Goal: Task Accomplishment & Management: Manage account settings

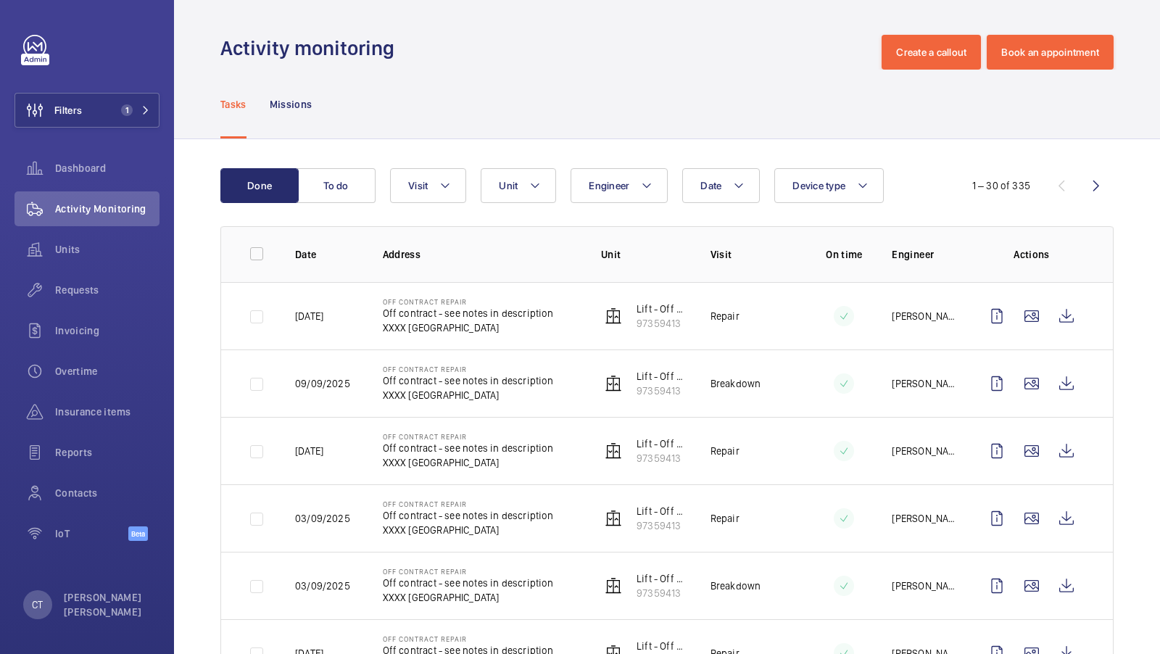
scroll to position [1221, 0]
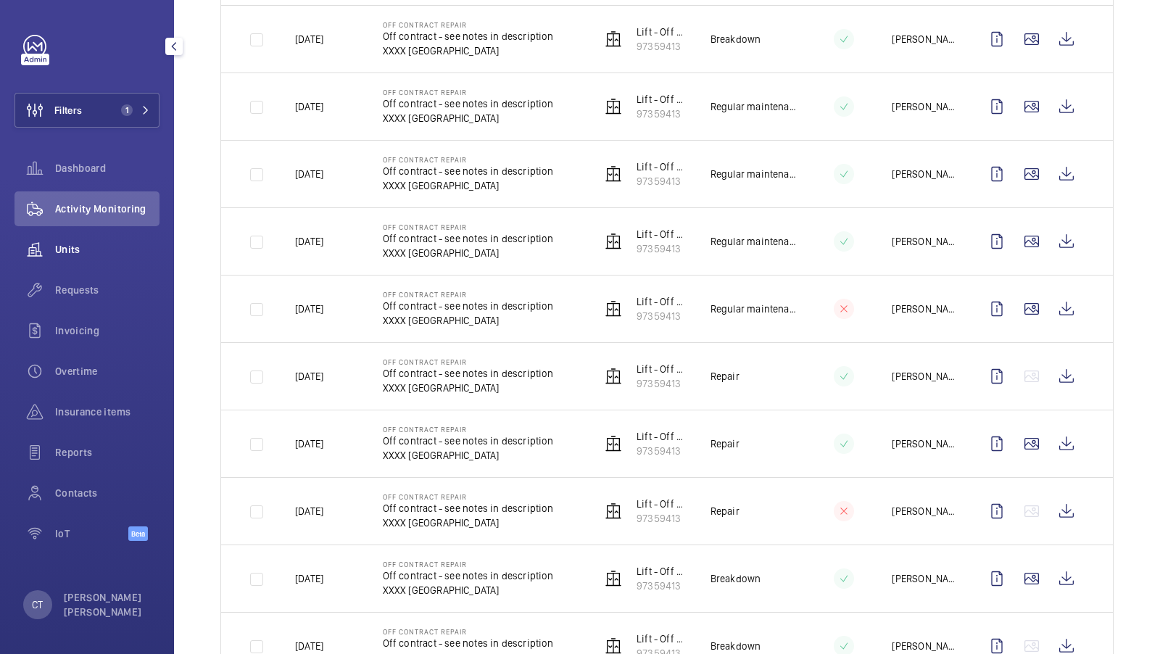
click at [67, 261] on div "Units" at bounding box center [87, 249] width 145 height 35
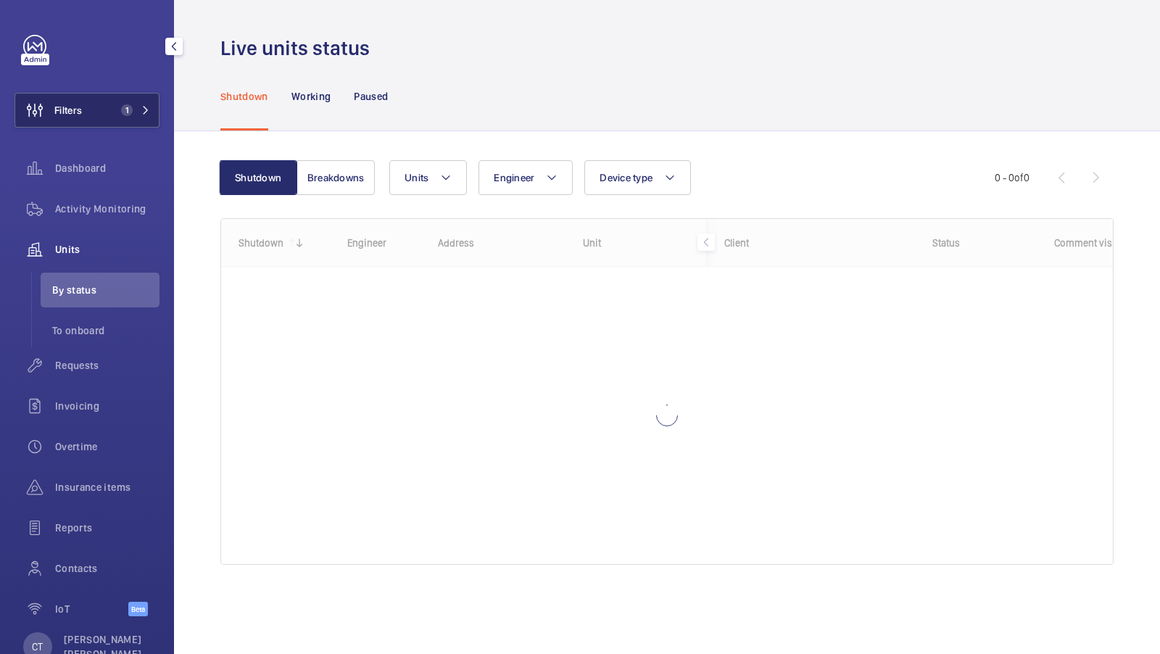
click at [135, 107] on span "1" at bounding box center [132, 110] width 35 height 12
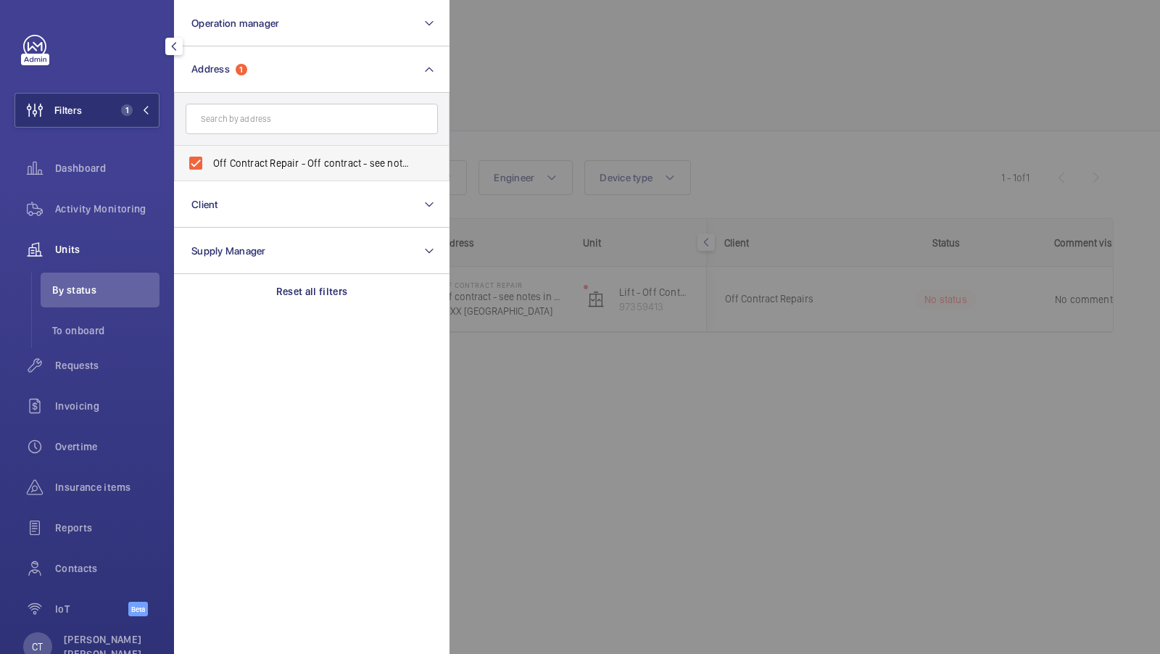
click at [280, 162] on span "Off Contract Repair - Off contract - see notes in description, [GEOGRAPHIC_DATA…" at bounding box center [312, 163] width 199 height 15
click at [210, 162] on input "Off Contract Repair - Off contract - see notes in description, [GEOGRAPHIC_DATA…" at bounding box center [195, 163] width 29 height 29
checkbox input "false"
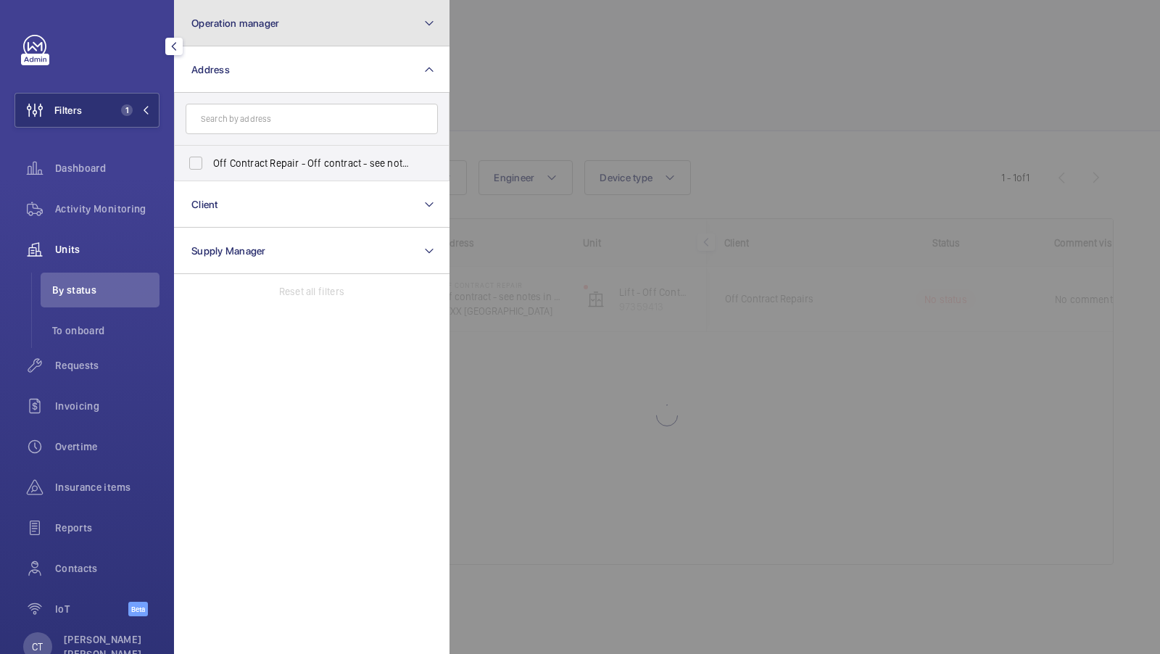
click at [341, 30] on button "Operation manager" at bounding box center [312, 23] width 276 height 46
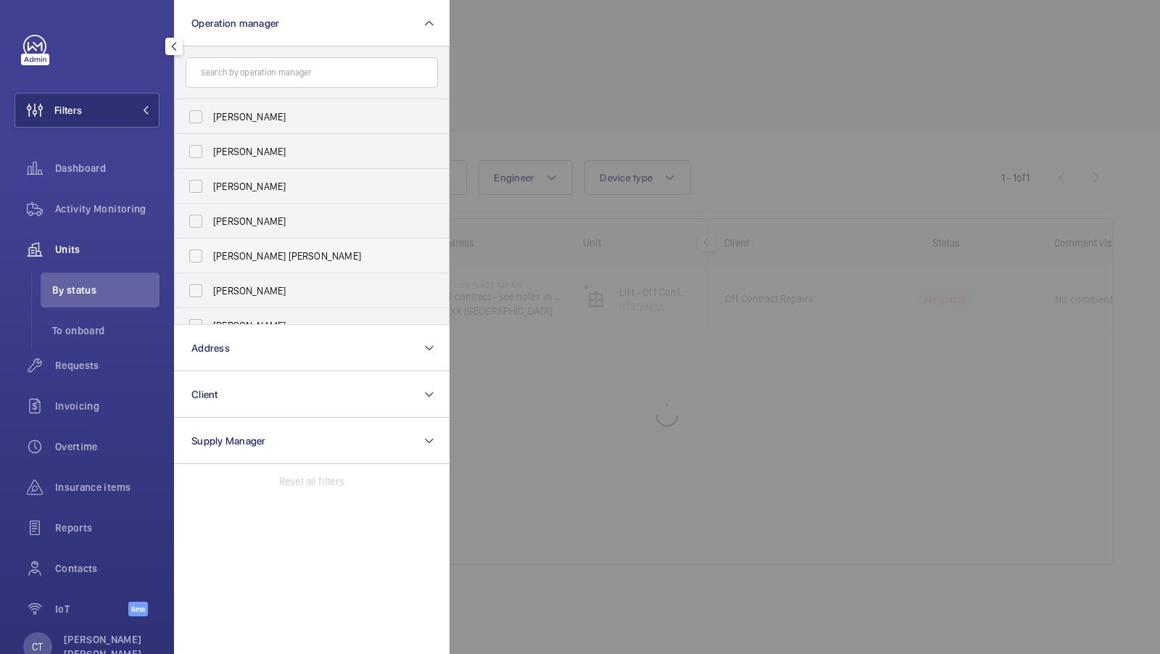
click at [248, 253] on span "[PERSON_NAME] [PERSON_NAME]" at bounding box center [312, 256] width 199 height 15
click at [210, 253] on input "[PERSON_NAME] [PERSON_NAME]" at bounding box center [195, 255] width 29 height 29
checkbox input "true"
click at [132, 102] on button "Filters 1" at bounding box center [87, 110] width 145 height 35
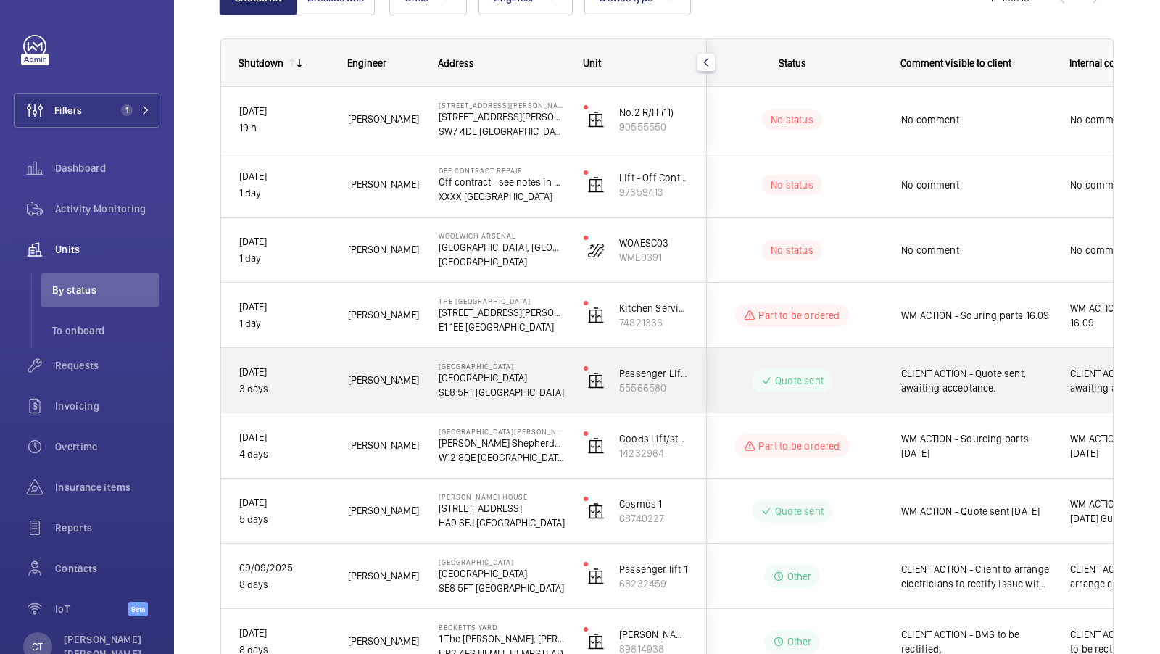
scroll to position [0, 261]
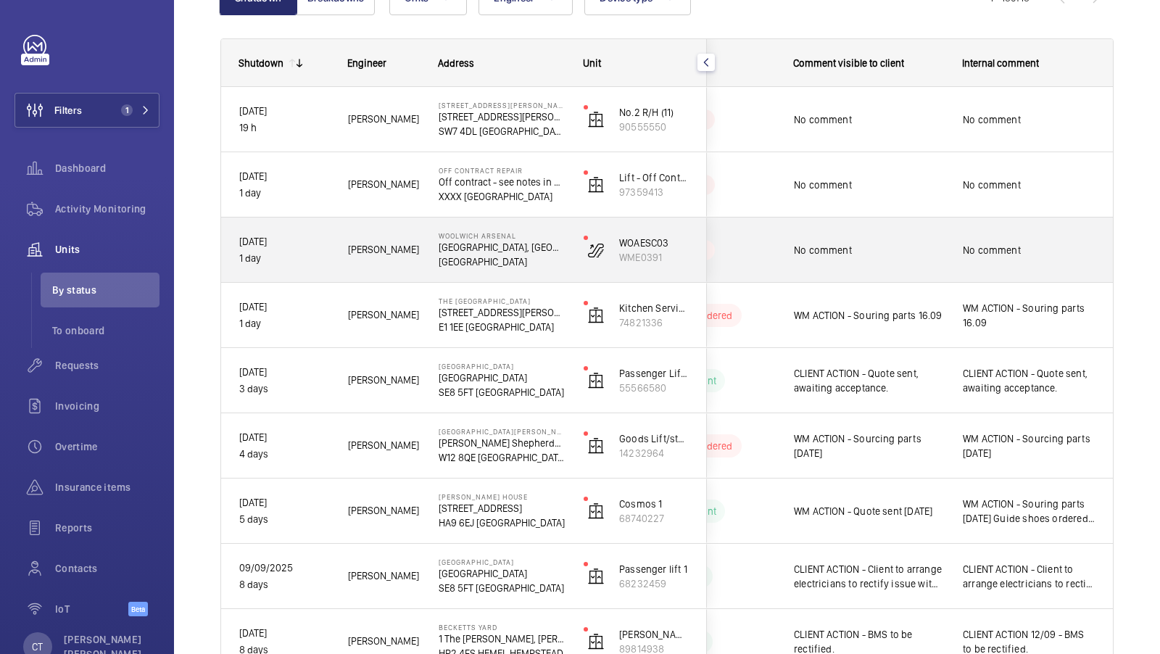
click at [974, 258] on div "No comment" at bounding box center [1029, 249] width 133 height 33
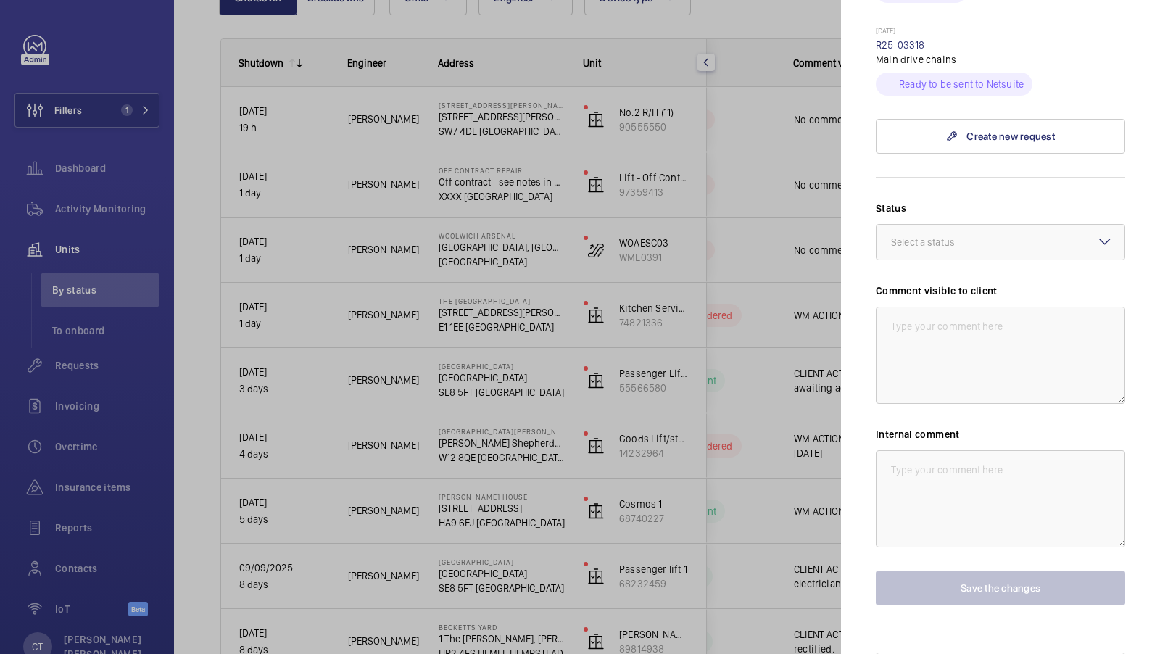
scroll to position [542, 0]
click at [967, 393] on textarea at bounding box center [1000, 353] width 249 height 97
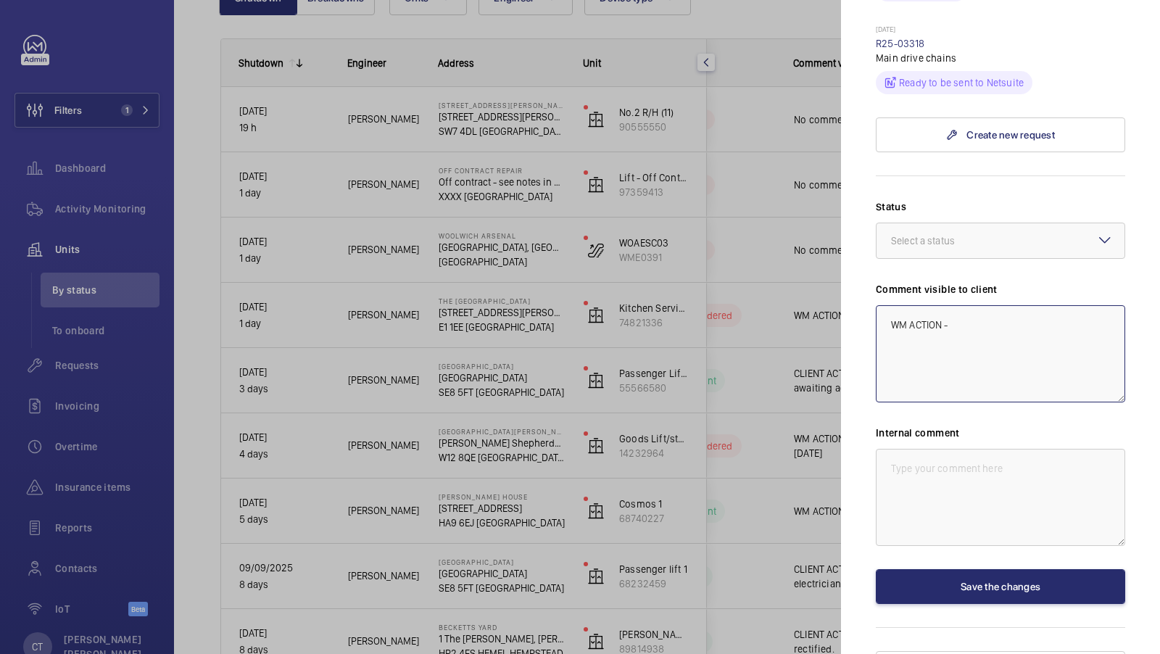
type textarea "WM ACTION -"
click at [935, 500] on textarea at bounding box center [1000, 497] width 249 height 97
type textarea "WM ACTION 17/09 - Awaiting quote from Go Escalators"
click at [982, 345] on textarea "WM ACTION -" at bounding box center [1000, 353] width 249 height 97
click at [1010, 238] on div at bounding box center [1001, 240] width 248 height 35
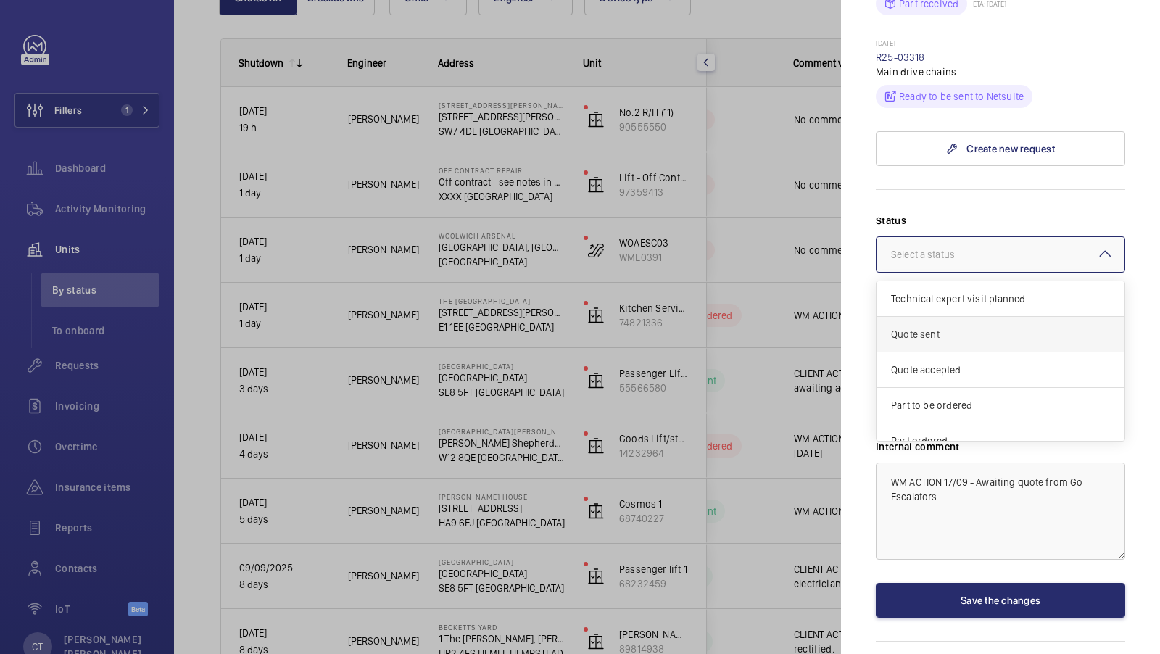
scroll to position [540, 0]
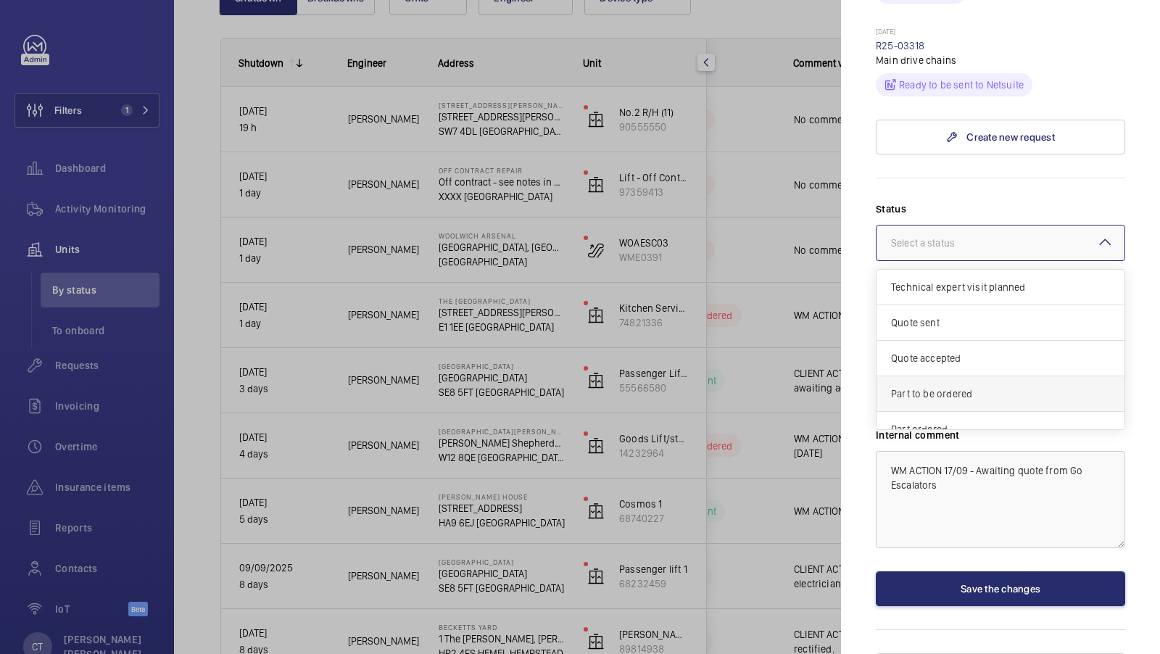
click at [977, 397] on span "Part to be ordered" at bounding box center [1000, 393] width 219 height 15
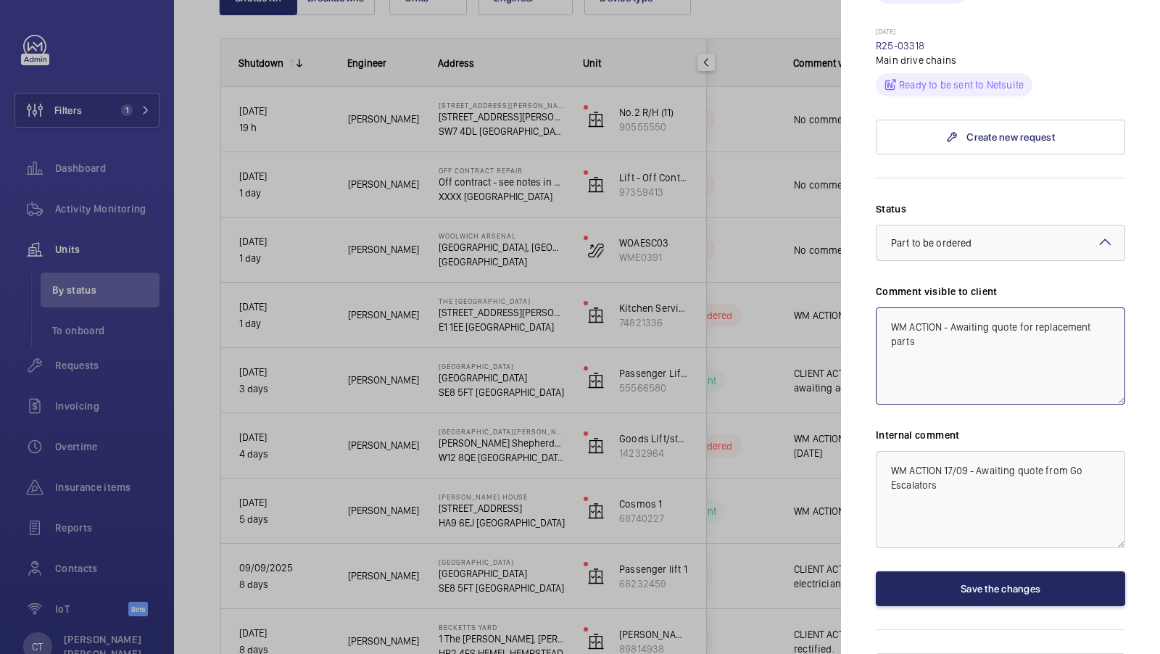
type textarea "WM ACTION - Awaiting quote for replacement parts"
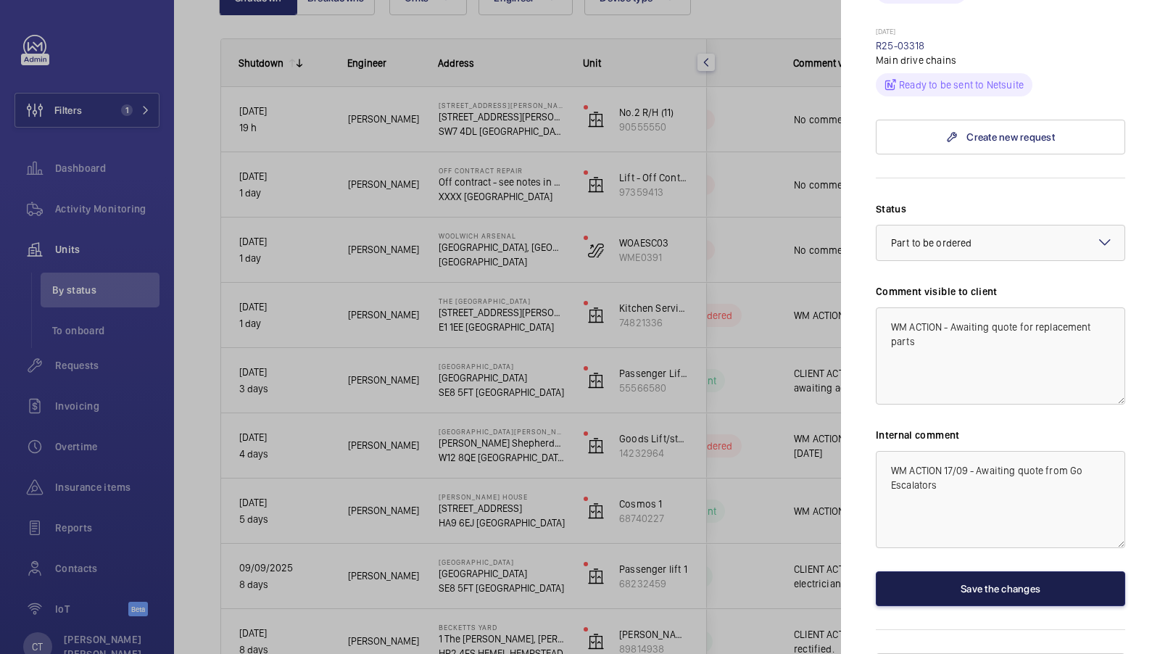
click at [1006, 572] on button "Save the changes" at bounding box center [1000, 588] width 249 height 35
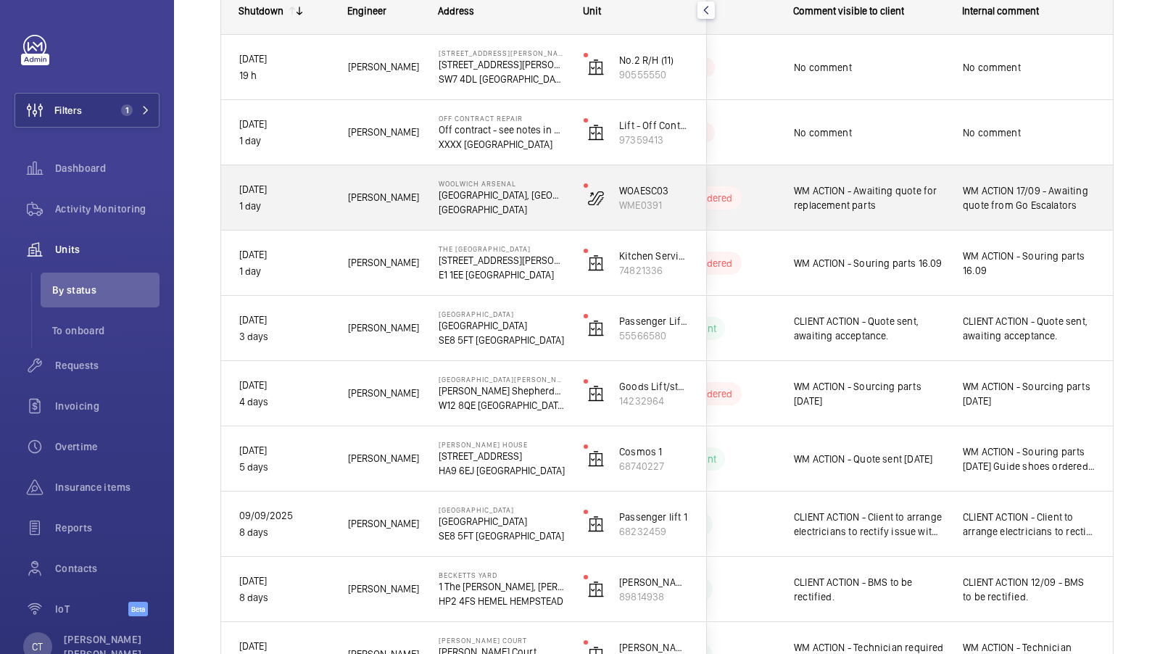
scroll to position [181, 0]
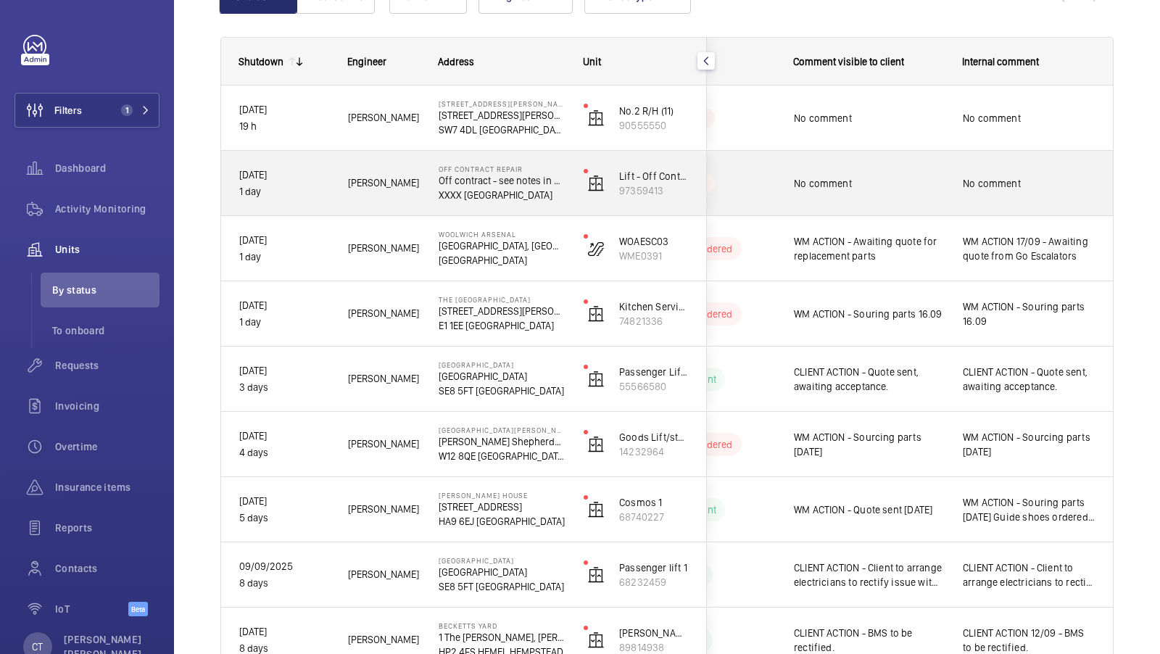
click at [1041, 181] on span "No comment" at bounding box center [1029, 183] width 133 height 15
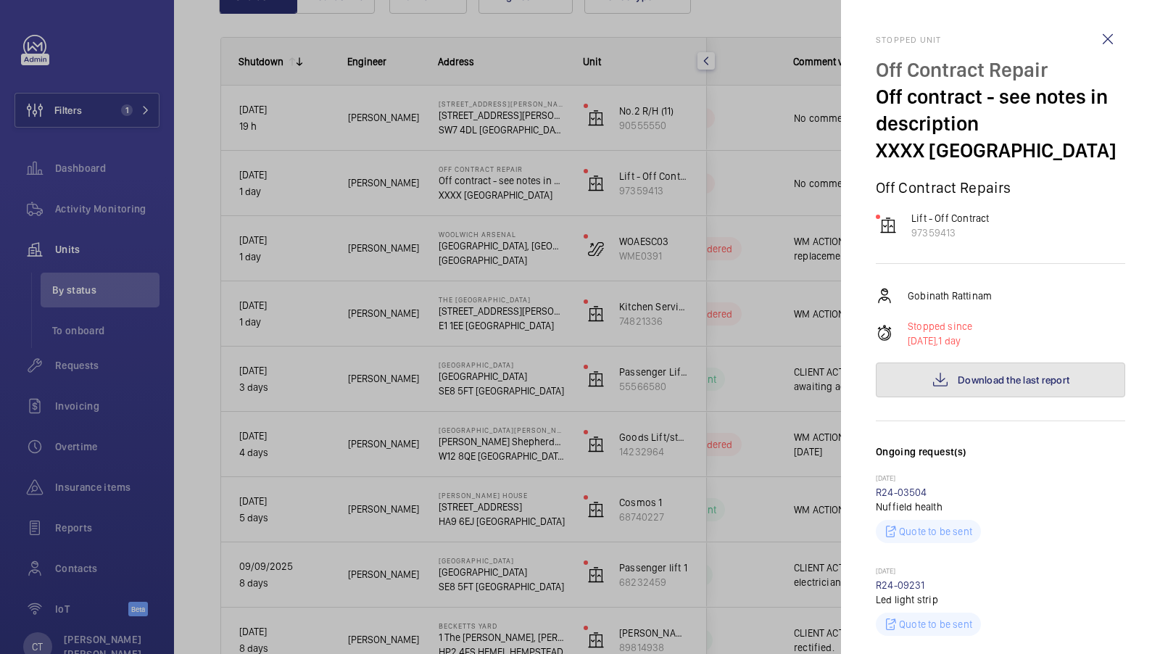
click at [999, 382] on span "Download the last report" at bounding box center [1014, 380] width 112 height 12
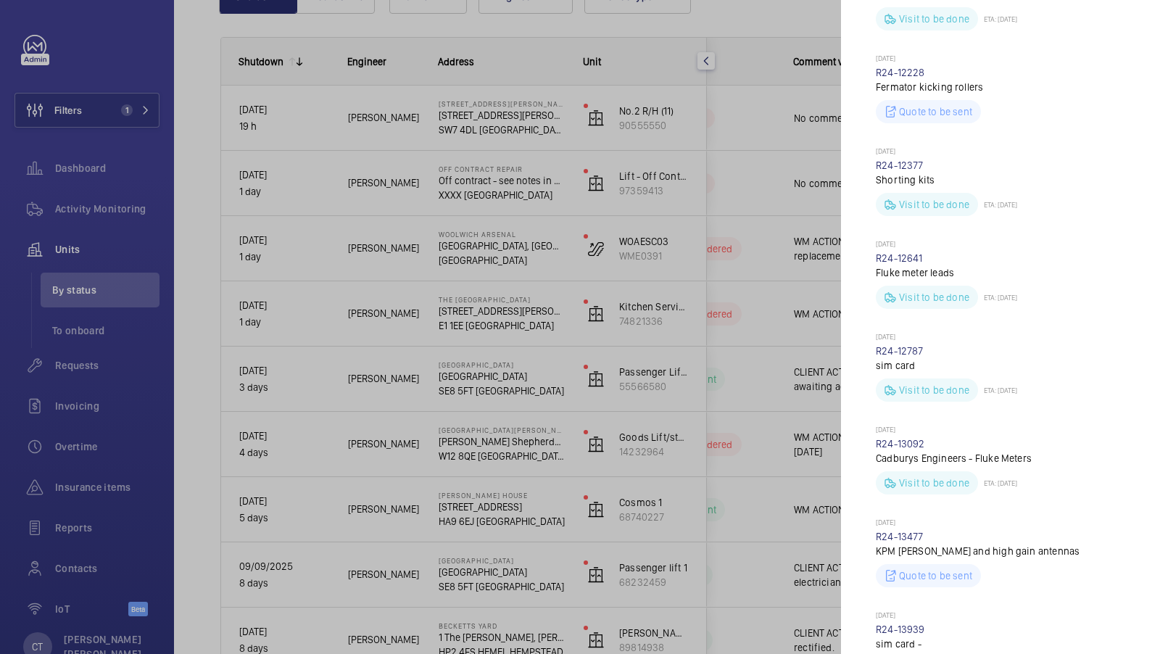
scroll to position [1811, 0]
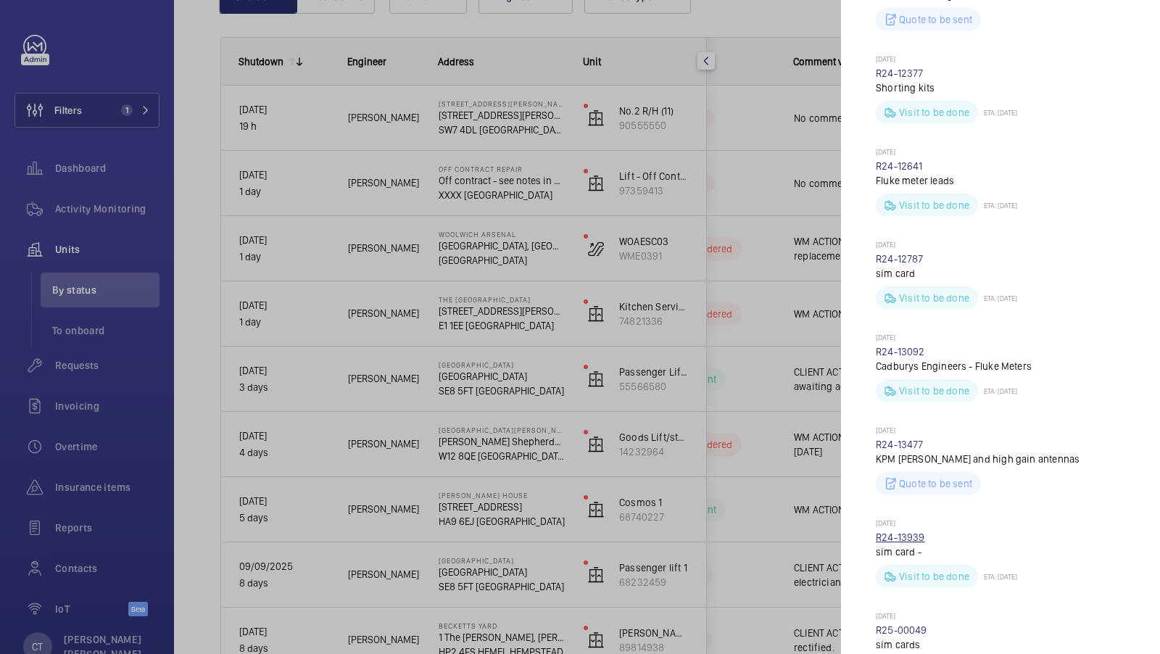
click at [900, 534] on link "R24-13939" at bounding box center [900, 538] width 49 height 12
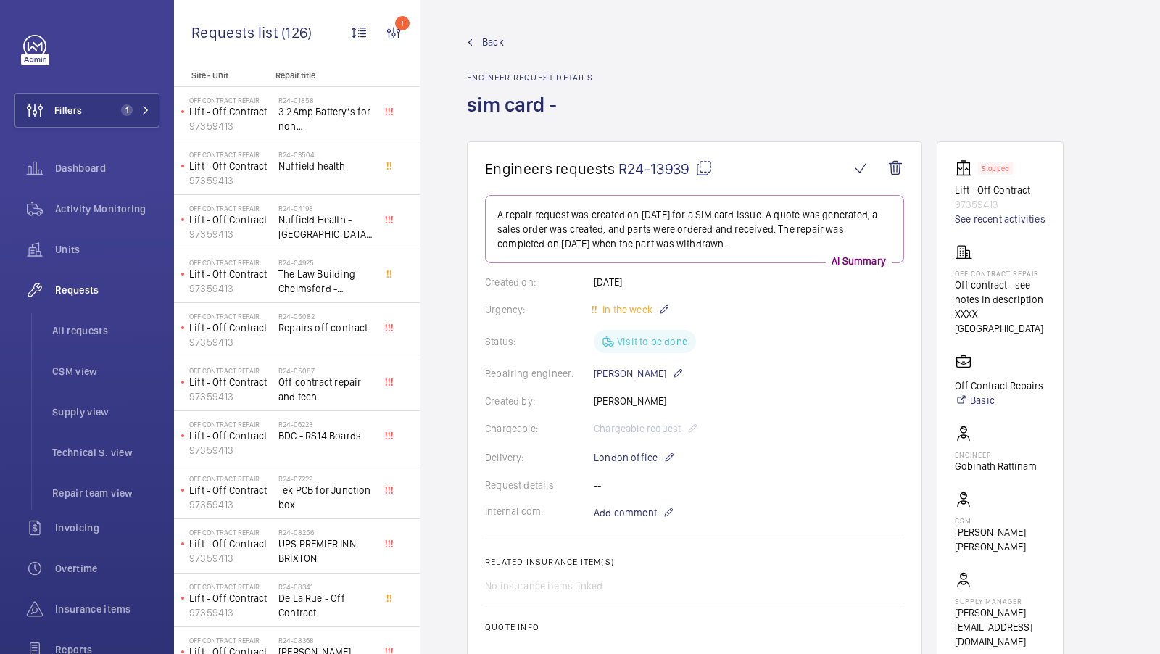
click at [985, 393] on link "Basic" at bounding box center [999, 400] width 88 height 15
click at [82, 244] on span "Units" at bounding box center [107, 249] width 104 height 15
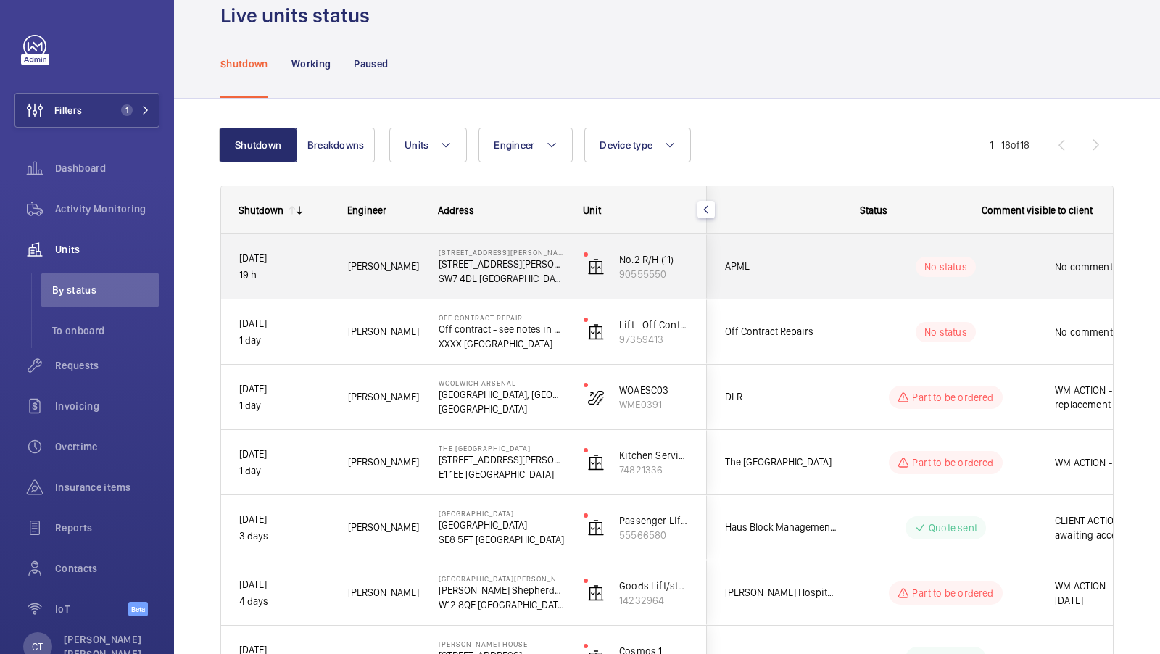
scroll to position [0, 261]
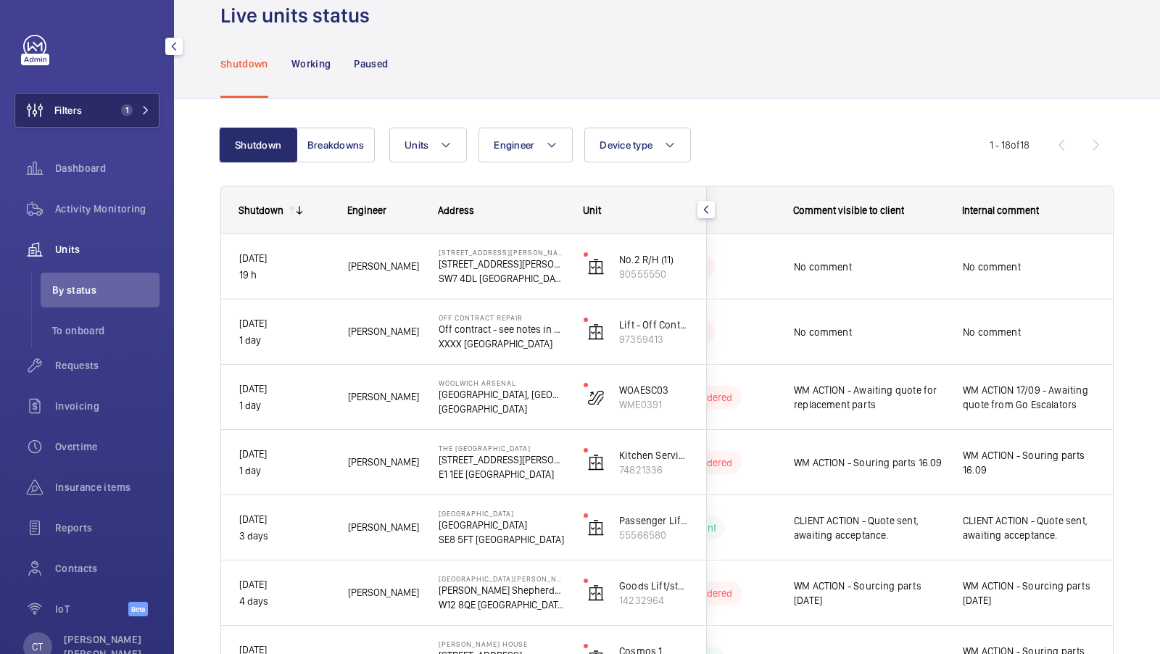
click at [118, 107] on span "1" at bounding box center [123, 110] width 17 height 12
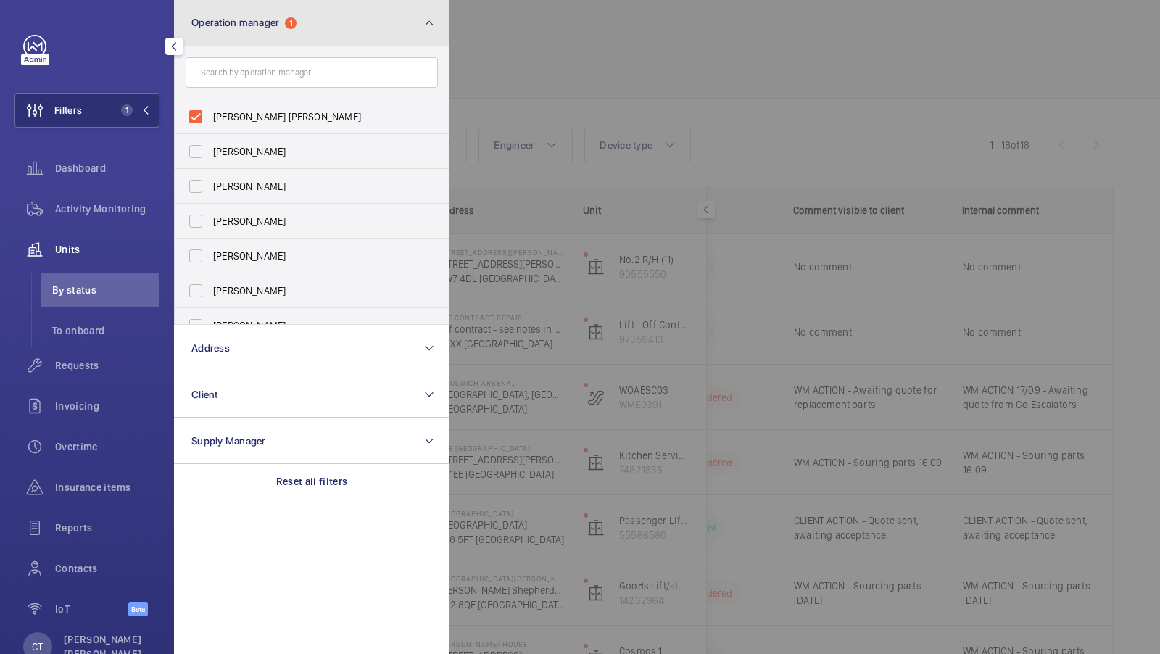
click at [335, 38] on button "Operation manager 1" at bounding box center [312, 23] width 276 height 46
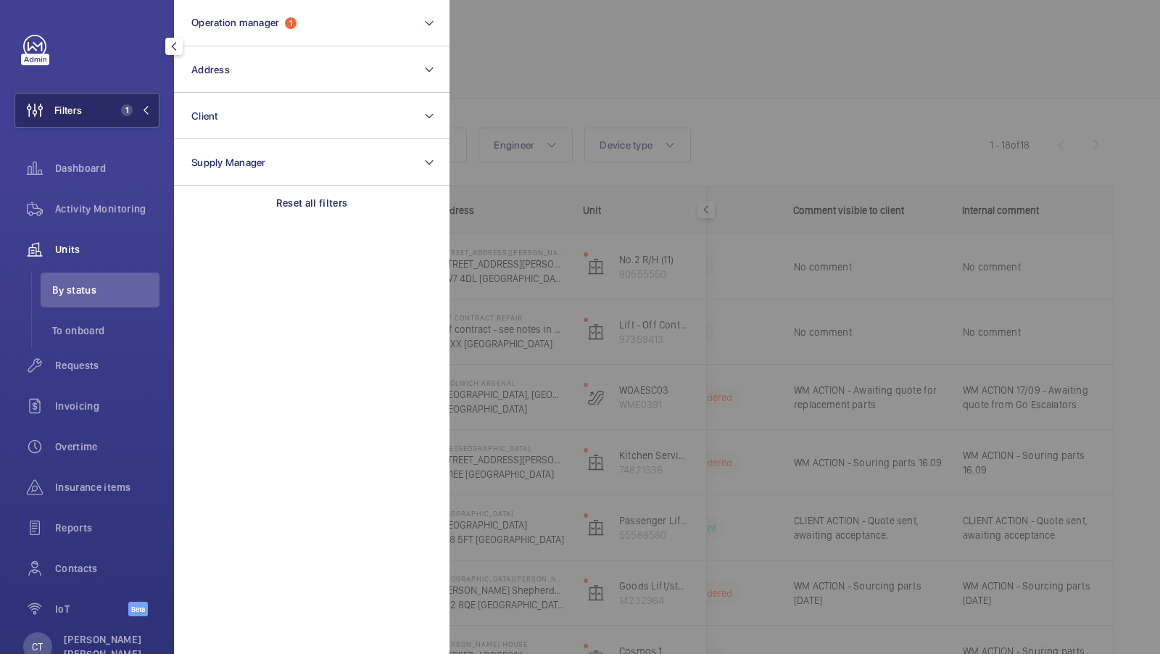
click at [117, 117] on button "Filters 1" at bounding box center [87, 110] width 145 height 35
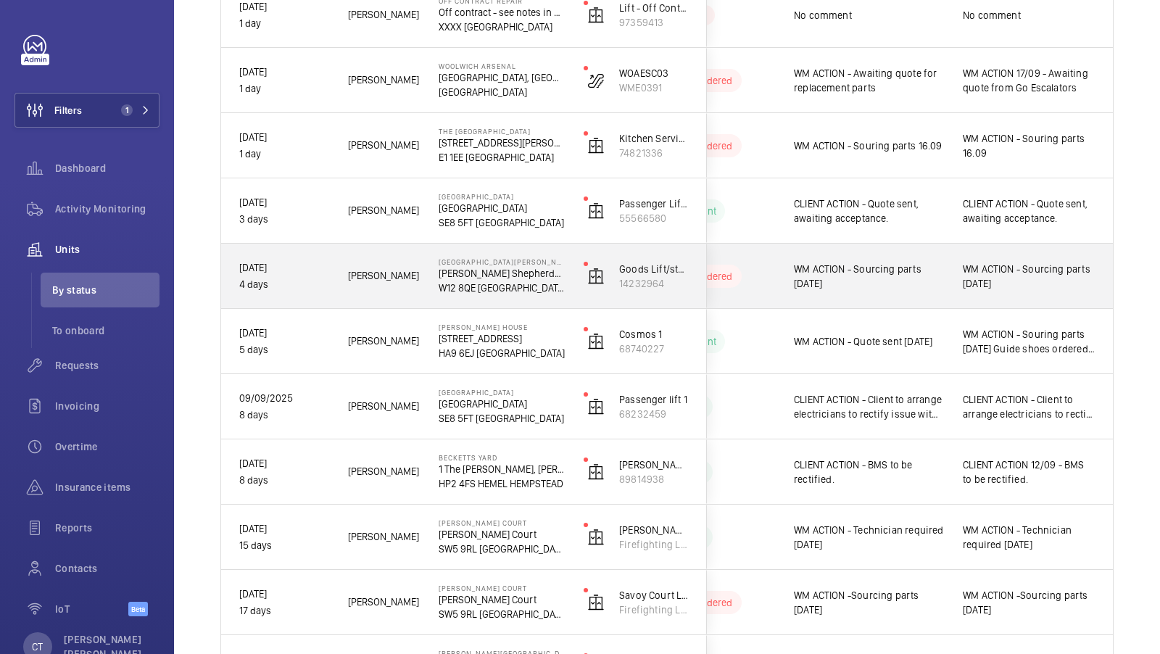
scroll to position [352, 0]
click at [1054, 297] on div "WM ACTION - Sourcing parts [DATE]" at bounding box center [1030, 274] width 168 height 62
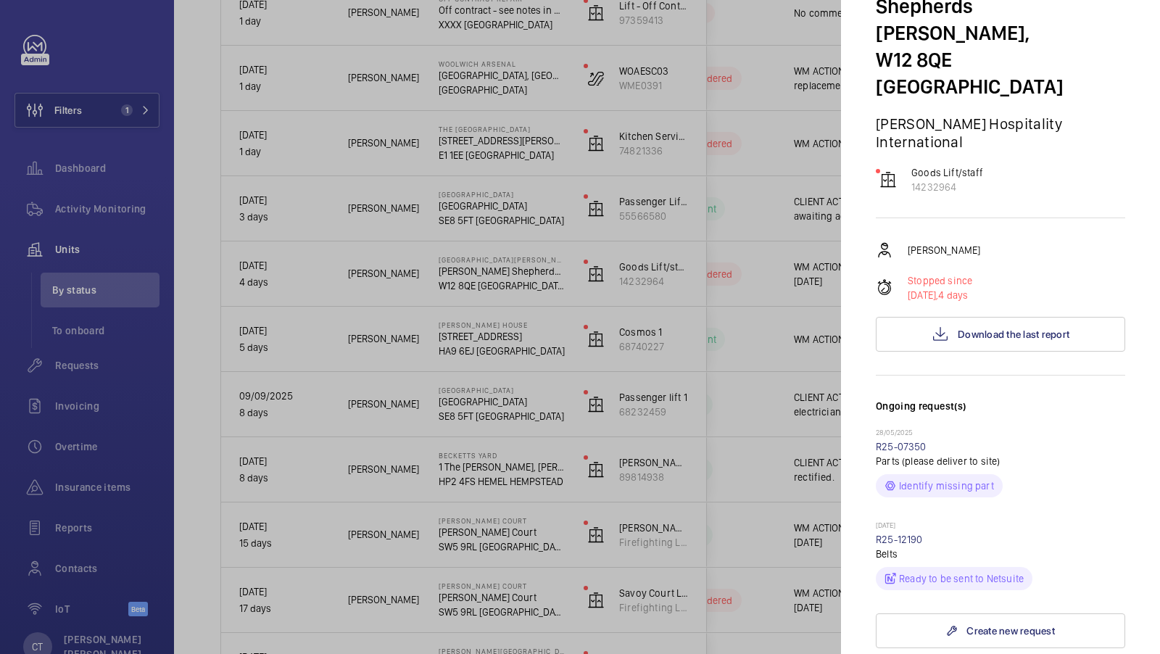
scroll to position [223, 0]
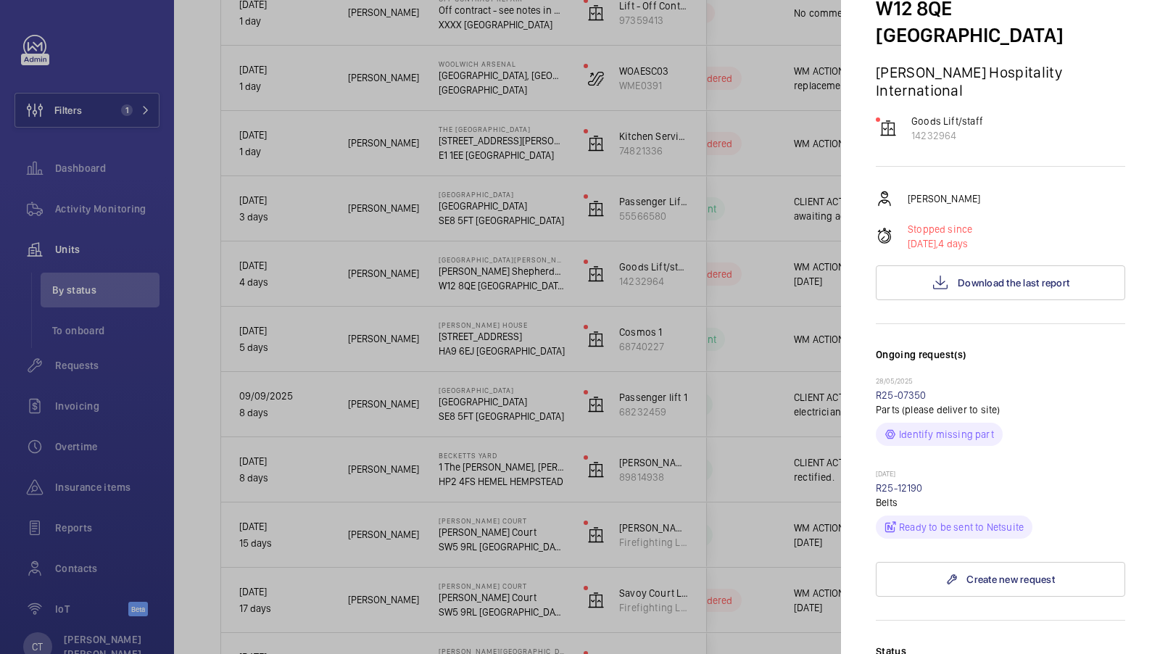
click at [906, 469] on wm-front-repair-request-minimized-display-item "[DATE] R25-12190 Belts Ready to be sent to Netsuite" at bounding box center [1000, 504] width 249 height 70
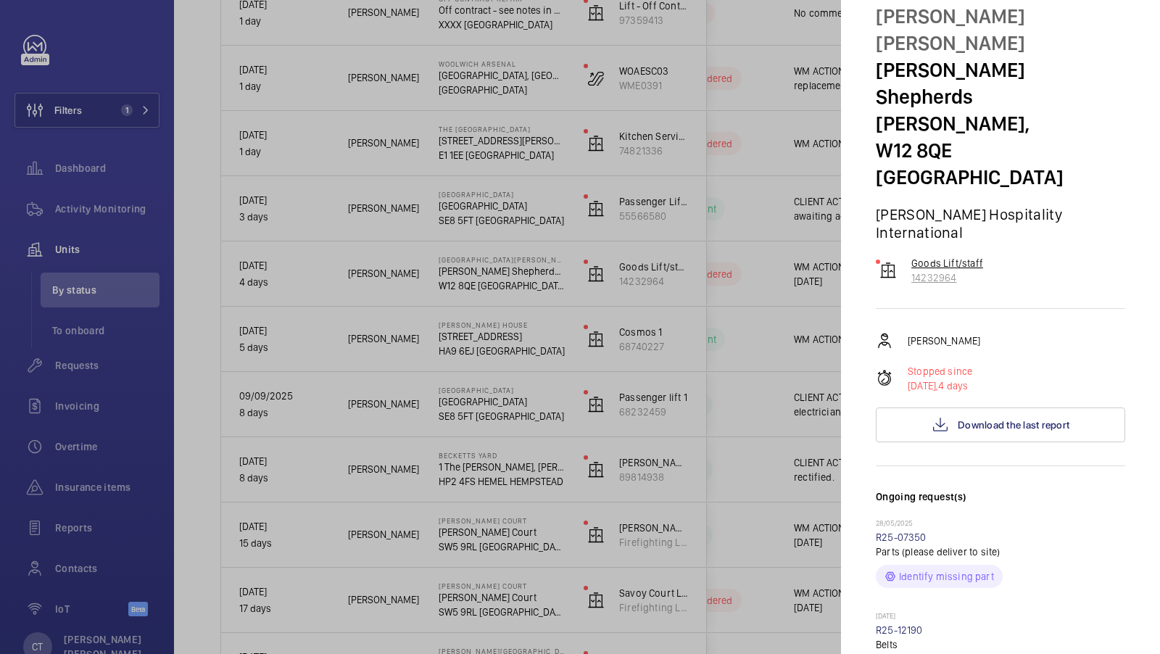
scroll to position [69, 0]
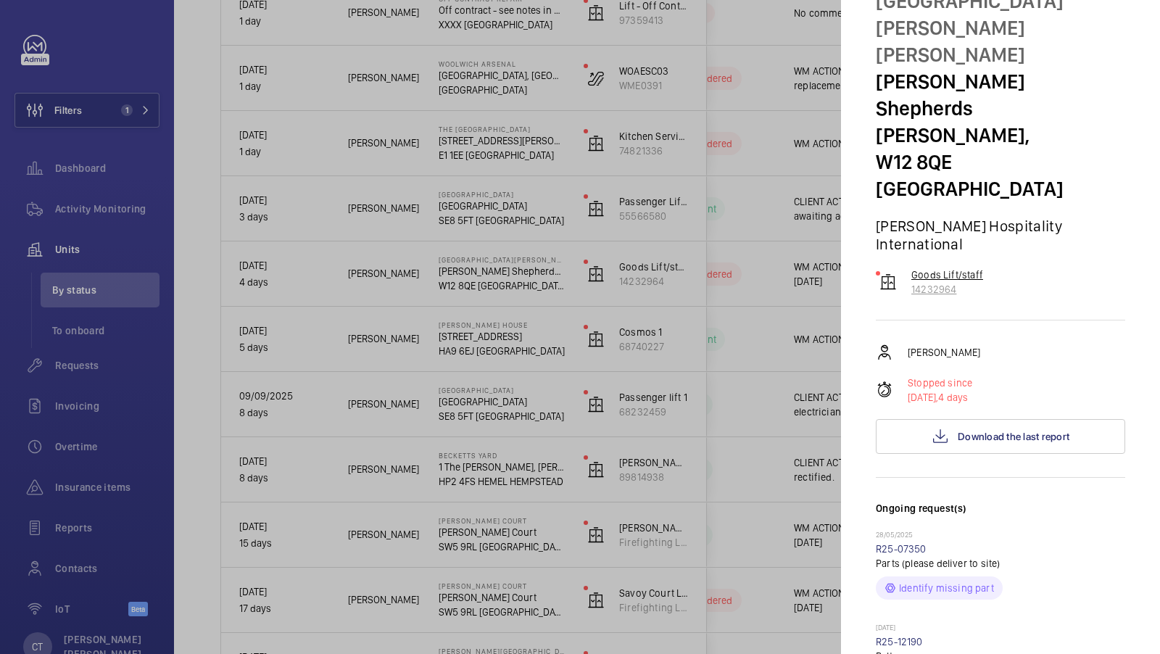
click at [959, 268] on p "Goods Lift/staff" at bounding box center [947, 275] width 72 height 15
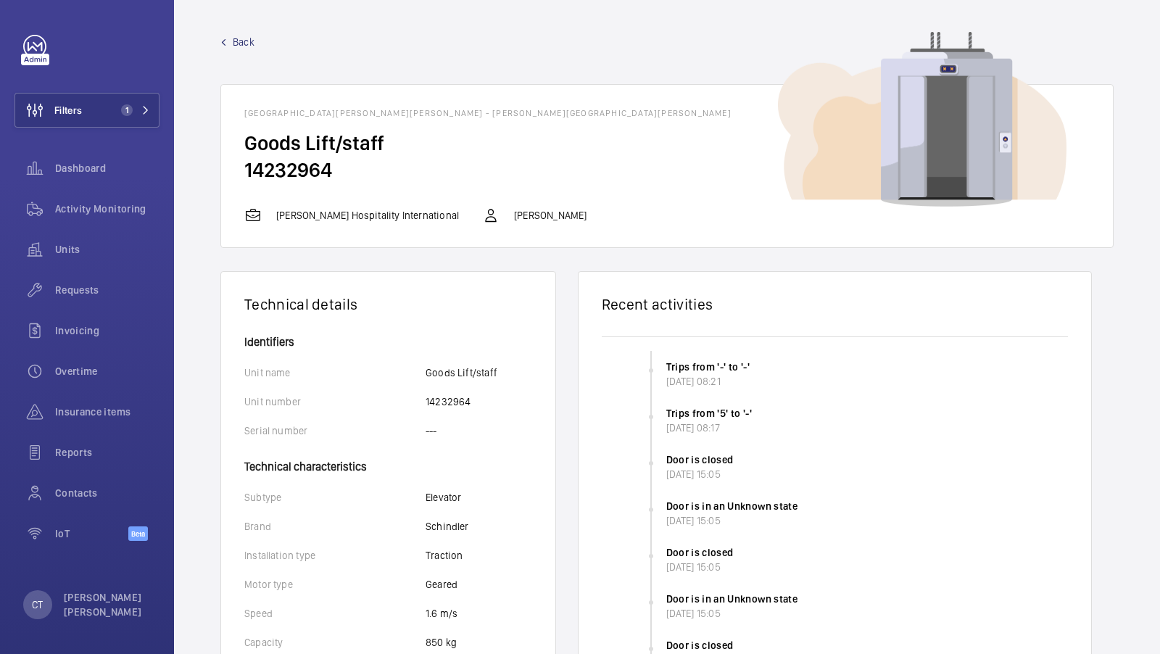
click at [244, 43] on span "Back" at bounding box center [244, 42] width 22 height 15
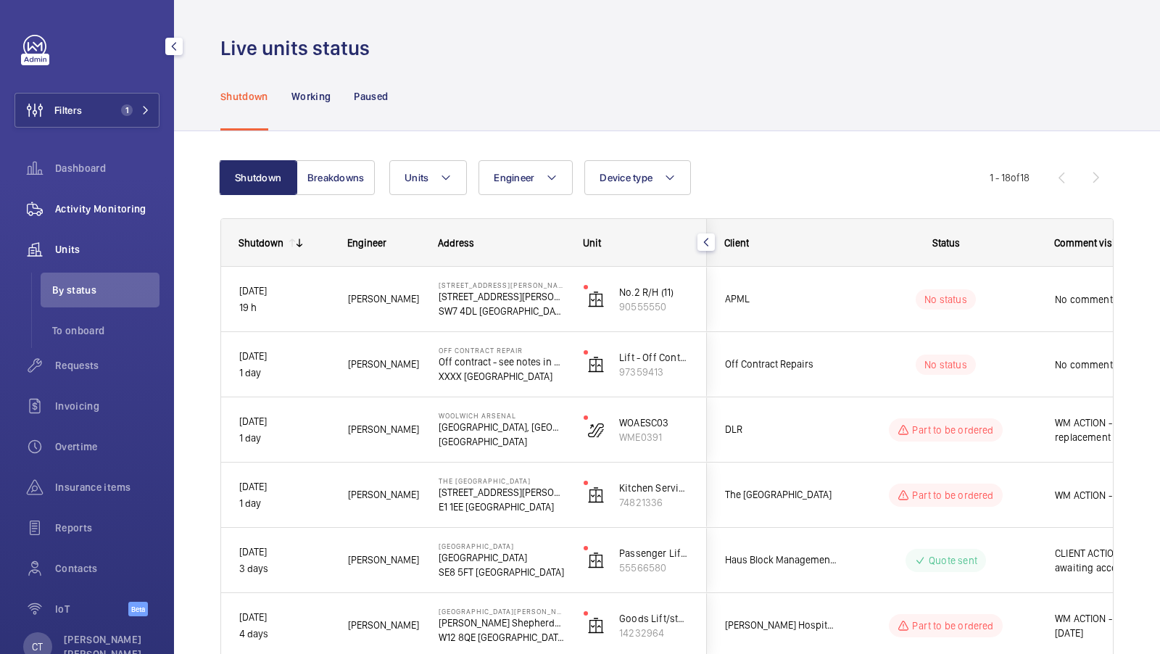
click at [104, 206] on span "Activity Monitoring" at bounding box center [107, 209] width 104 height 15
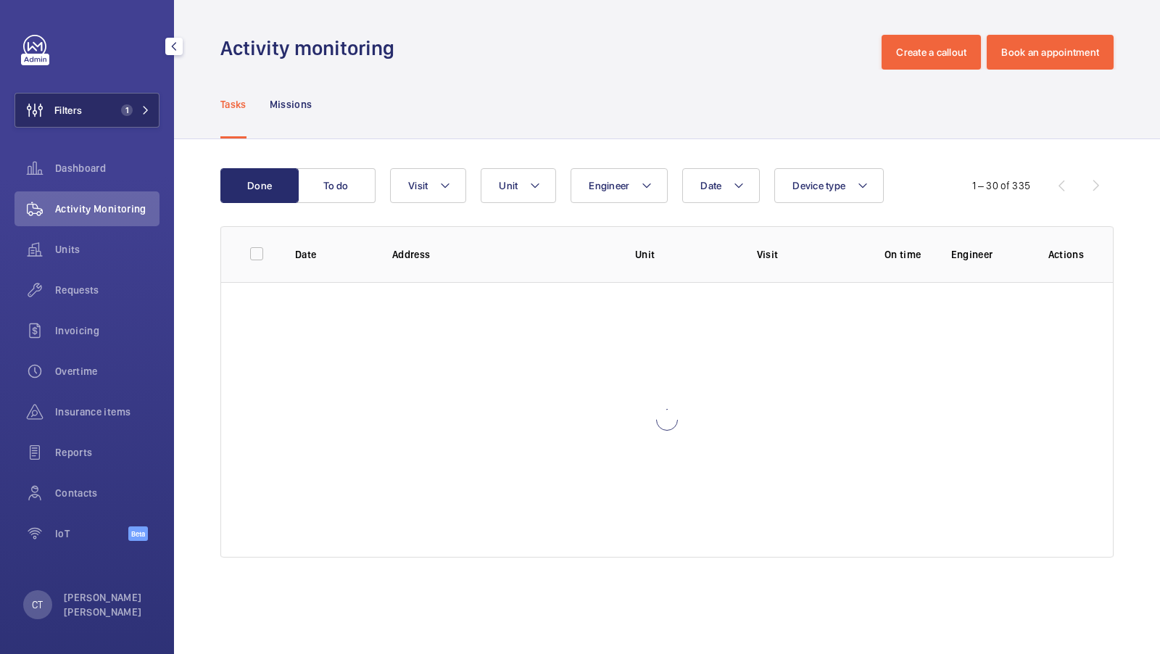
click at [120, 122] on button "Filters 1" at bounding box center [87, 110] width 145 height 35
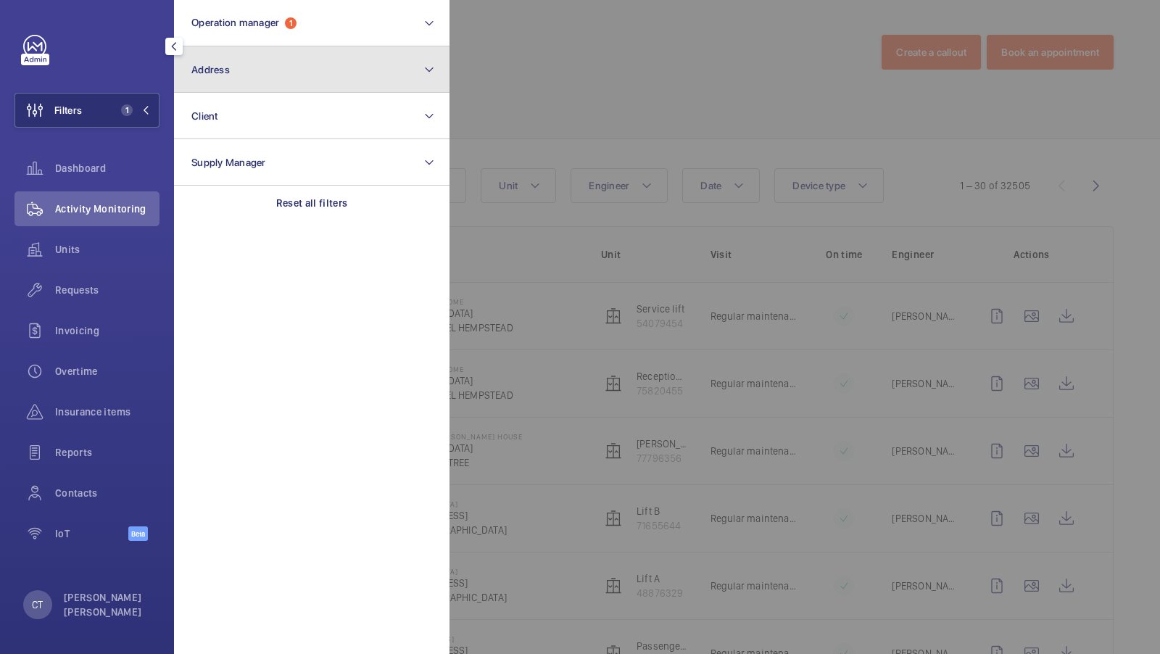
click at [330, 68] on button "Address" at bounding box center [312, 69] width 276 height 46
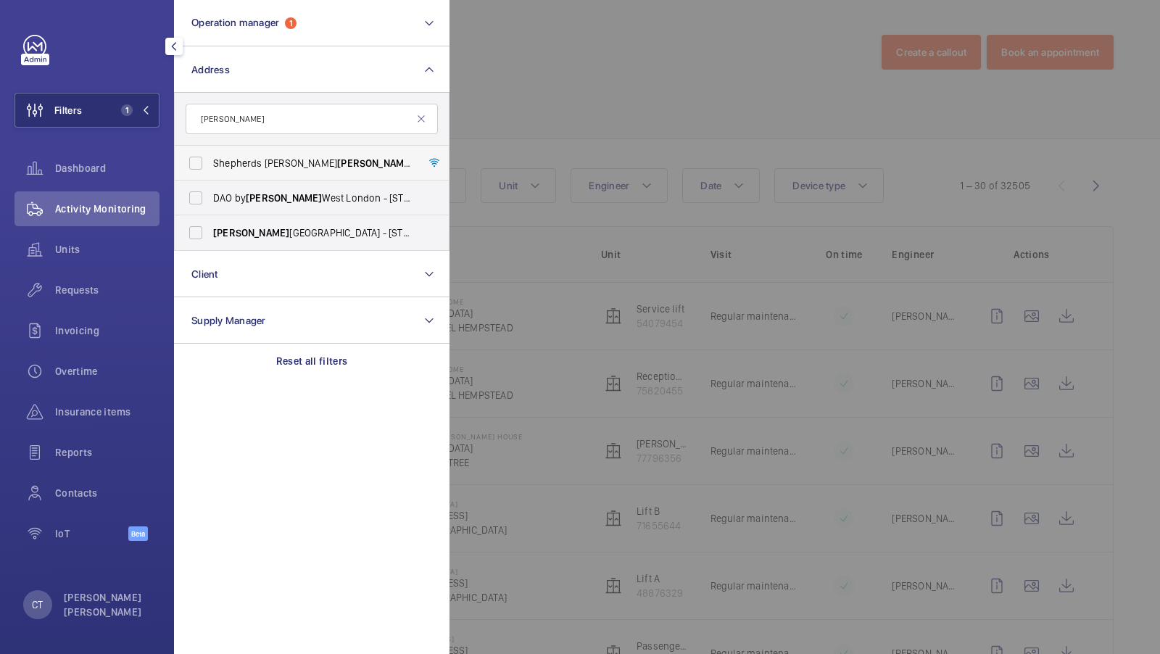
type input "[PERSON_NAME]"
click at [337, 168] on span "[PERSON_NAME]" at bounding box center [375, 163] width 76 height 12
click at [210, 168] on input "[GEOGRAPHIC_DATA][PERSON_NAME][PERSON_NAME] - [PERSON_NAME][GEOGRAPHIC_DATA][PE…" at bounding box center [195, 163] width 29 height 29
checkbox input "true"
click at [124, 111] on span "2" at bounding box center [127, 110] width 12 height 12
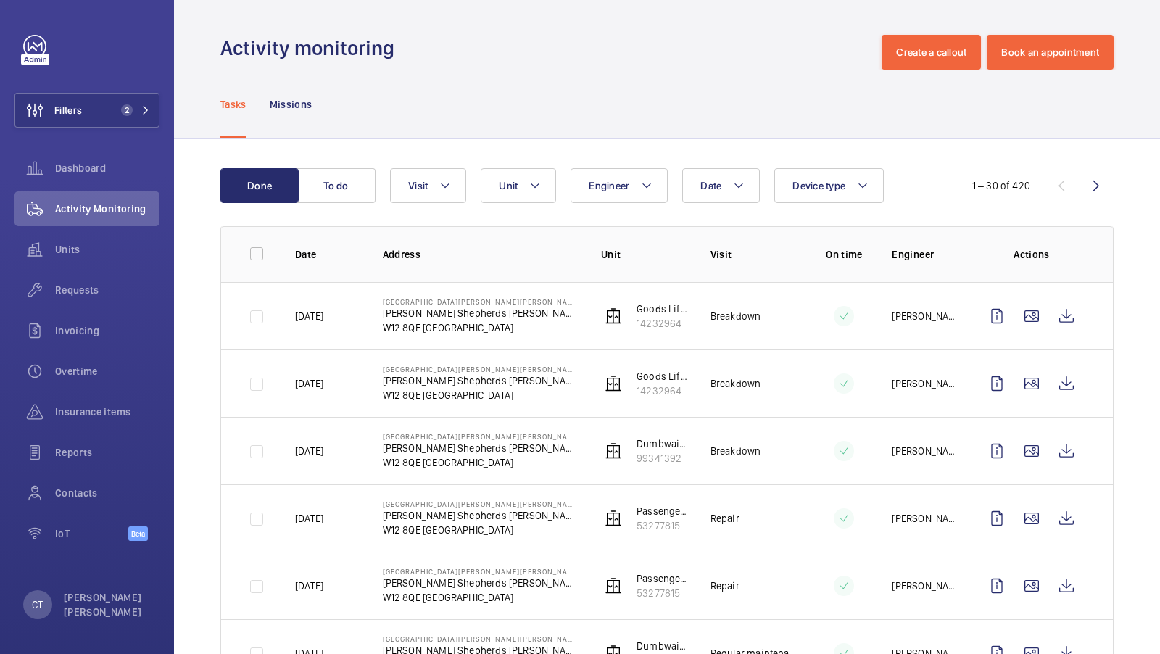
drag, startPoint x: 67, startPoint y: 247, endPoint x: 144, endPoint y: 74, distance: 188.9
click at [67, 247] on span "Units" at bounding box center [107, 249] width 104 height 15
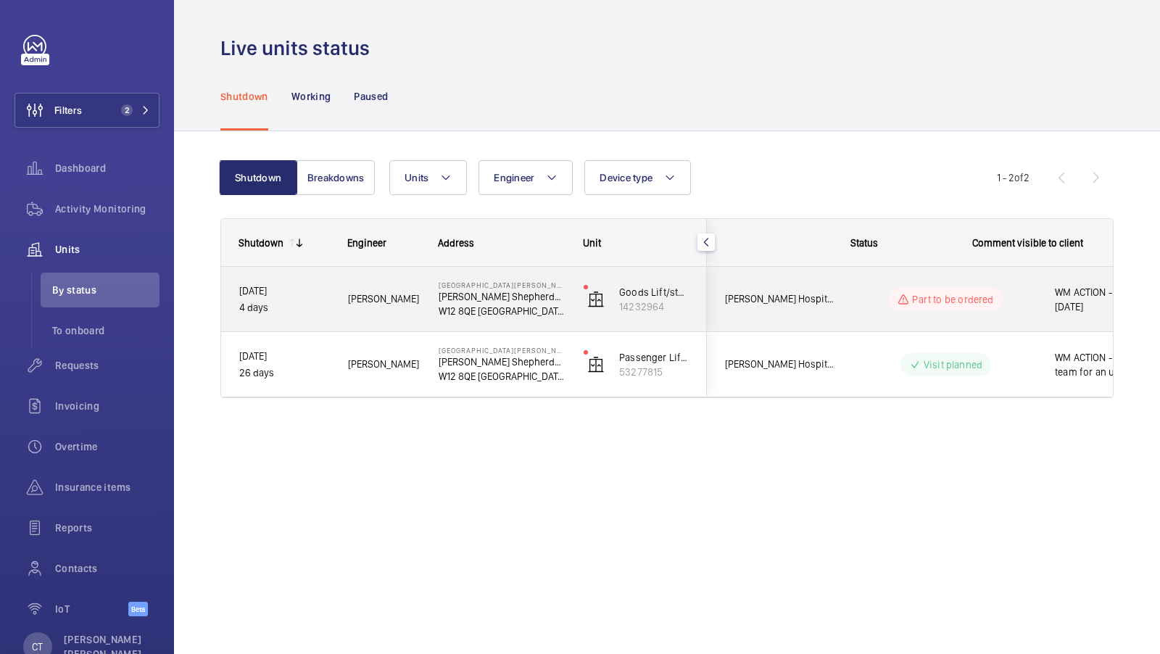
scroll to position [0, 261]
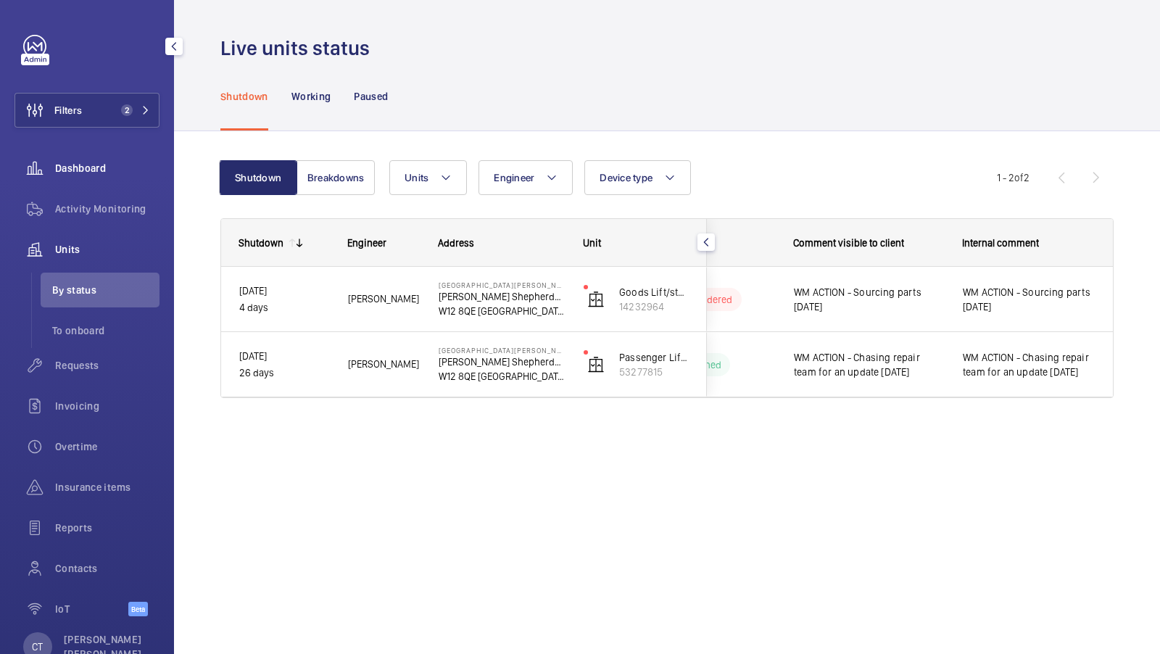
click at [94, 364] on span "Requests" at bounding box center [107, 365] width 104 height 15
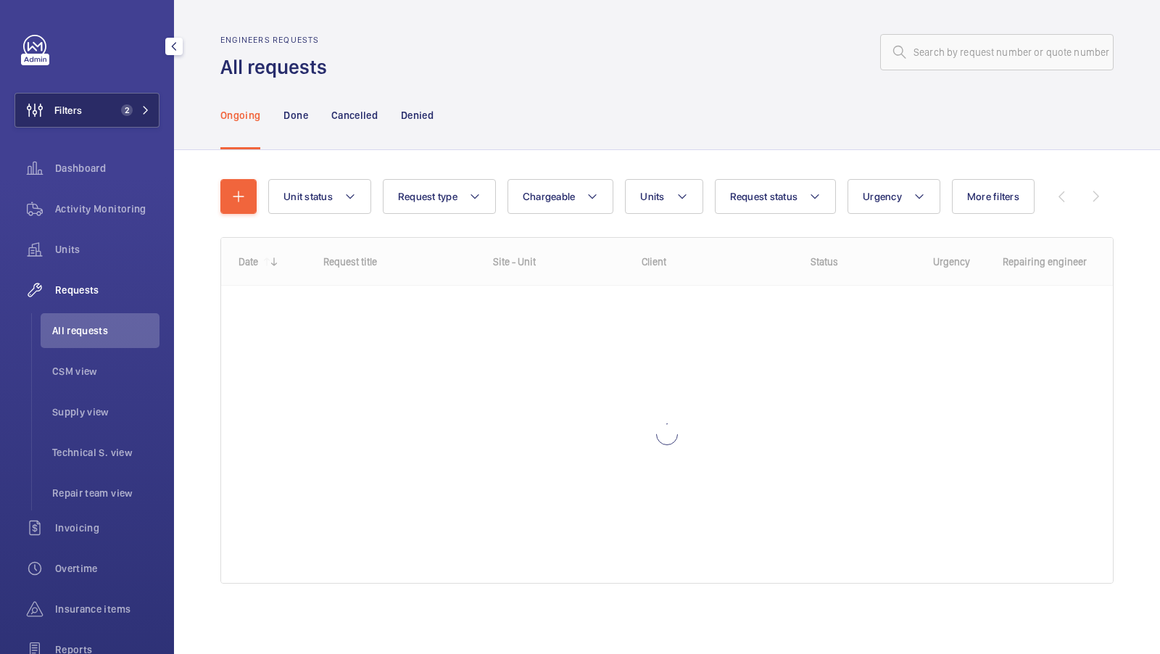
click at [124, 126] on button "Filters 2" at bounding box center [87, 110] width 145 height 35
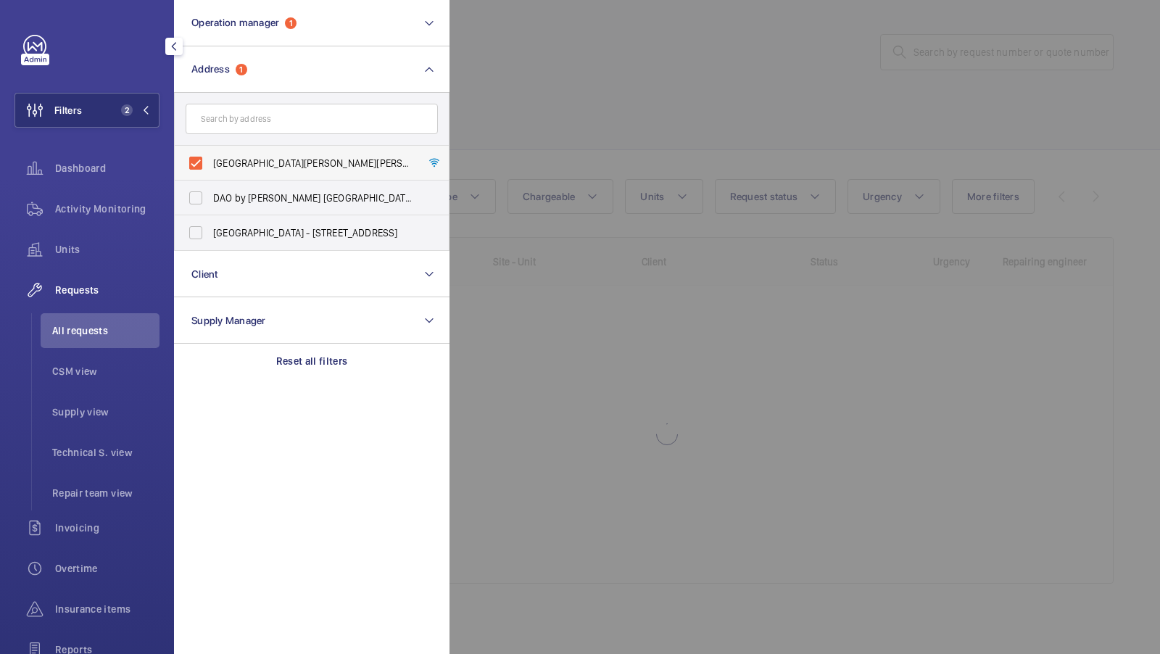
click at [231, 163] on span "[GEOGRAPHIC_DATA][PERSON_NAME][PERSON_NAME] - [PERSON_NAME][GEOGRAPHIC_DATA][PE…" at bounding box center [312, 163] width 199 height 15
click at [210, 163] on input "[GEOGRAPHIC_DATA][PERSON_NAME][PERSON_NAME] - [PERSON_NAME][GEOGRAPHIC_DATA][PE…" at bounding box center [195, 163] width 29 height 29
checkbox input "false"
click at [281, 93] on form at bounding box center [312, 119] width 274 height 53
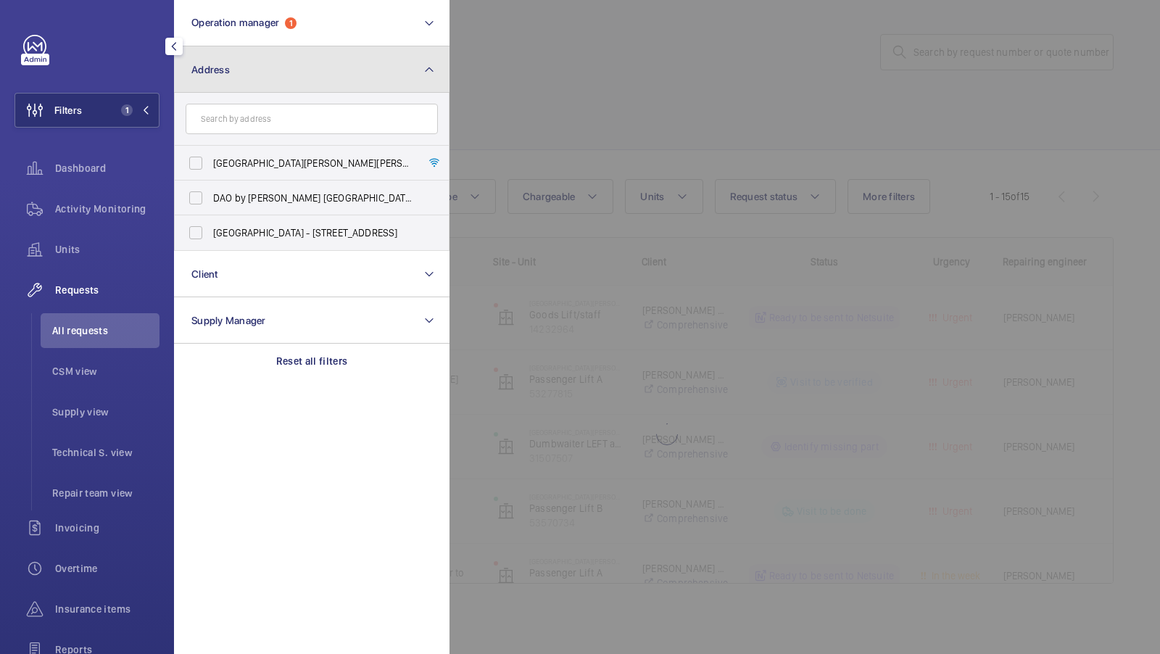
click at [274, 77] on button "Address" at bounding box center [312, 69] width 276 height 46
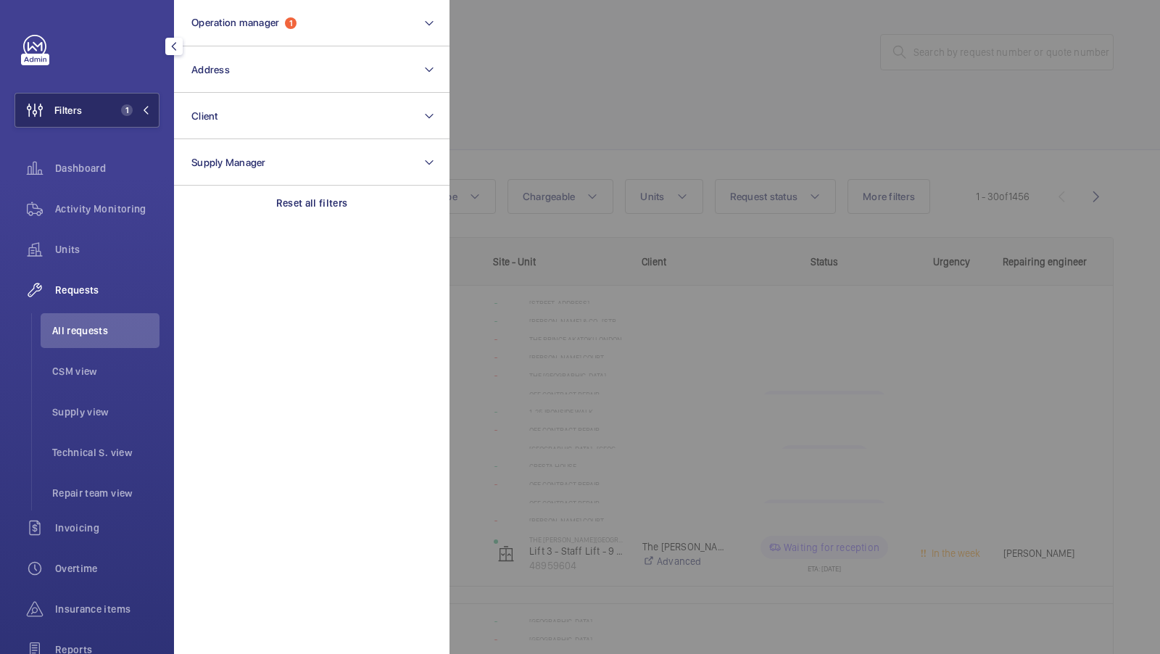
click at [140, 103] on button "Filters 1" at bounding box center [87, 110] width 145 height 35
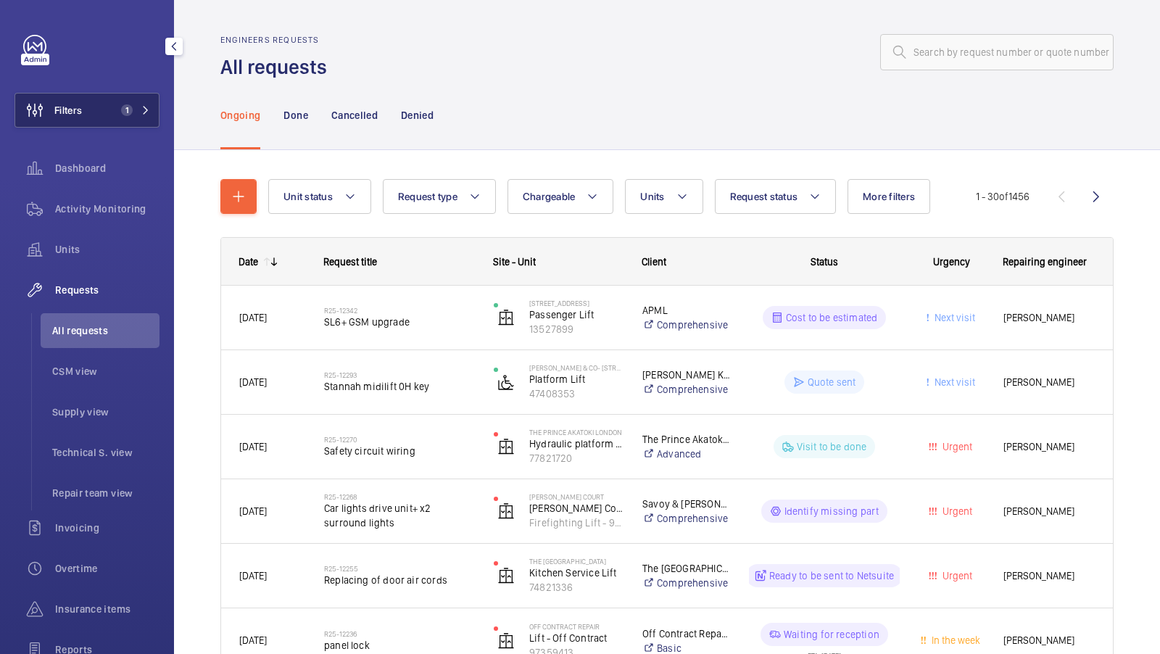
click at [116, 100] on button "Filters 1" at bounding box center [87, 110] width 145 height 35
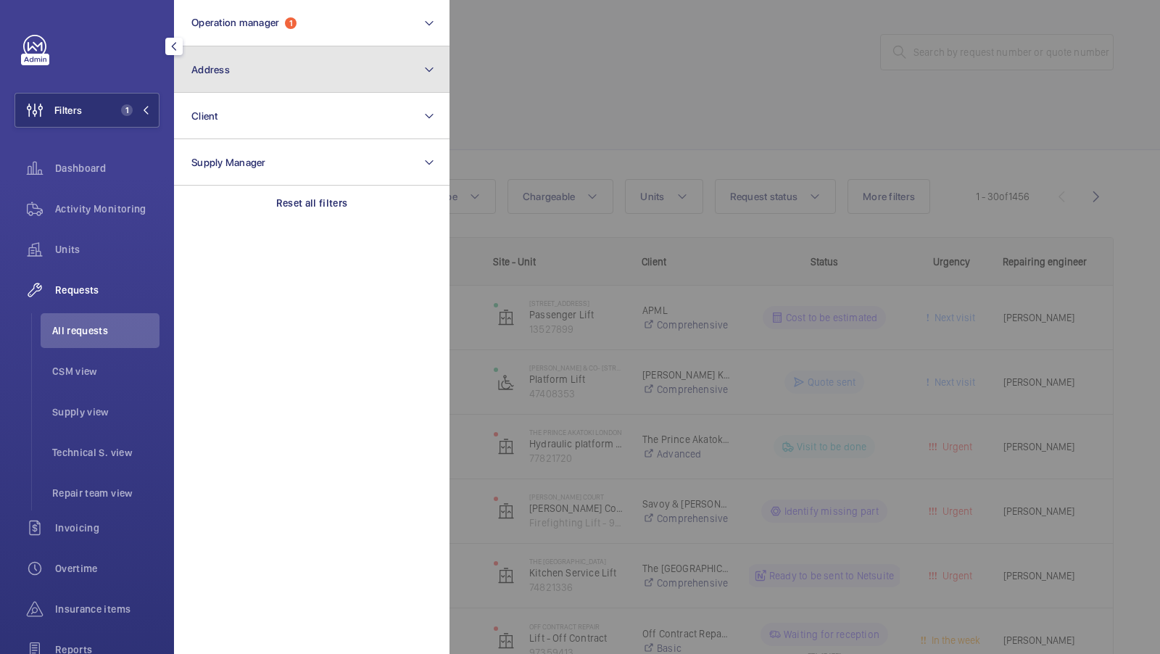
click at [365, 87] on button "Address" at bounding box center [312, 69] width 276 height 46
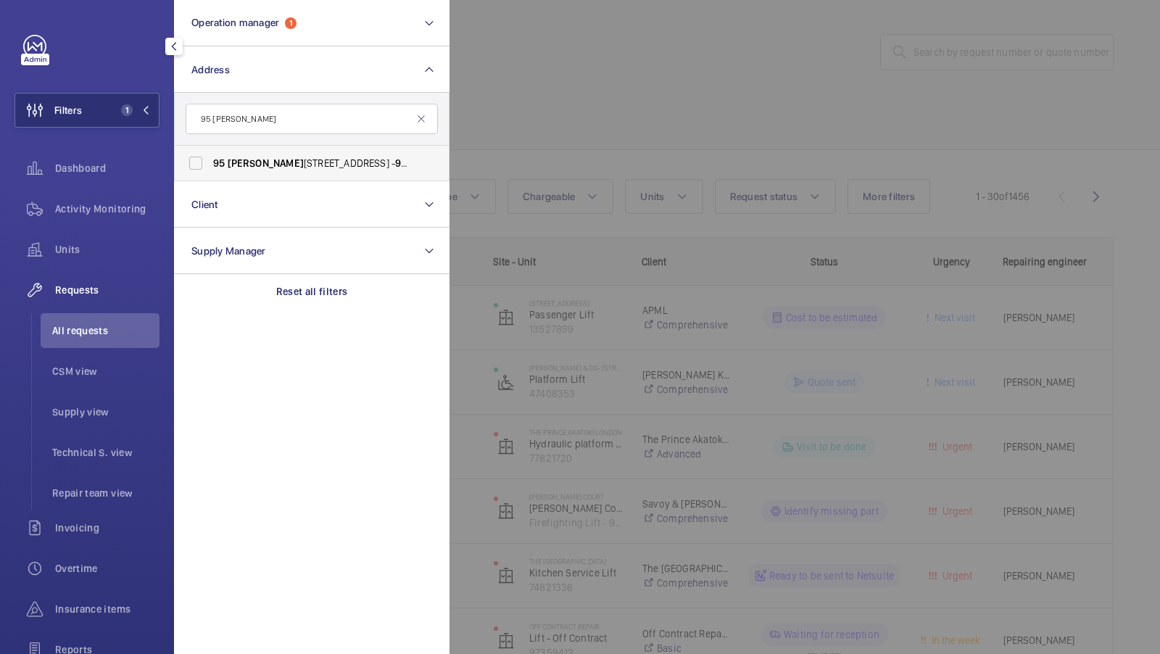
type input "95 [PERSON_NAME]"
click at [268, 159] on span "[PERSON_NAME]" at bounding box center [266, 163] width 76 height 12
click at [210, 159] on input "[STREET_ADDRESS][PERSON_NAME] - [STREET_ADDRESS][PERSON_NAME]" at bounding box center [195, 163] width 29 height 29
checkbox input "true"
click at [134, 109] on span "2" at bounding box center [132, 110] width 35 height 12
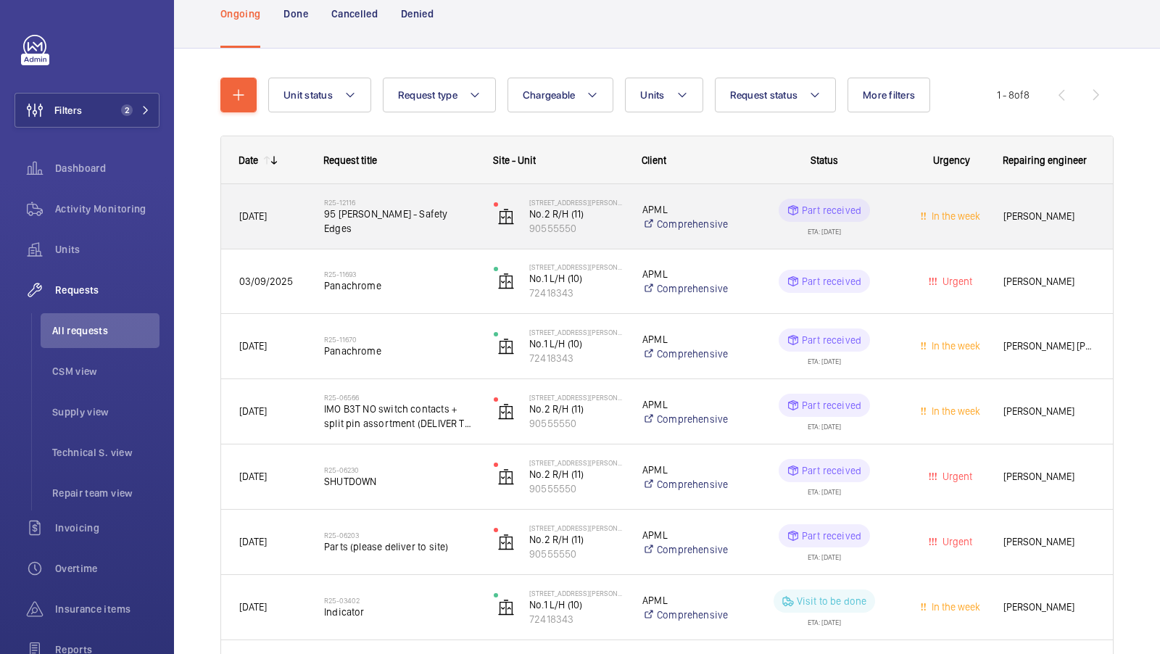
scroll to position [95, 0]
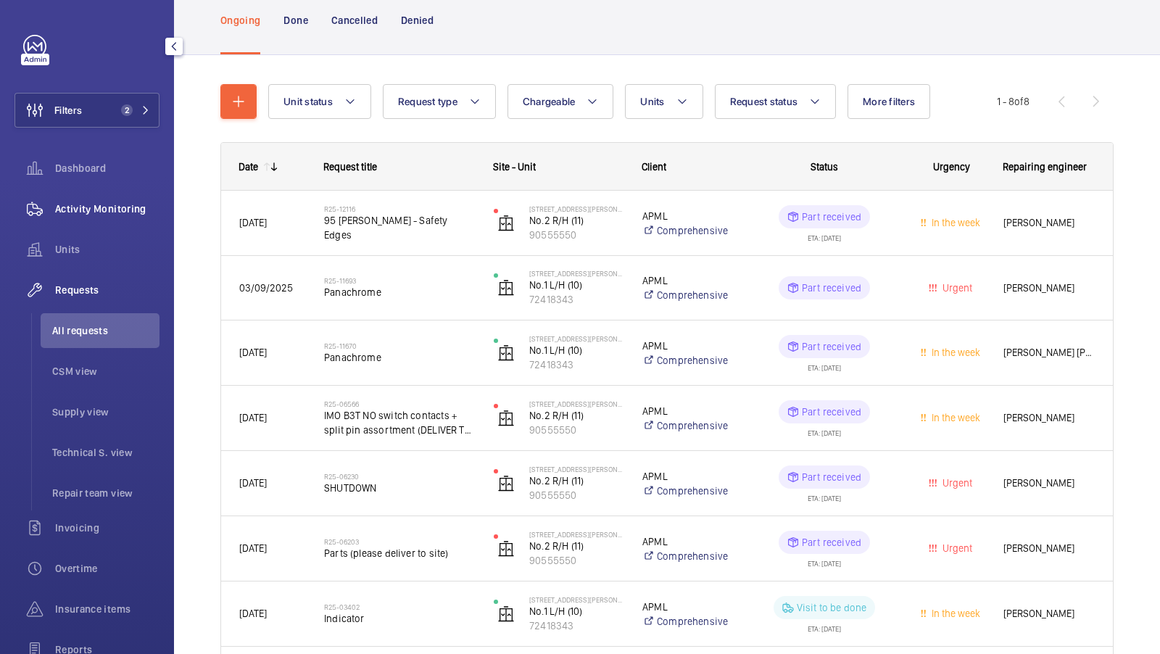
click at [91, 213] on span "Activity Monitoring" at bounding box center [107, 209] width 104 height 15
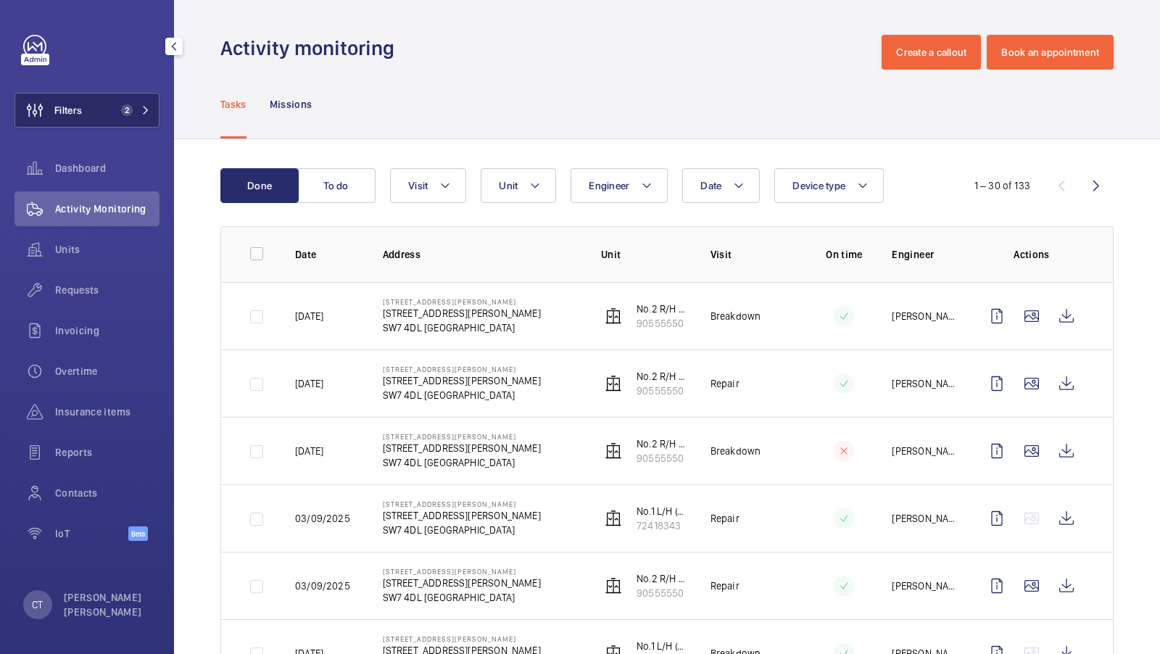
click at [154, 119] on button "Filters 2" at bounding box center [87, 110] width 145 height 35
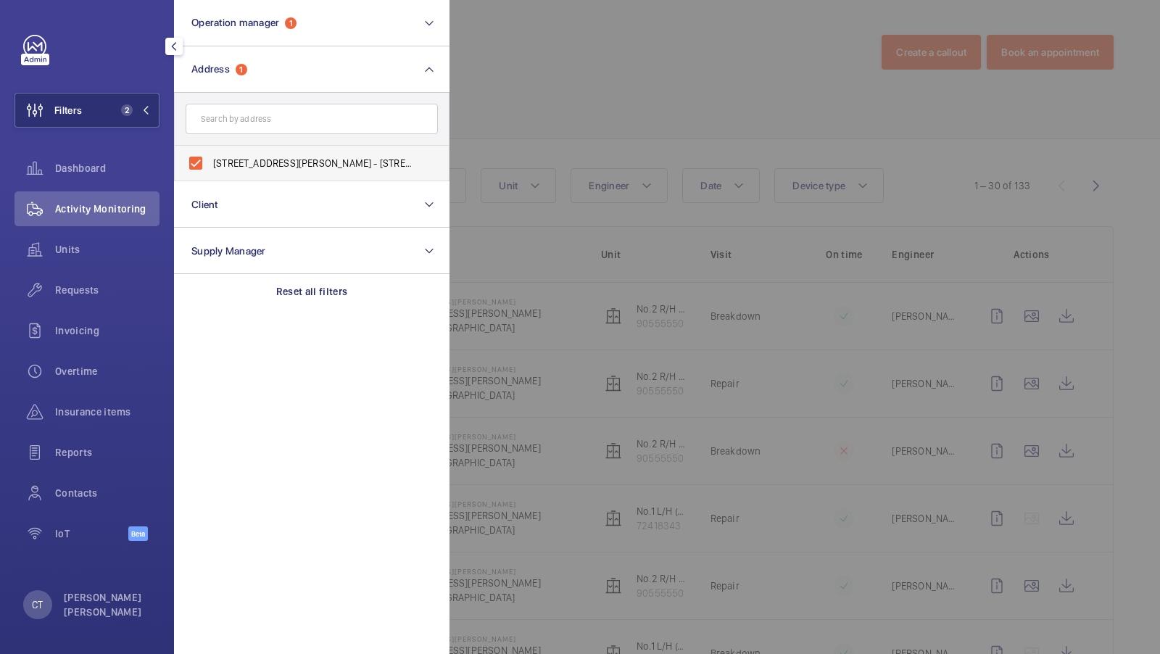
click at [310, 151] on label "[STREET_ADDRESS][PERSON_NAME] - [STREET_ADDRESS][PERSON_NAME]" at bounding box center [301, 163] width 252 height 35
click at [210, 151] on input "[STREET_ADDRESS][PERSON_NAME] - [STREET_ADDRESS][PERSON_NAME]" at bounding box center [195, 163] width 29 height 29
checkbox input "false"
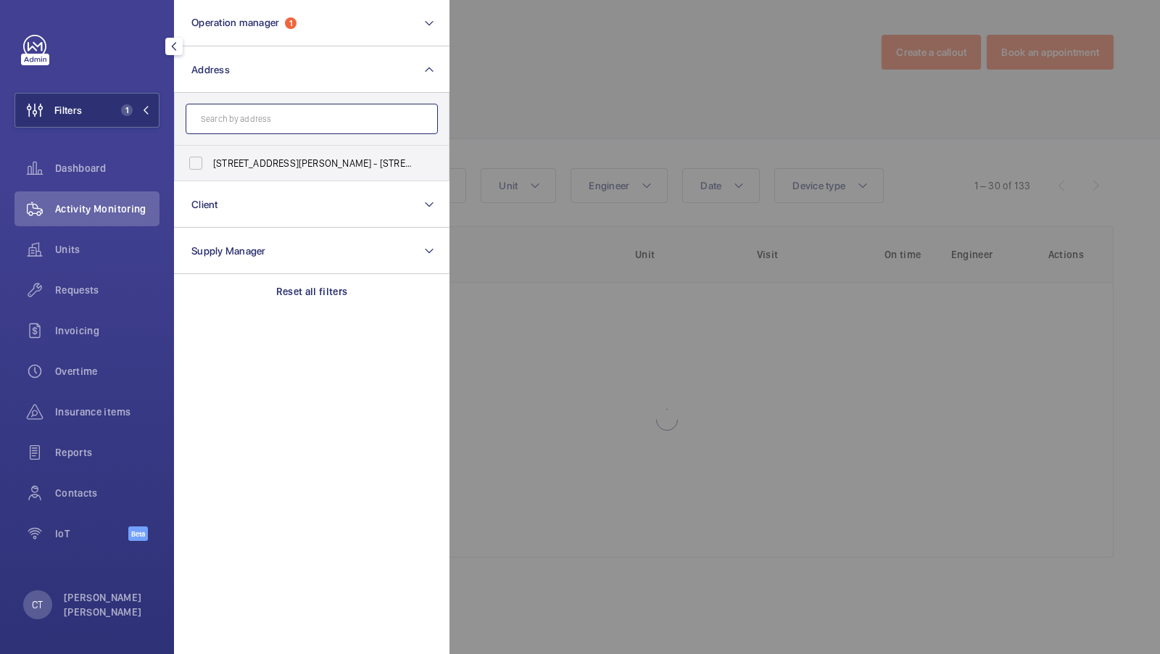
click at [294, 123] on input "text" at bounding box center [312, 119] width 252 height 30
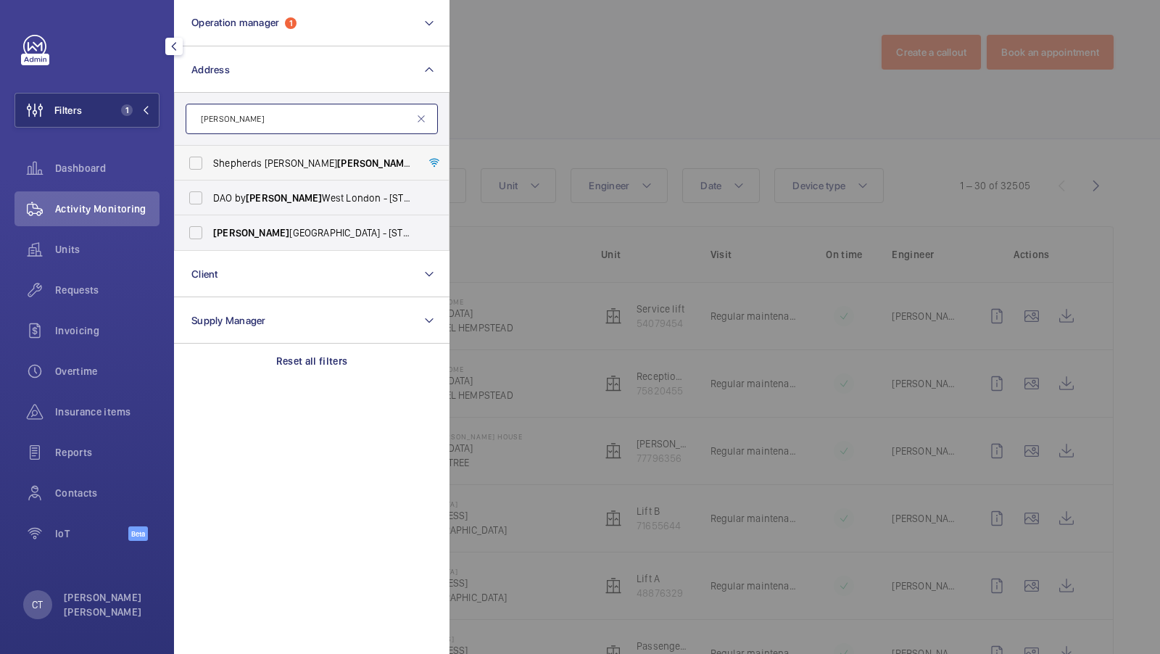
type input "[PERSON_NAME]"
click at [270, 164] on span "[GEOGRAPHIC_DATA][PERSON_NAME][PERSON_NAME] - [PERSON_NAME][GEOGRAPHIC_DATA][PE…" at bounding box center [312, 163] width 199 height 15
click at [210, 164] on input "[GEOGRAPHIC_DATA][PERSON_NAME][PERSON_NAME] - [PERSON_NAME][GEOGRAPHIC_DATA][PE…" at bounding box center [195, 163] width 29 height 29
checkbox input "true"
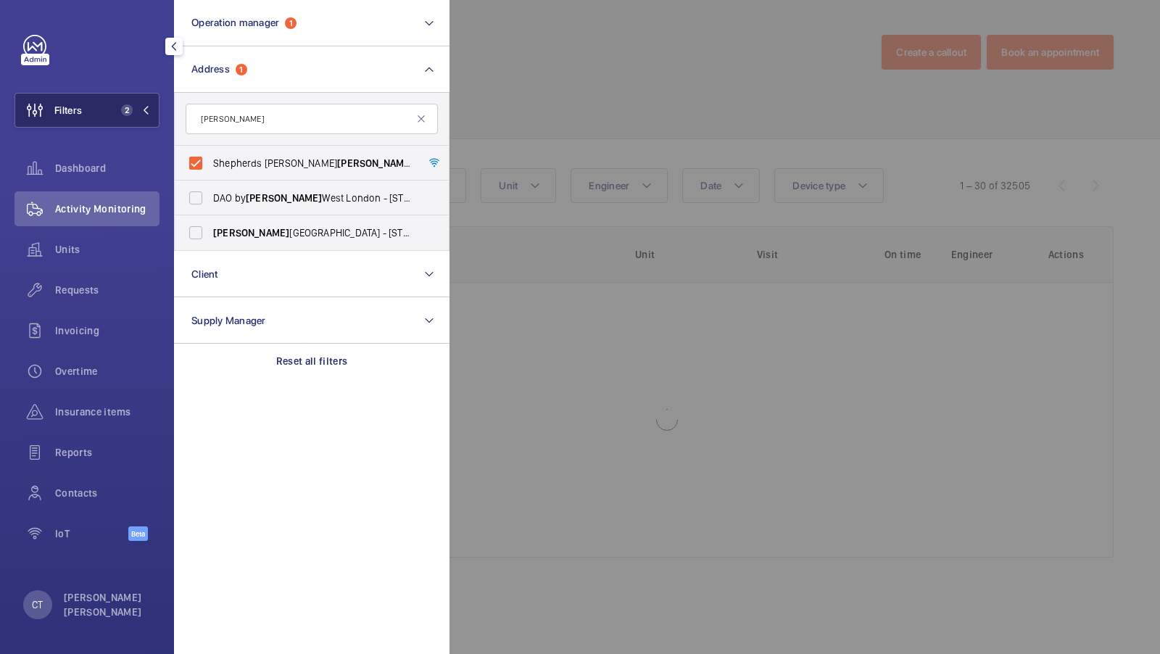
click at [126, 110] on span "2" at bounding box center [127, 110] width 12 height 12
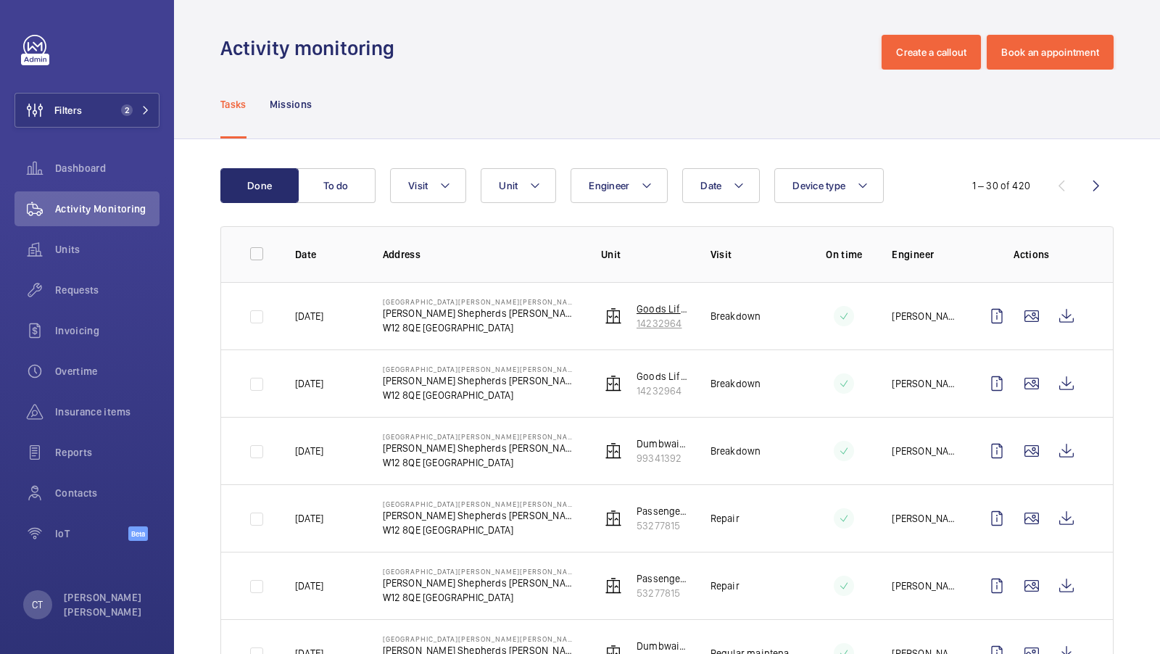
click at [665, 306] on p "Goods Lift/staff" at bounding box center [662, 309] width 51 height 15
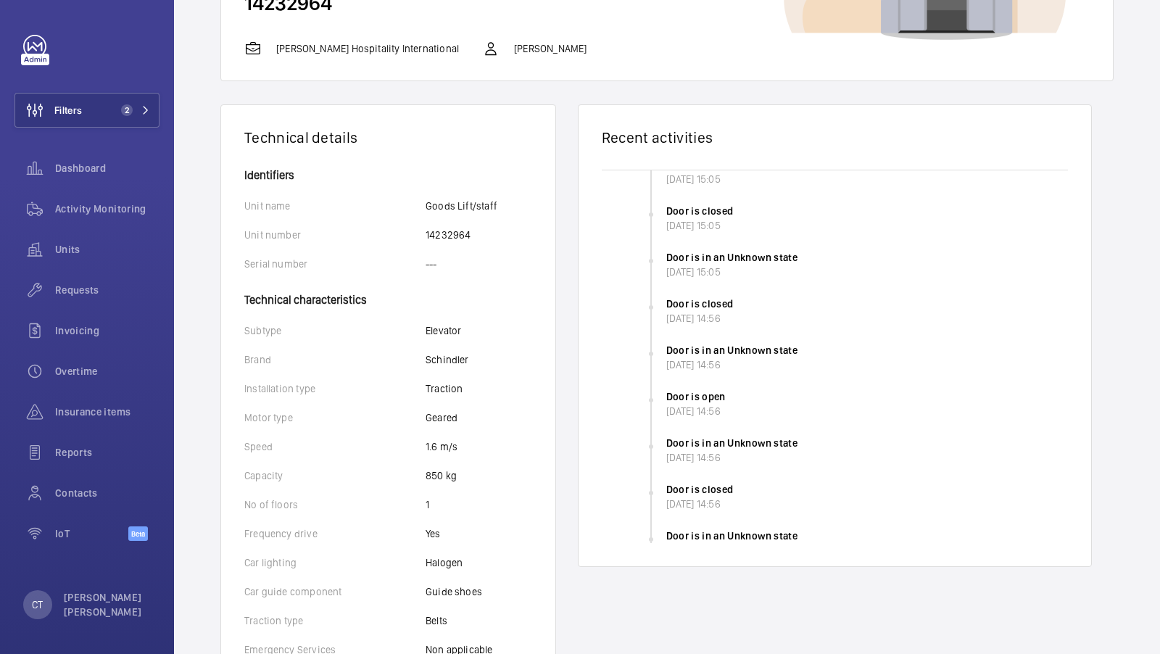
scroll to position [254, 0]
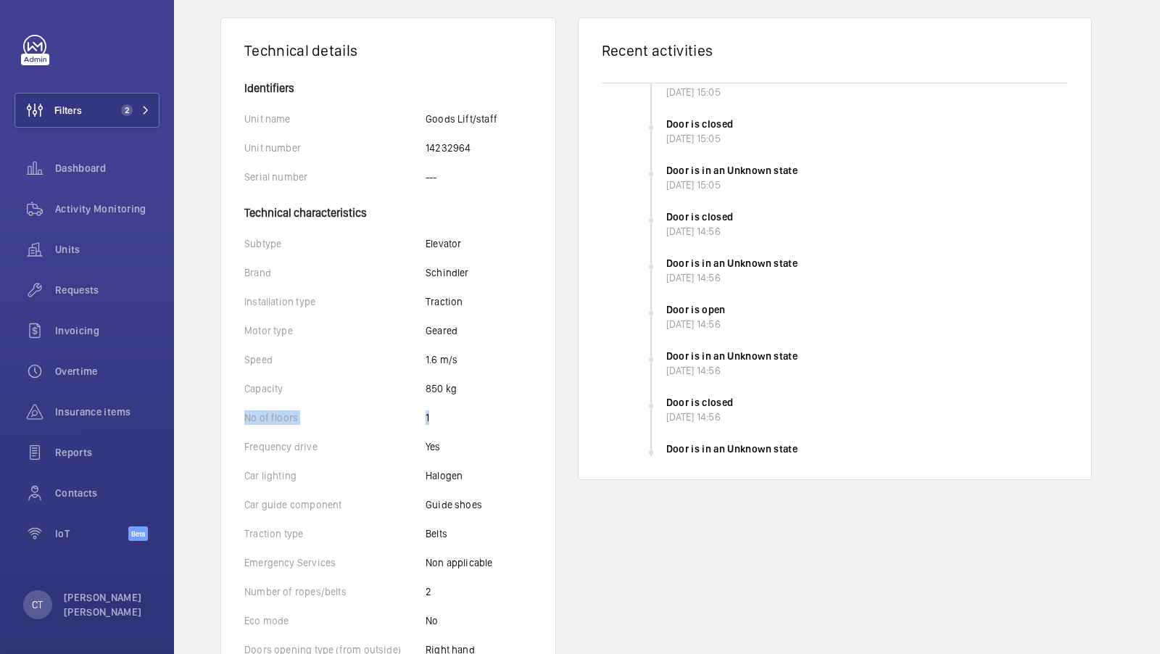
drag, startPoint x: 247, startPoint y: 417, endPoint x: 451, endPoint y: 415, distance: 204.5
click at [451, 415] on div "No of floors 1" at bounding box center [388, 417] width 288 height 15
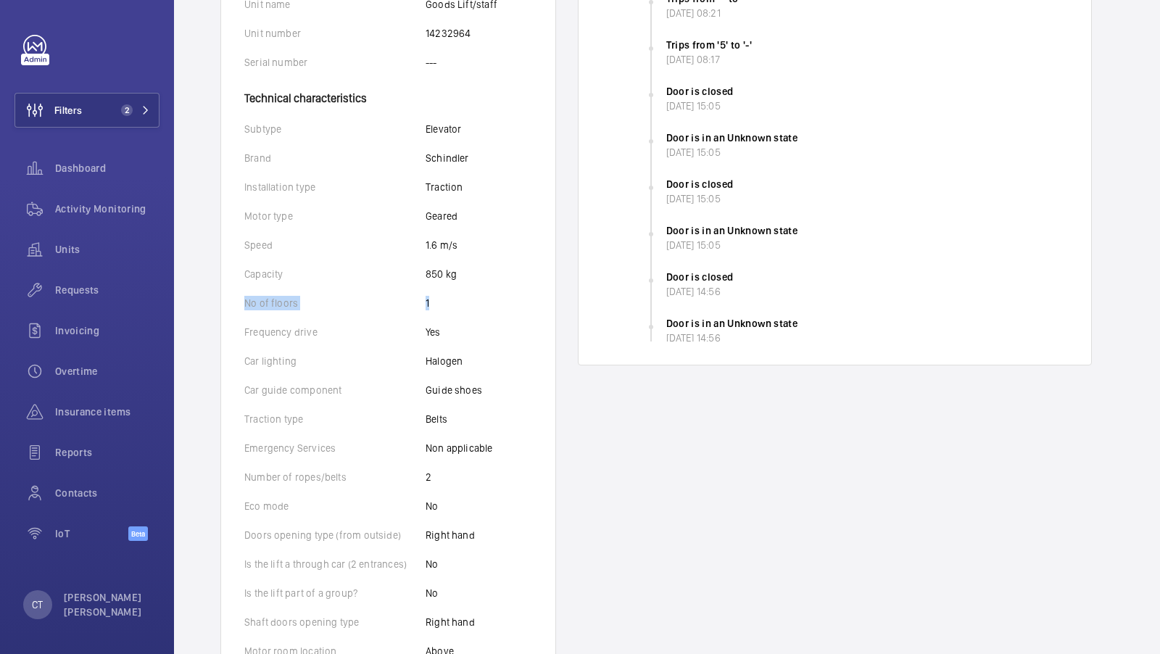
scroll to position [0, 0]
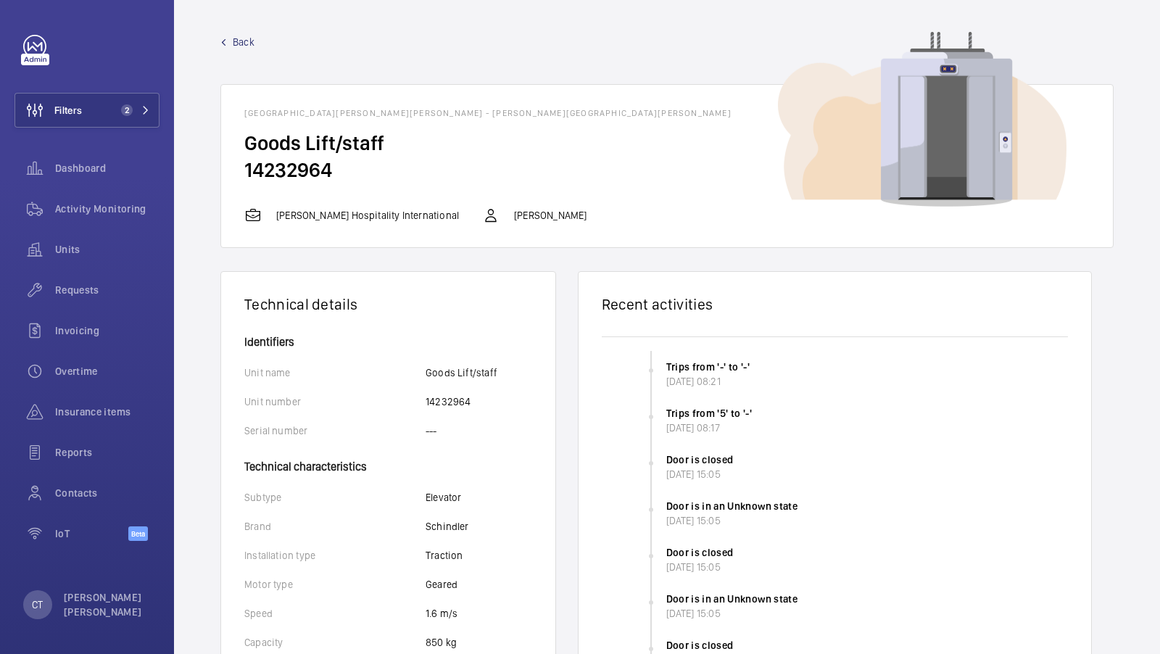
drag, startPoint x: 241, startPoint y: 142, endPoint x: 249, endPoint y: 146, distance: 8.8
click at [386, 142] on wm-front-card-body "Goods Lift/staff 14232964" at bounding box center [667, 168] width 892 height 77
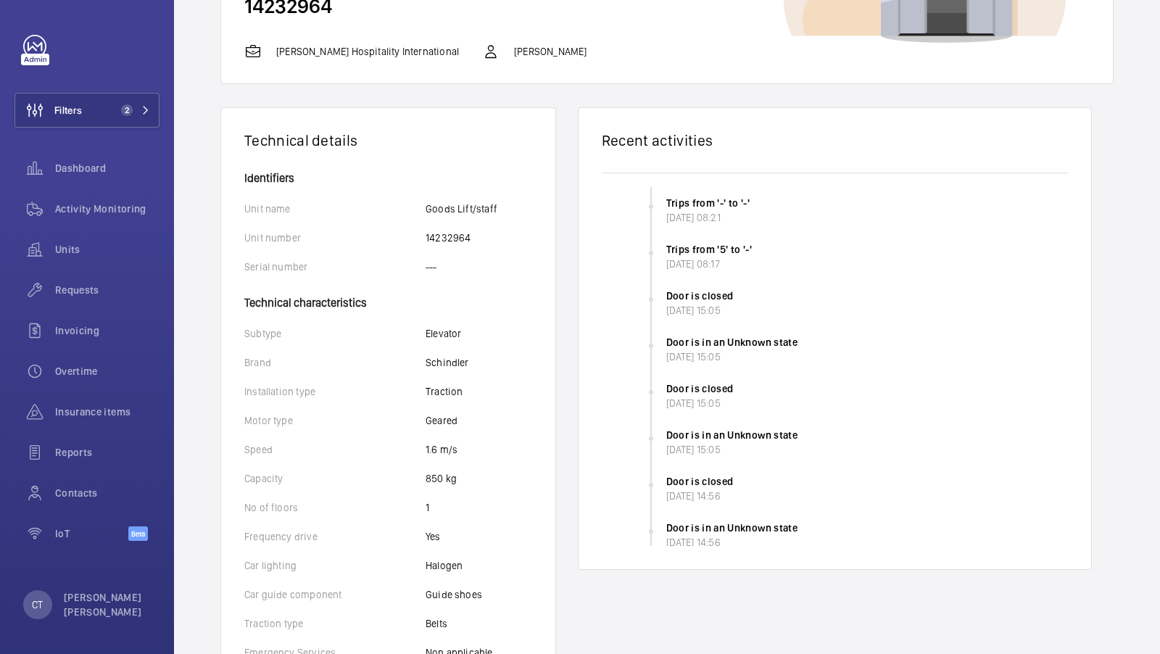
scroll to position [162, 0]
drag, startPoint x: 435, startPoint y: 510, endPoint x: 419, endPoint y: 510, distance: 16.0
click at [419, 510] on div "No of floors 1" at bounding box center [388, 509] width 288 height 15
click at [527, 505] on div "No of floors 1" at bounding box center [388, 509] width 288 height 15
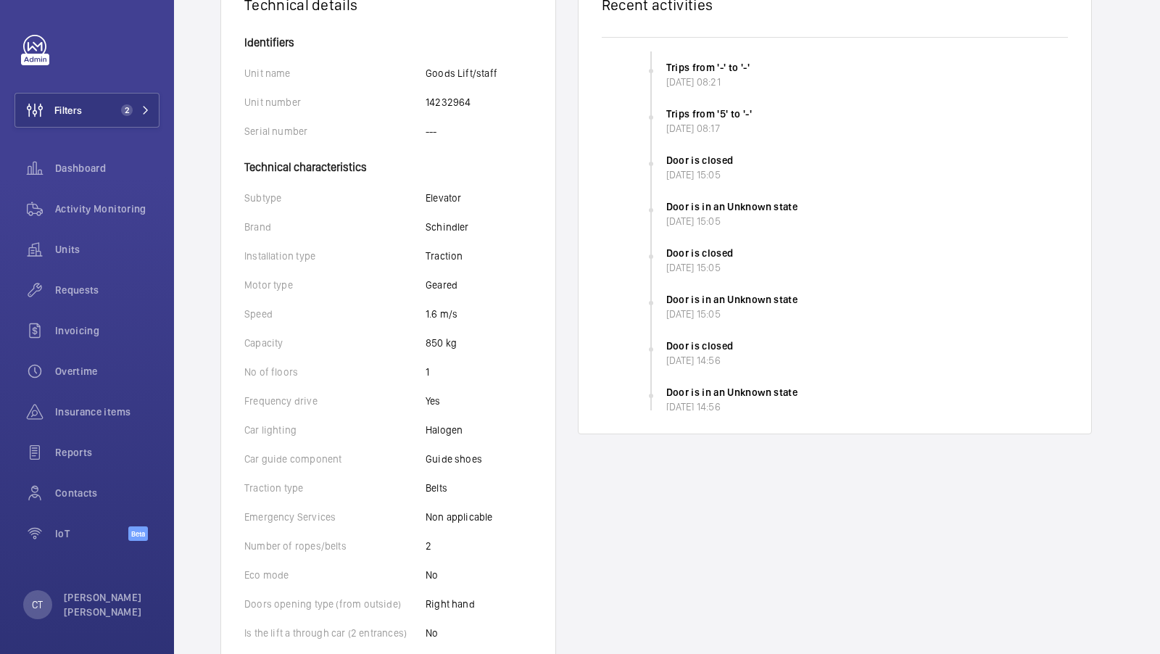
scroll to position [310, 0]
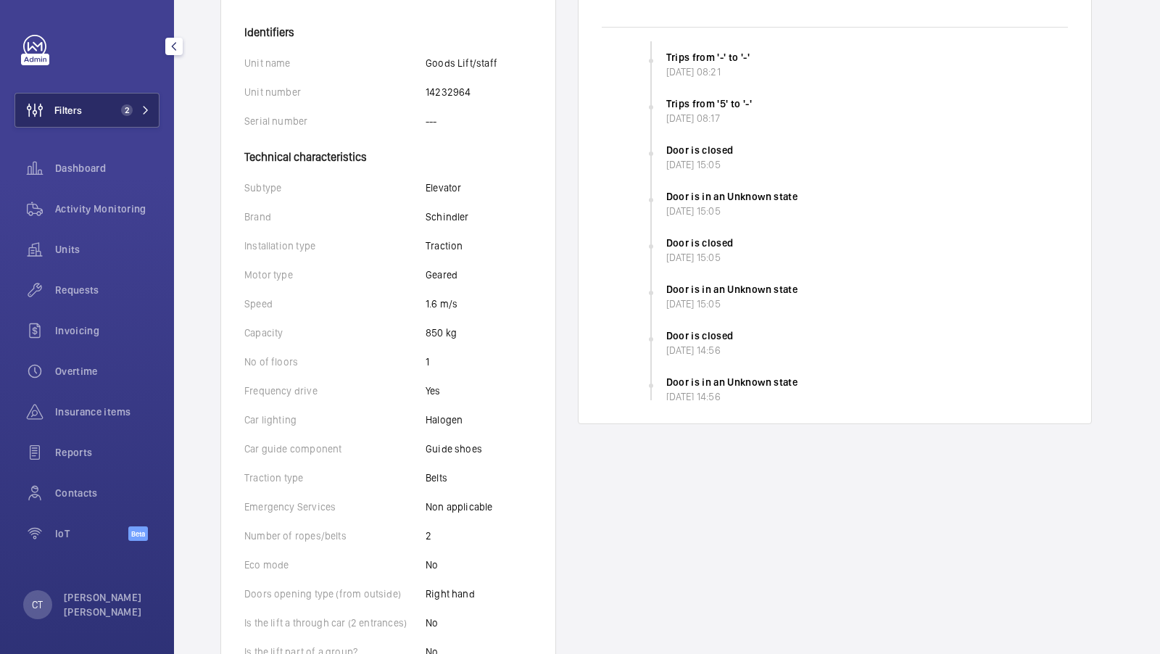
click at [75, 299] on div "Requests" at bounding box center [87, 290] width 145 height 35
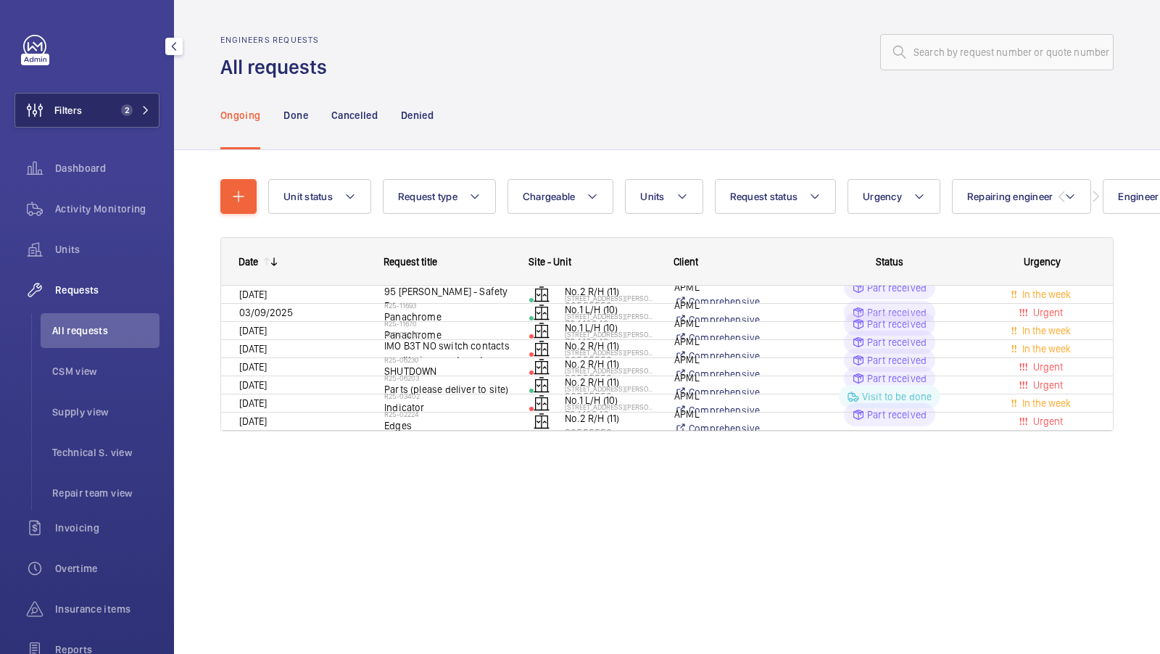
click at [137, 114] on span "2" at bounding box center [132, 110] width 35 height 12
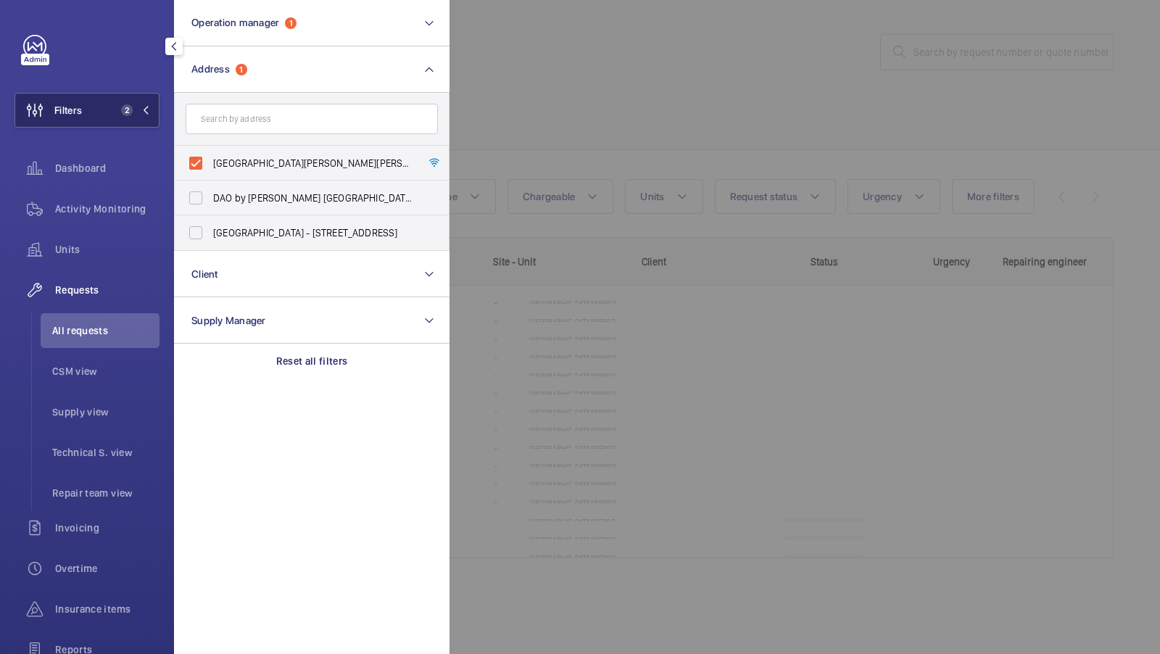
click at [115, 117] on button "Filters 2" at bounding box center [87, 110] width 145 height 35
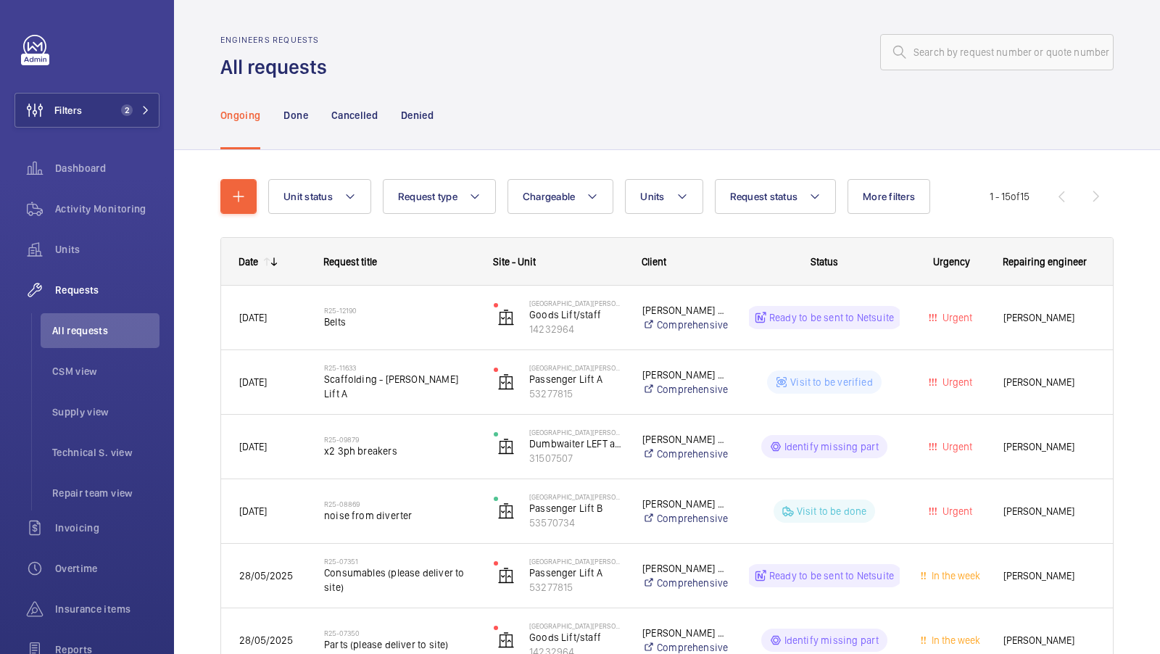
click at [663, 194] on button "Units" at bounding box center [664, 196] width 78 height 35
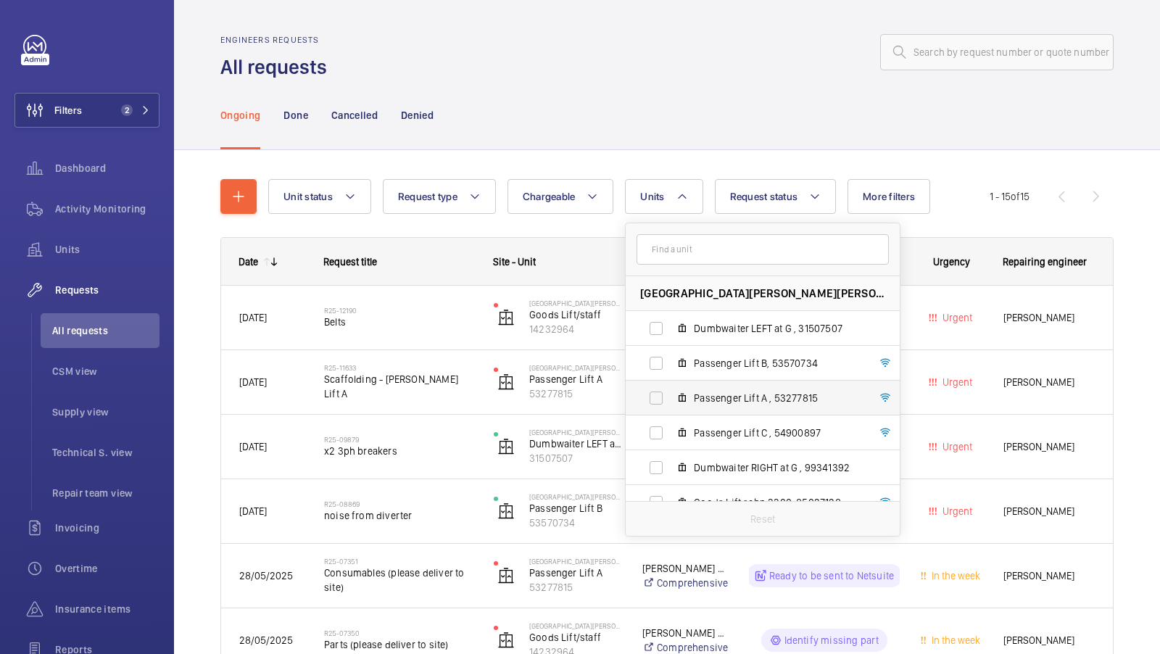
scroll to position [88, 0]
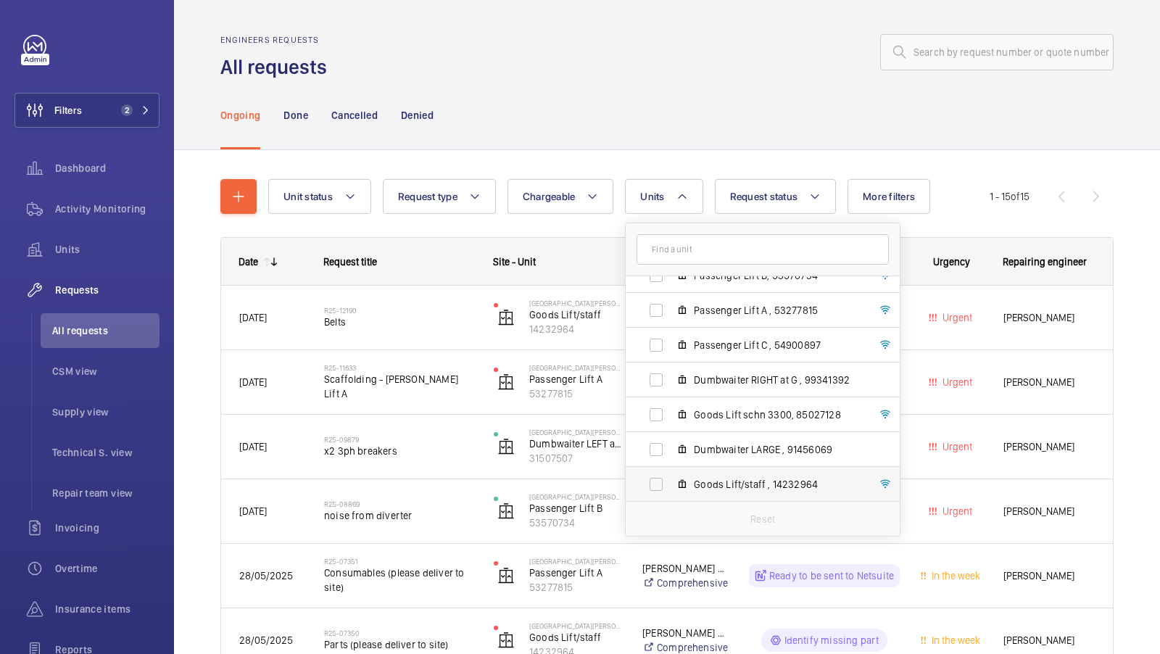
click at [759, 487] on span "Goods Lift/staff , 14232964" at bounding box center [778, 484] width 168 height 15
click at [671, 487] on input "Goods Lift/staff , 14232964" at bounding box center [656, 484] width 29 height 29
checkbox input "true"
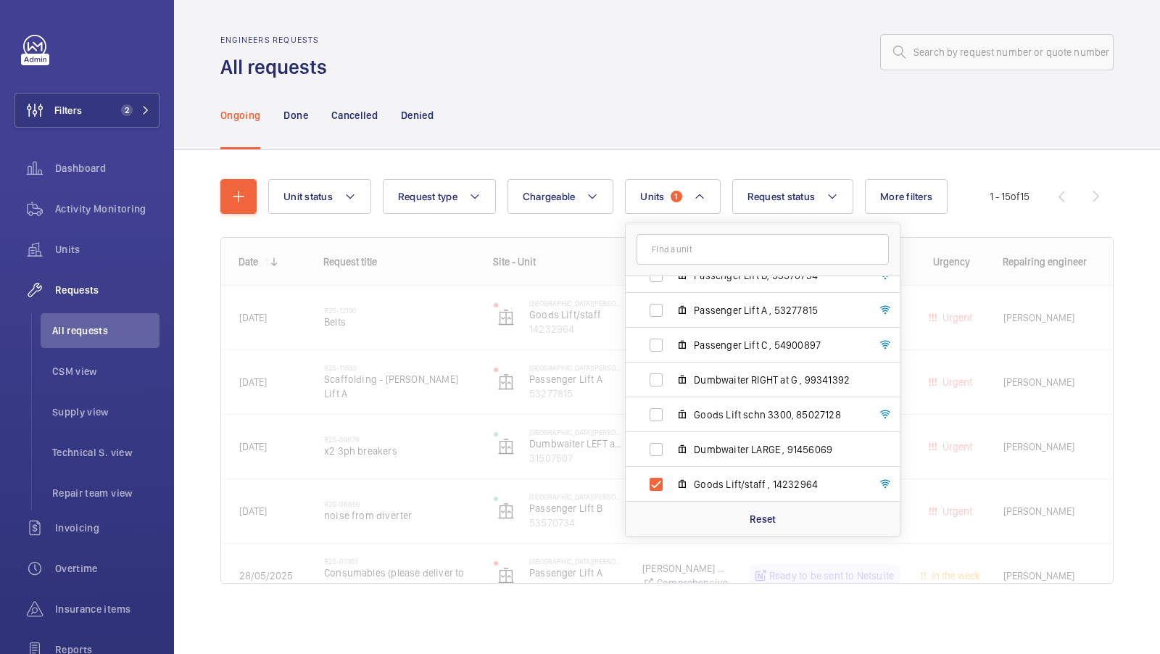
click at [716, 137] on div "Ongoing Done Cancelled Denied" at bounding box center [666, 114] width 893 height 69
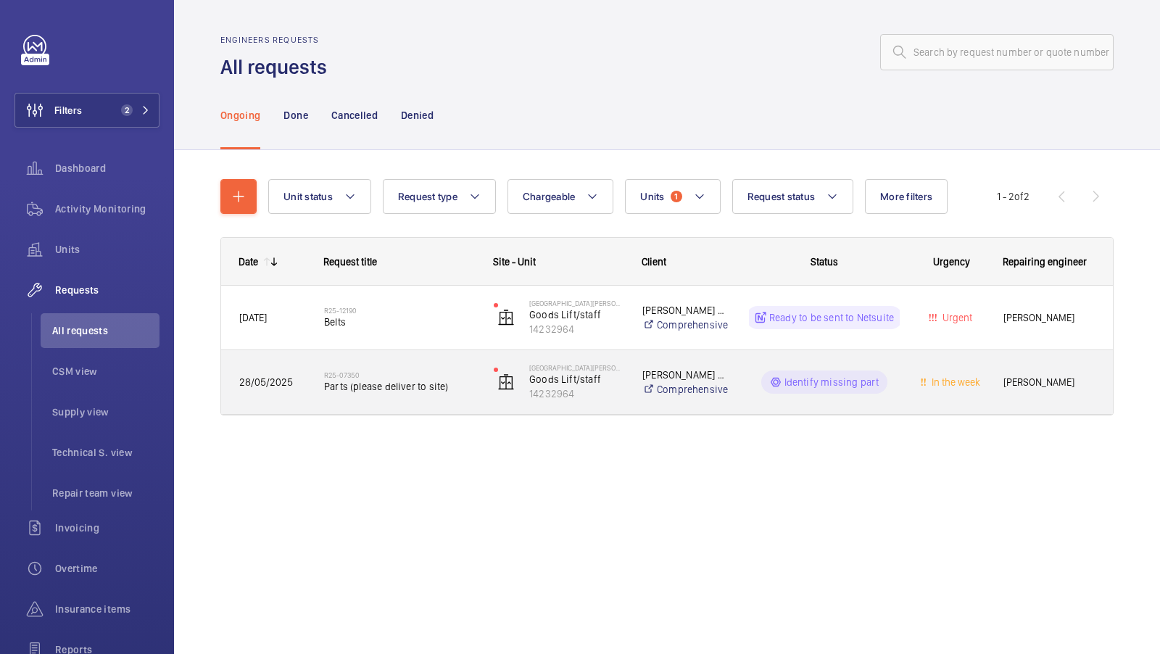
click at [394, 386] on span "Parts (please deliver to site)" at bounding box center [399, 386] width 151 height 15
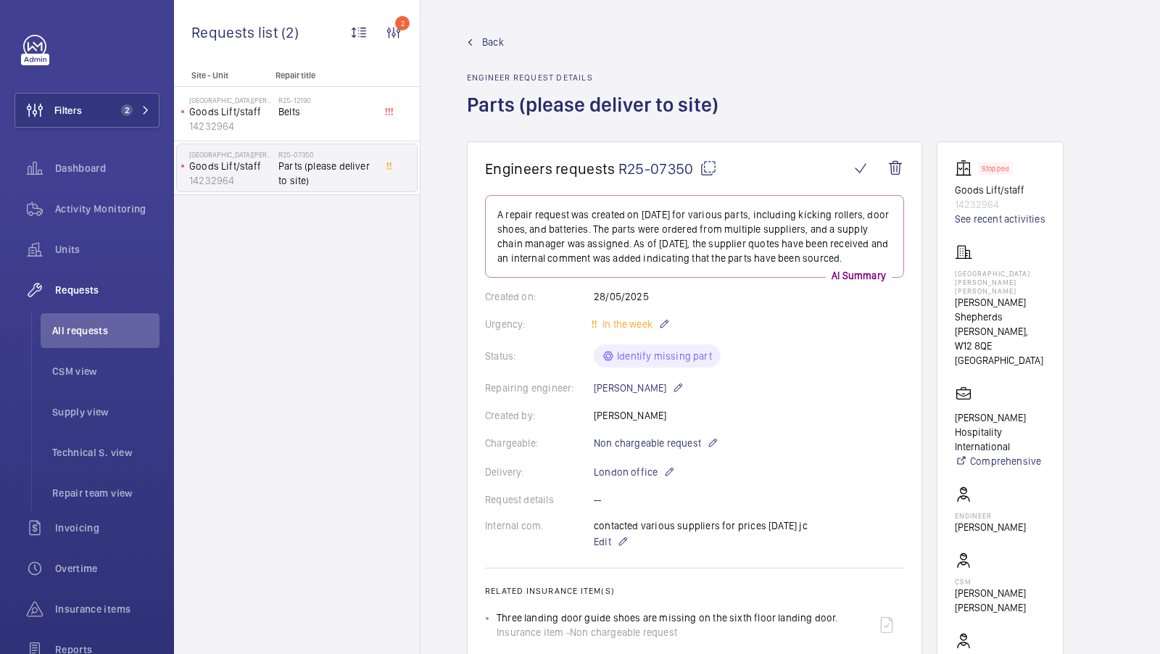
click at [503, 40] on span "Back" at bounding box center [493, 42] width 22 height 15
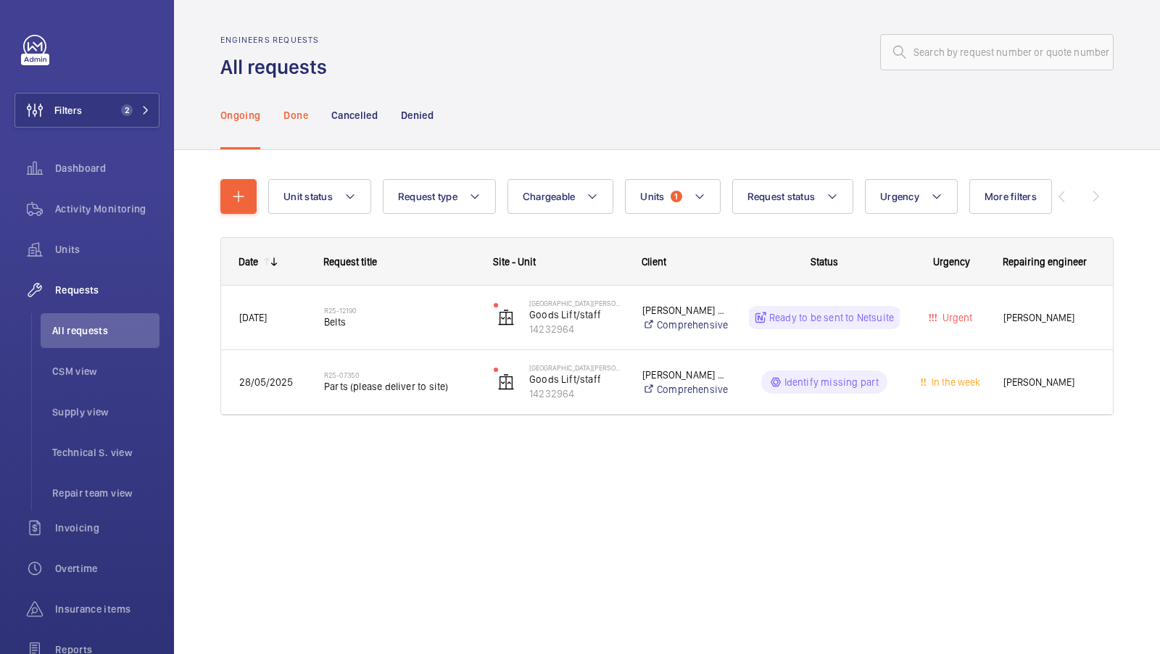
click at [294, 117] on p "Done" at bounding box center [296, 115] width 24 height 15
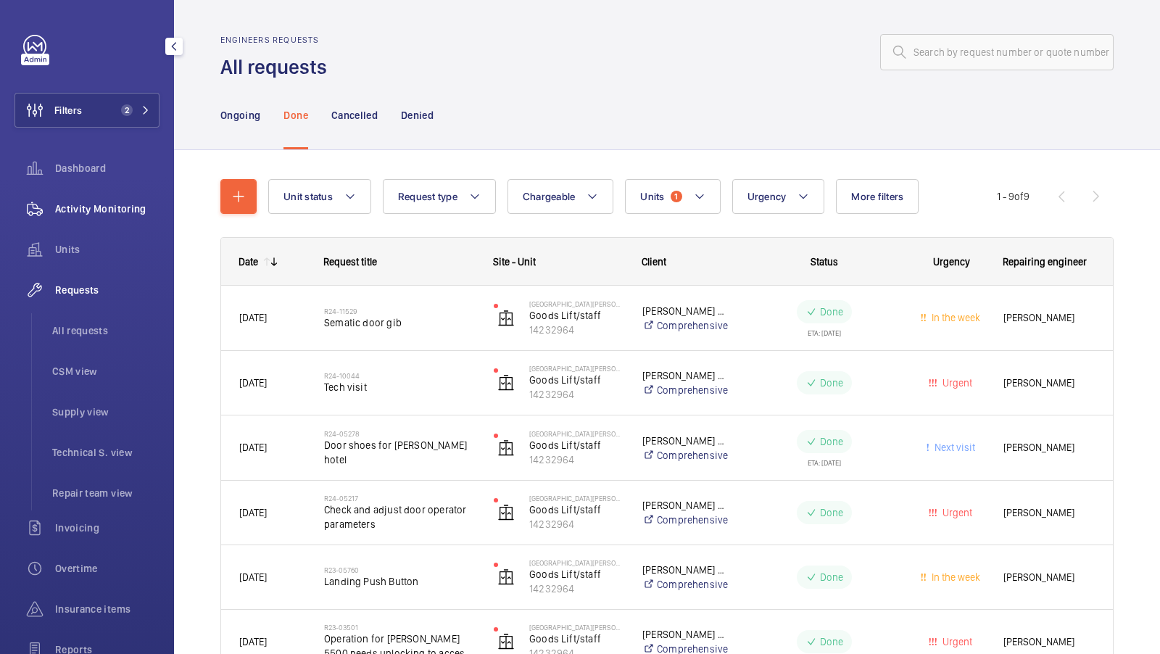
click at [102, 209] on span "Activity Monitoring" at bounding box center [107, 209] width 104 height 15
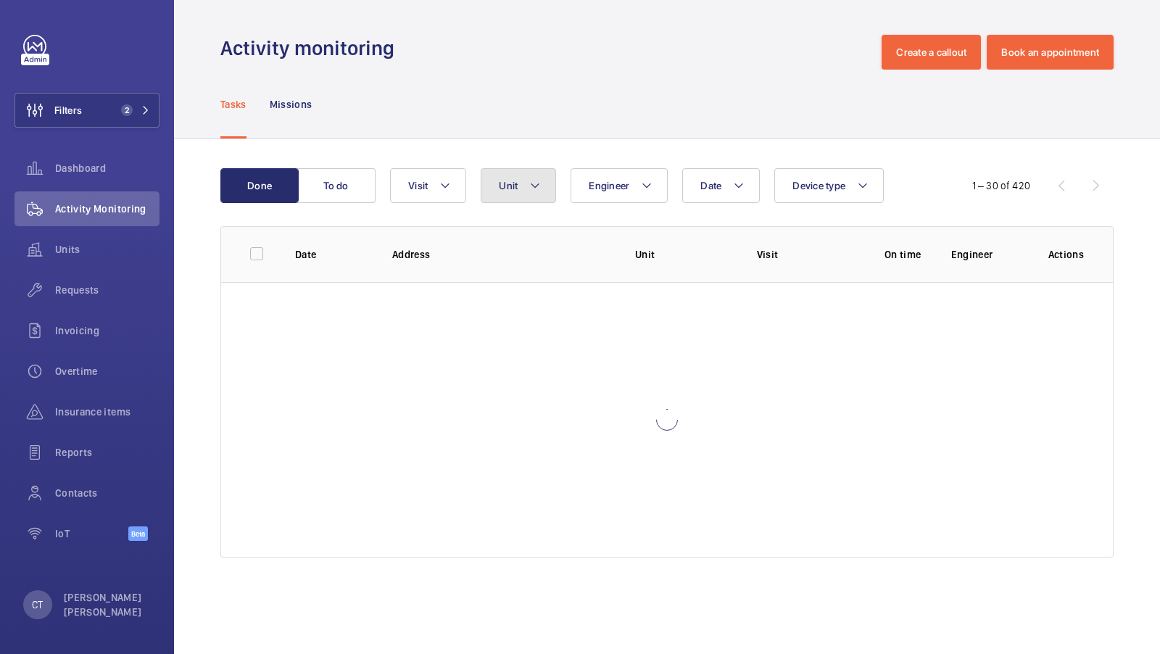
click at [533, 185] on mat-icon at bounding box center [535, 185] width 12 height 17
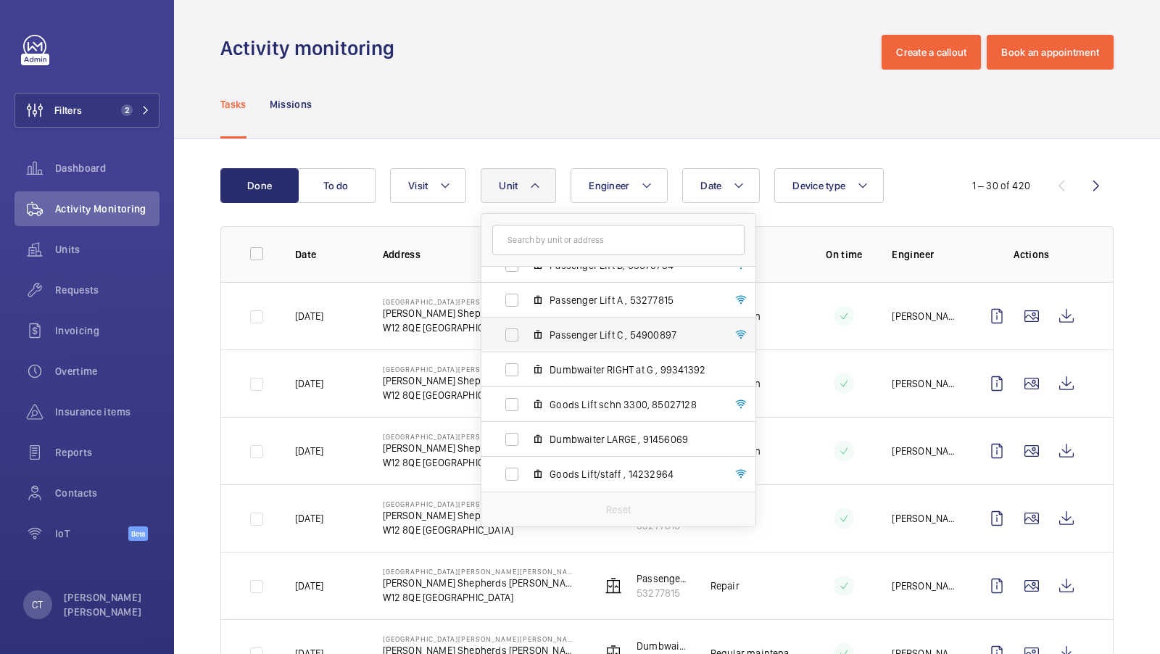
scroll to position [88, 0]
click at [617, 478] on span "Goods Lift/staff , 14232964" at bounding box center [634, 475] width 168 height 15
click at [526, 478] on input "Goods Lift/staff , 14232964" at bounding box center [511, 474] width 29 height 29
checkbox input "true"
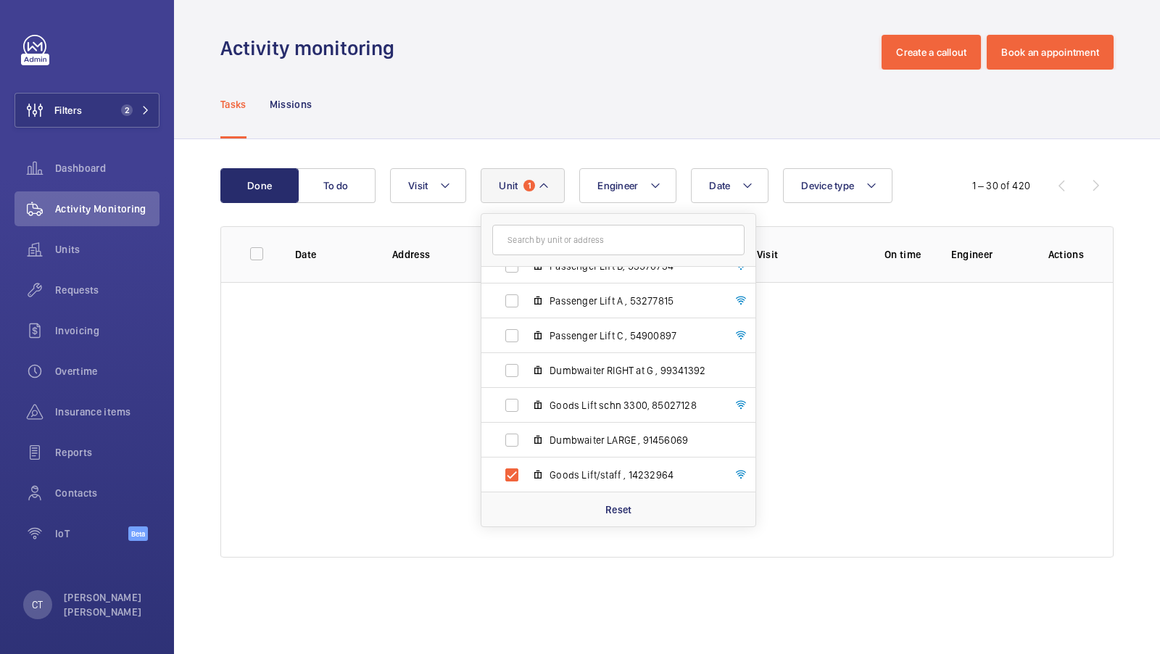
click at [616, 128] on div "Tasks Missions" at bounding box center [666, 104] width 893 height 69
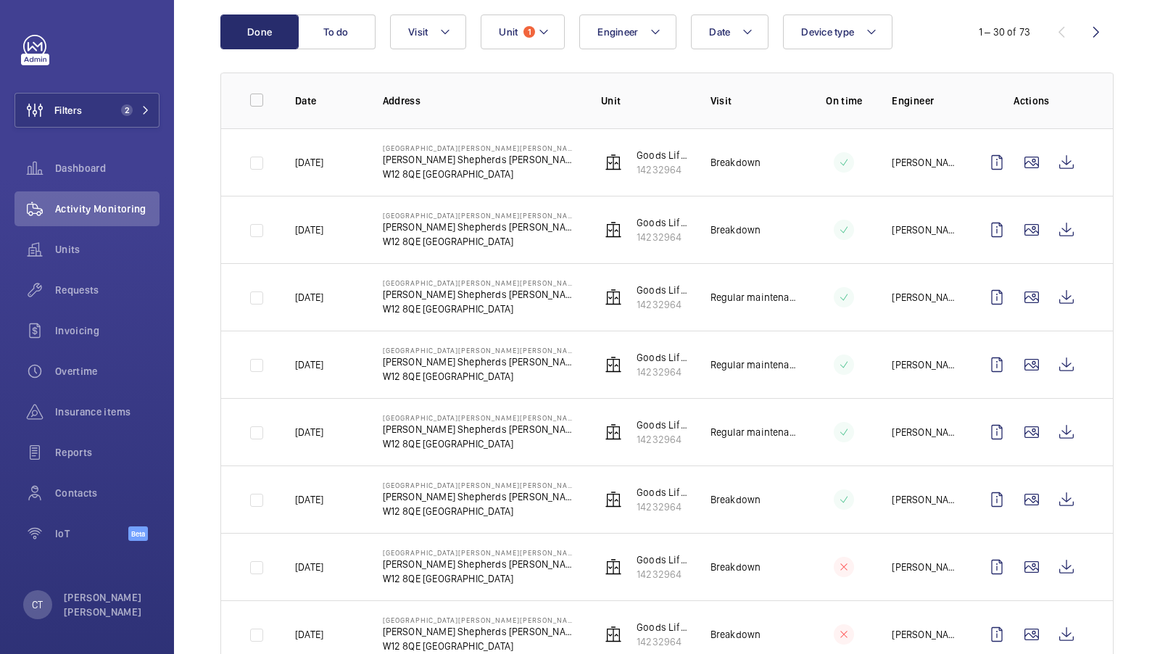
scroll to position [154, 0]
click at [1057, 224] on wm-front-icon-button at bounding box center [1066, 229] width 35 height 35
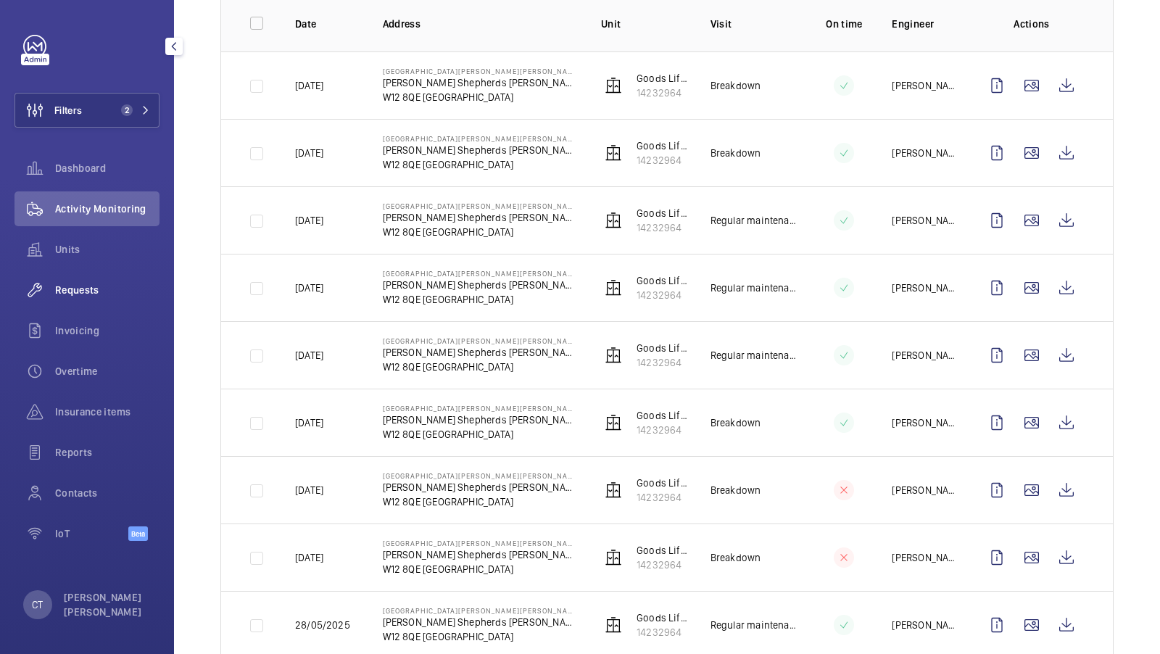
click at [95, 292] on span "Requests" at bounding box center [107, 290] width 104 height 15
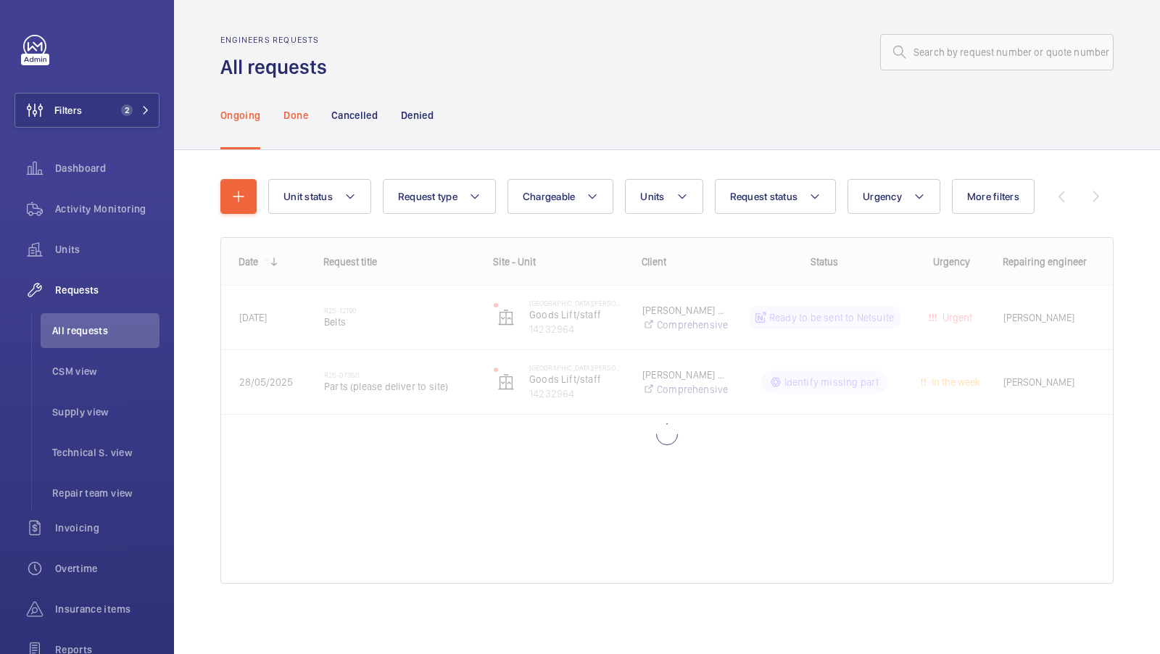
click at [300, 118] on p "Done" at bounding box center [296, 115] width 24 height 15
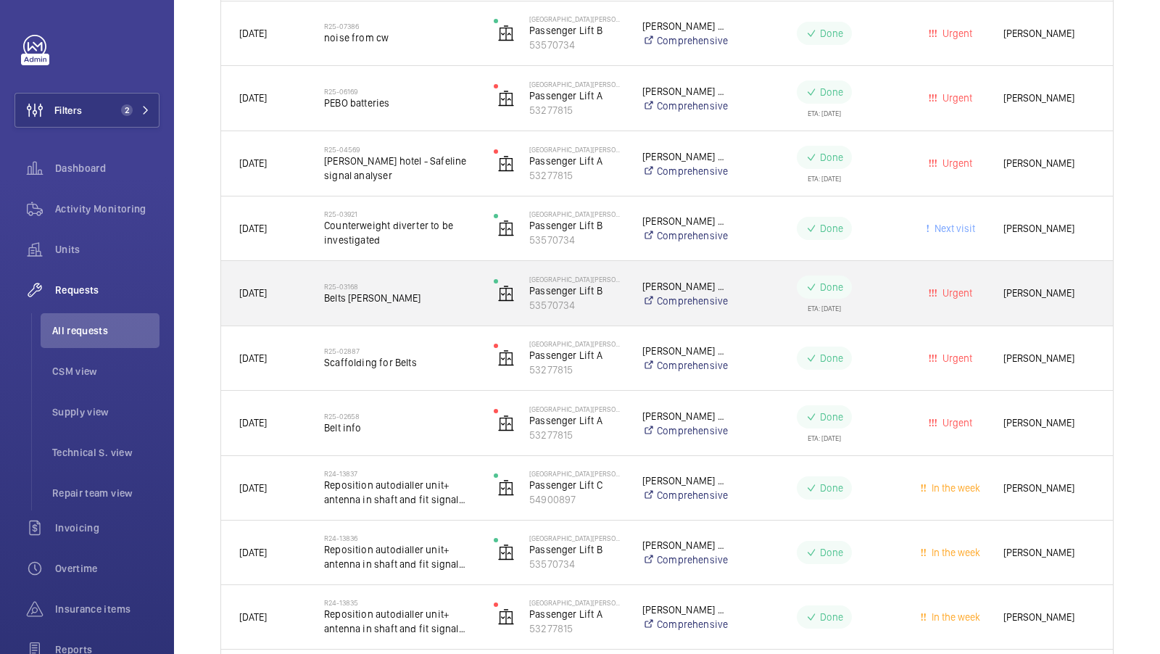
scroll to position [415, 0]
click at [430, 296] on span "Belts [PERSON_NAME]" at bounding box center [399, 296] width 151 height 15
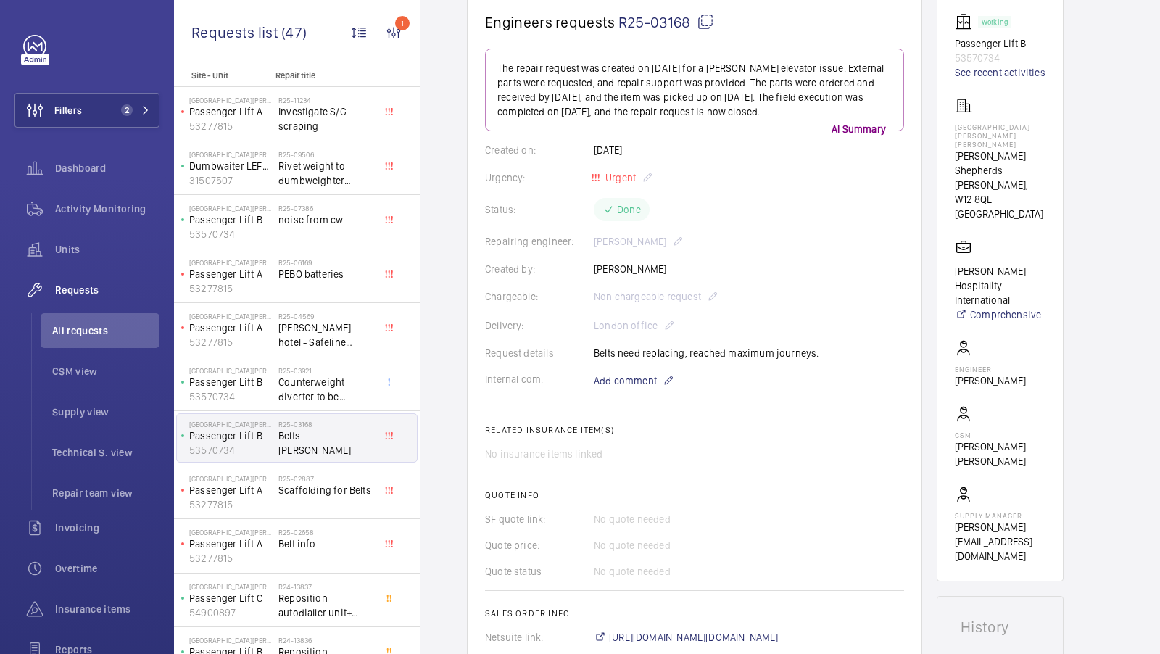
scroll to position [132, 0]
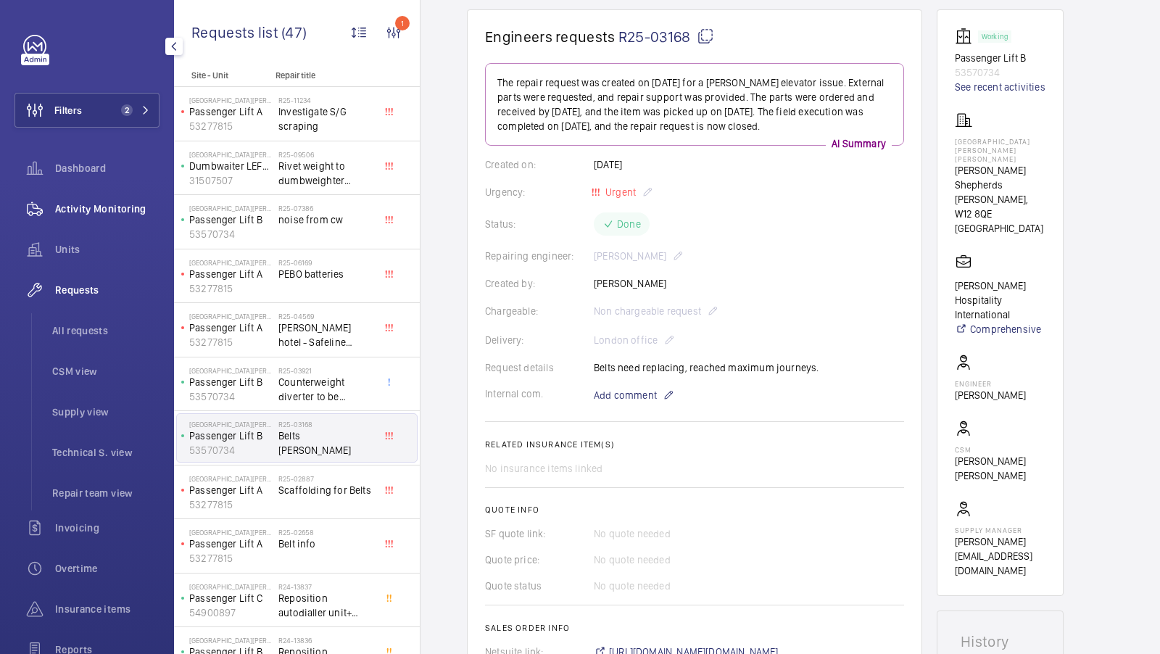
click at [122, 194] on div "Activity Monitoring" at bounding box center [87, 208] width 145 height 35
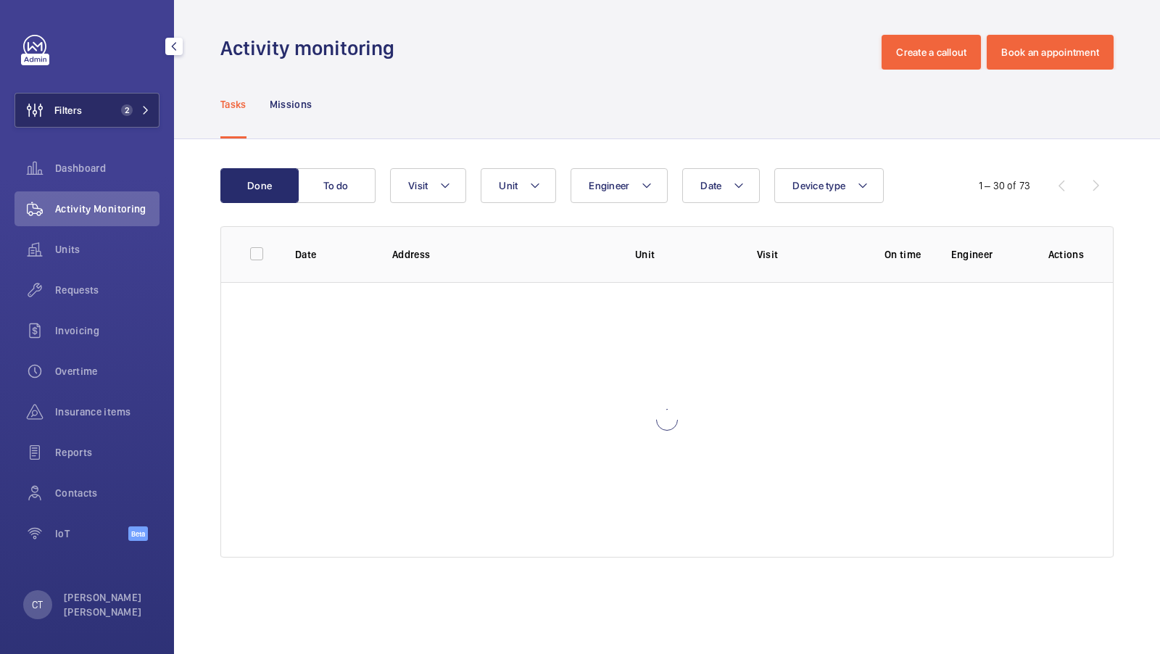
click at [131, 108] on span "2" at bounding box center [127, 110] width 12 height 12
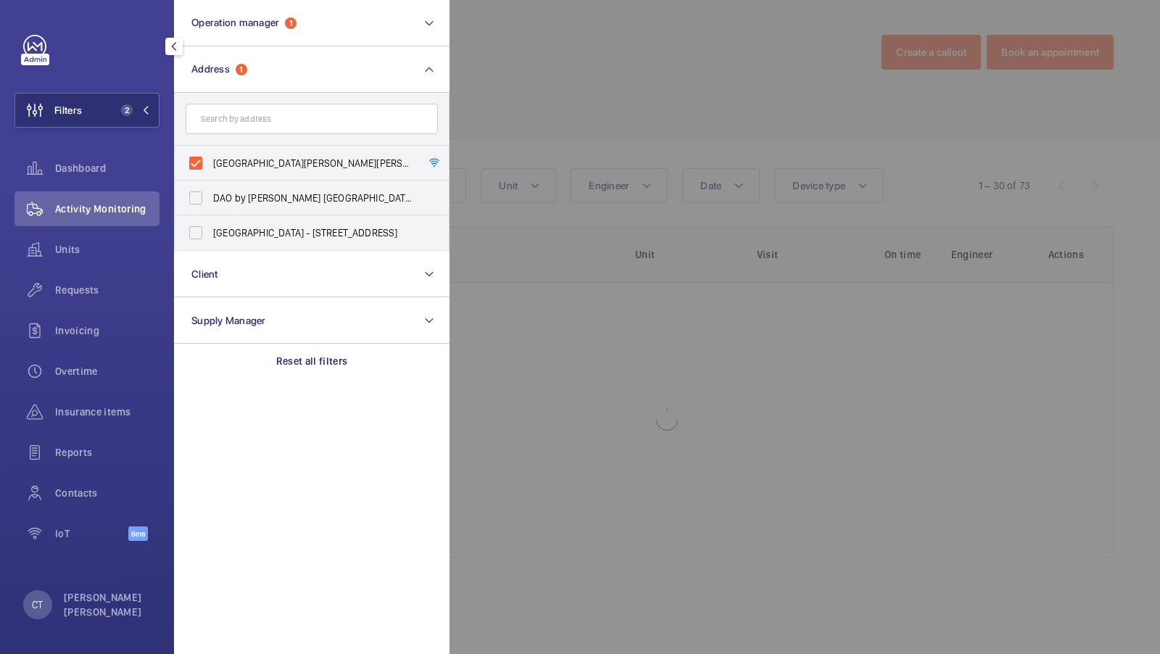
click at [575, 109] on div at bounding box center [1030, 327] width 1160 height 654
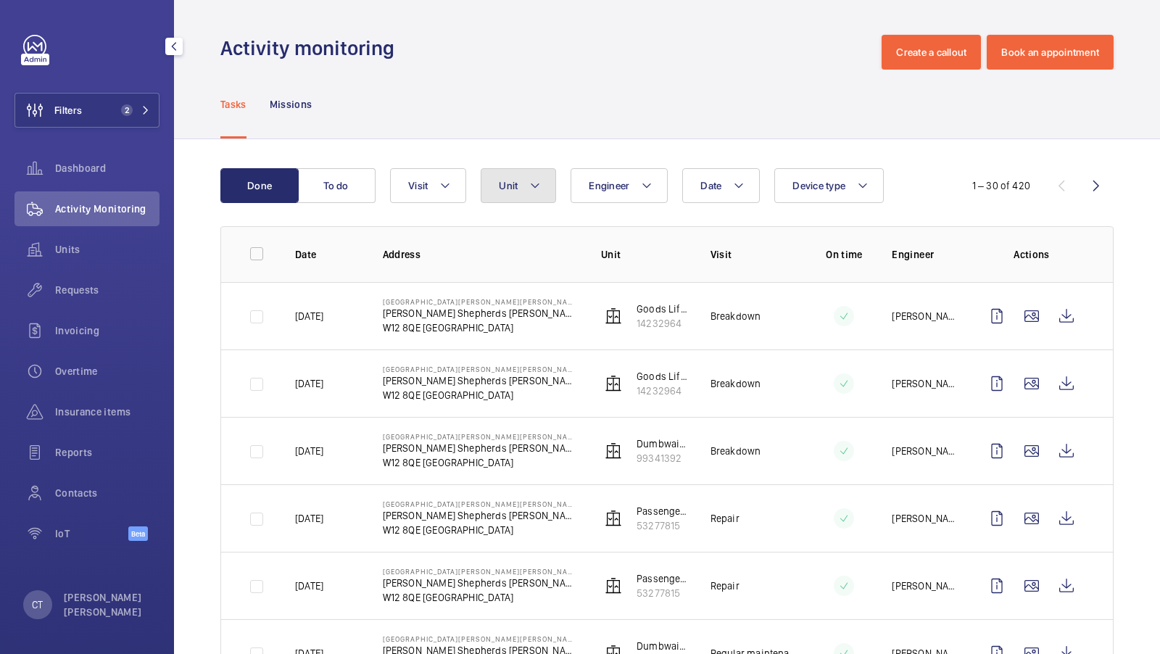
click at [517, 186] on button "Unit" at bounding box center [518, 185] width 75 height 35
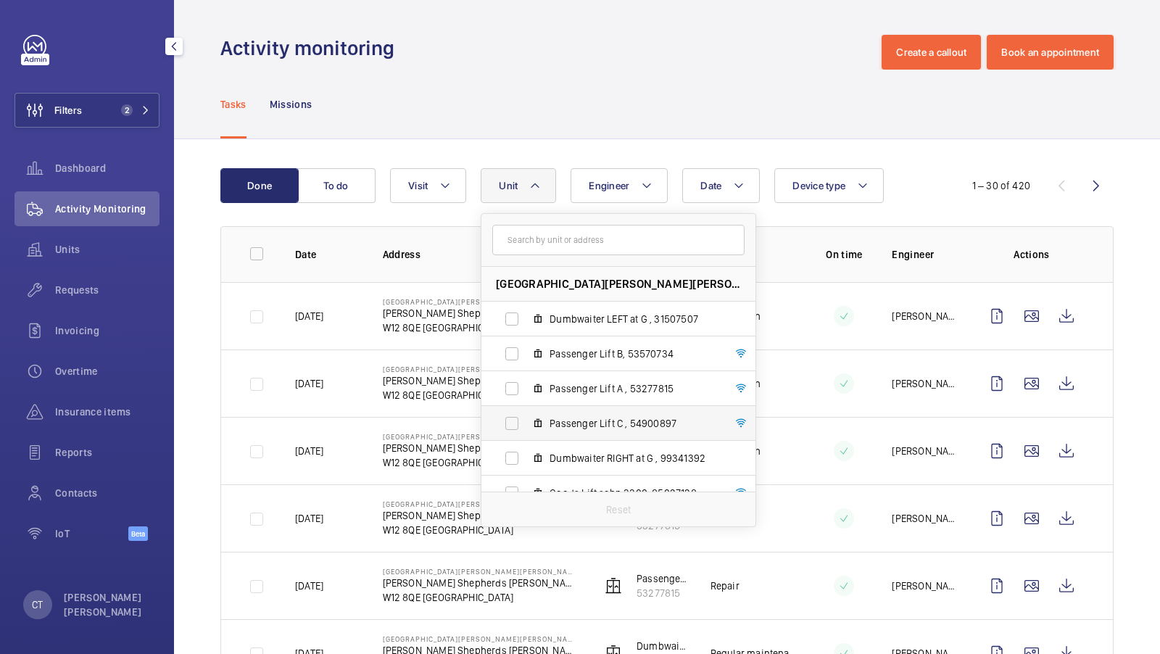
scroll to position [88, 0]
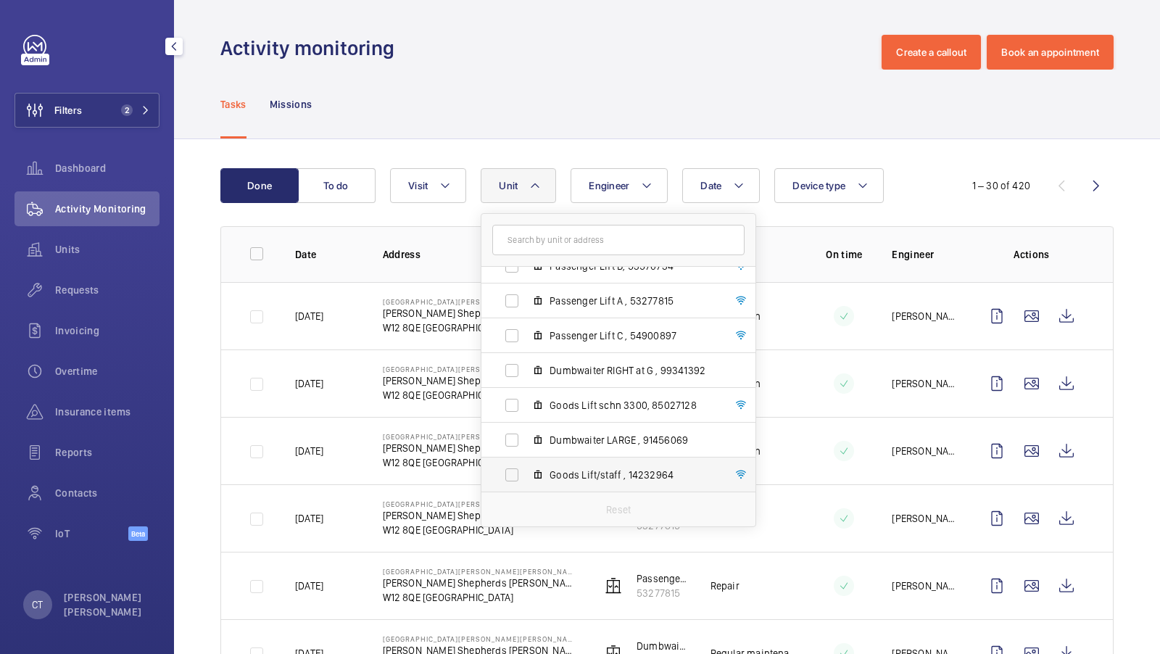
click at [618, 475] on span "Goods Lift/staff , 14232964" at bounding box center [634, 475] width 168 height 15
click at [526, 475] on input "Goods Lift/staff , 14232964" at bounding box center [511, 474] width 29 height 29
checkbox input "true"
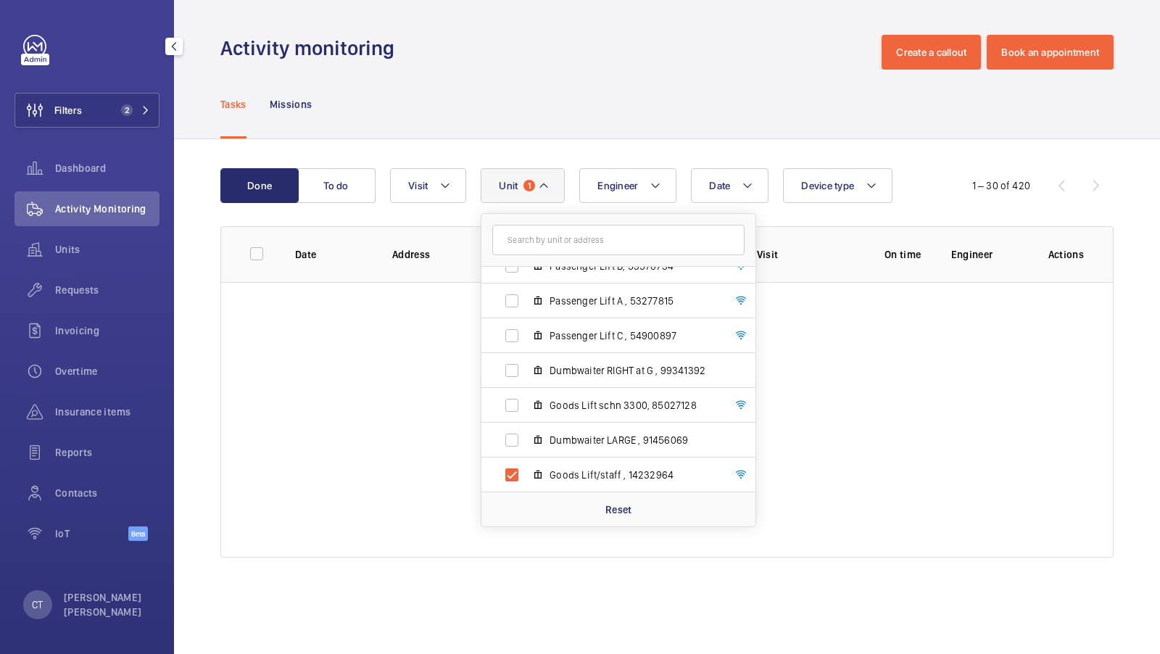
click at [780, 169] on div "Date Engineer Unit 1 [GEOGRAPHIC_DATA][PERSON_NAME][PERSON_NAME] - [PERSON_NAME…" at bounding box center [665, 185] width 550 height 35
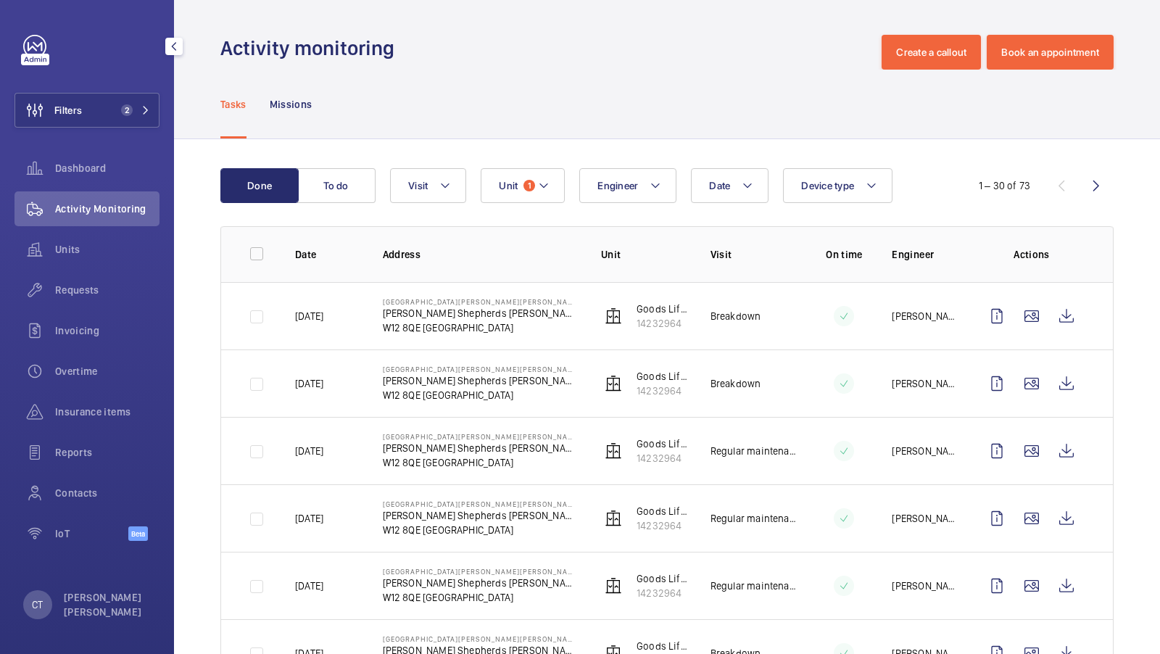
scroll to position [39, 0]
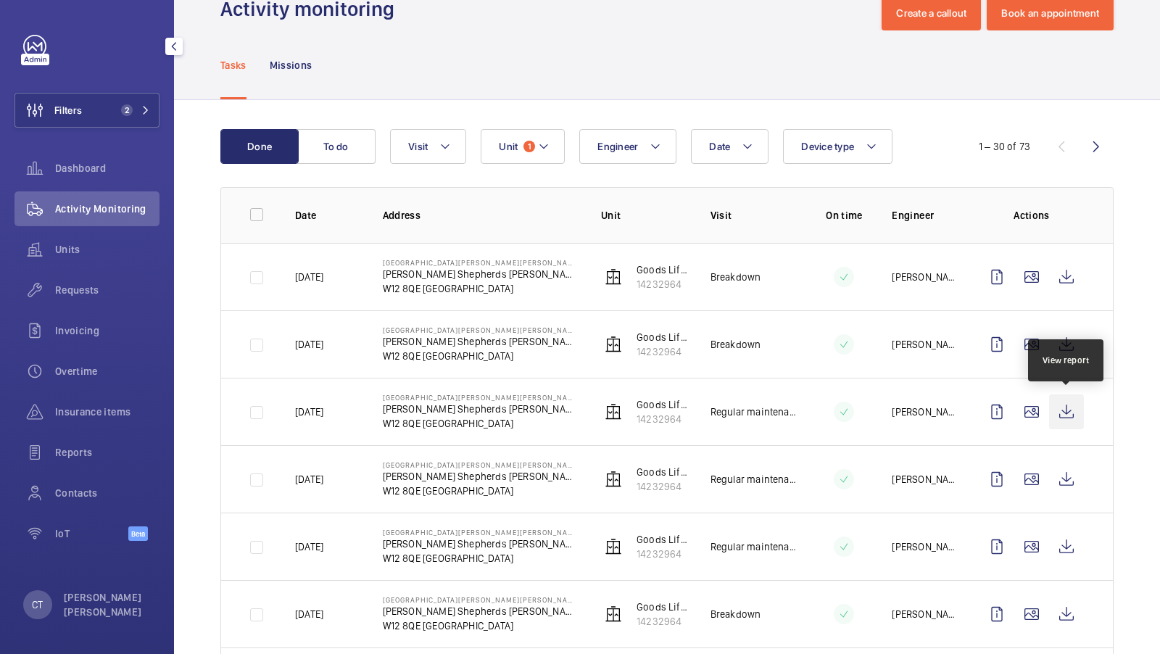
click at [1067, 406] on wm-front-icon-button at bounding box center [1066, 411] width 35 height 35
click at [1035, 412] on wm-front-icon-button at bounding box center [1031, 411] width 35 height 35
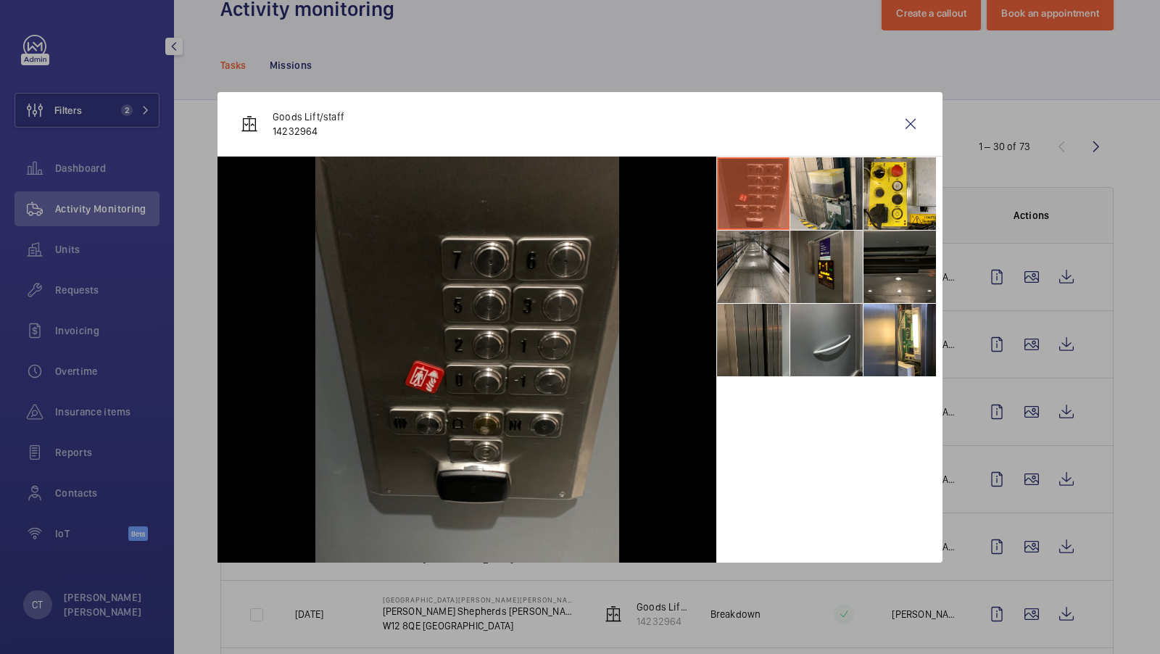
click at [754, 288] on li at bounding box center [753, 267] width 73 height 73
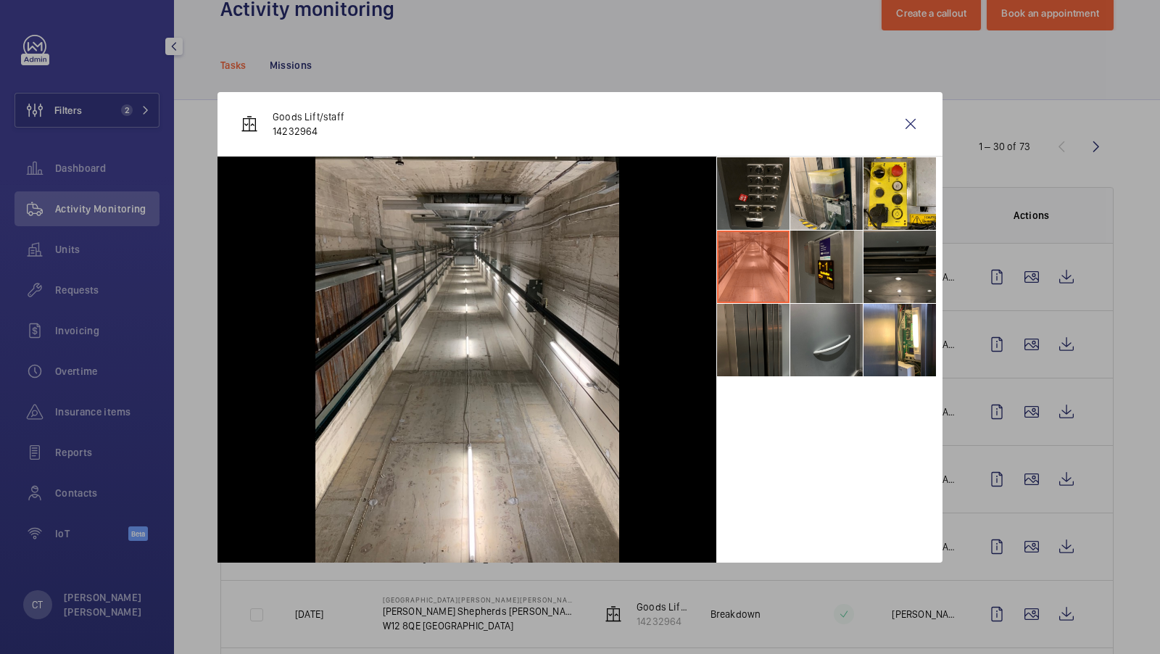
click at [761, 358] on li at bounding box center [753, 340] width 73 height 73
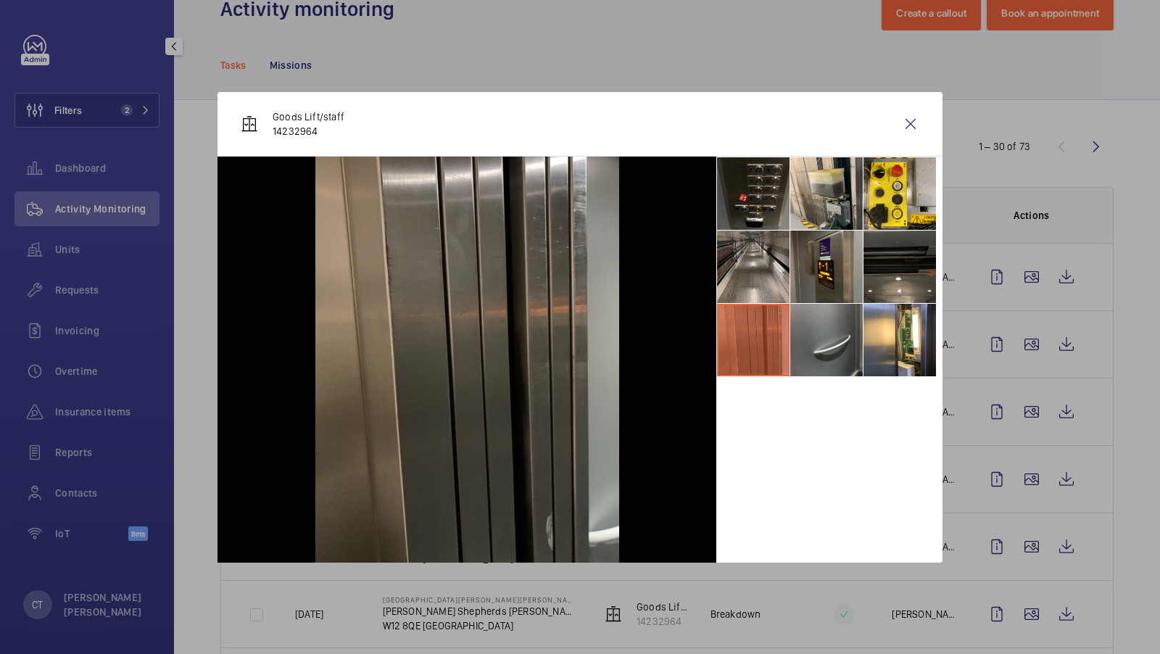
click at [758, 284] on li at bounding box center [753, 267] width 73 height 73
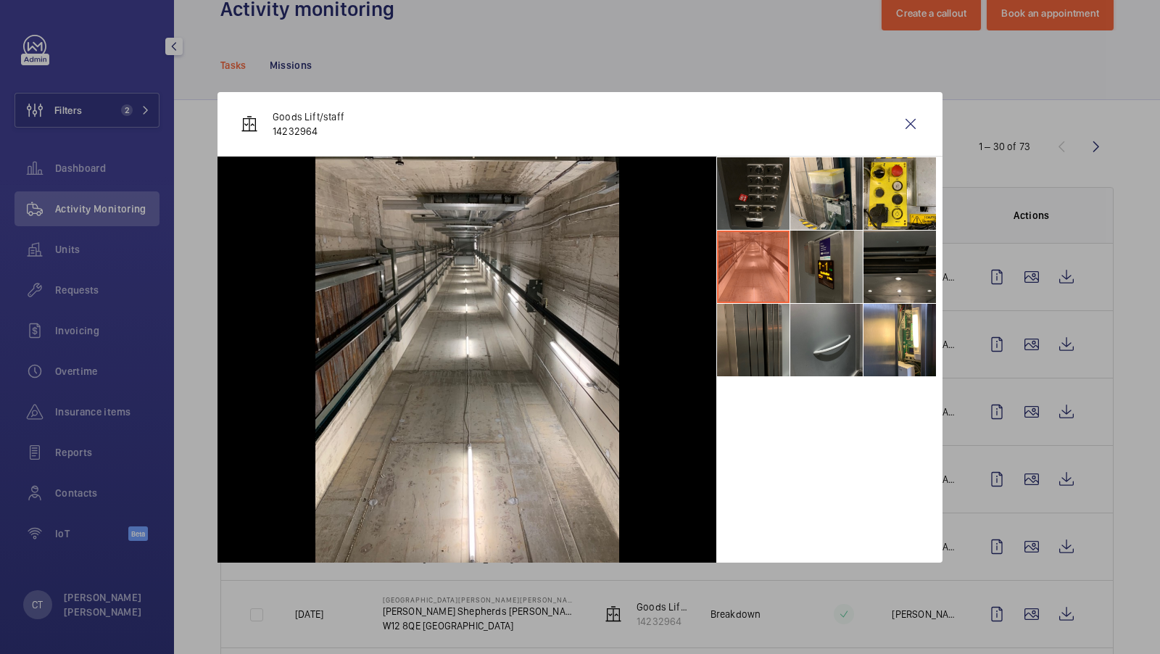
click at [773, 202] on li at bounding box center [753, 193] width 73 height 73
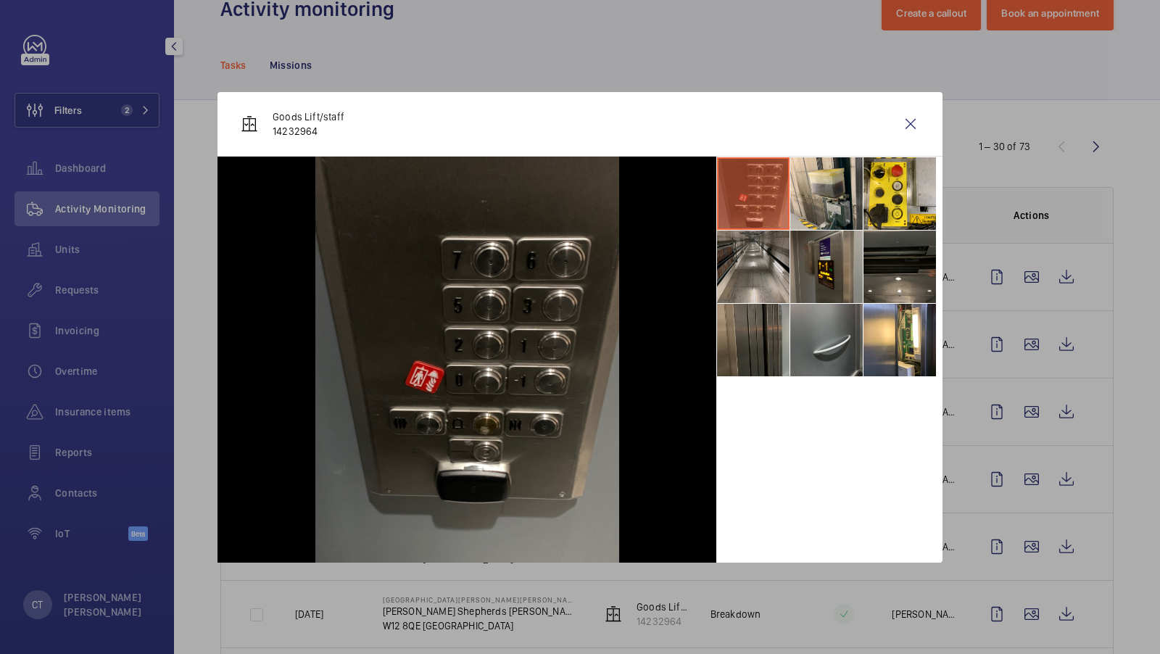
click at [758, 284] on li at bounding box center [753, 267] width 73 height 73
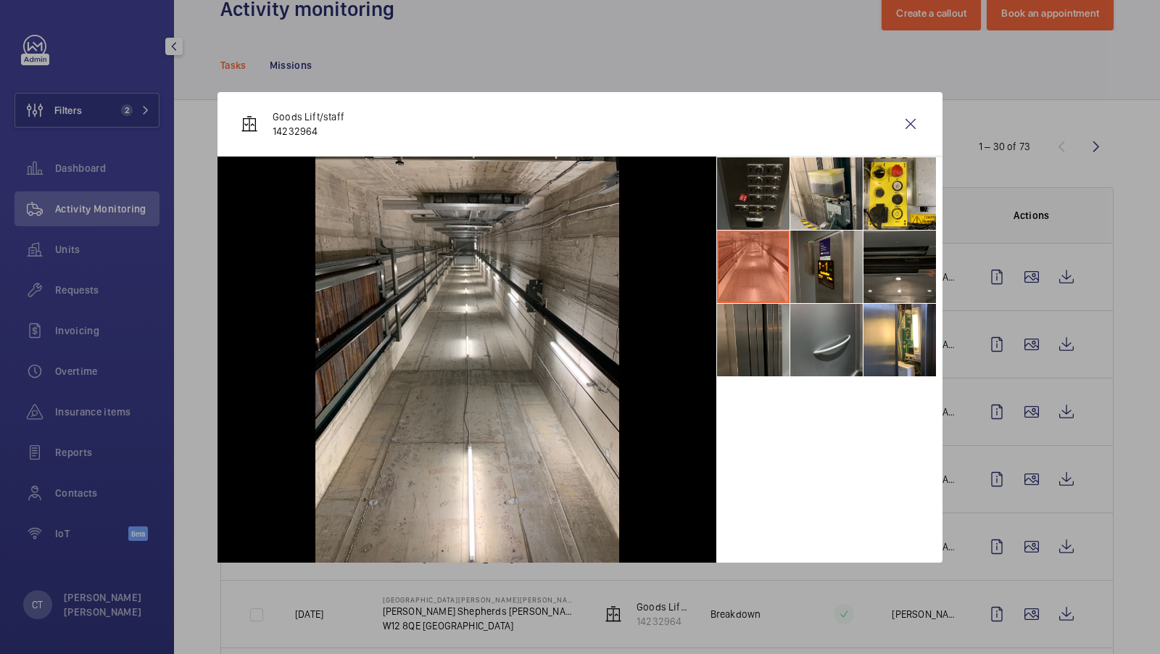
click at [748, 196] on li at bounding box center [753, 193] width 73 height 73
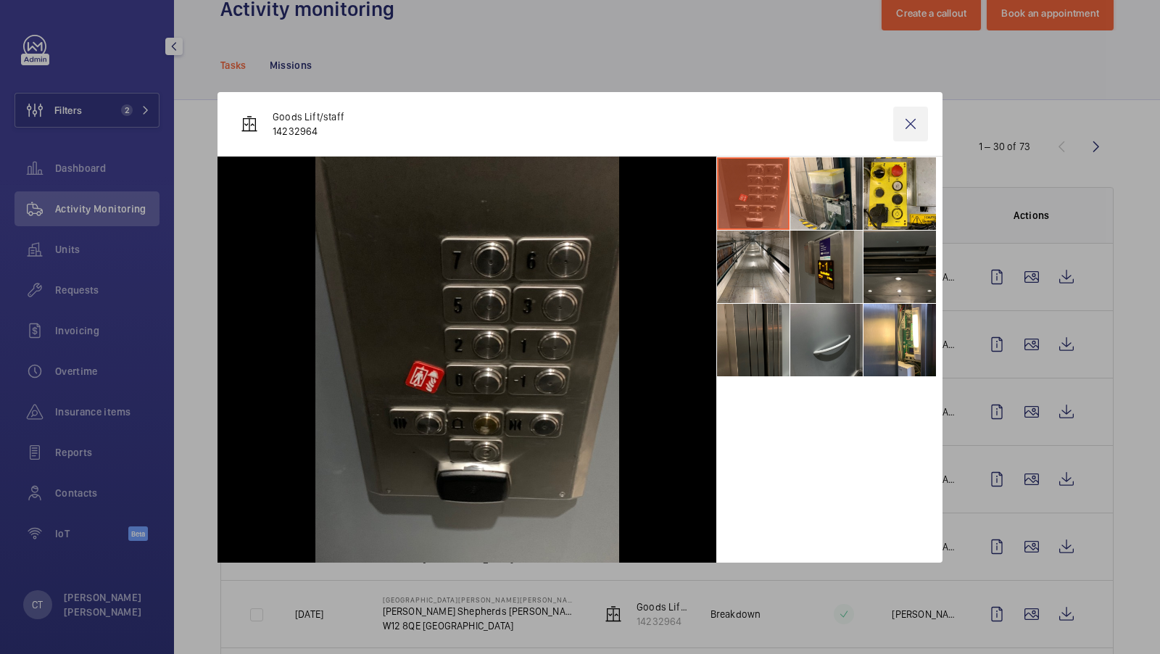
click at [914, 120] on wm-front-icon-button at bounding box center [910, 124] width 35 height 35
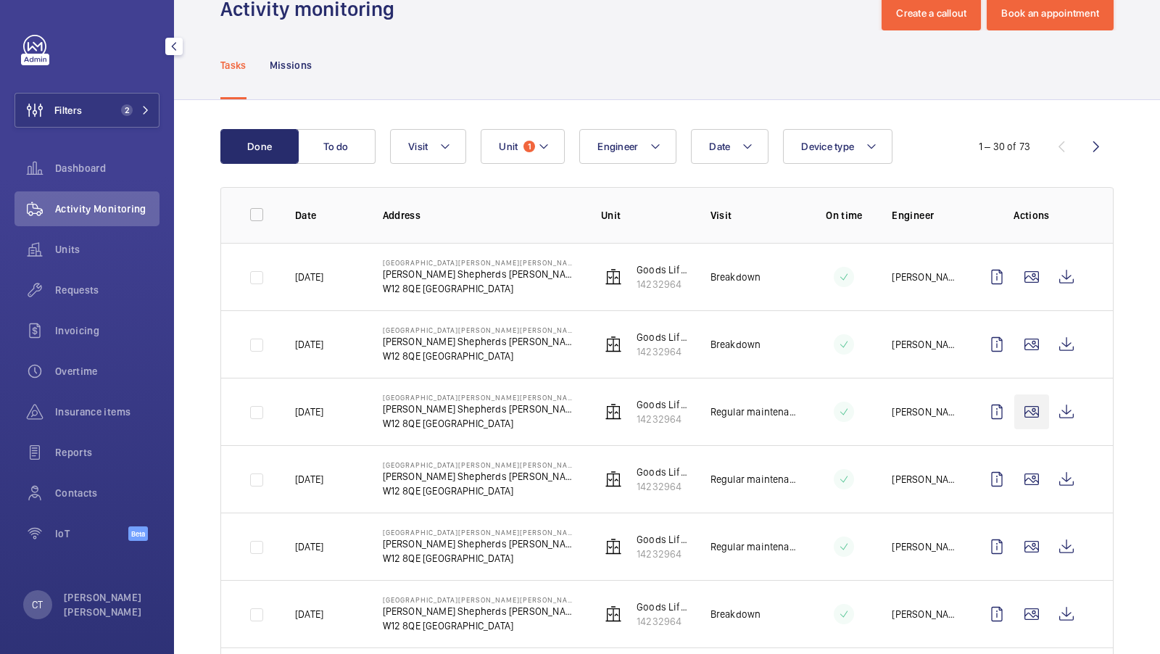
click at [1032, 412] on wm-front-icon-button at bounding box center [1031, 411] width 35 height 35
click at [1030, 410] on wm-front-icon-button at bounding box center [1031, 411] width 35 height 35
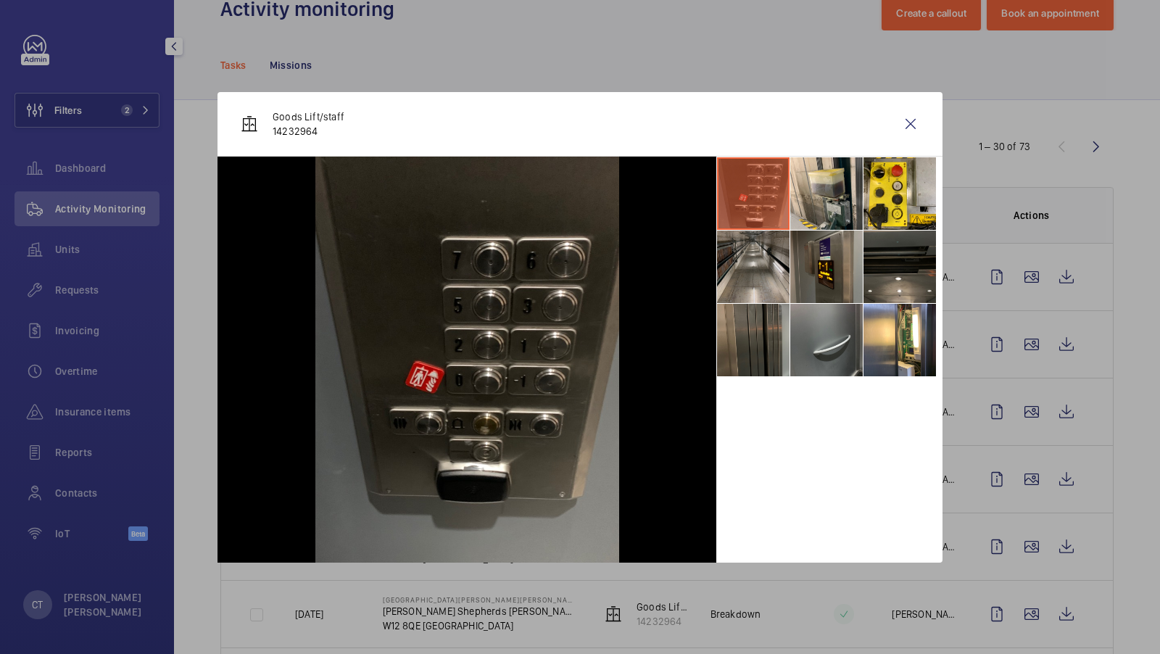
click at [753, 296] on li at bounding box center [753, 267] width 73 height 73
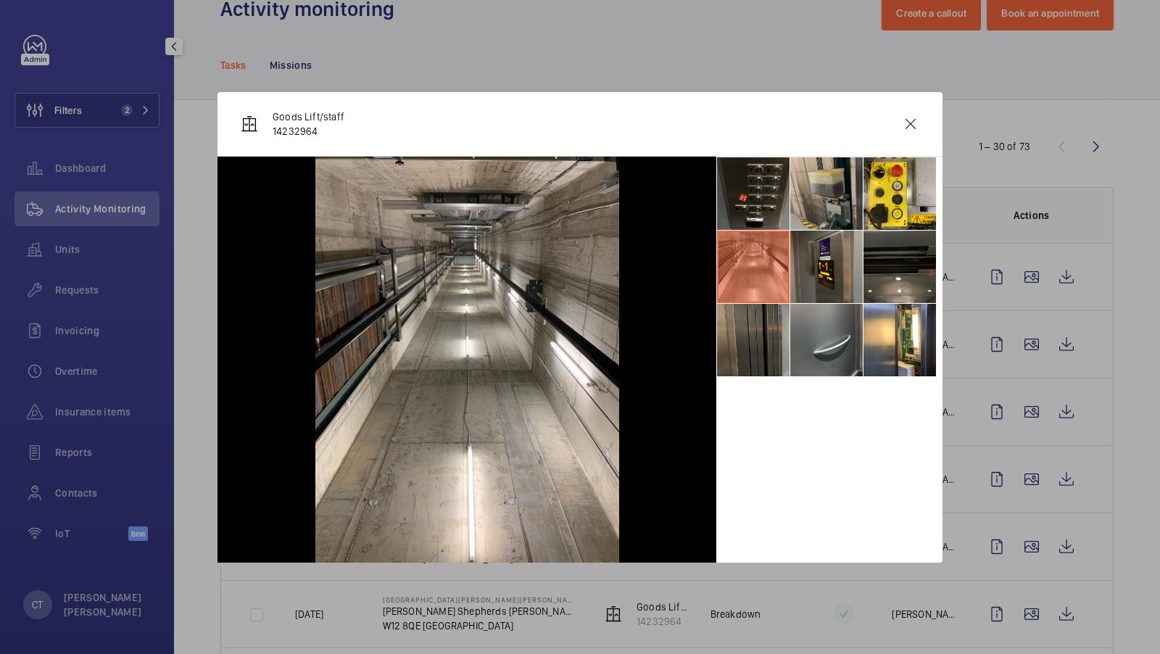
click at [840, 173] on li at bounding box center [826, 193] width 73 height 73
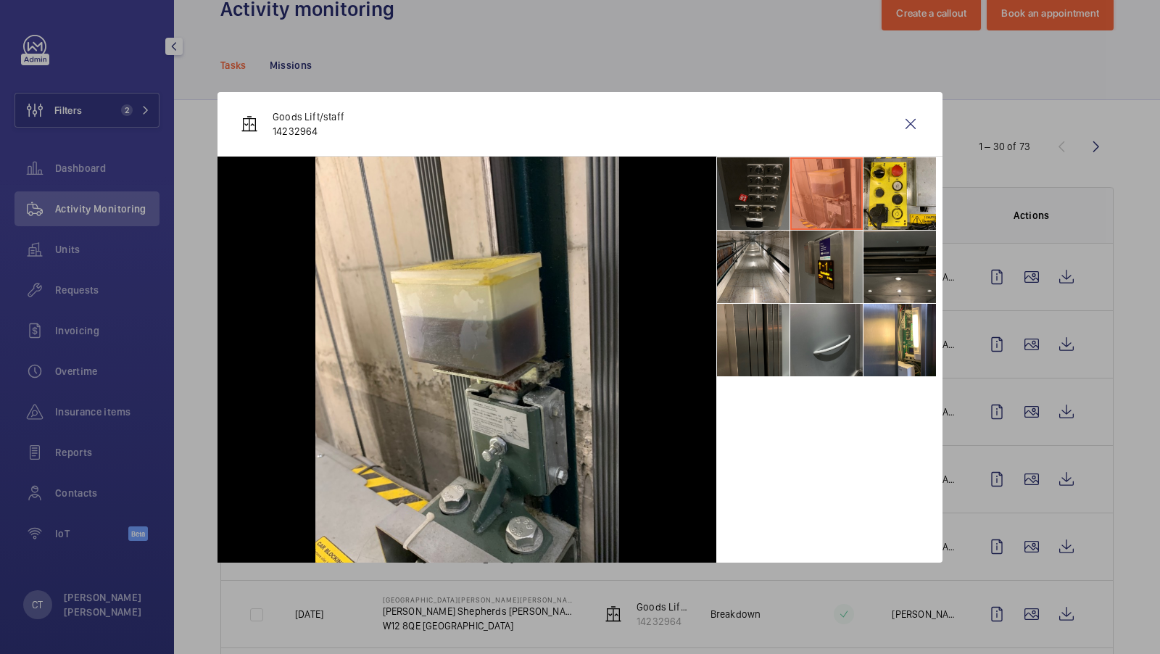
click at [769, 204] on li at bounding box center [753, 193] width 73 height 73
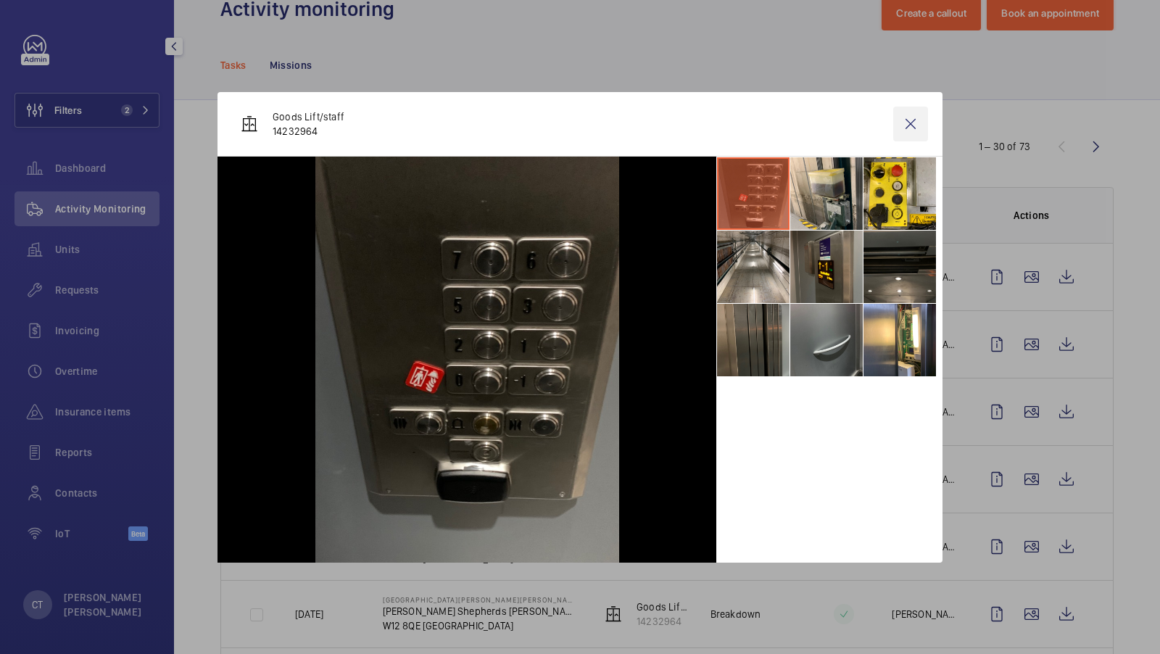
click at [910, 122] on wm-front-icon-button at bounding box center [910, 124] width 35 height 35
click at [75, 253] on span "Units" at bounding box center [107, 249] width 104 height 15
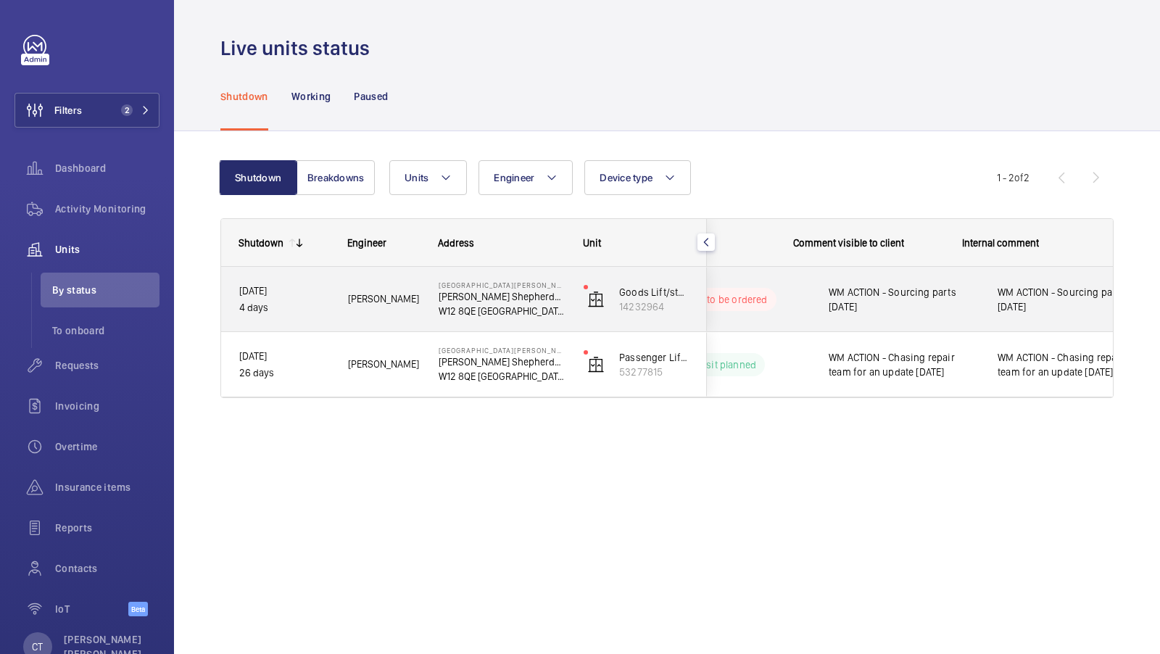
scroll to position [0, 261]
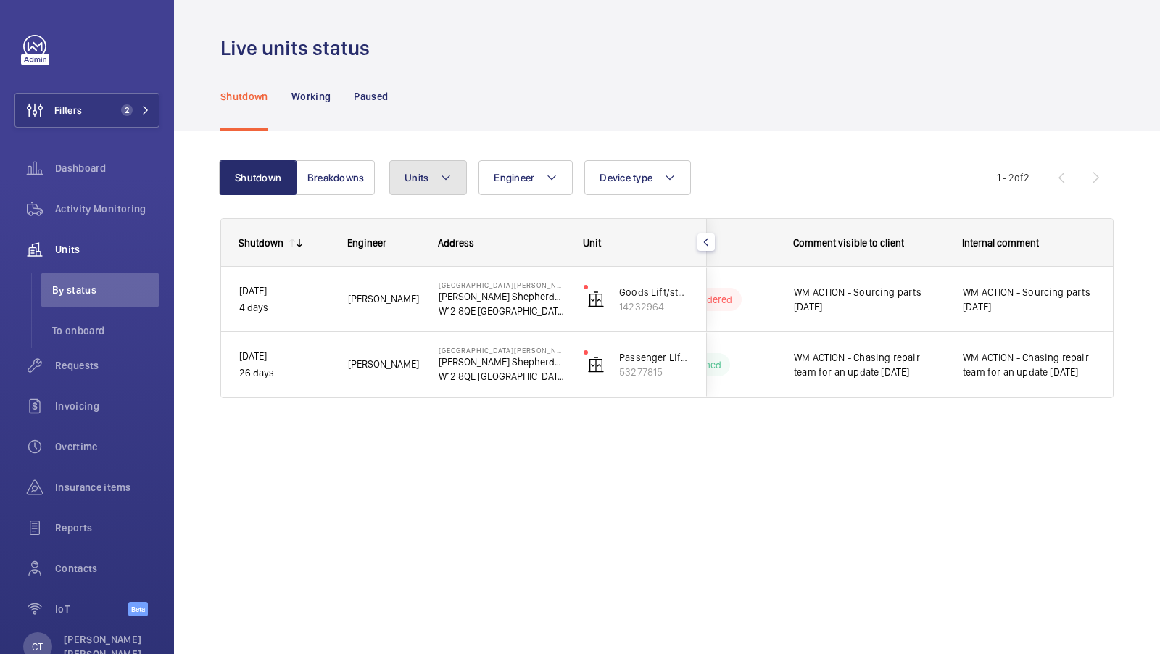
click at [426, 179] on span "Units" at bounding box center [417, 178] width 24 height 12
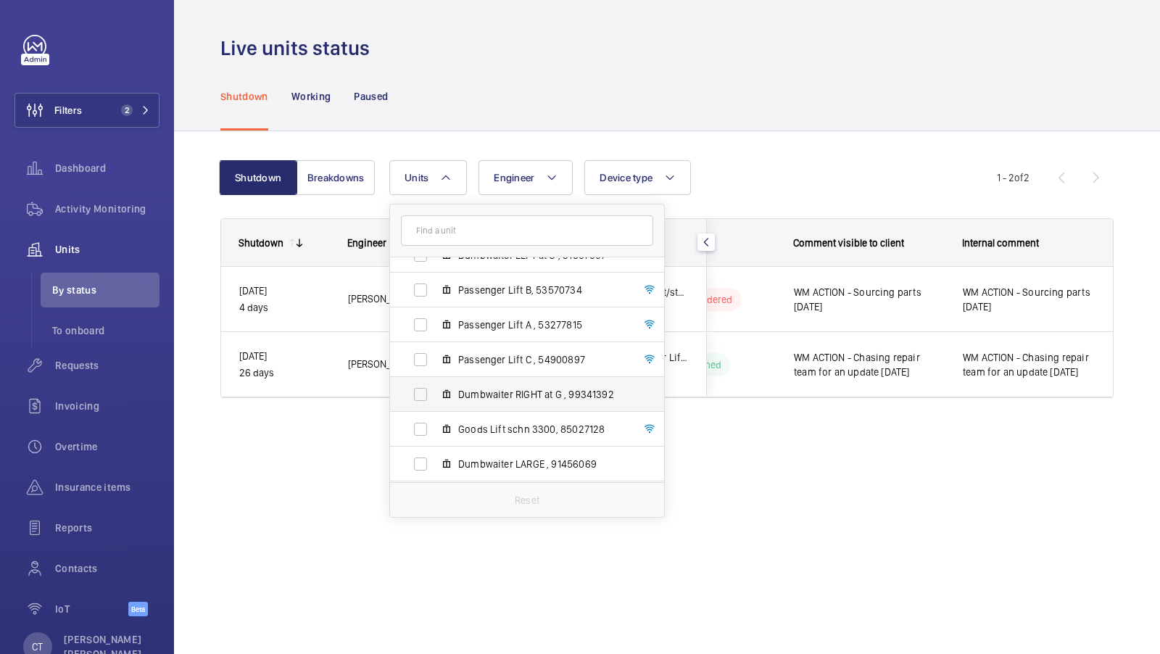
scroll to position [16, 0]
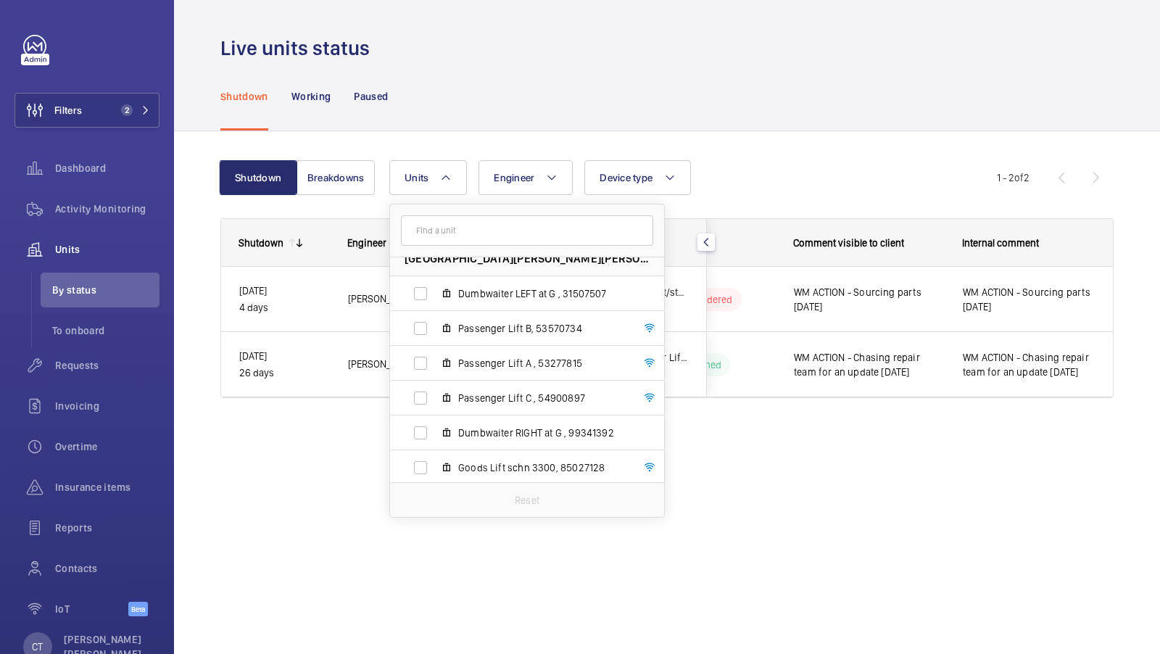
click at [774, 157] on div "Shutdown Breakdowns Units [GEOGRAPHIC_DATA][PERSON_NAME][PERSON_NAME] - [PERSON…" at bounding box center [666, 285] width 893 height 296
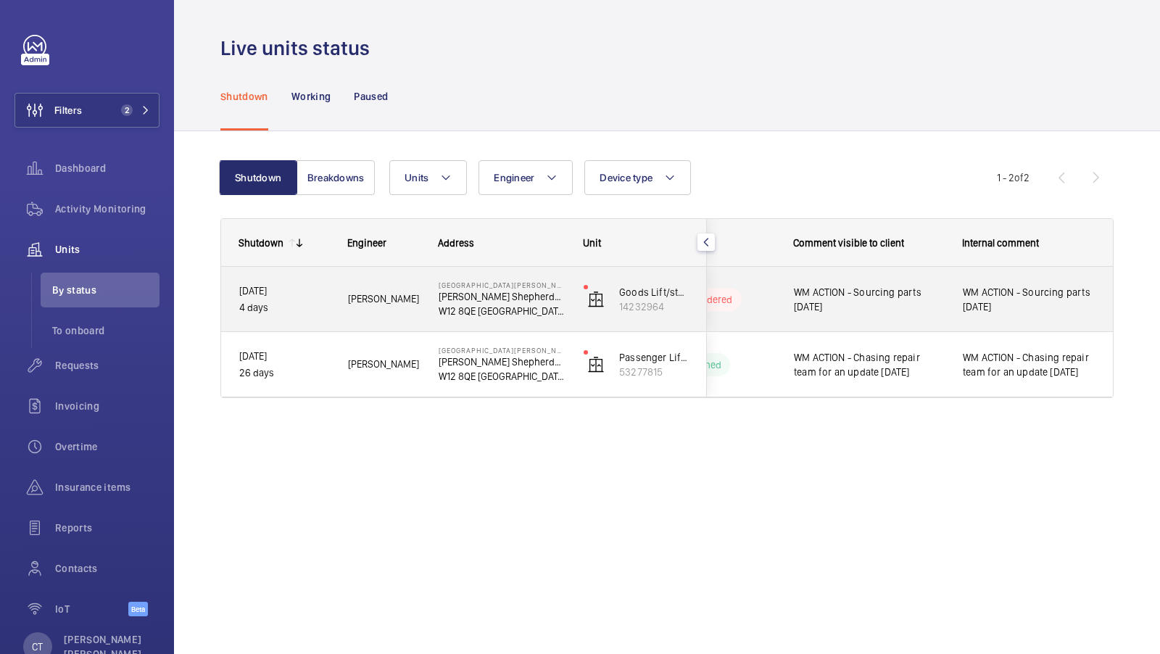
click at [1004, 307] on span "WM ACTION - Sourcing parts [DATE]" at bounding box center [1029, 299] width 133 height 29
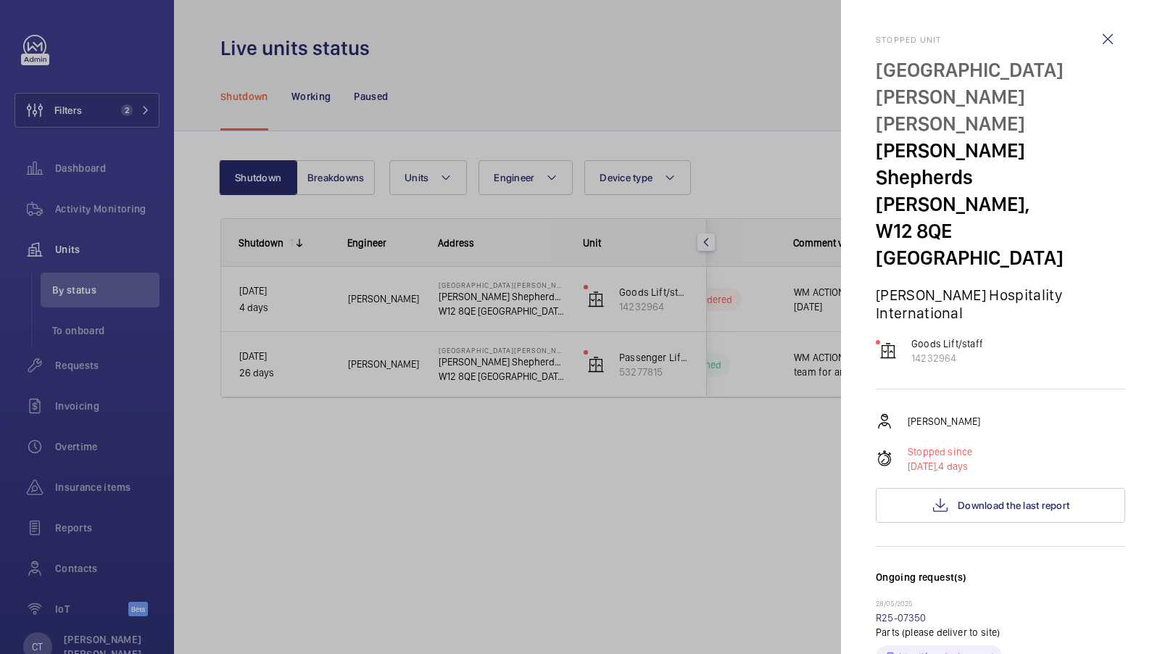
click at [756, 397] on div at bounding box center [580, 327] width 1160 height 654
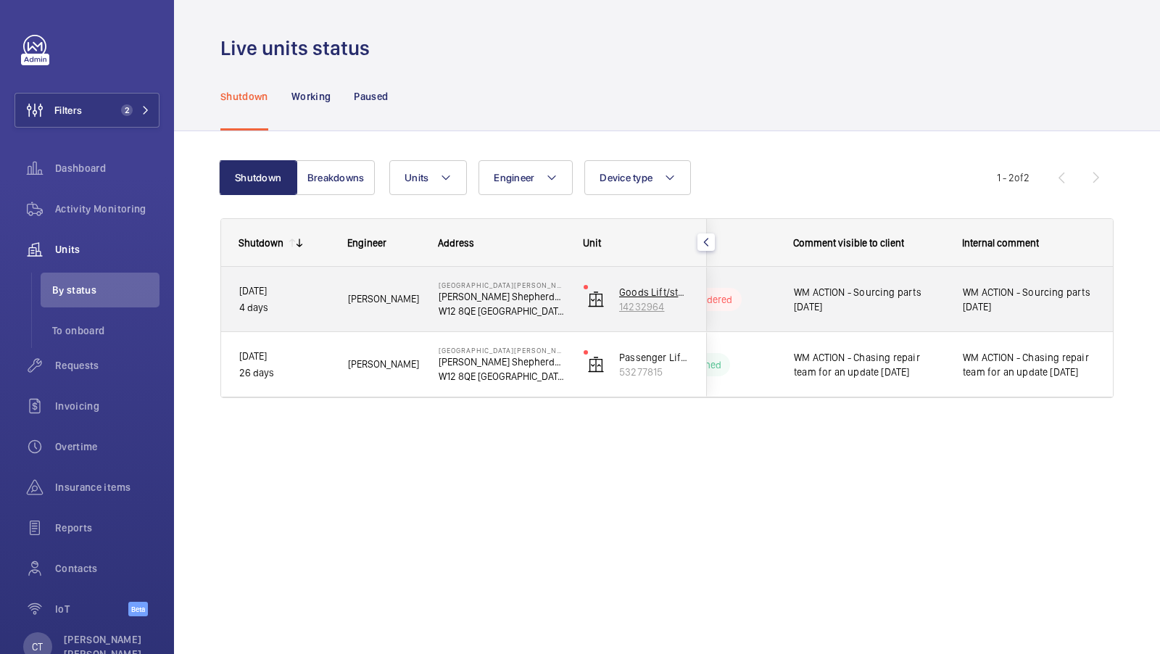
click at [640, 285] on p "Goods Lift/staff" at bounding box center [654, 292] width 70 height 15
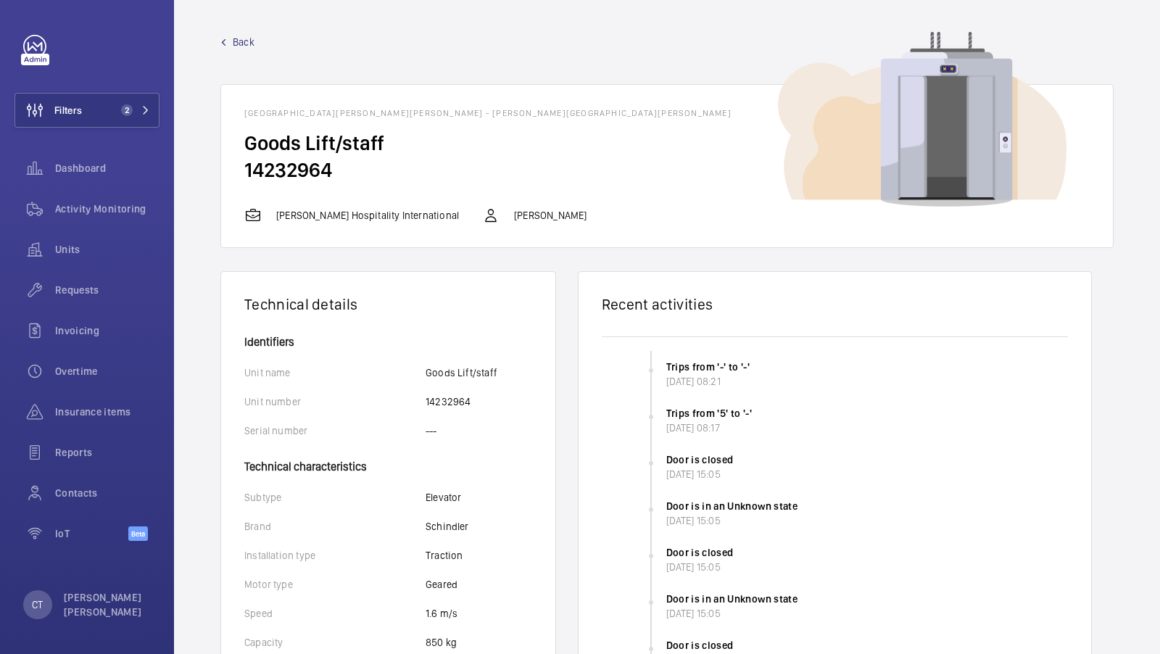
click at [241, 42] on span "Back" at bounding box center [244, 42] width 22 height 15
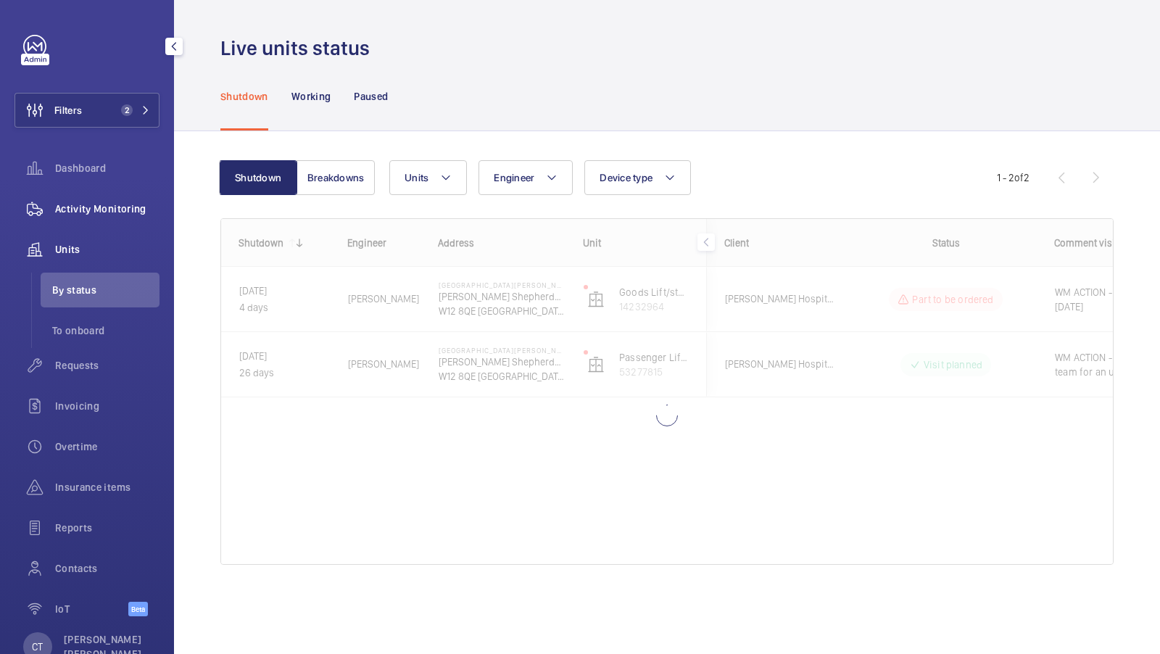
click at [90, 210] on span "Activity Monitoring" at bounding box center [107, 209] width 104 height 15
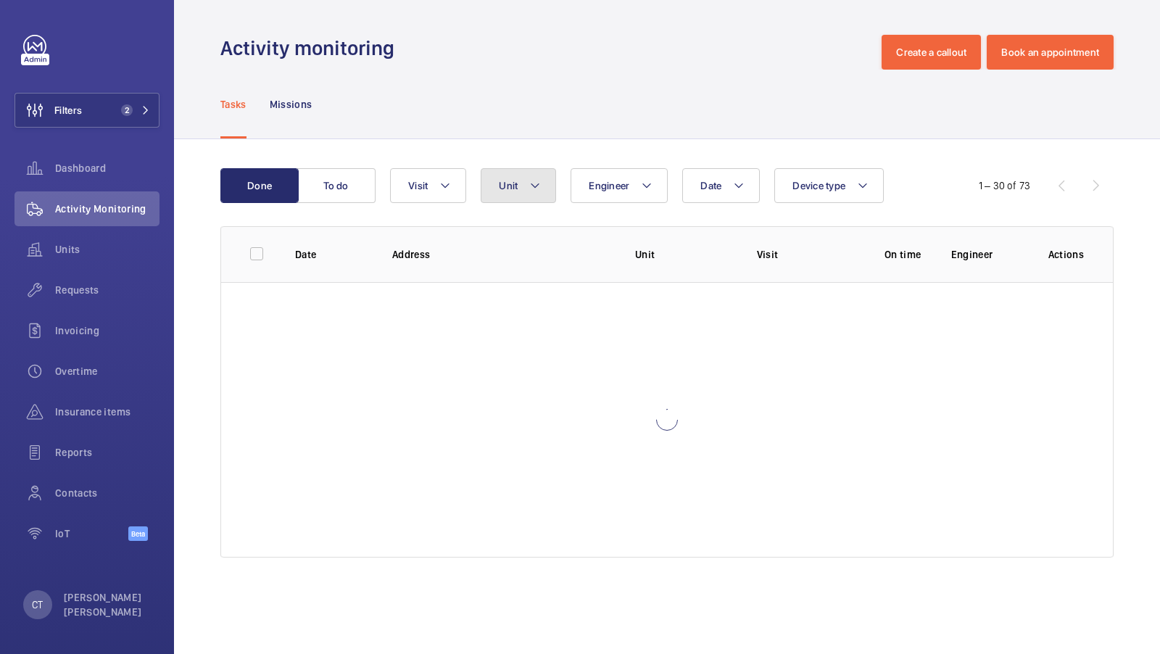
click at [514, 194] on button "Unit" at bounding box center [518, 185] width 75 height 35
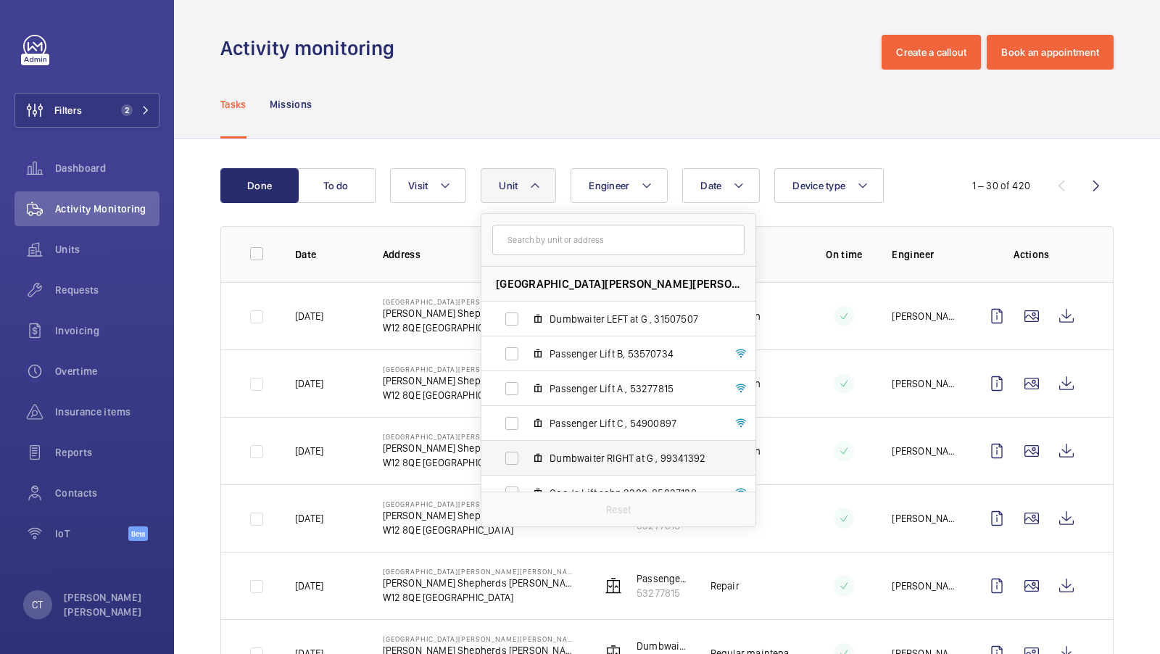
scroll to position [88, 0]
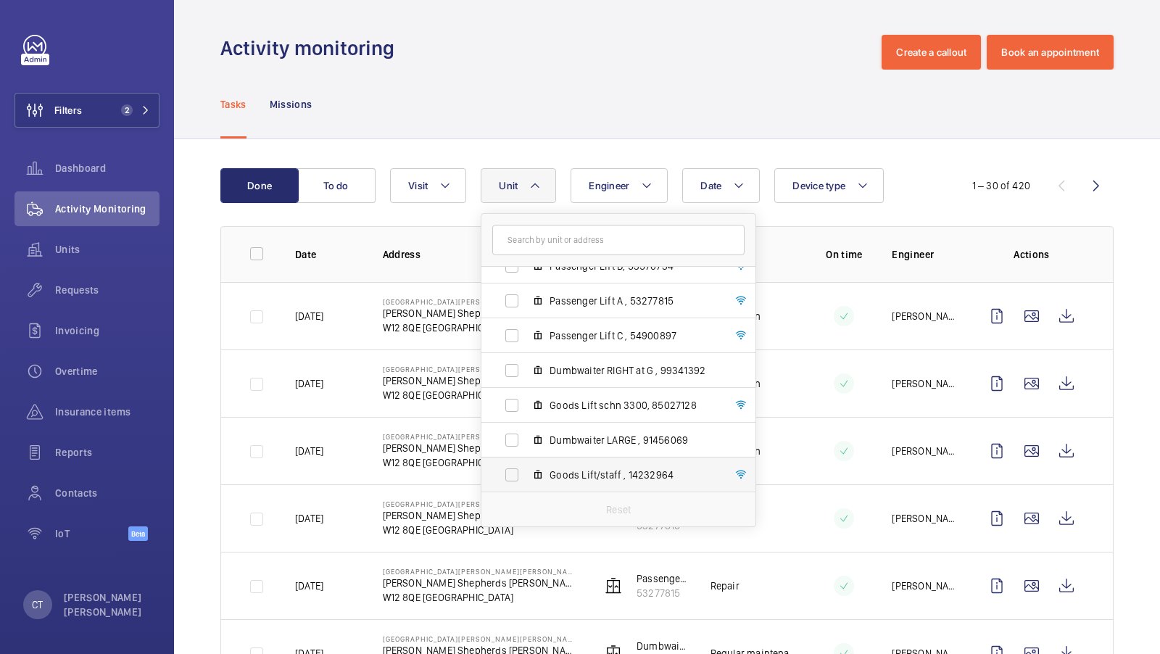
click at [572, 482] on label "Goods Lift/staff , 14232964" at bounding box center [606, 475] width 251 height 35
click at [526, 482] on input "Goods Lift/staff , 14232964" at bounding box center [511, 474] width 29 height 29
checkbox input "true"
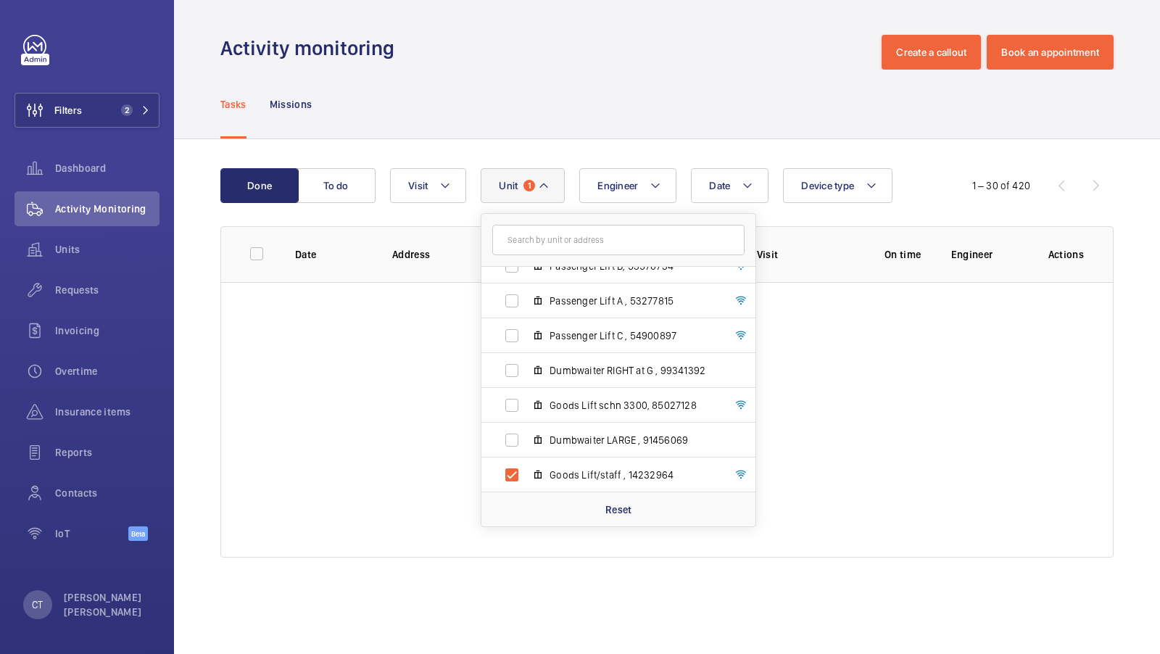
click at [574, 139] on div "Done To do Date Engineer Unit 1 [GEOGRAPHIC_DATA][PERSON_NAME][PERSON_NAME] - […" at bounding box center [667, 365] width 986 height 453
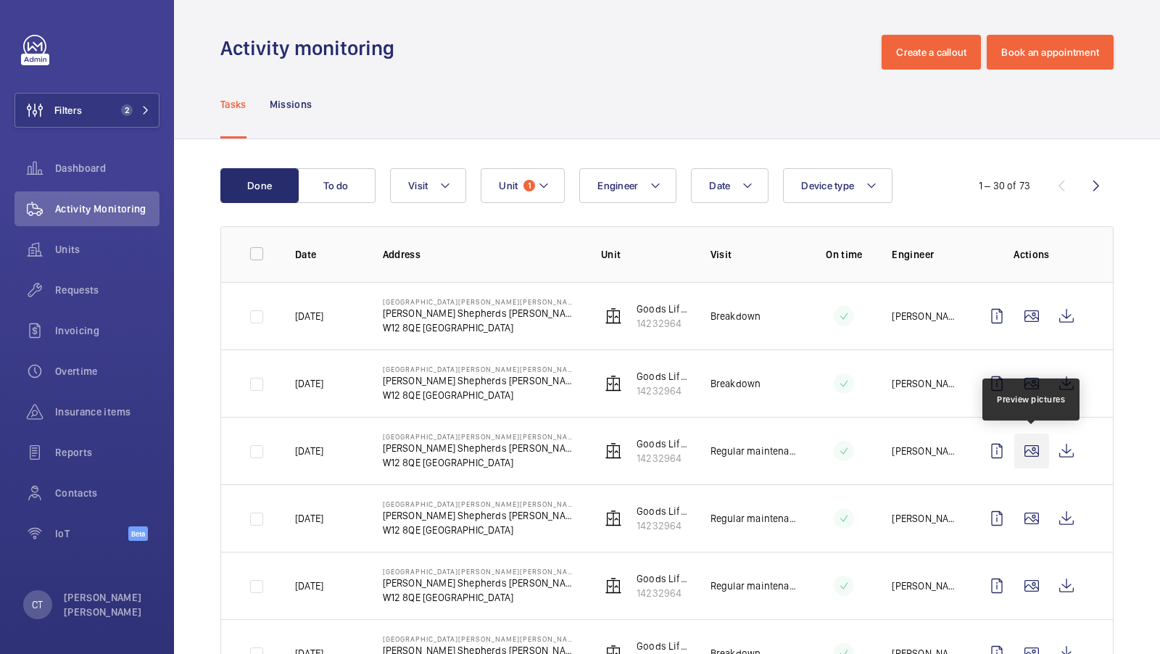
click at [1031, 448] on wm-front-icon-button at bounding box center [1031, 451] width 35 height 35
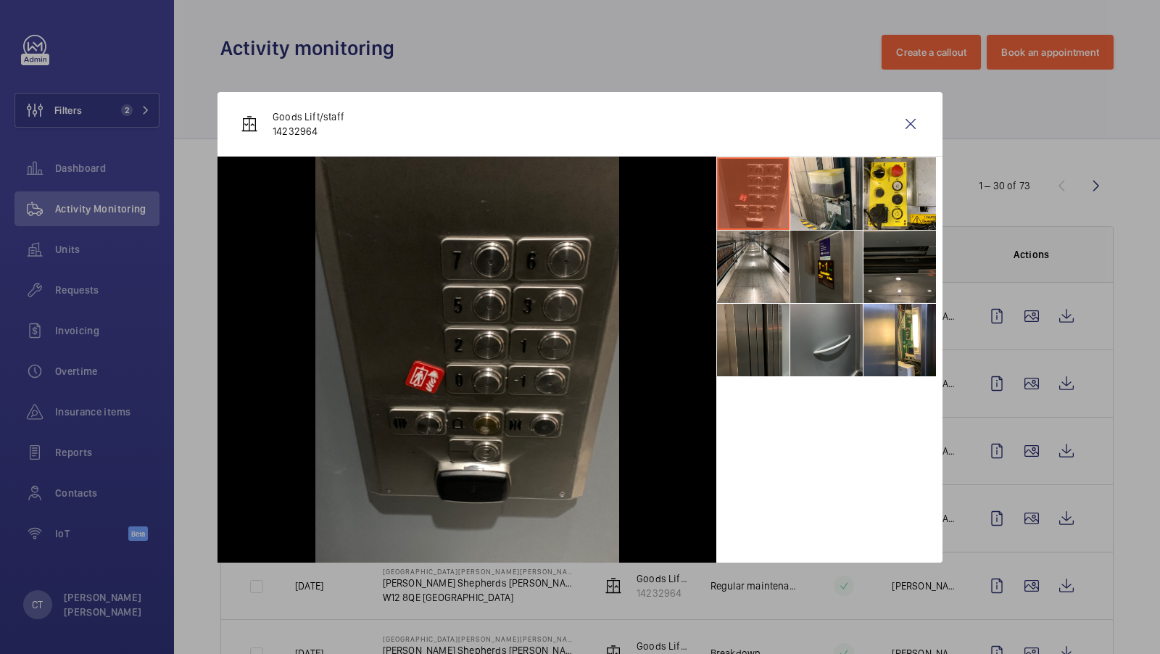
click at [806, 271] on li at bounding box center [826, 267] width 73 height 73
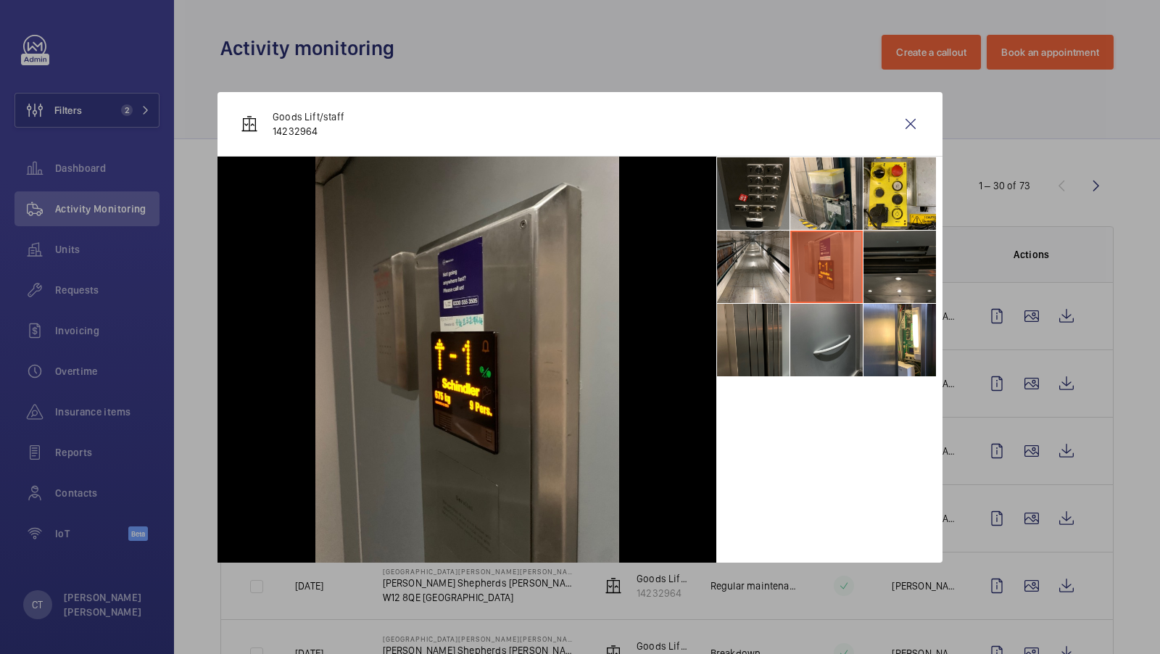
click at [922, 144] on div "Goods Lift/staff 14232964" at bounding box center [580, 124] width 725 height 65
click at [924, 128] on wm-front-icon-button at bounding box center [910, 124] width 35 height 35
click at [1035, 446] on wm-front-icon-button at bounding box center [1031, 451] width 35 height 35
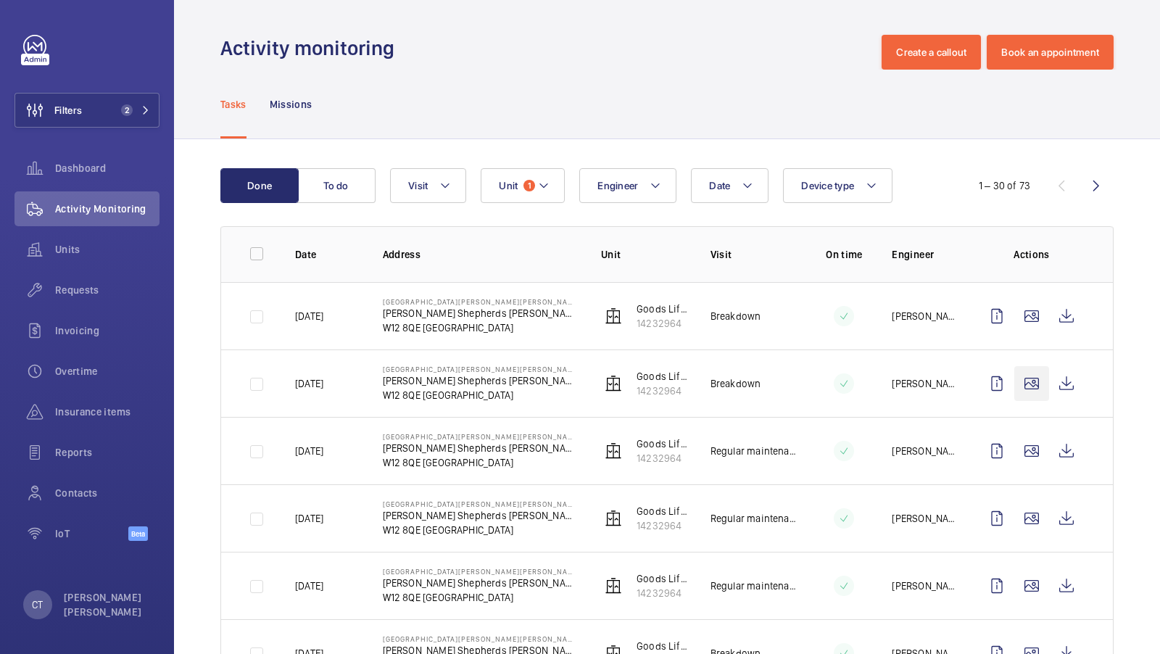
click at [1028, 386] on wm-front-icon-button at bounding box center [1031, 383] width 35 height 35
click at [1028, 385] on wm-front-icon-button at bounding box center [1031, 383] width 35 height 35
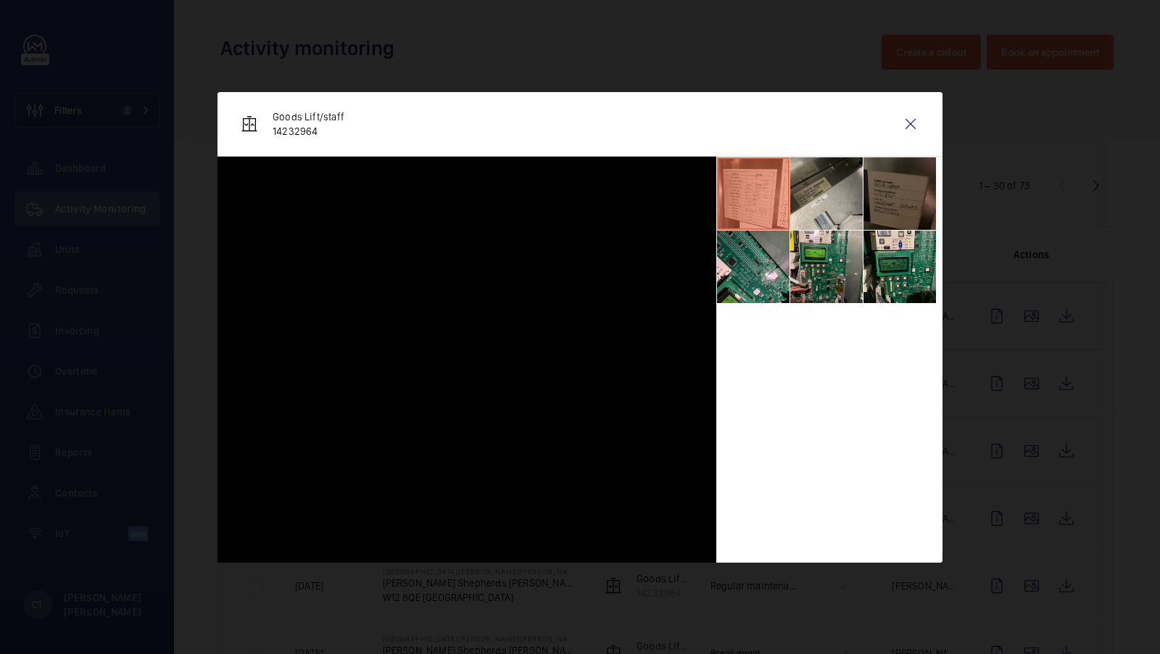
scroll to position [37, 0]
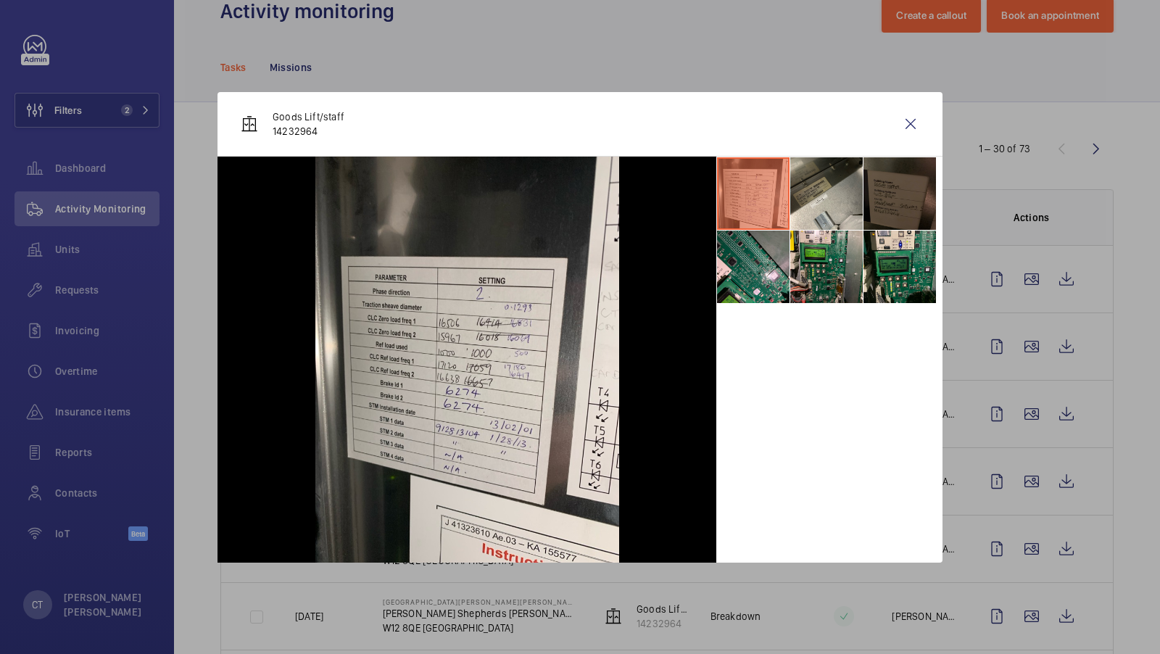
click at [897, 191] on li at bounding box center [900, 193] width 73 height 73
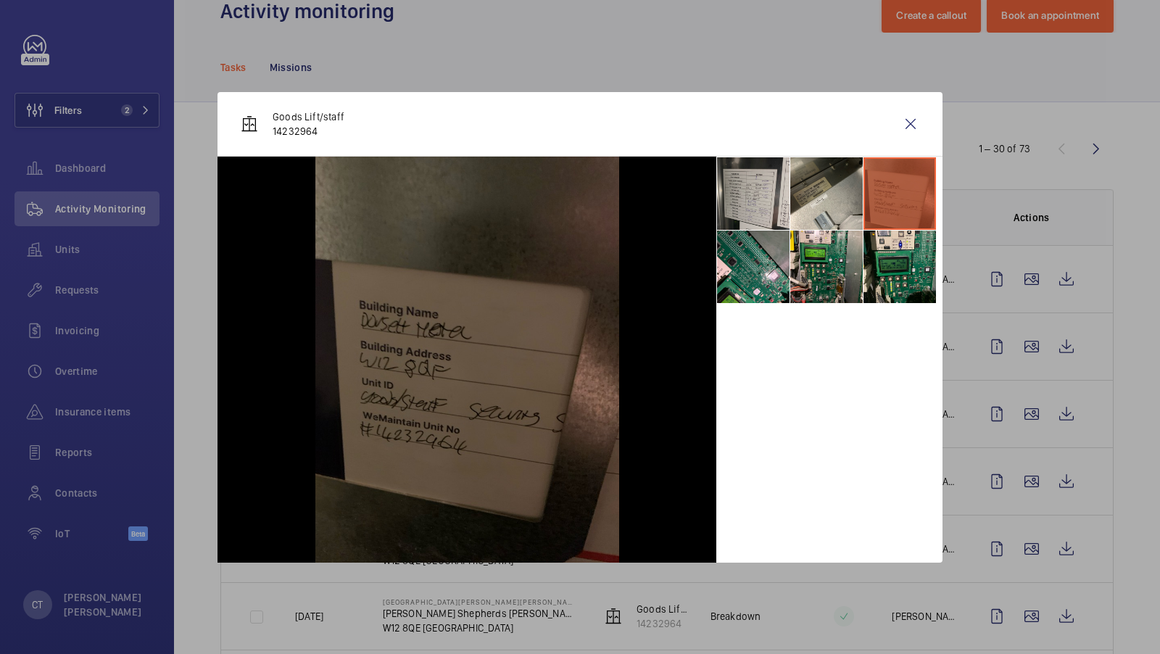
click at [763, 202] on li at bounding box center [753, 193] width 73 height 73
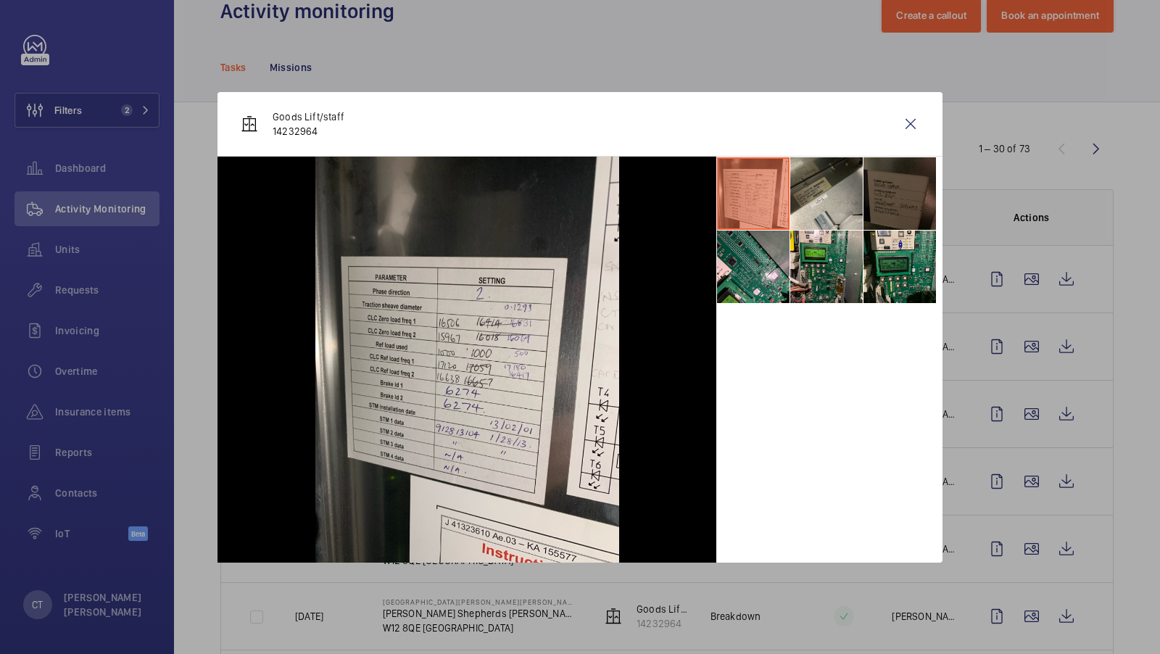
click at [909, 188] on li at bounding box center [900, 193] width 73 height 73
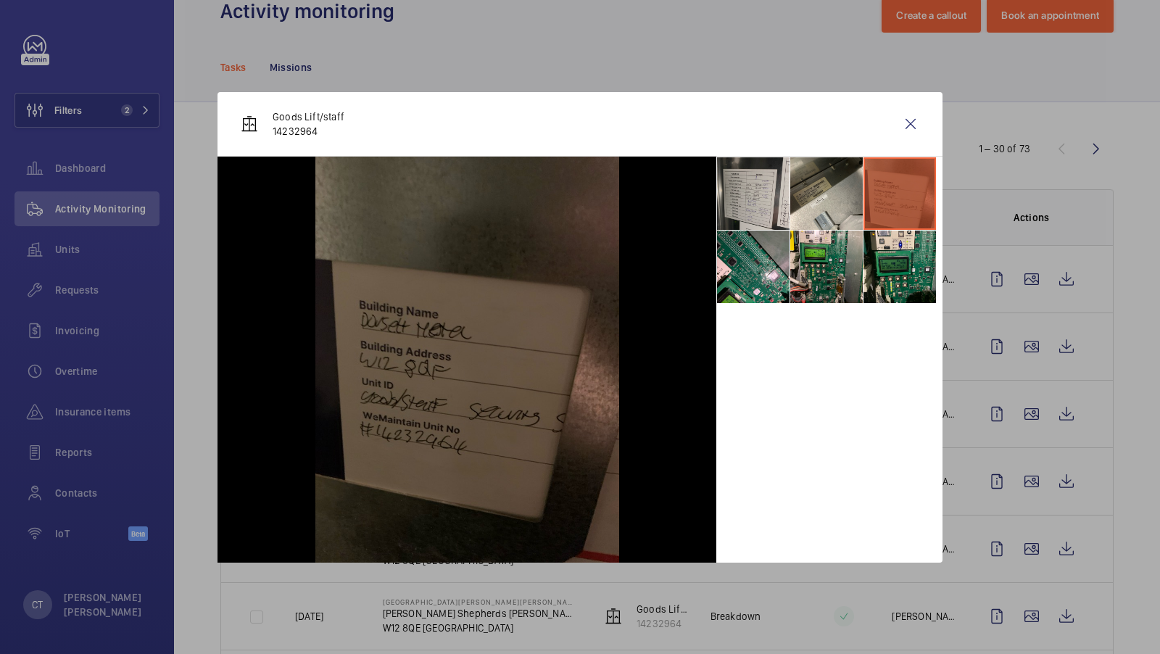
click at [748, 193] on li at bounding box center [753, 193] width 73 height 73
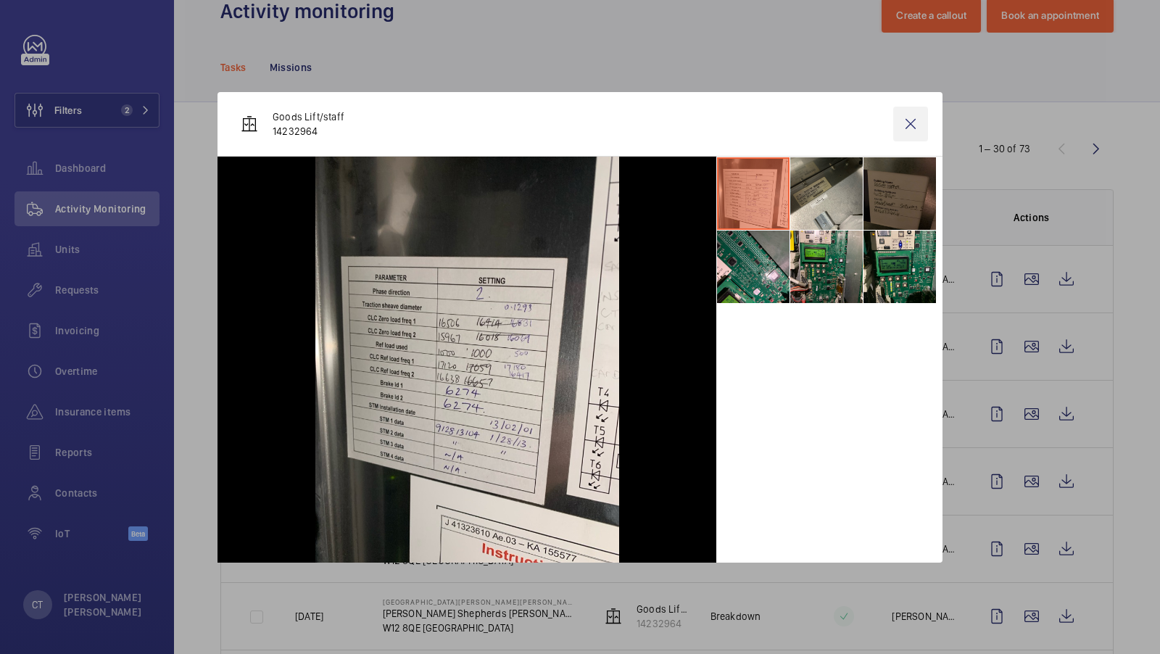
click at [917, 123] on wm-front-icon-button at bounding box center [910, 124] width 35 height 35
click at [1028, 548] on wm-front-icon-button at bounding box center [1031, 549] width 35 height 35
click at [1028, 545] on wm-front-icon-button at bounding box center [1031, 549] width 35 height 35
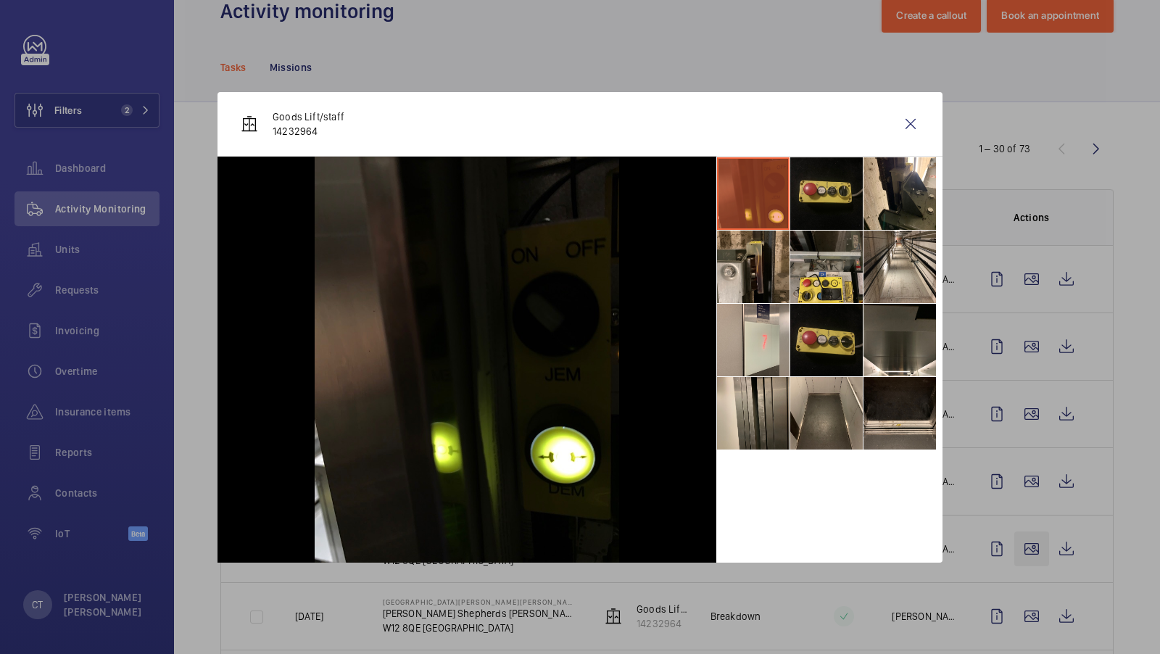
scroll to position [104, 0]
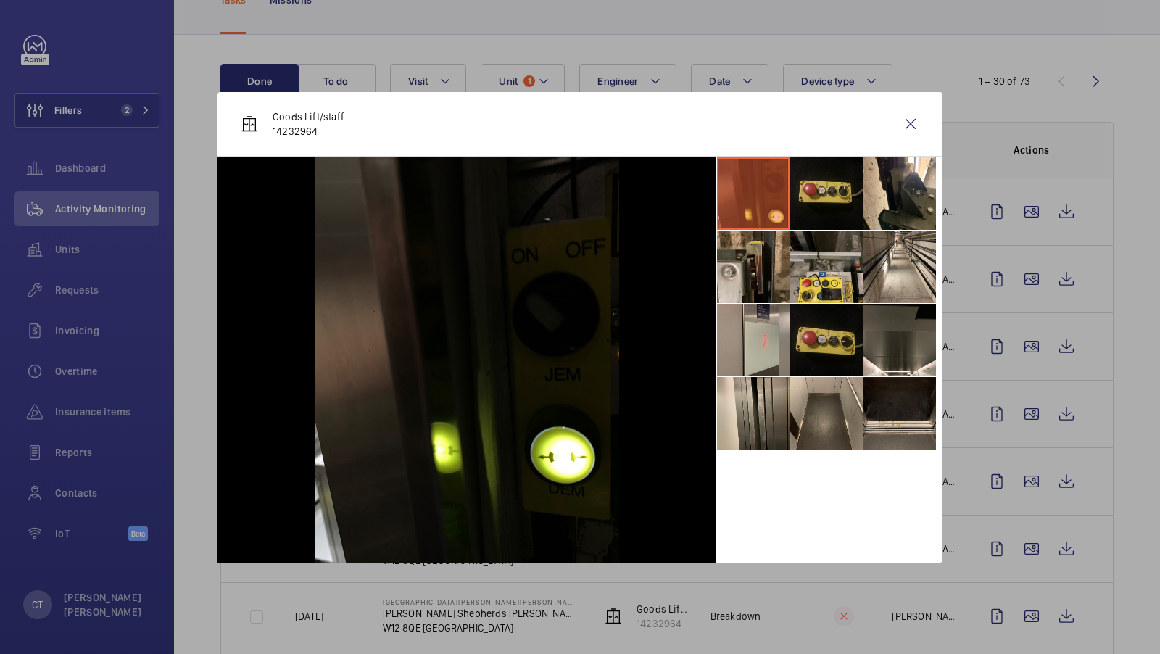
click at [764, 328] on li at bounding box center [753, 340] width 73 height 73
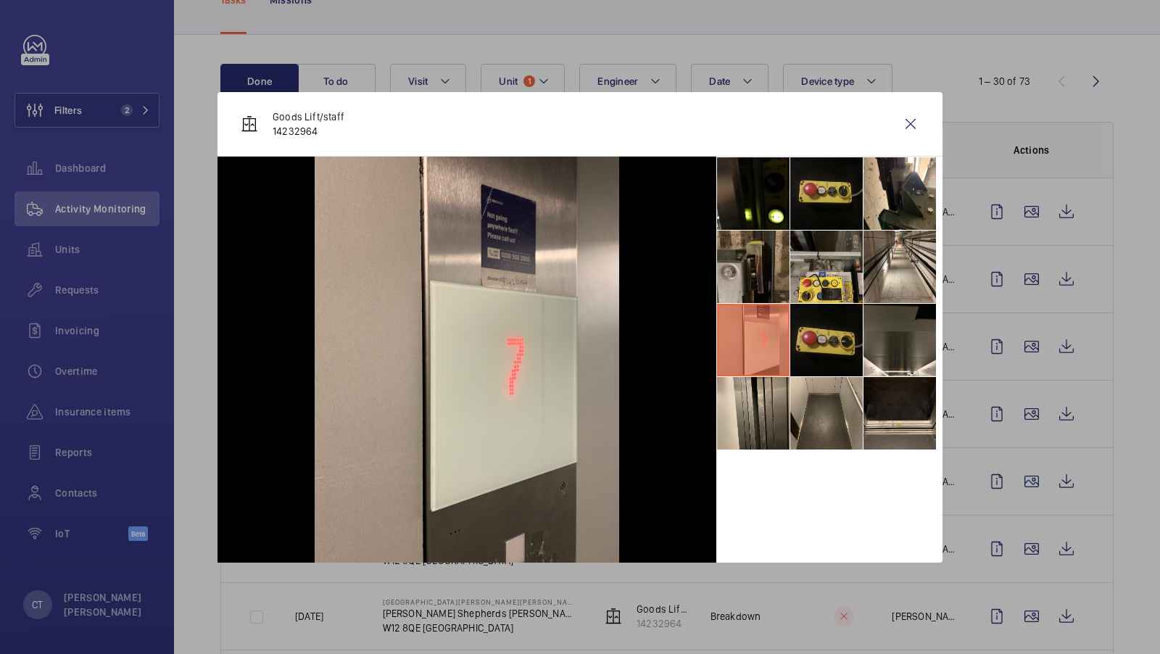
click at [760, 262] on li at bounding box center [753, 267] width 73 height 73
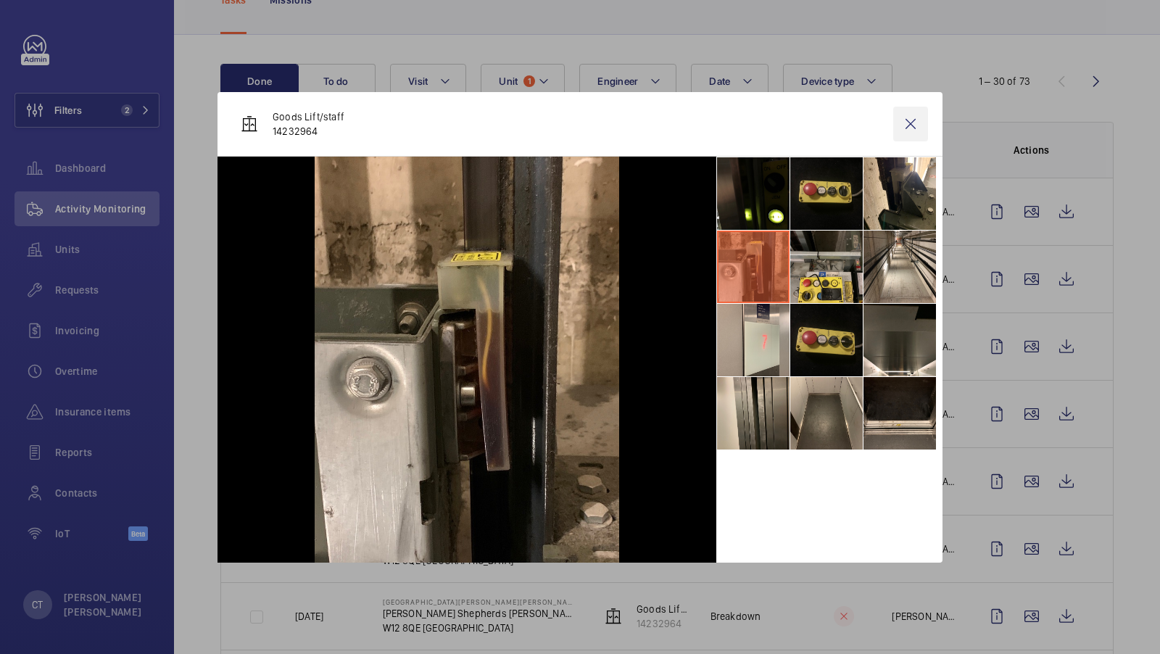
click at [904, 127] on wm-front-icon-button at bounding box center [910, 124] width 35 height 35
click at [1030, 472] on wm-front-icon-button at bounding box center [1031, 481] width 35 height 35
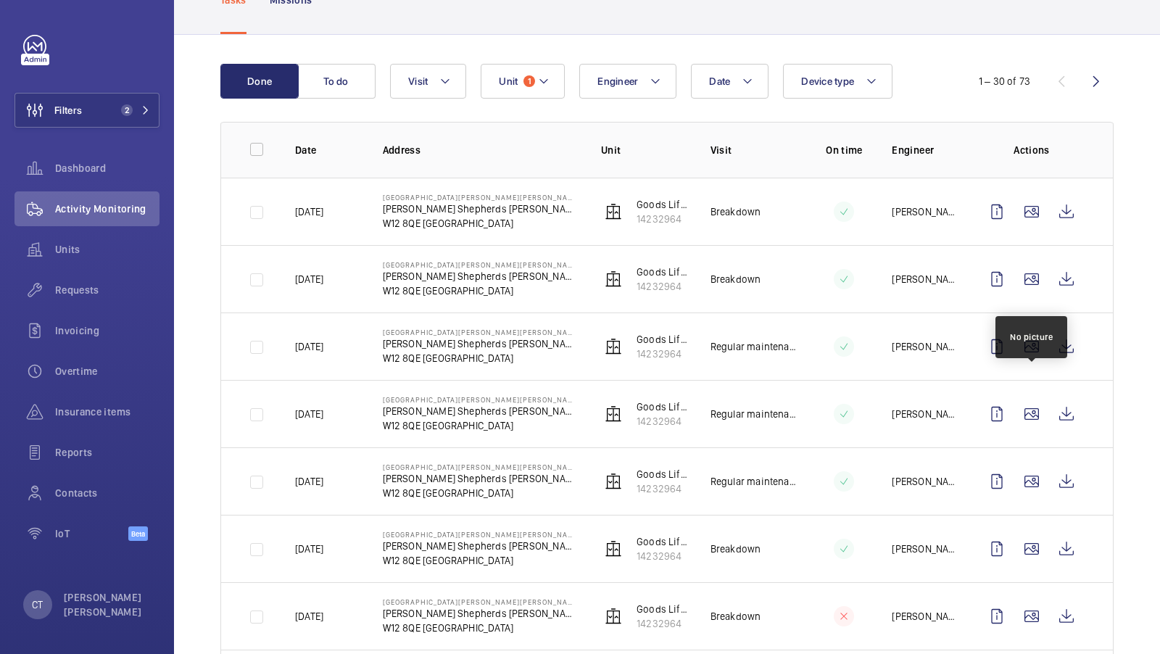
scroll to position [1600, 0]
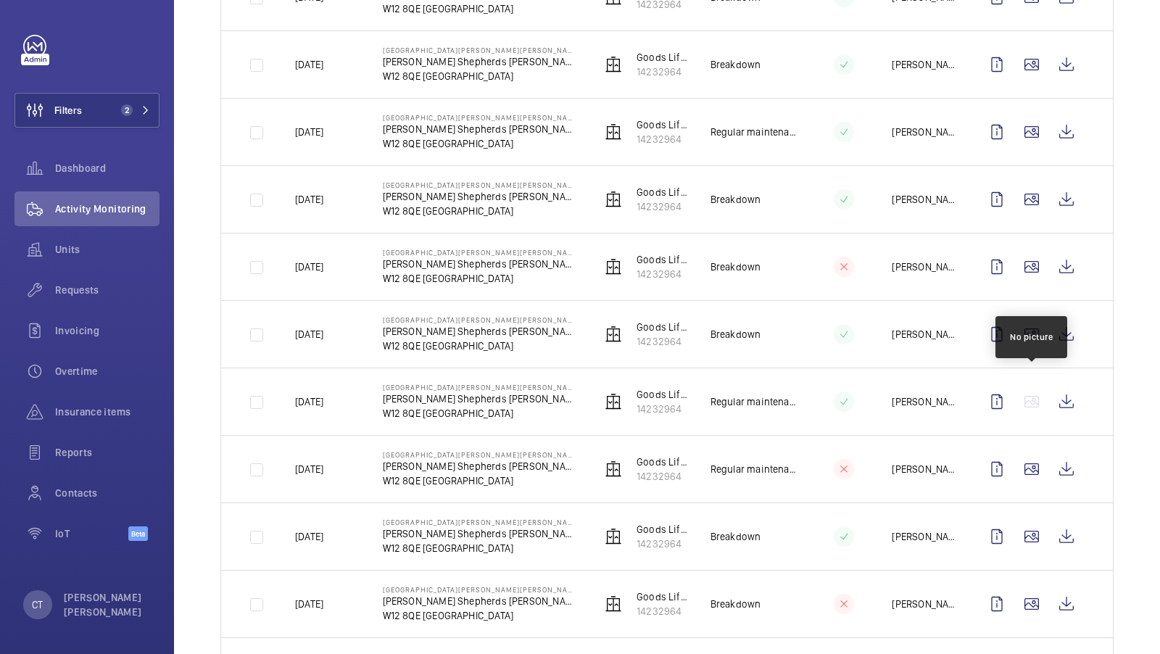
click at [1035, 389] on wm-front-icon-button at bounding box center [1031, 401] width 35 height 35
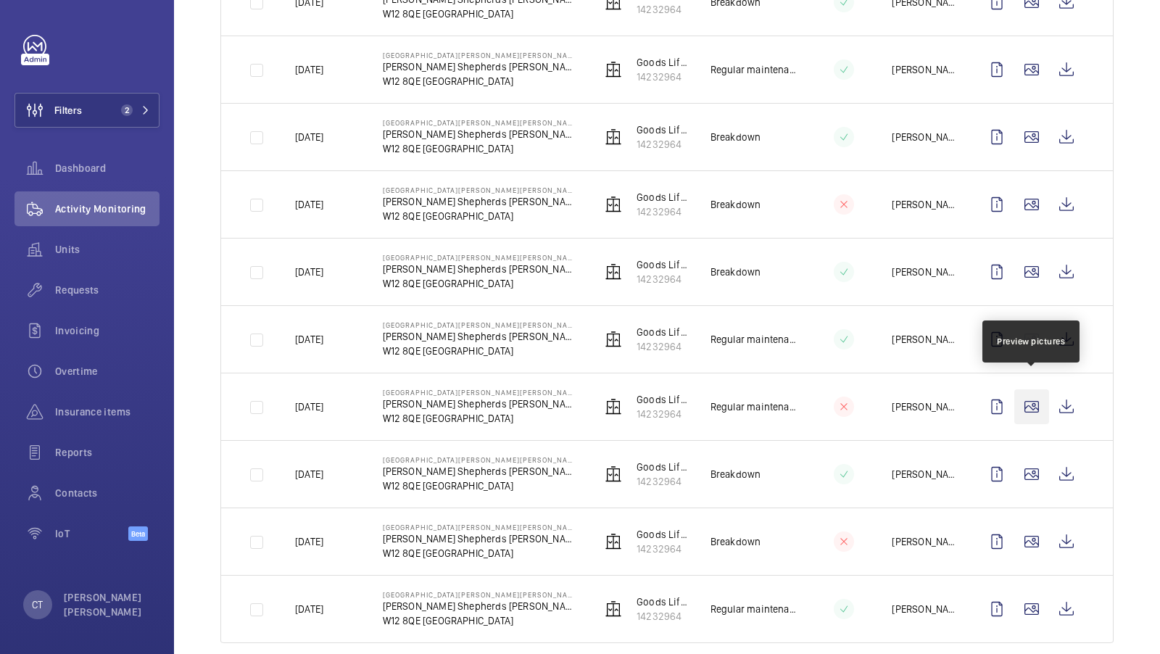
click at [1025, 394] on wm-front-icon-button at bounding box center [1031, 406] width 35 height 35
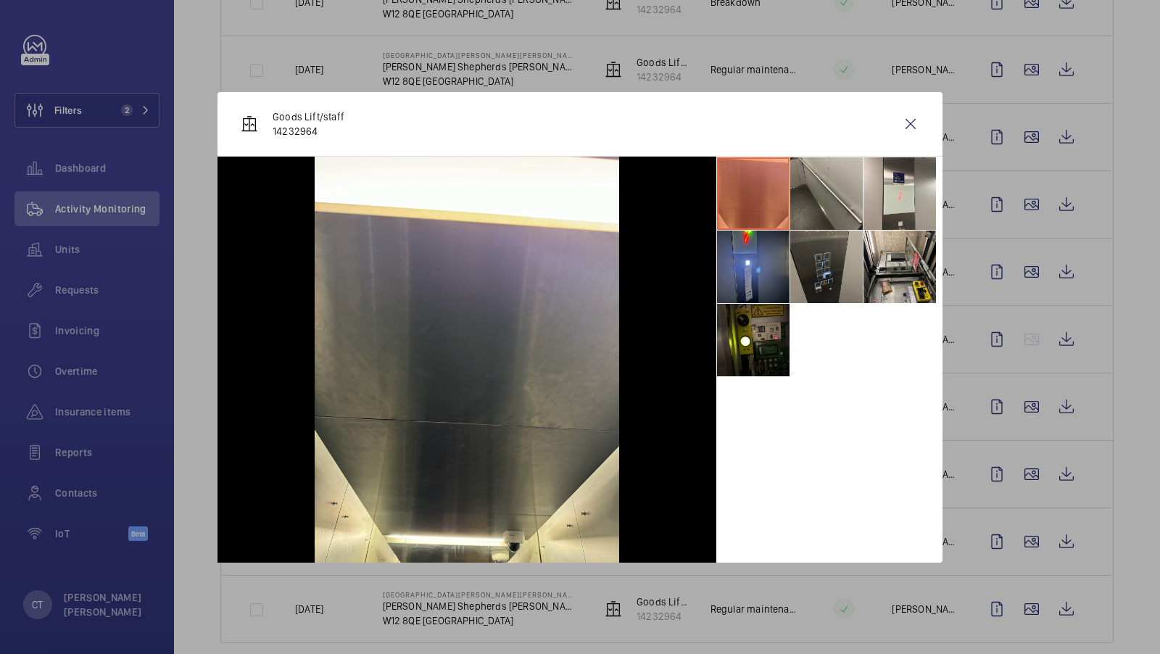
click at [831, 259] on li at bounding box center [826, 267] width 73 height 73
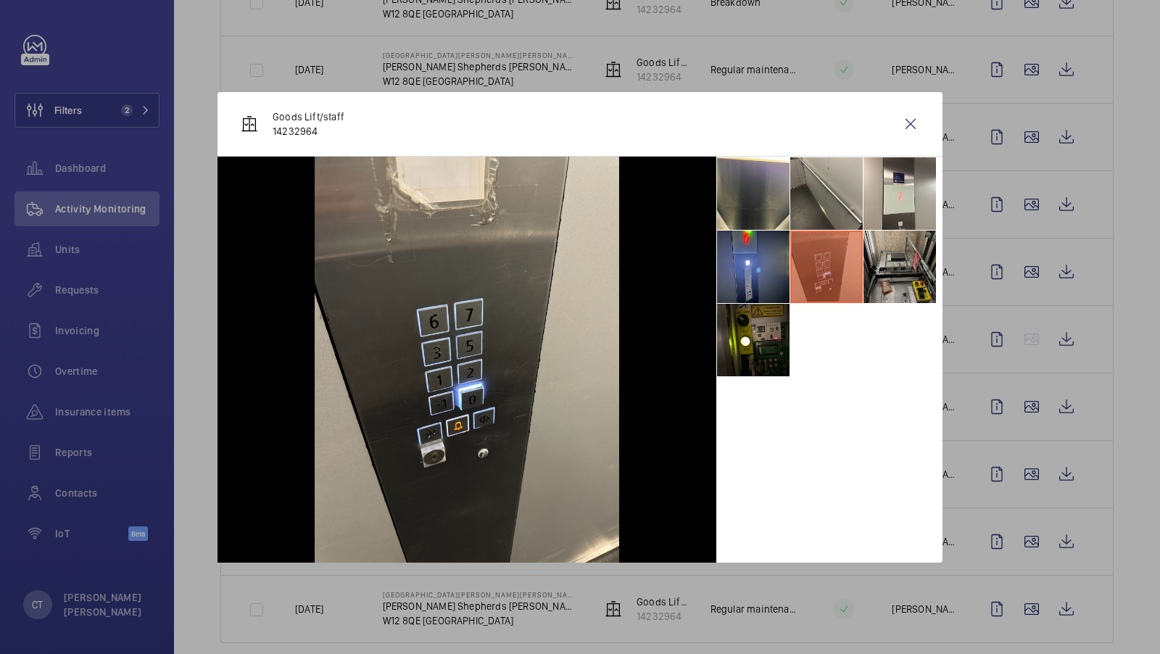
click at [895, 249] on li at bounding box center [900, 267] width 73 height 73
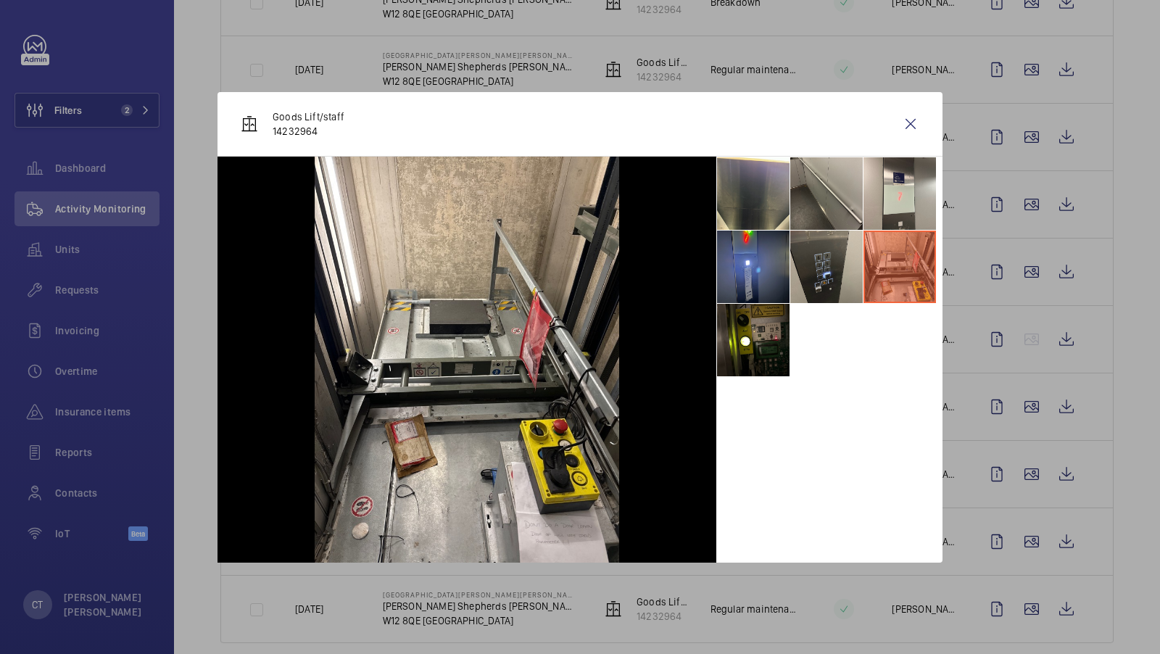
click at [725, 376] on ul at bounding box center [829, 267] width 226 height 220
click at [911, 109] on wm-front-icon-button at bounding box center [910, 124] width 35 height 35
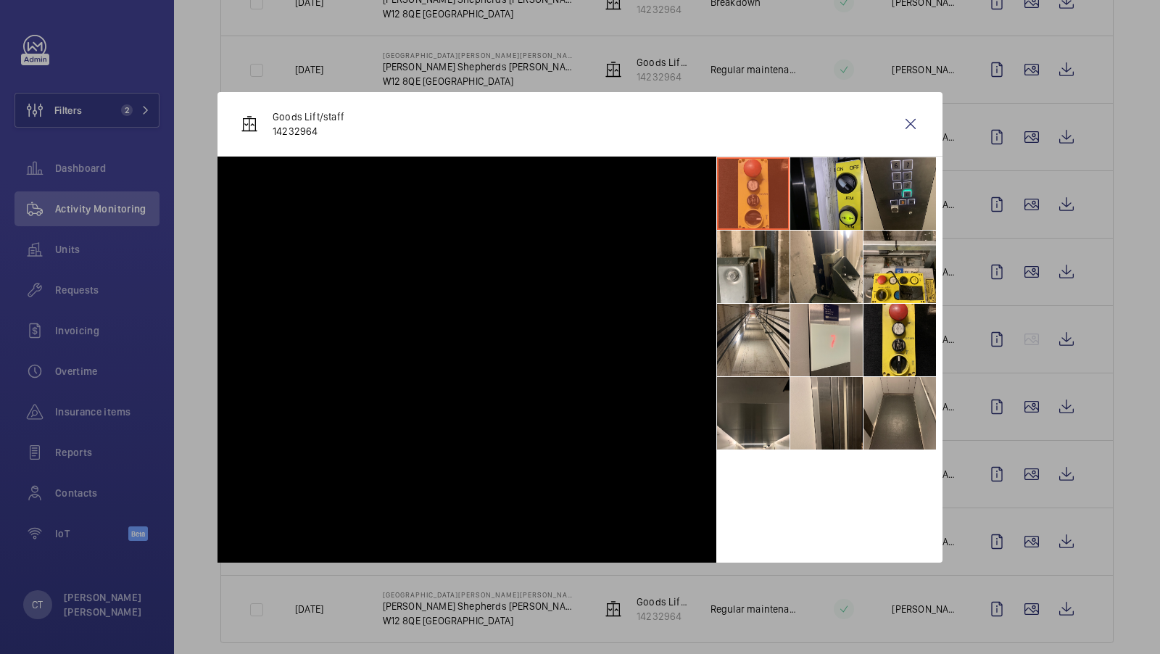
scroll to position [69, 0]
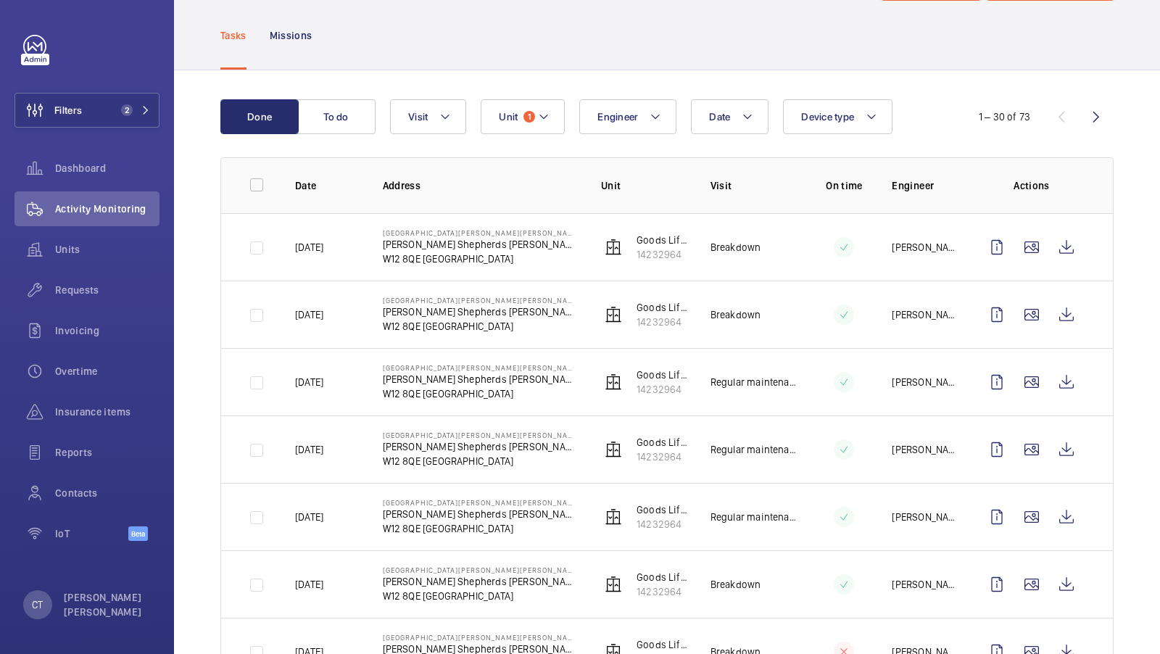
click at [151, 115] on button "Filters 2" at bounding box center [87, 110] width 145 height 35
click at [125, 109] on span "2" at bounding box center [127, 110] width 12 height 12
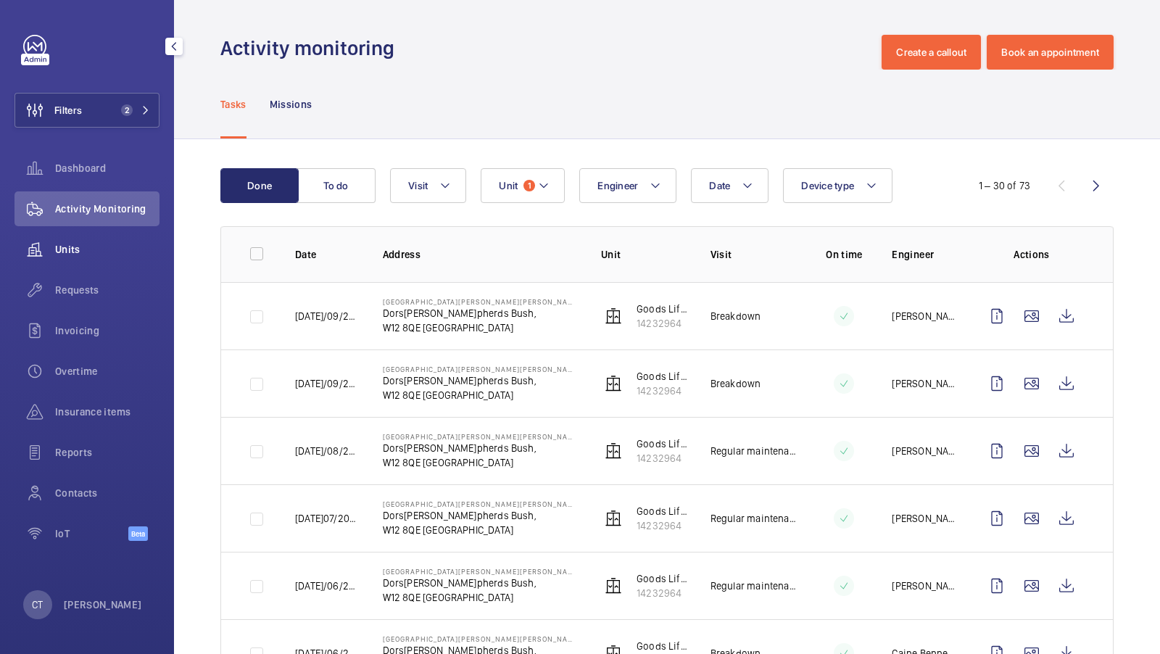
click at [78, 252] on span "Units" at bounding box center [107, 249] width 104 height 15
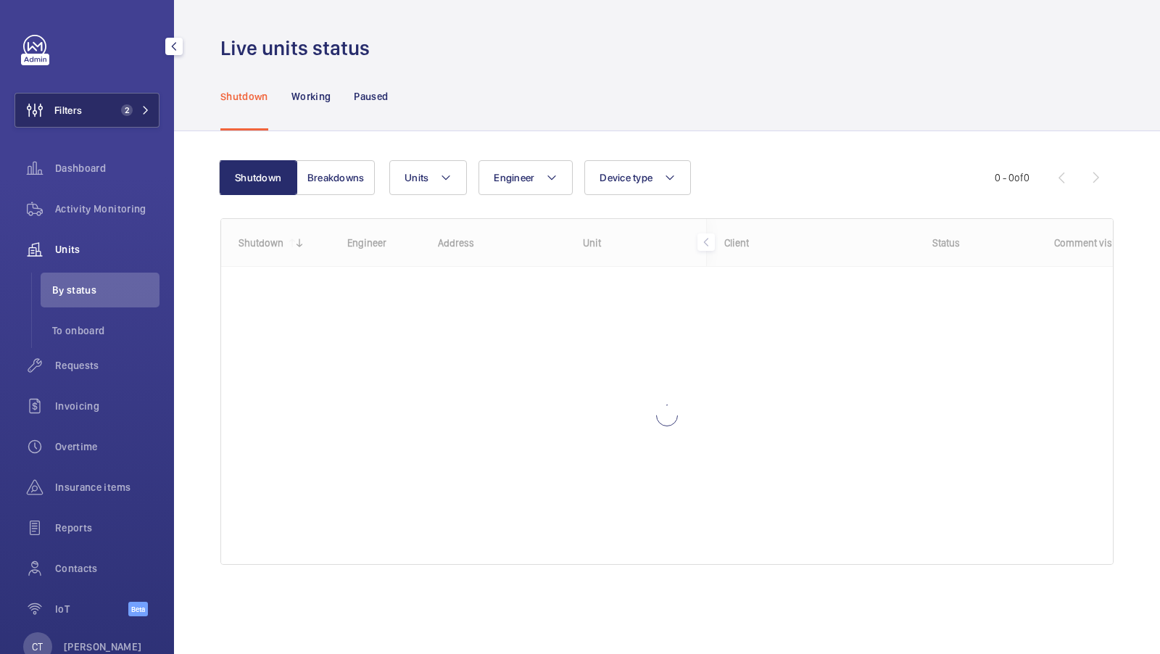
click at [126, 101] on button "Filters 2" at bounding box center [87, 110] width 145 height 35
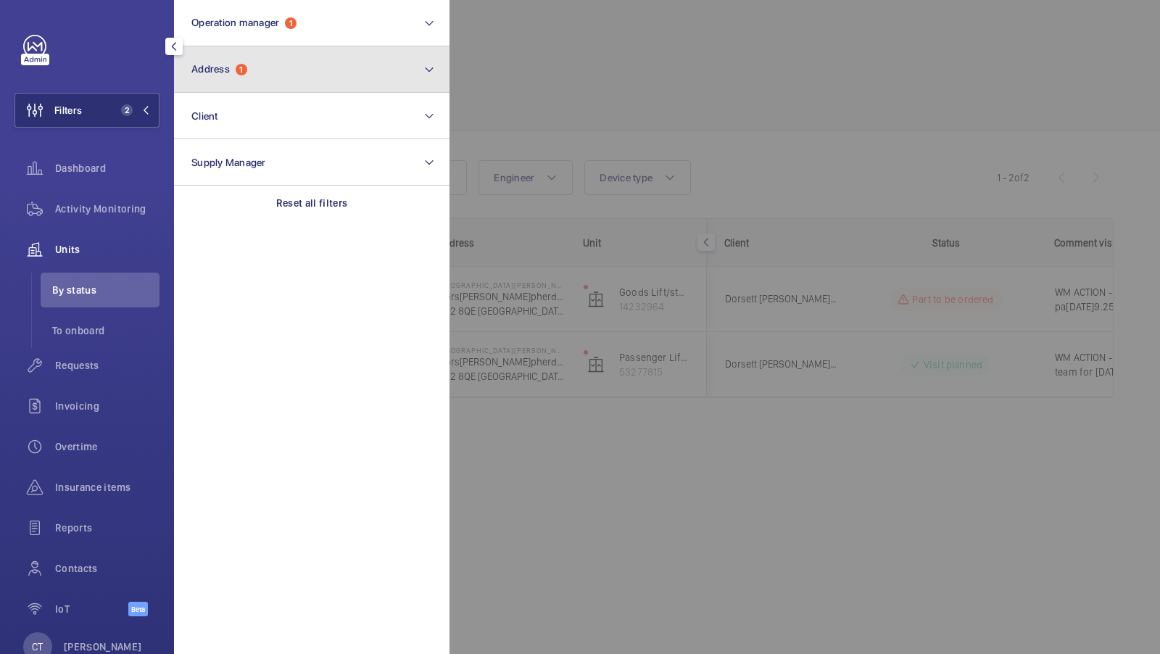
click at [307, 77] on button "Address 1" at bounding box center [312, 69] width 276 height 46
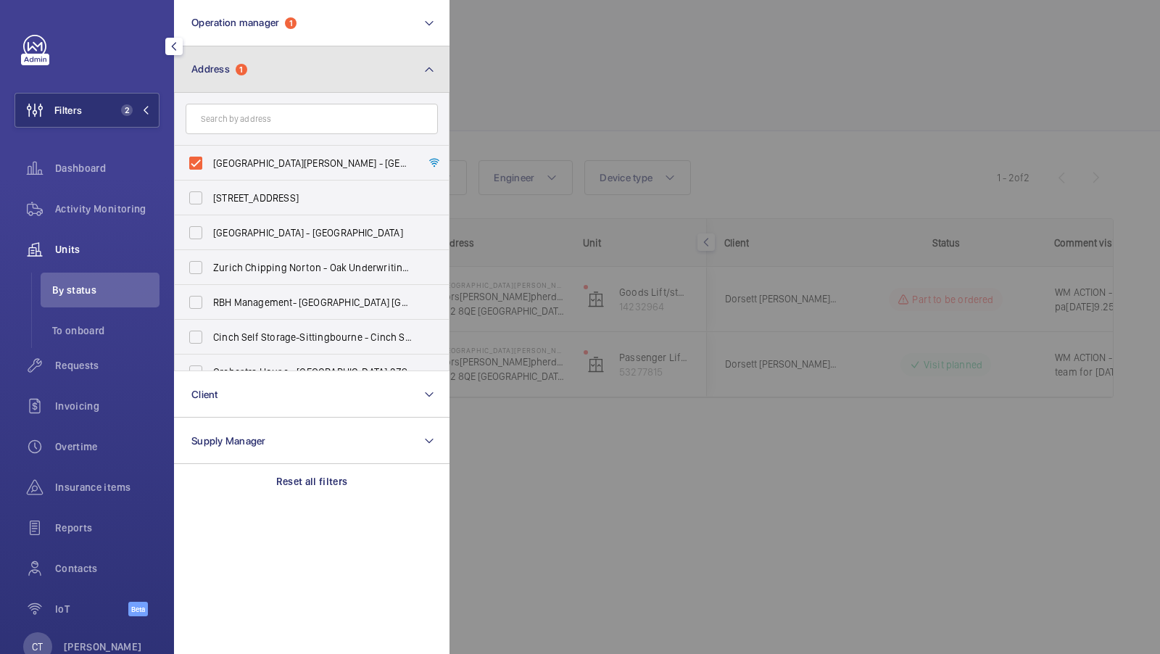
click at [410, 91] on button "Address 1" at bounding box center [312, 69] width 276 height 46
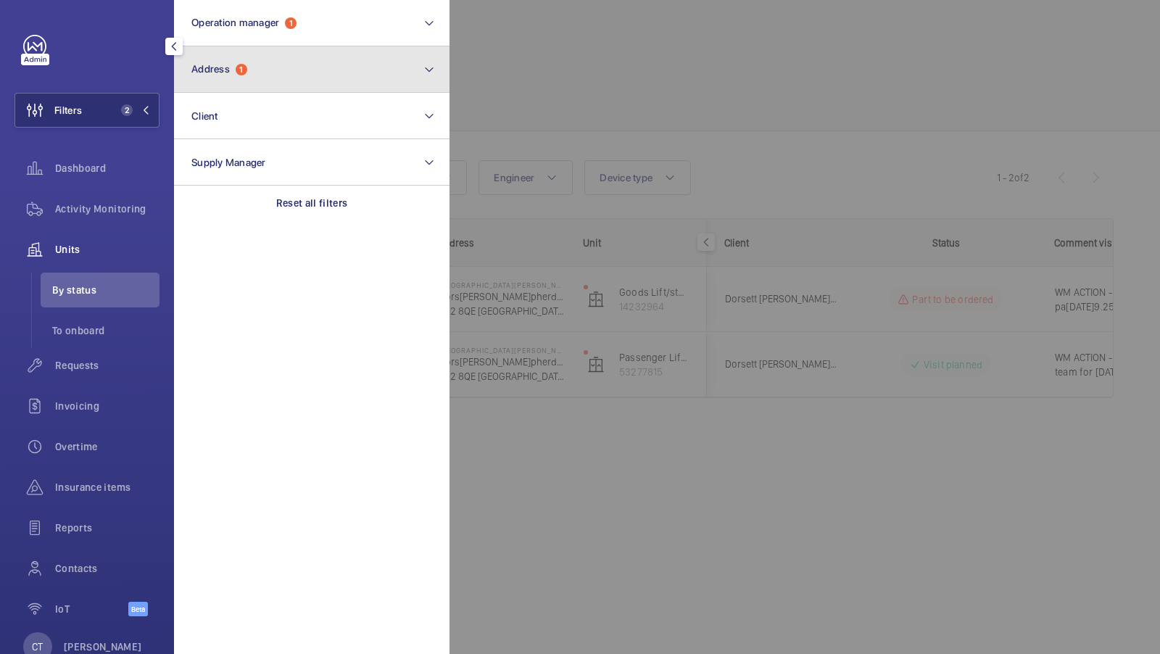
click at [327, 67] on button "Address 1" at bounding box center [312, 69] width 276 height 46
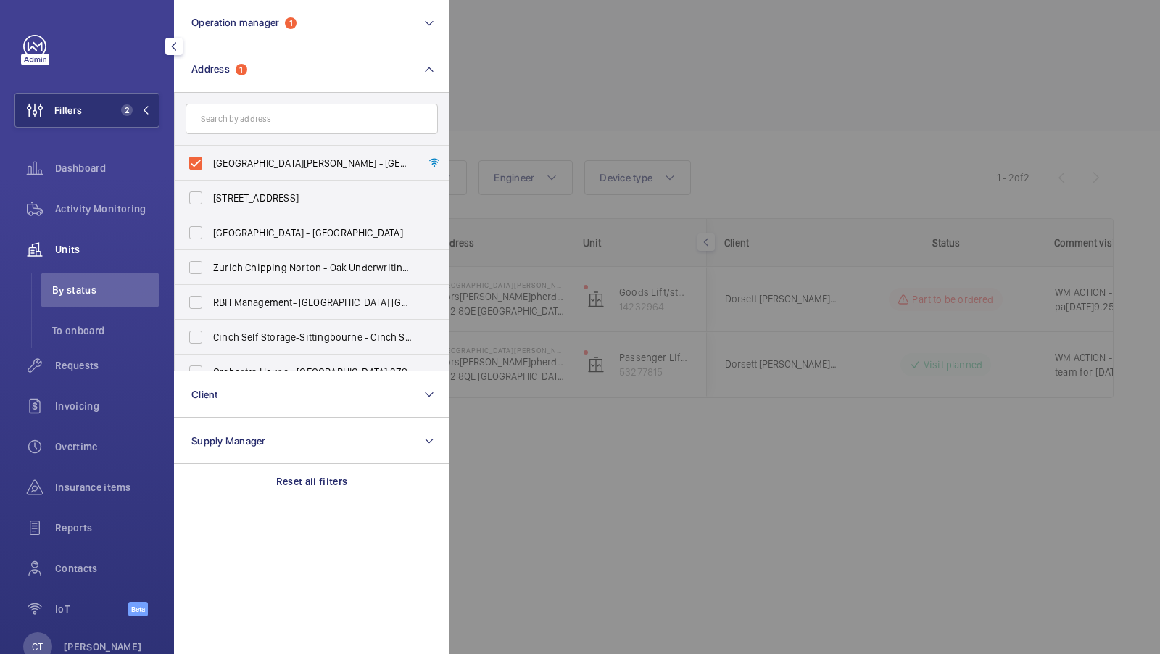
click at [533, 111] on div at bounding box center [1030, 327] width 1160 height 654
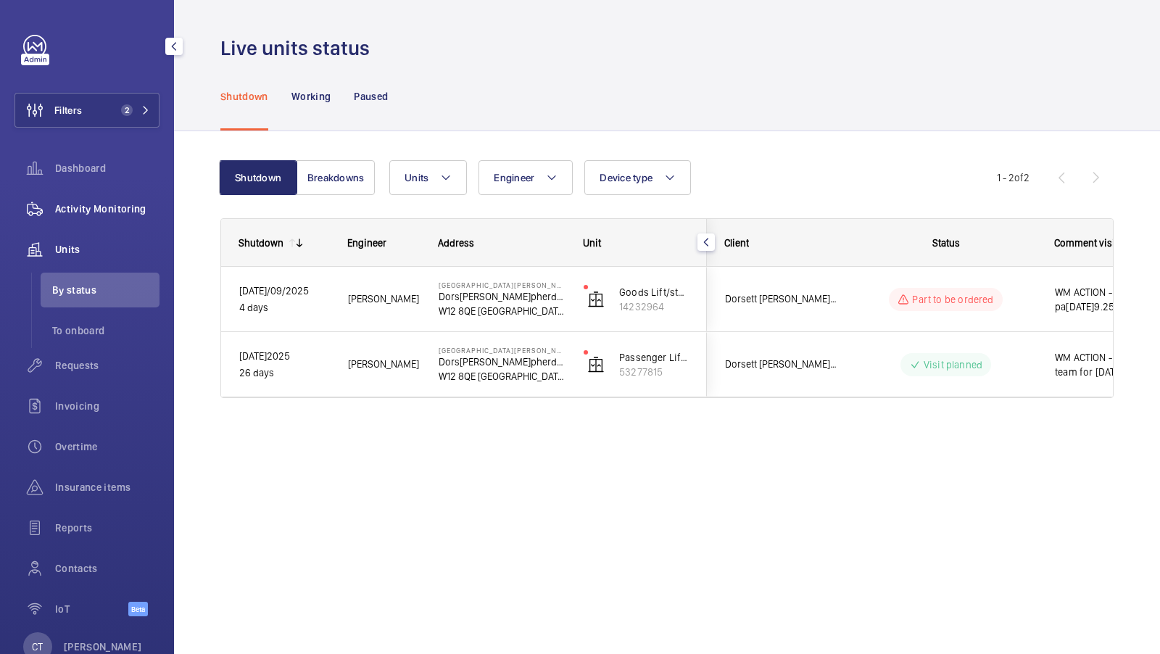
click at [127, 199] on div "Activity Monitoring" at bounding box center [87, 208] width 145 height 35
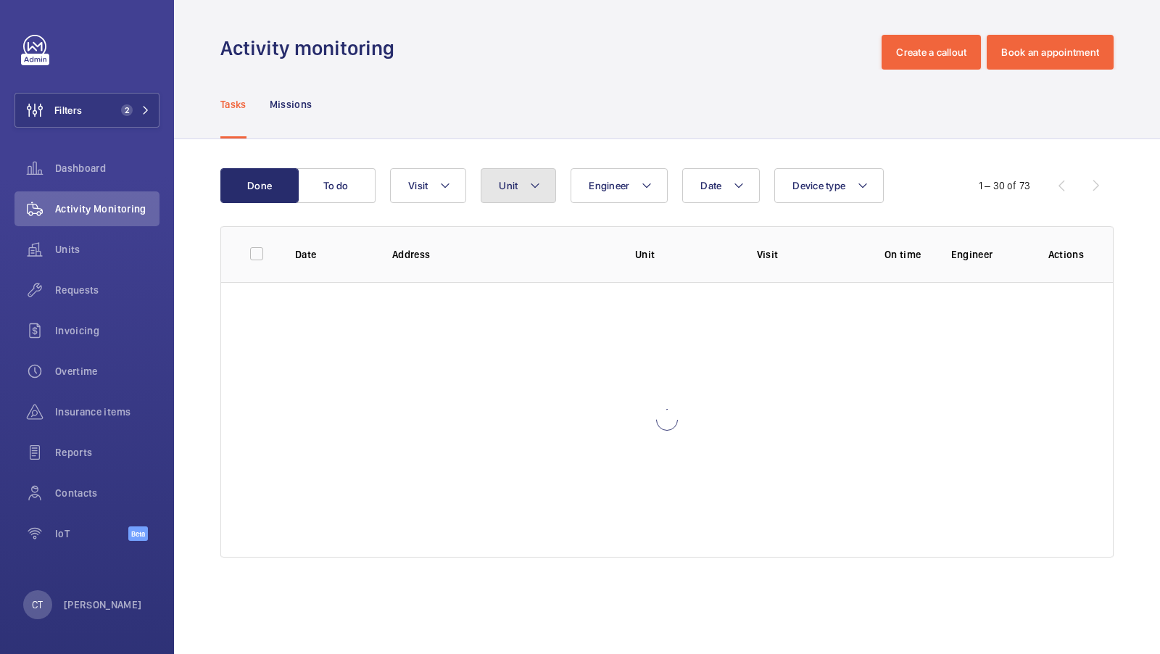
click at [494, 180] on button "Unit" at bounding box center [518, 185] width 75 height 35
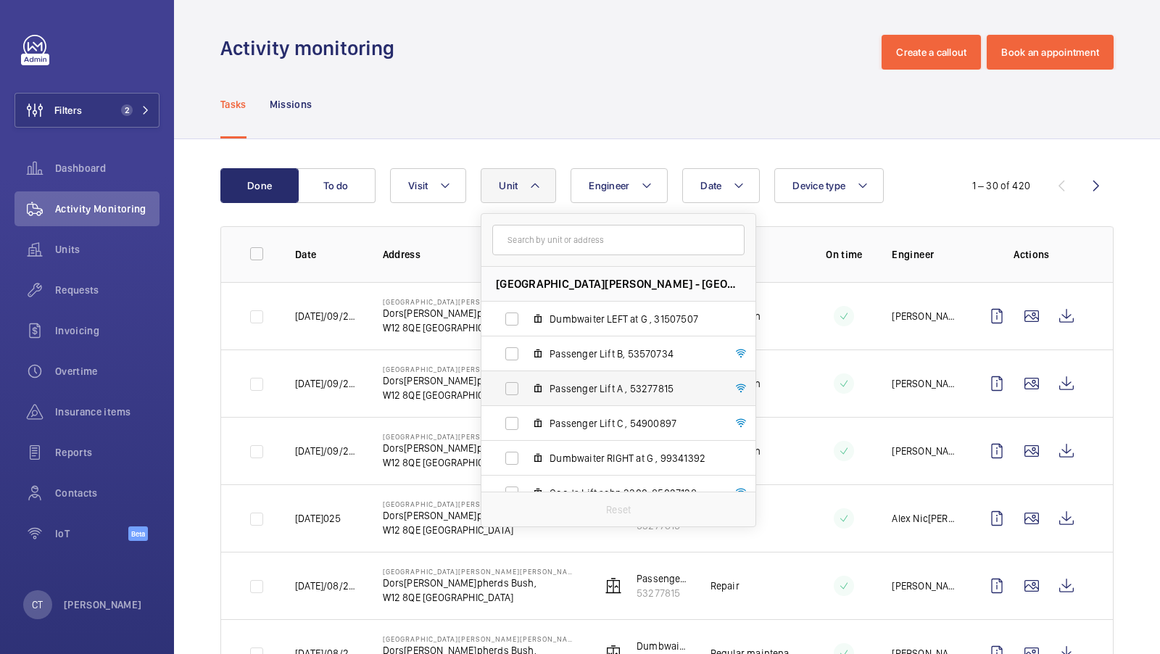
click at [579, 392] on span "Passenger Lift A , 53277815" at bounding box center [634, 388] width 168 height 15
click at [526, 392] on input "Passenger Lift A , 53277815" at bounding box center [511, 388] width 29 height 29
checkbox input "true"
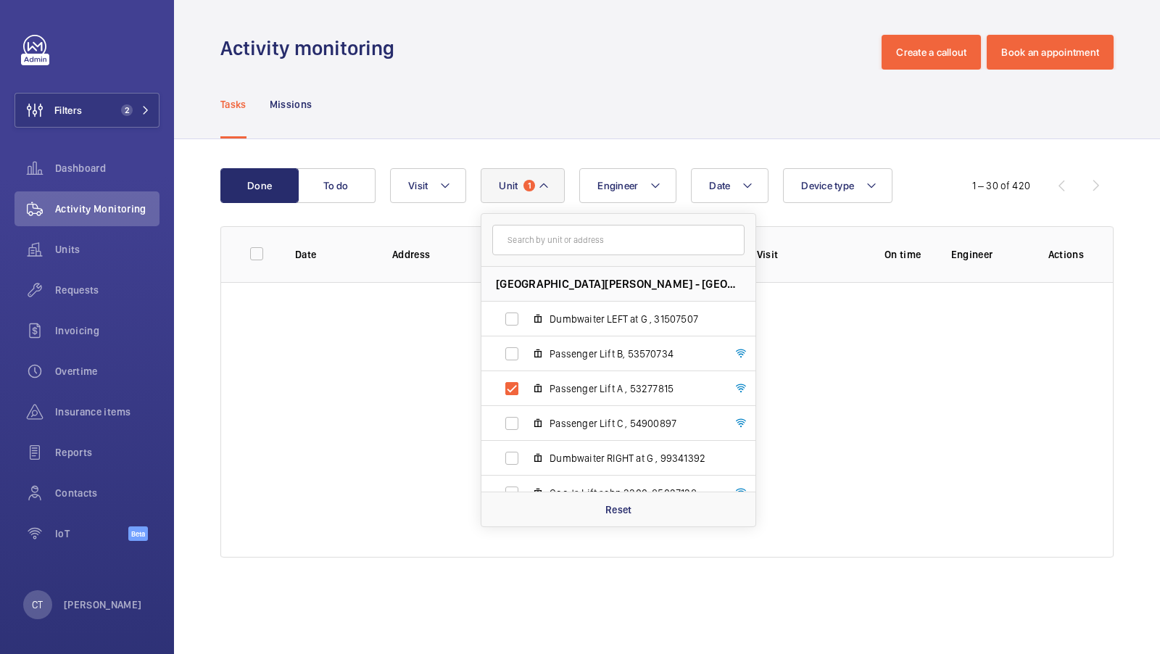
click at [570, 135] on div "Tasks Missions" at bounding box center [666, 104] width 893 height 69
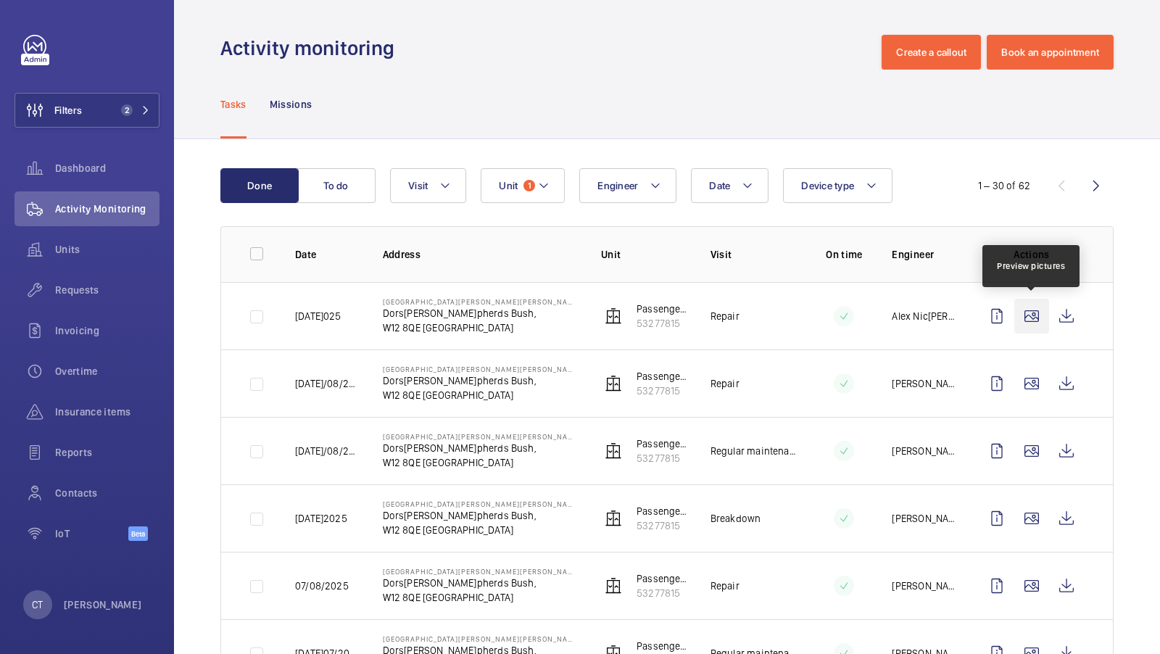
click at [1033, 316] on wm-front-icon-button at bounding box center [1031, 316] width 35 height 35
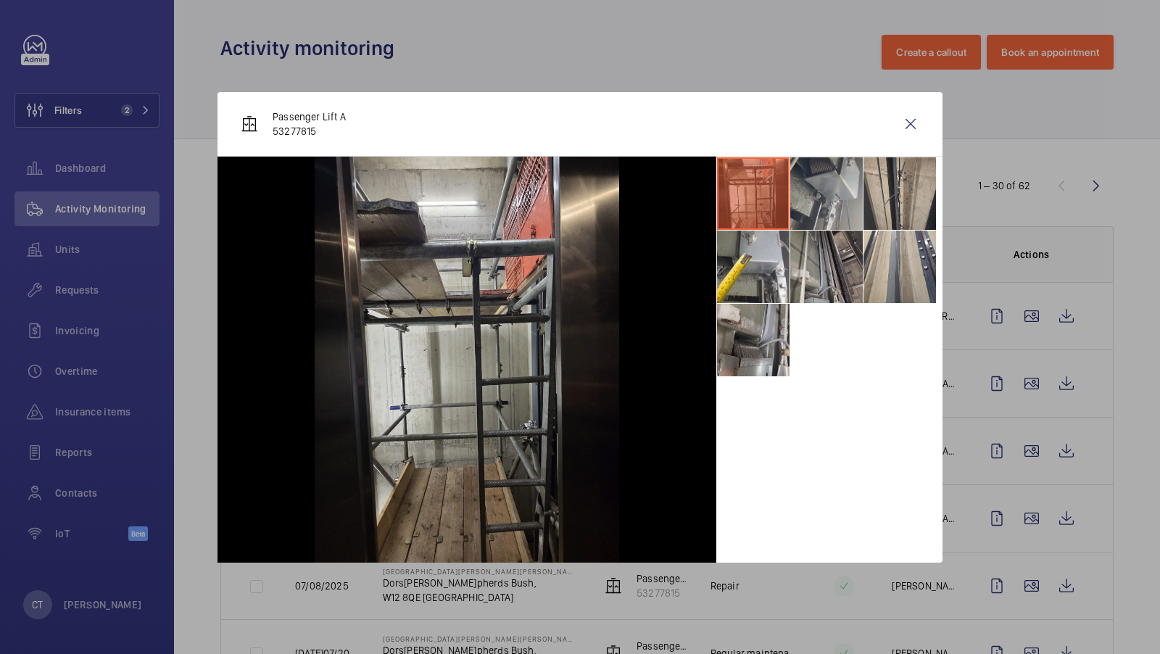
click at [811, 194] on li at bounding box center [826, 193] width 73 height 73
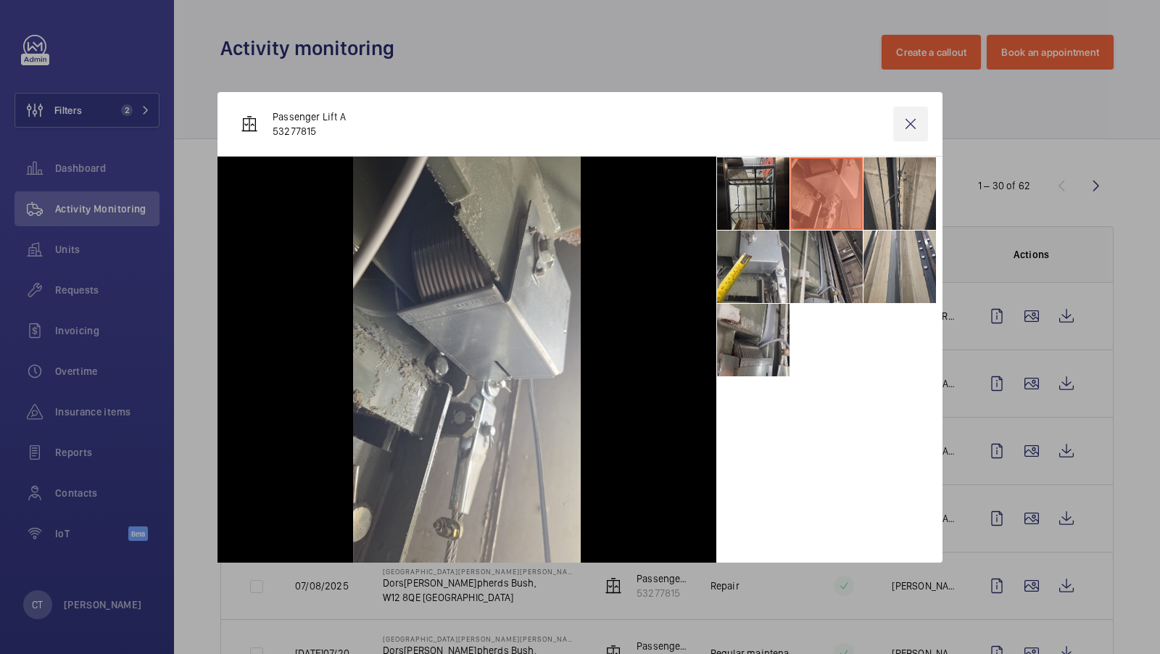
click at [912, 129] on wm-front-icon-button at bounding box center [910, 124] width 35 height 35
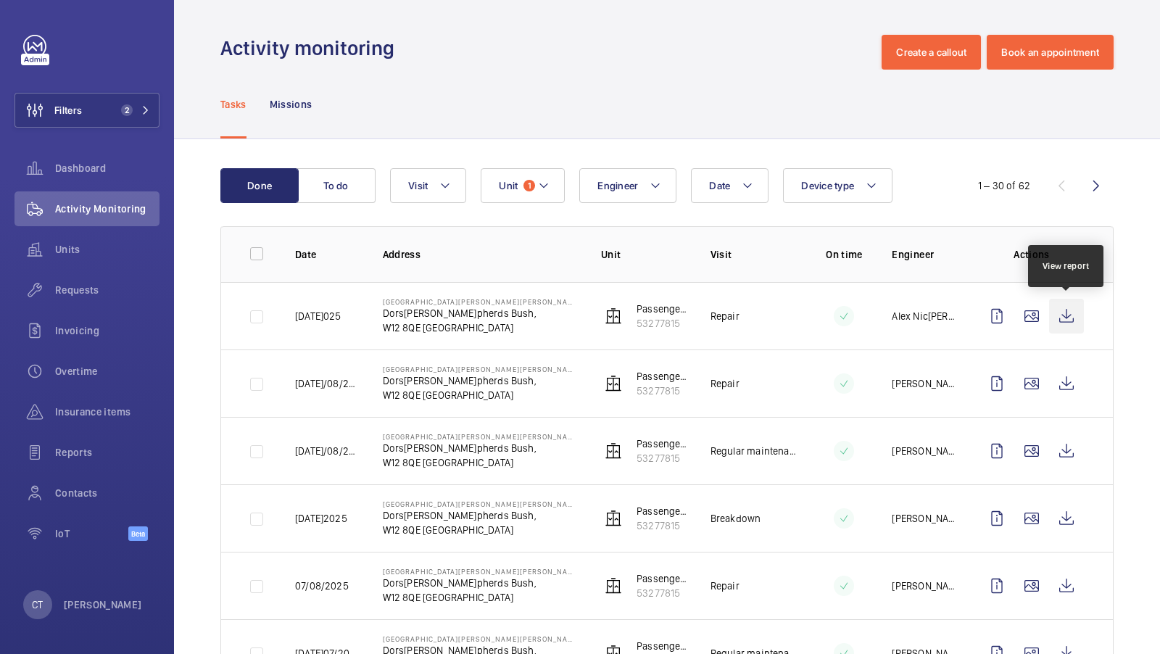
click at [1067, 313] on wm-front-icon-button at bounding box center [1066, 316] width 35 height 35
click at [74, 285] on span "Requests" at bounding box center [107, 290] width 104 height 15
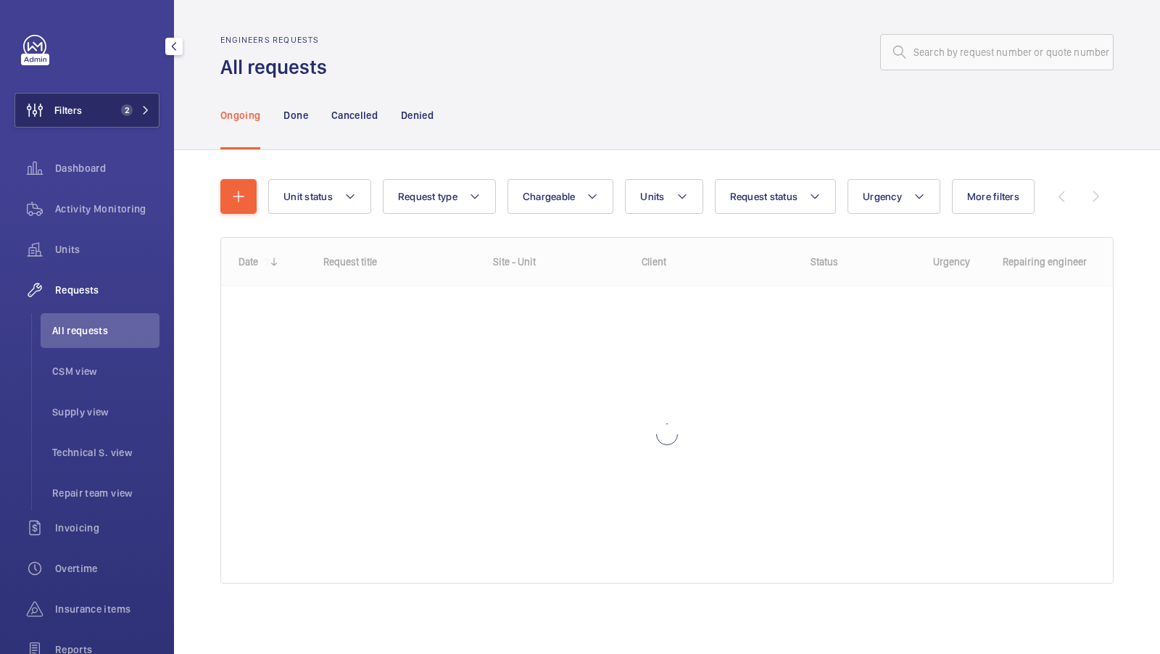
click at [120, 99] on button "Filters 2" at bounding box center [87, 110] width 145 height 35
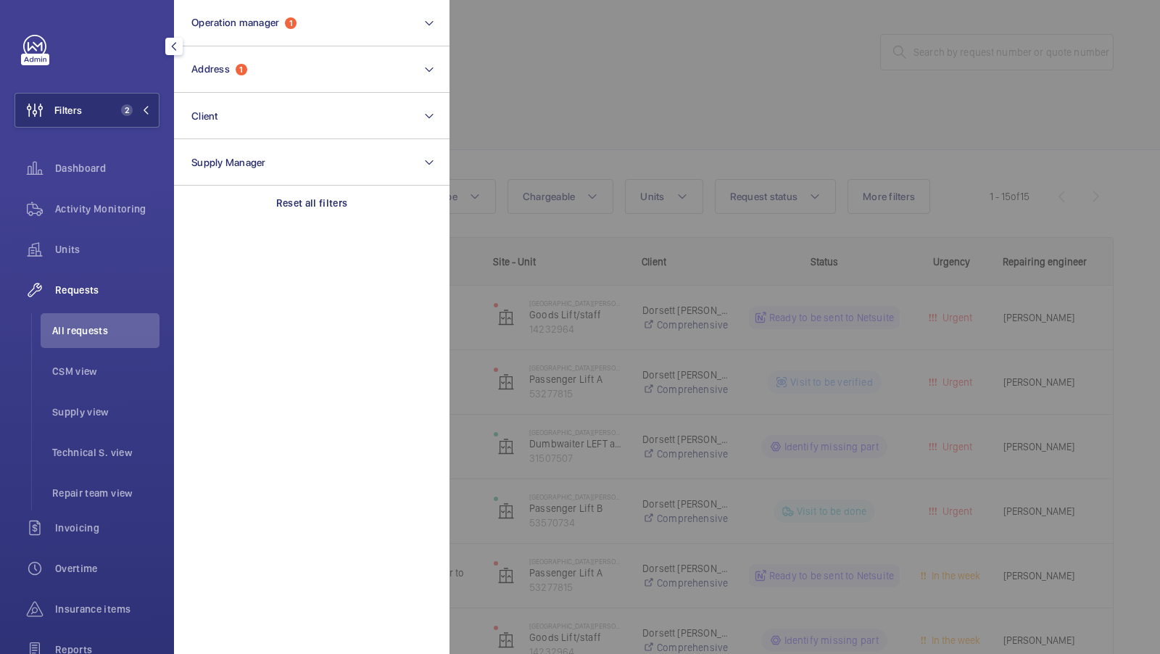
click at [516, 104] on div at bounding box center [1030, 327] width 1160 height 654
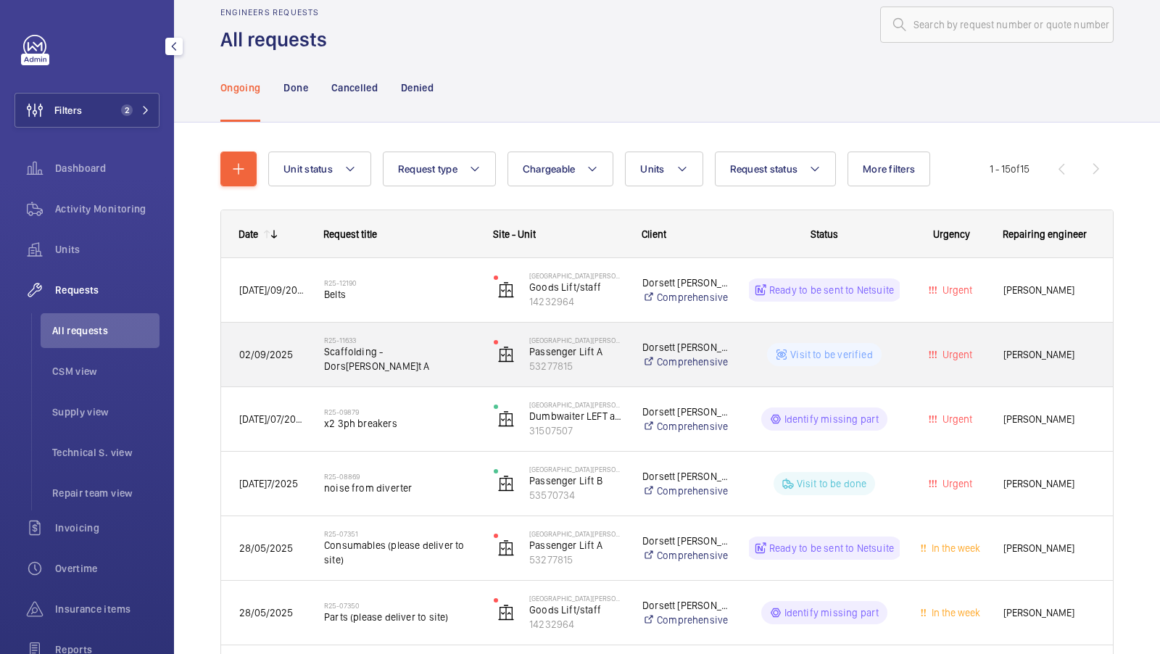
scroll to position [102, 0]
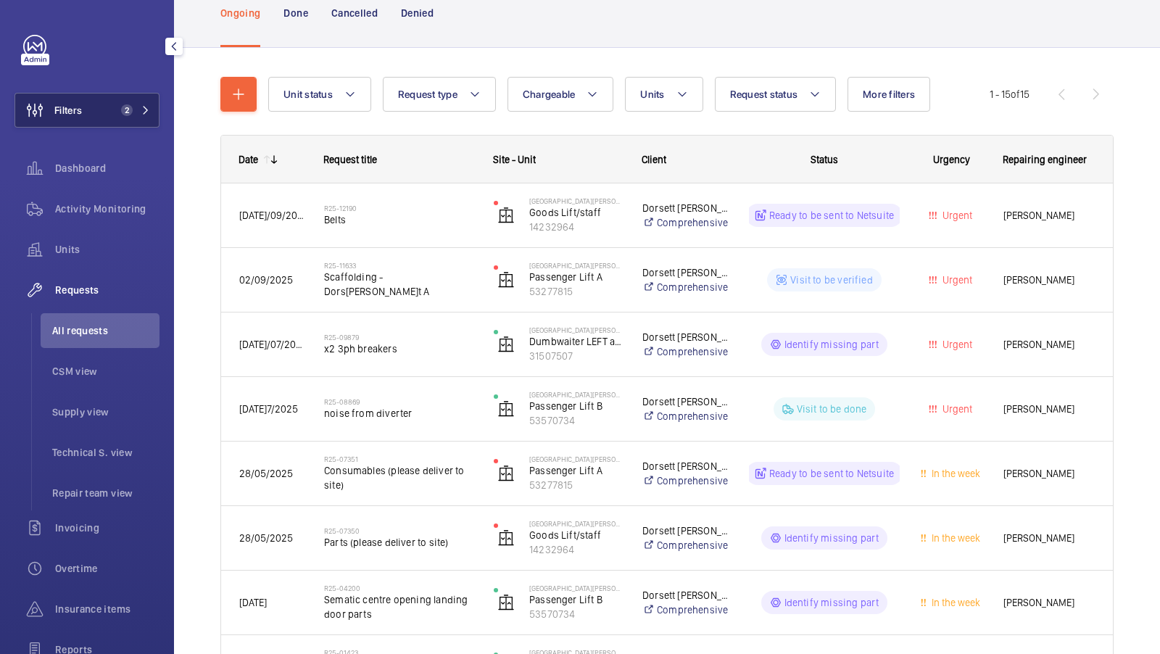
click at [120, 104] on span "2" at bounding box center [123, 110] width 17 height 12
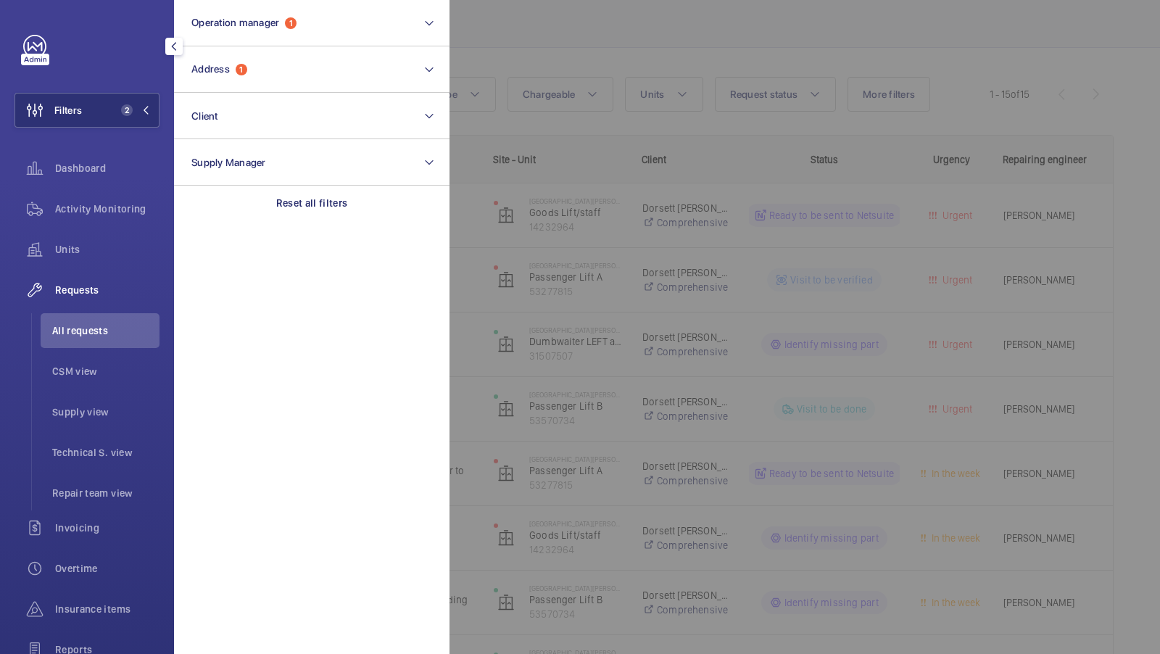
click at [585, 67] on div at bounding box center [1030, 327] width 1160 height 654
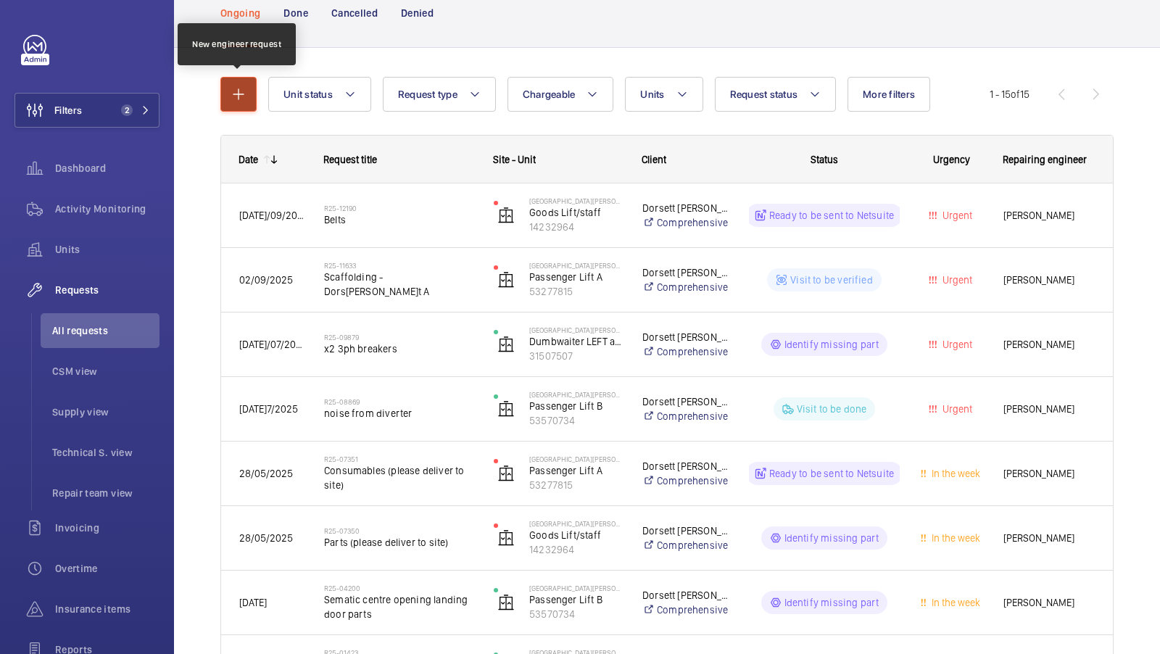
click at [236, 86] on mat-icon "button" at bounding box center [238, 94] width 17 height 17
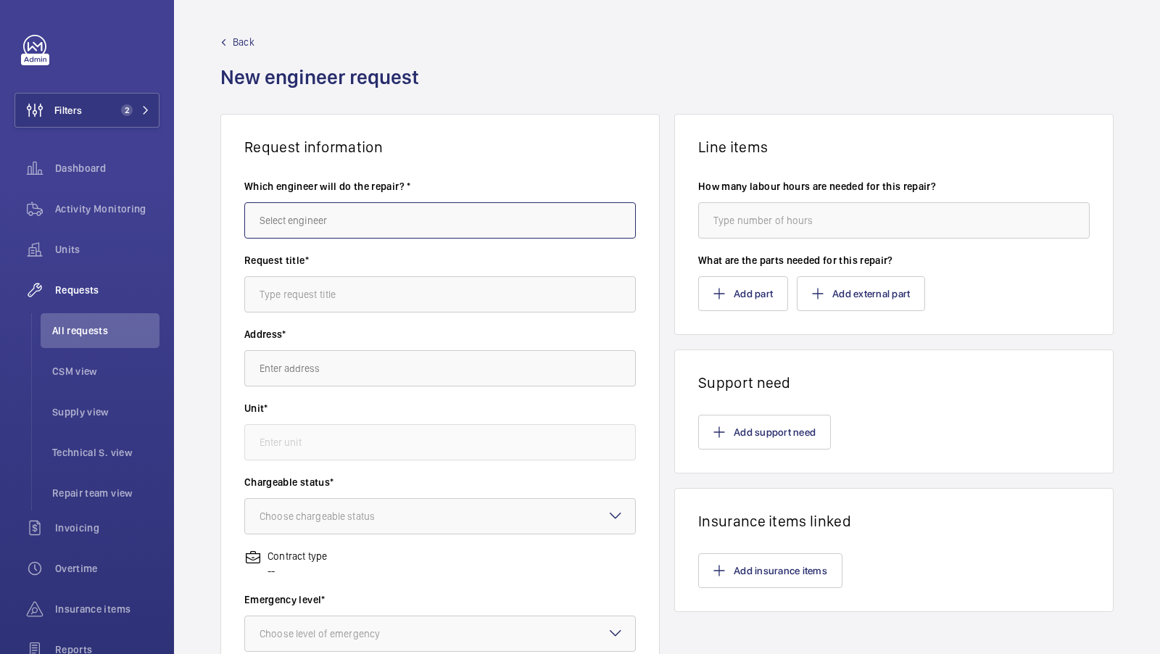
click at [321, 226] on input "text" at bounding box center [440, 220] width 392 height 36
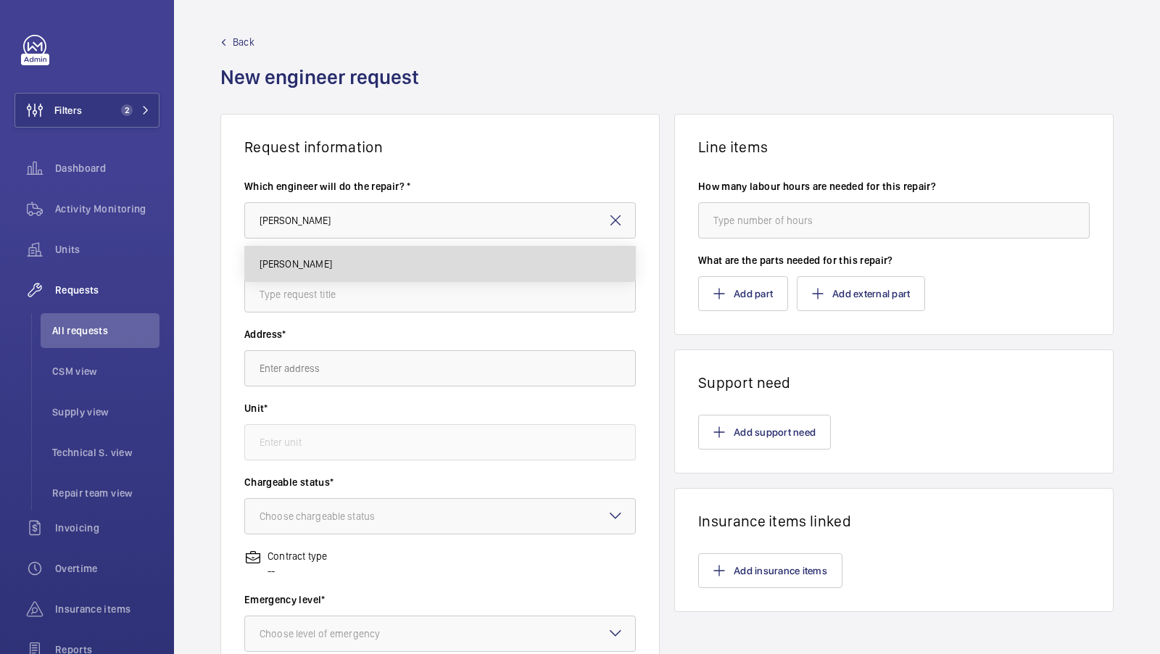
click at [300, 258] on span "[PERSON_NAME]" at bounding box center [296, 264] width 73 height 15
type input "[PERSON_NAME]"
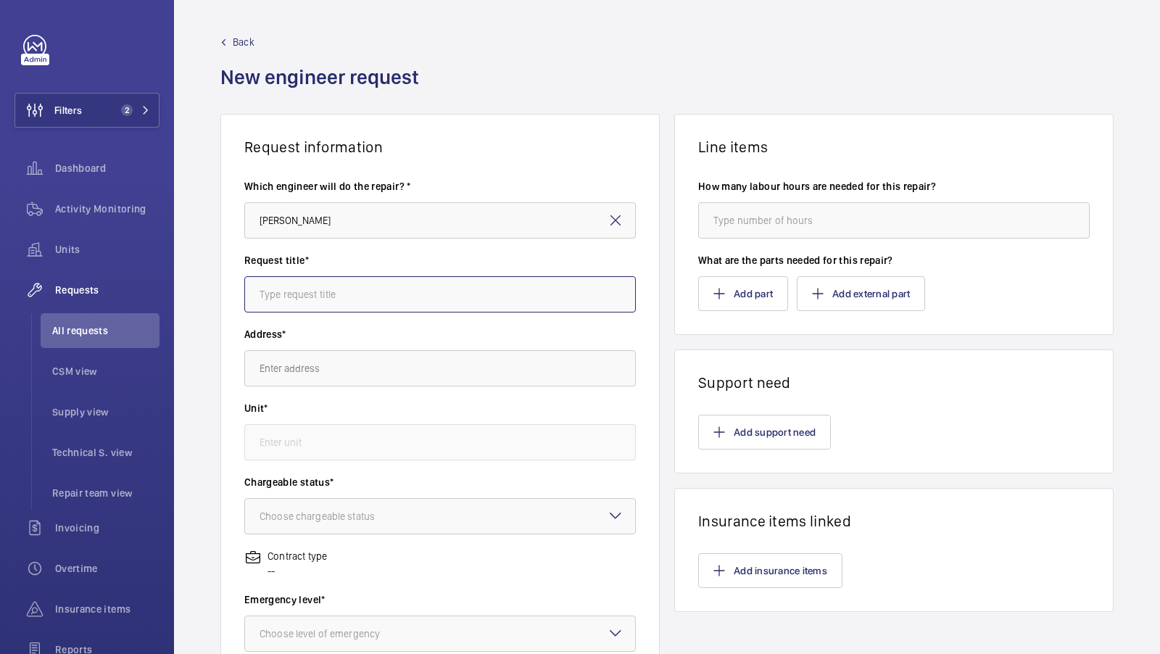
click at [273, 294] on input "text" at bounding box center [440, 294] width 392 height 36
type input "Belts - Dorsett - Passenger Lift A"
click at [331, 371] on input "text" at bounding box center [440, 368] width 392 height 36
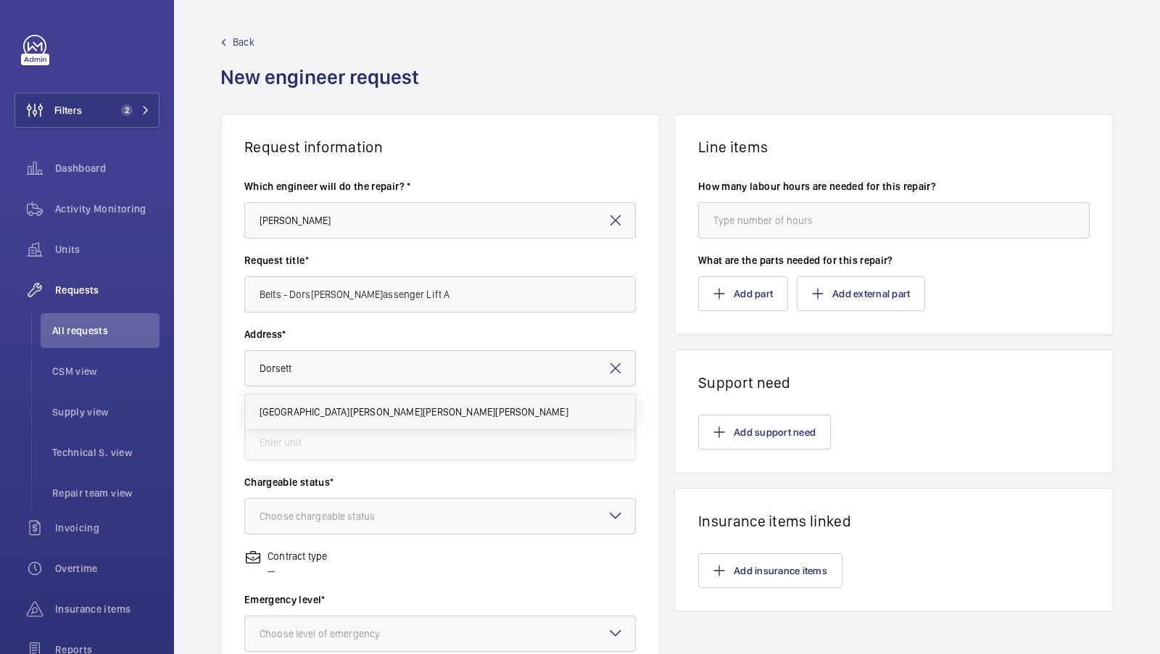
click at [373, 410] on span "Shepherds Bush Dorsett Hotel Dorsett Shepherds Bush,, W12 8QE LONDON" at bounding box center [414, 412] width 309 height 15
type input "Shepherds Bush Dorsett Hotel Dorsett Shepherds Bush,, W12 8QE LONDON"
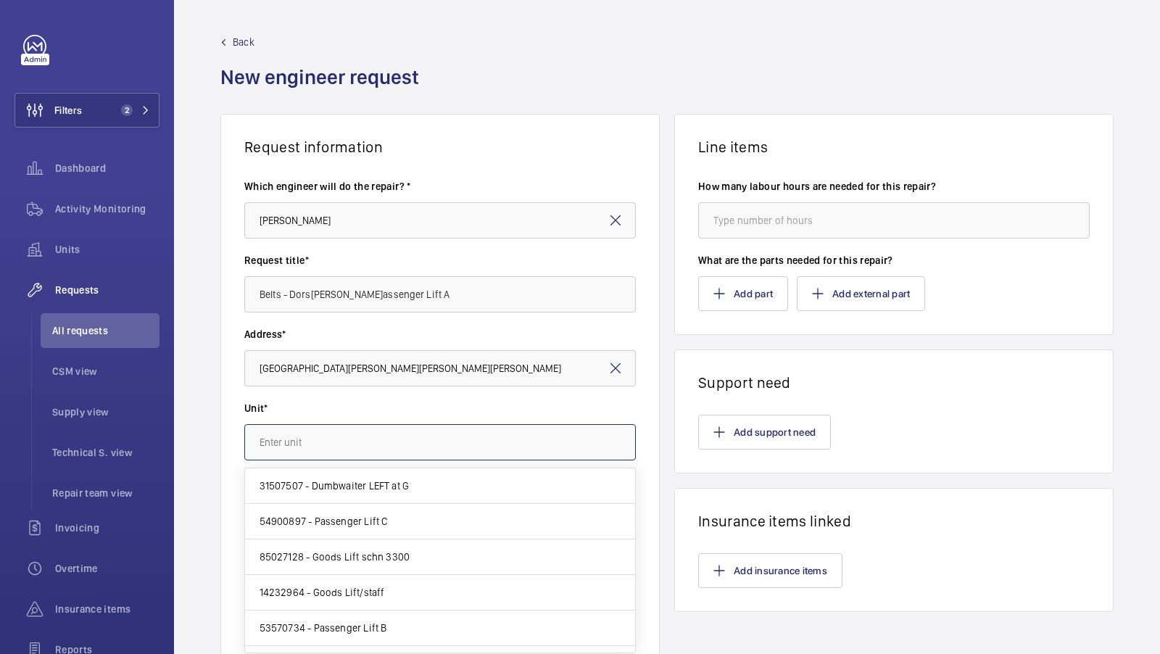
click at [331, 458] on input "text" at bounding box center [440, 442] width 392 height 36
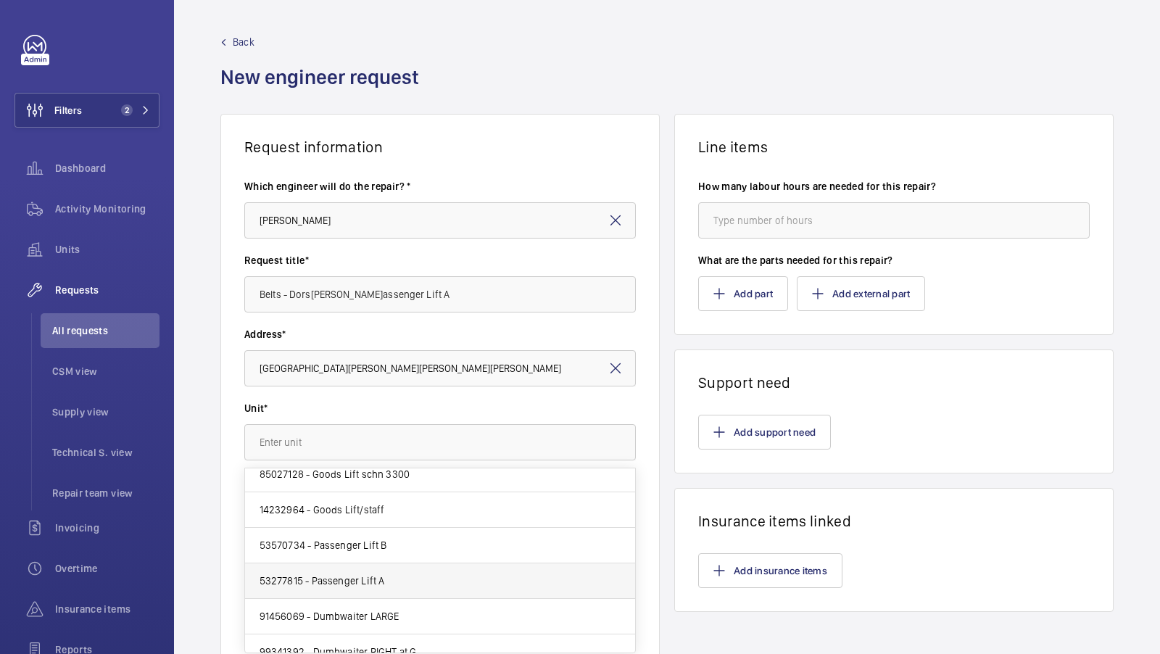
click at [381, 583] on span "53277815 - Passenger Lift A" at bounding box center [322, 581] width 125 height 15
type input "53277815 - Passenger Lift A"
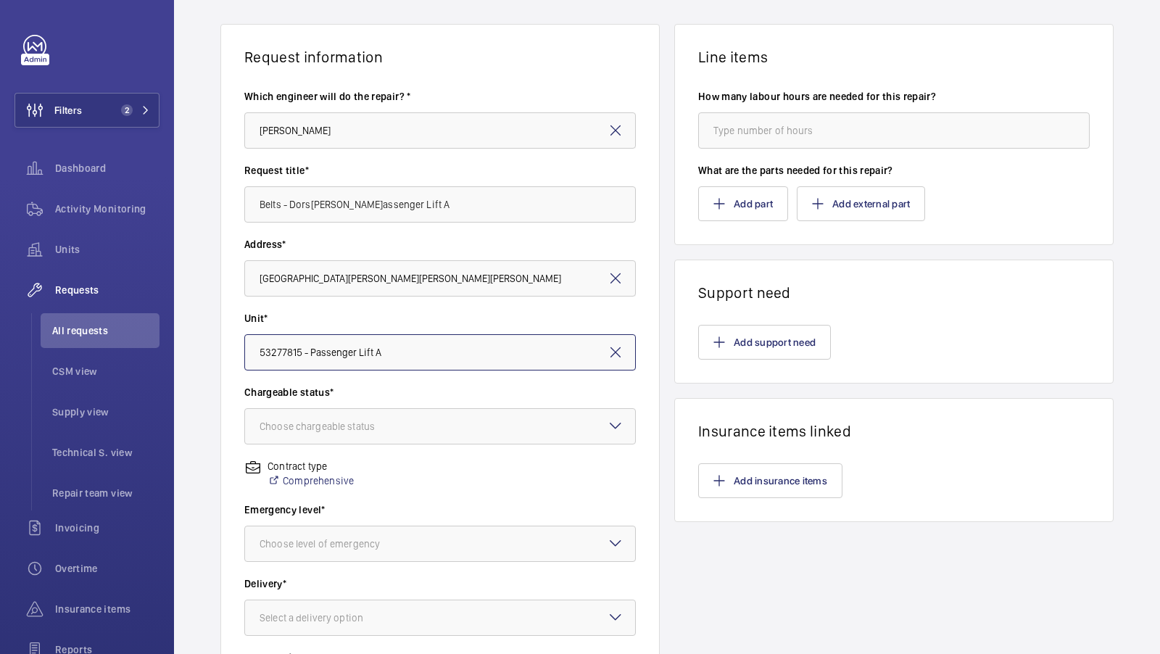
scroll to position [113, 0]
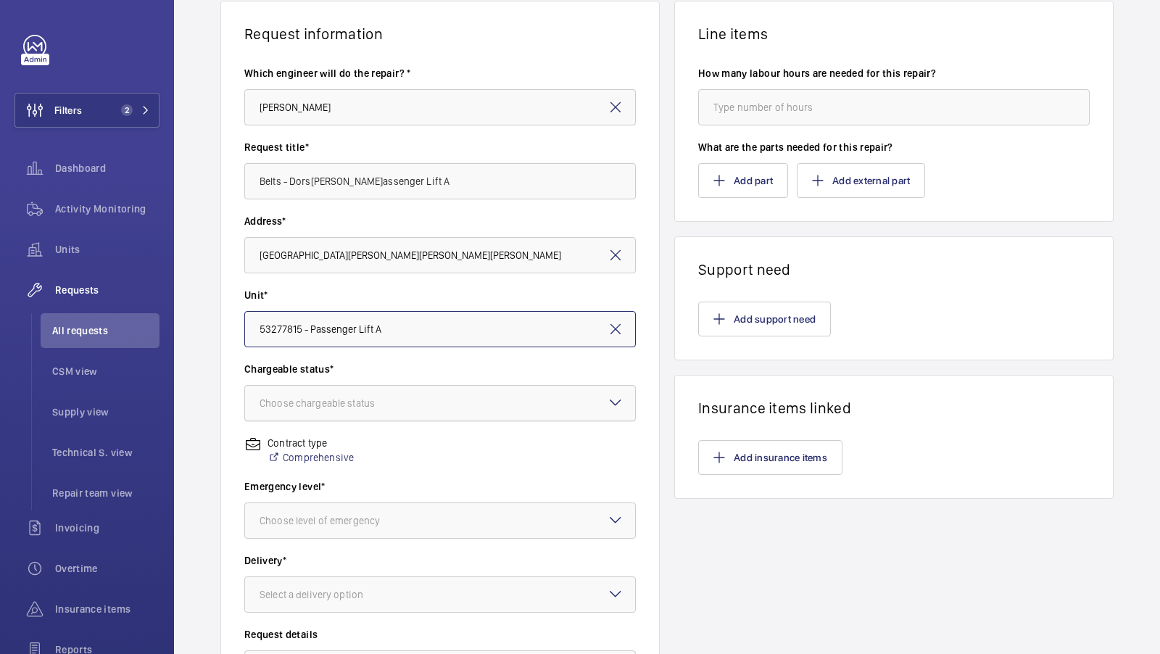
click at [403, 413] on div at bounding box center [440, 403] width 390 height 35
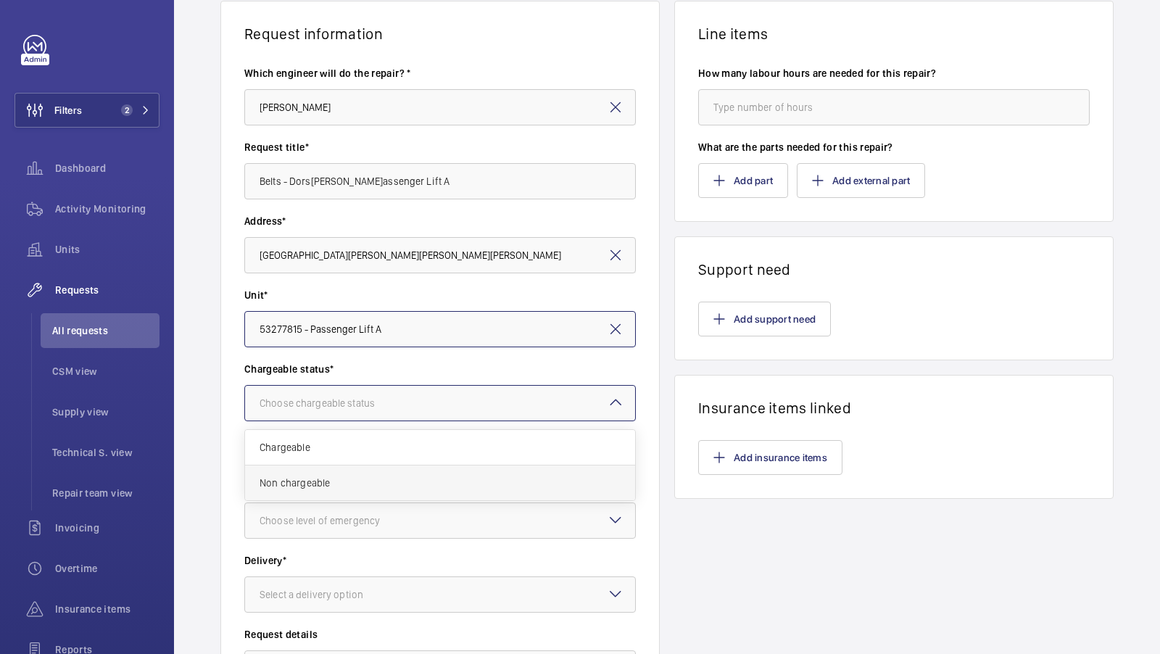
click at [315, 473] on div "Non chargeable" at bounding box center [440, 483] width 390 height 35
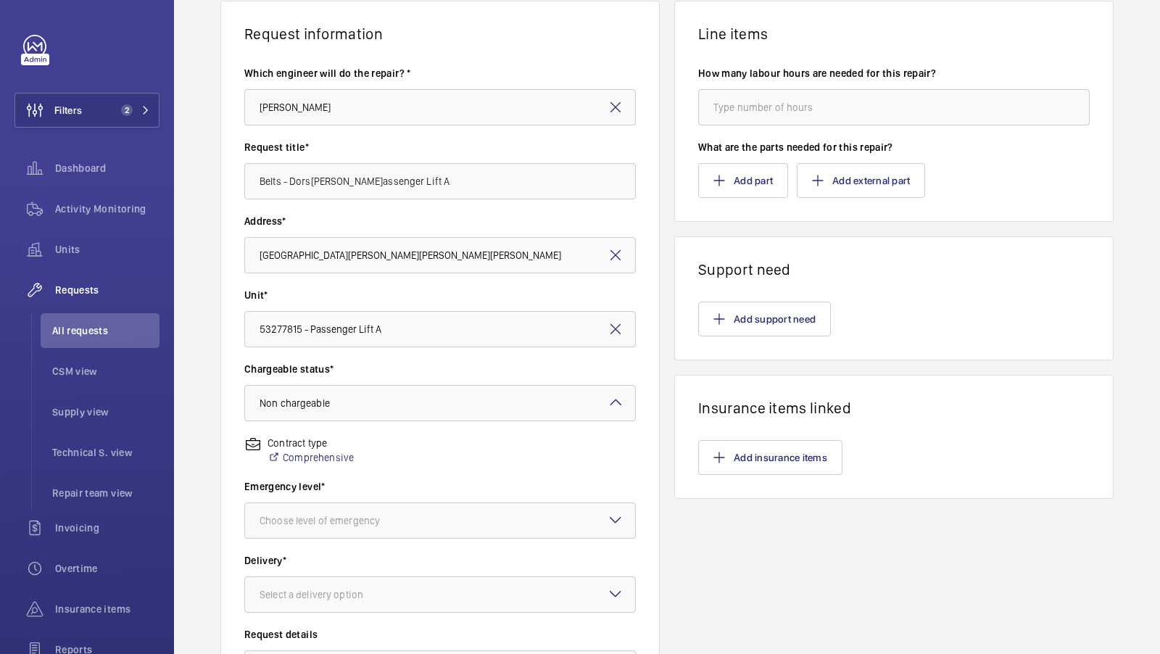
click at [437, 467] on div "Contract type Comprehensive" at bounding box center [440, 458] width 392 height 44
click at [391, 527] on div at bounding box center [440, 520] width 390 height 35
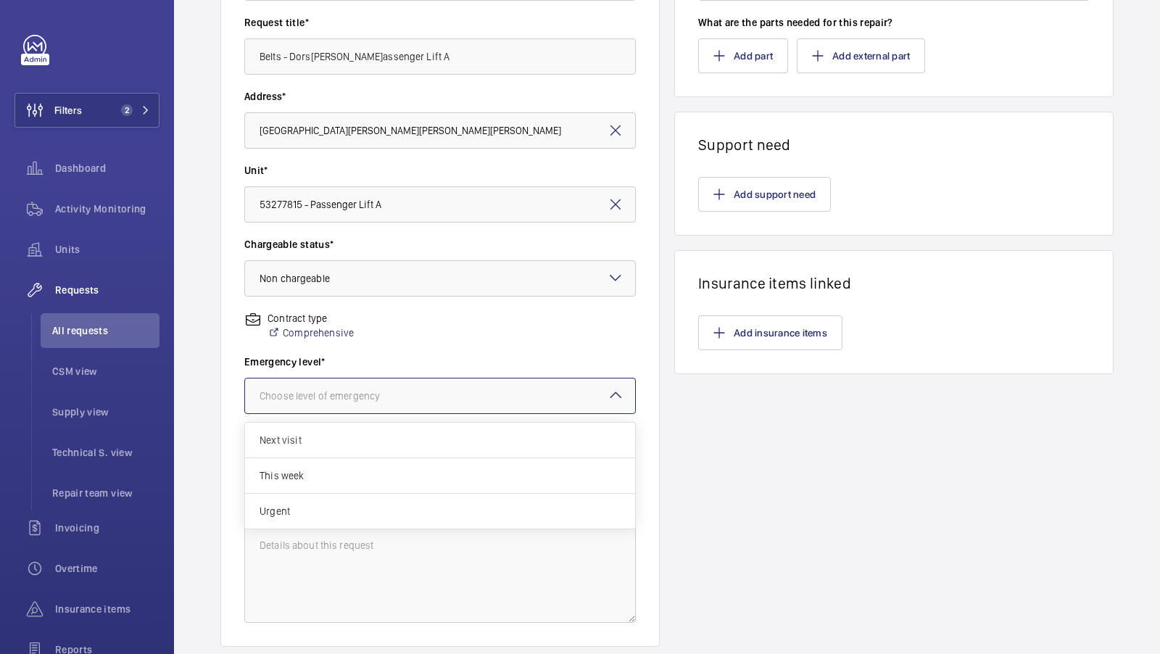
scroll to position [239, 0]
click at [297, 503] on span "Urgent" at bounding box center [440, 510] width 361 height 15
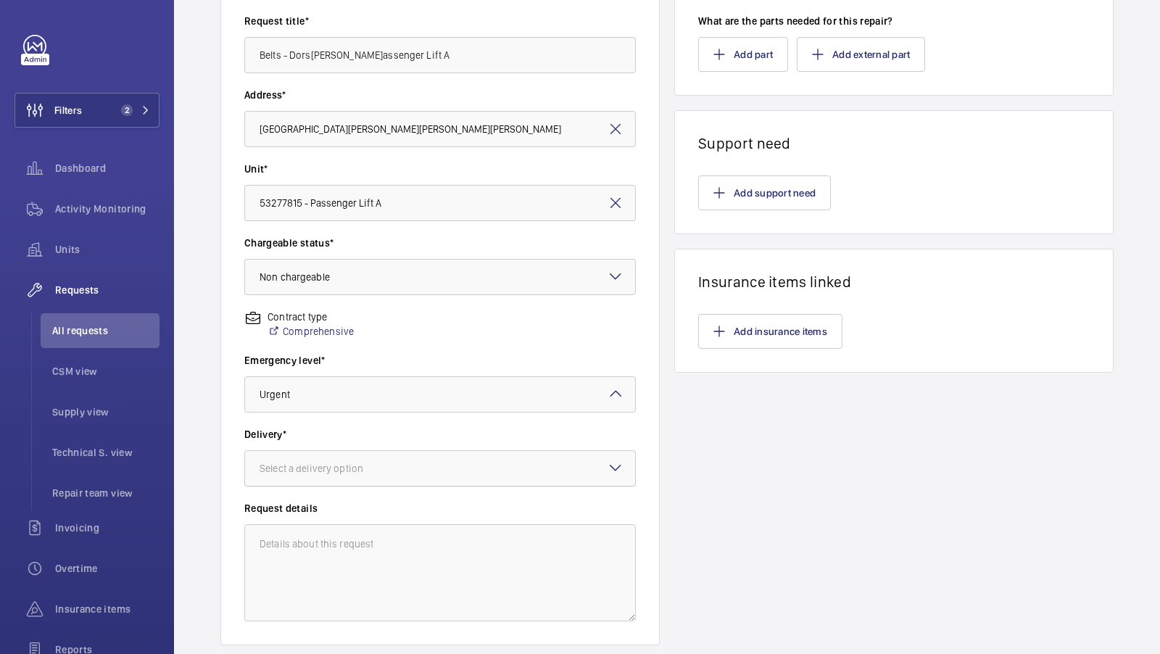
click at [338, 474] on div "Select a delivery option" at bounding box center [330, 468] width 140 height 15
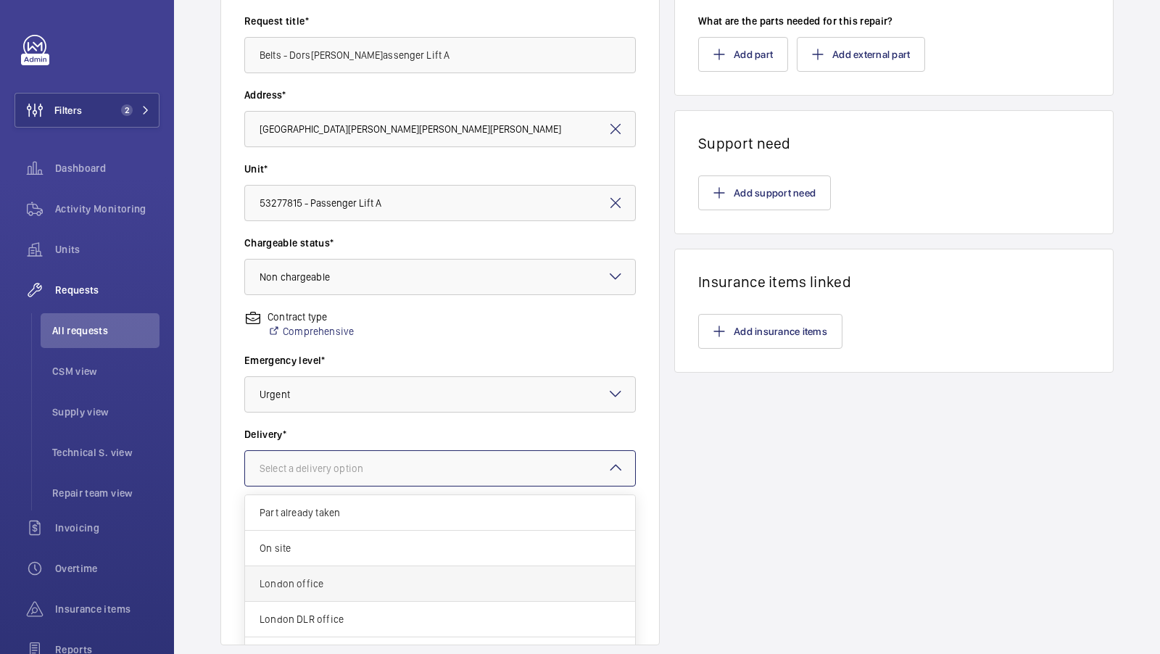
click at [347, 579] on span "London office" at bounding box center [440, 583] width 361 height 15
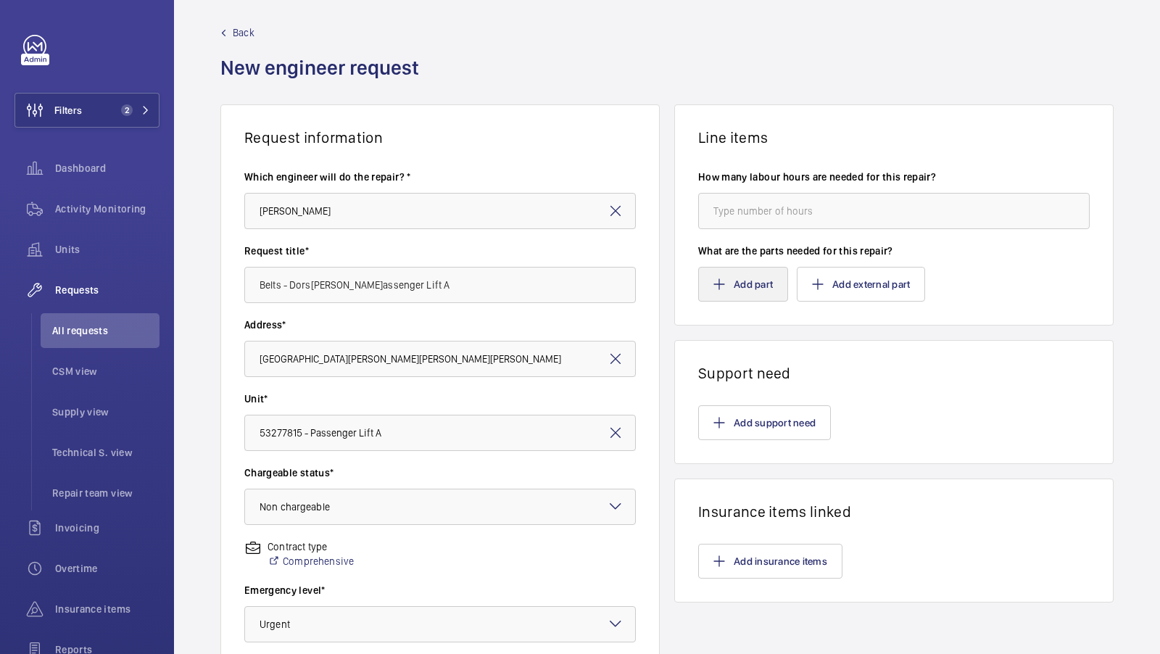
scroll to position [0, 0]
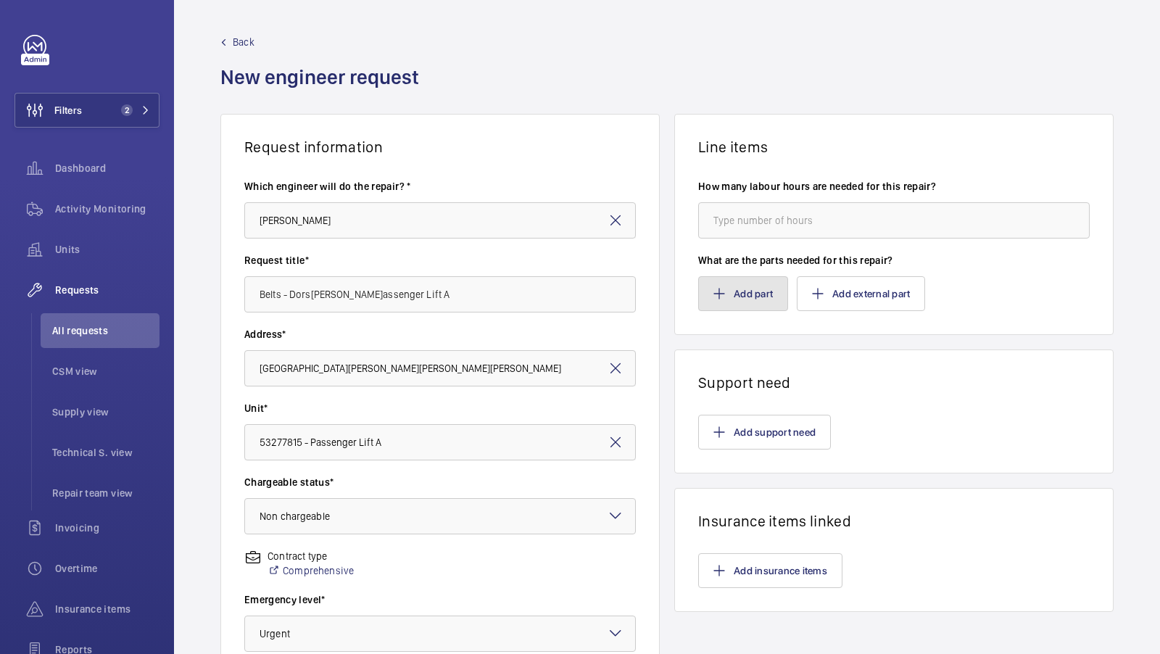
click at [763, 292] on button "Add part" at bounding box center [743, 293] width 90 height 35
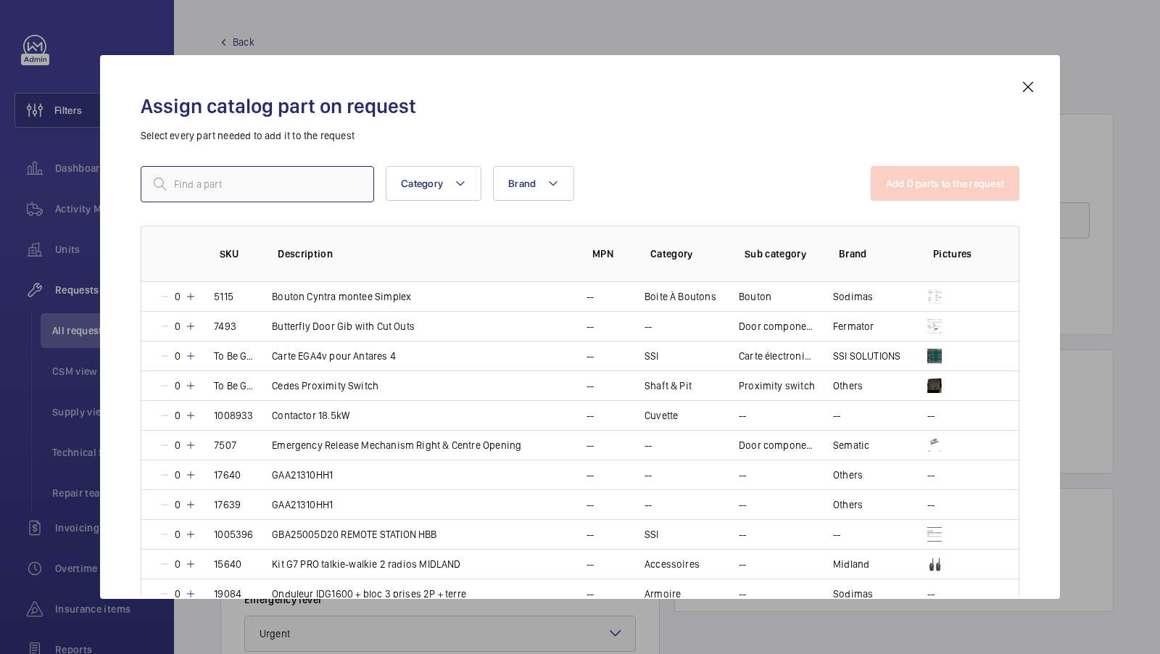
click at [213, 186] on input "text" at bounding box center [257, 184] width 233 height 36
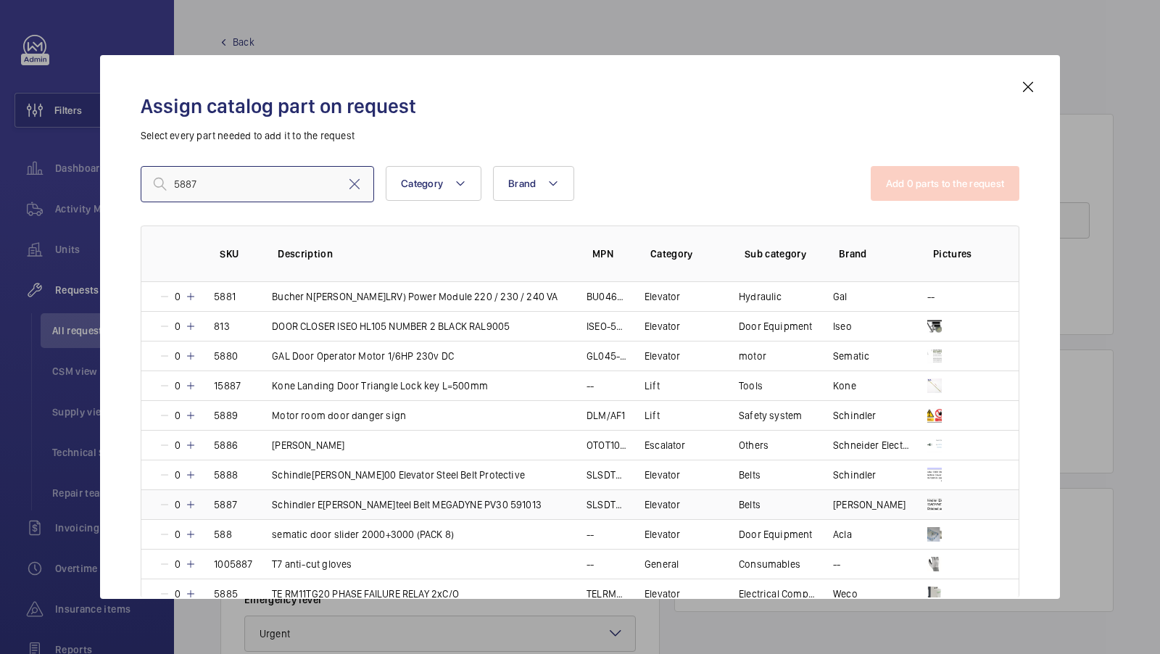
type input "5887"
click at [342, 503] on p "Schindler Elevator Steel Belt MEGADYNE PV30 591013" at bounding box center [407, 504] width 270 height 15
click at [188, 501] on mat-icon at bounding box center [189, 505] width 12 height 12
click at [959, 179] on button "Add 1 parts to the request" at bounding box center [946, 183] width 147 height 35
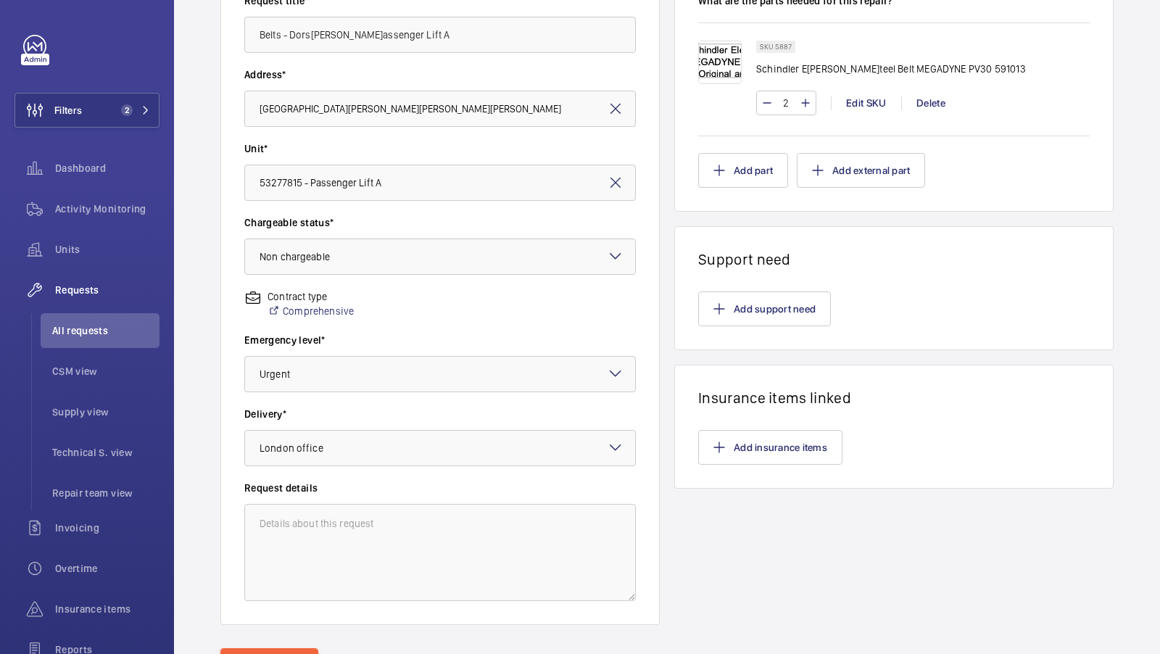
scroll to position [334, 0]
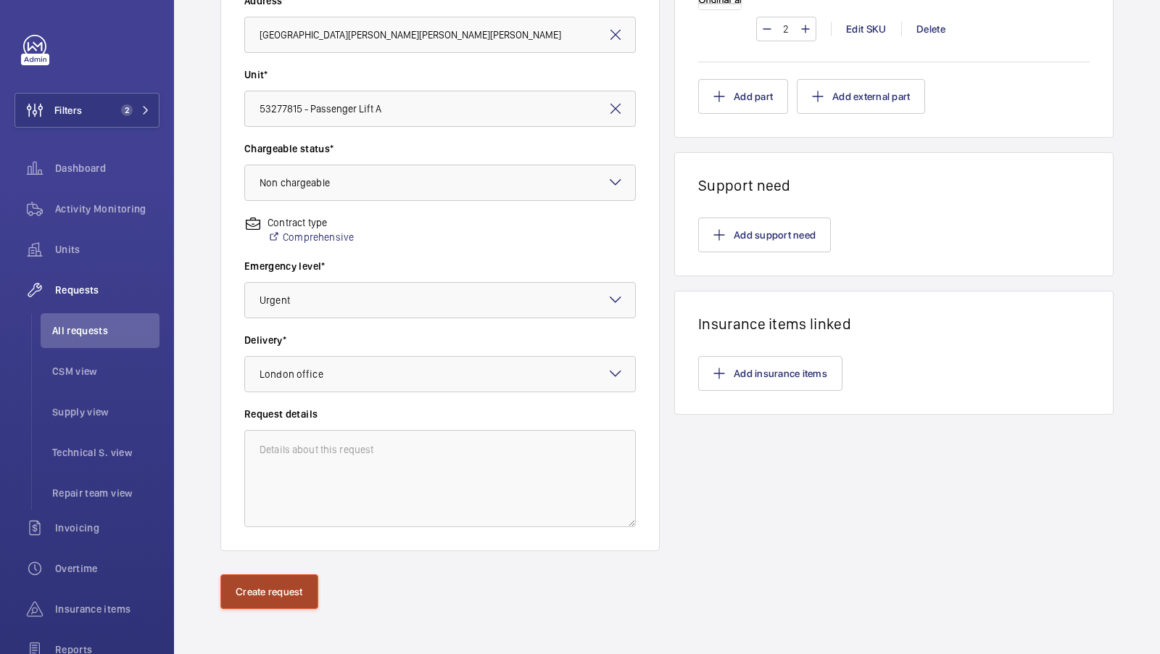
click at [269, 591] on button "Create request" at bounding box center [269, 591] width 98 height 35
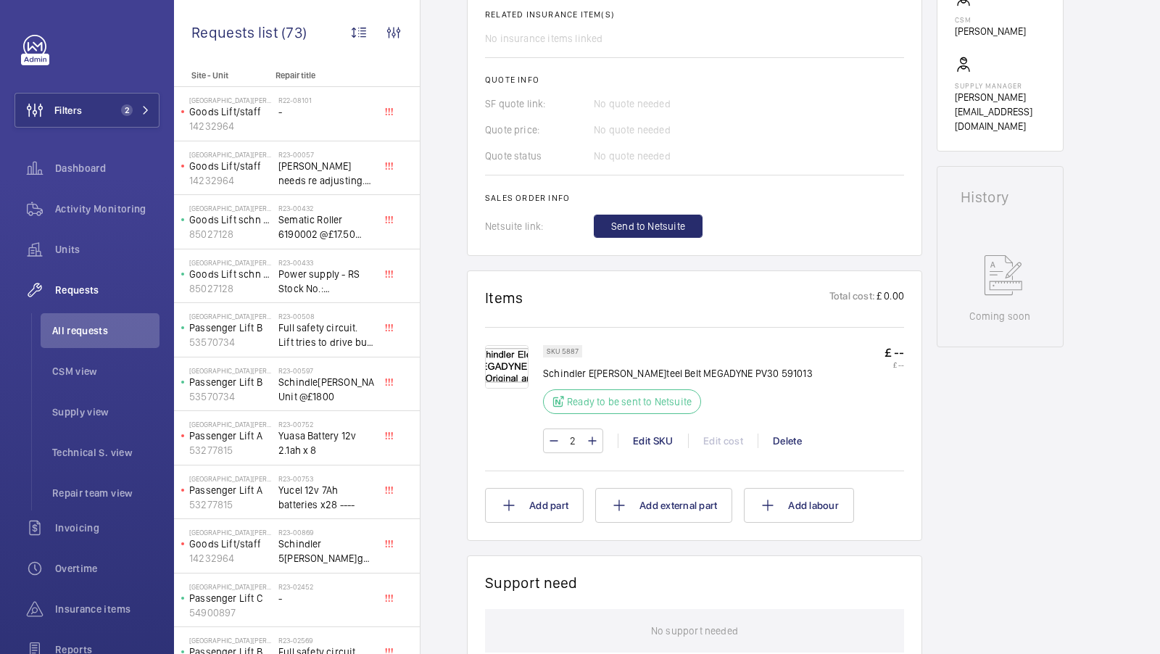
scroll to position [452, 0]
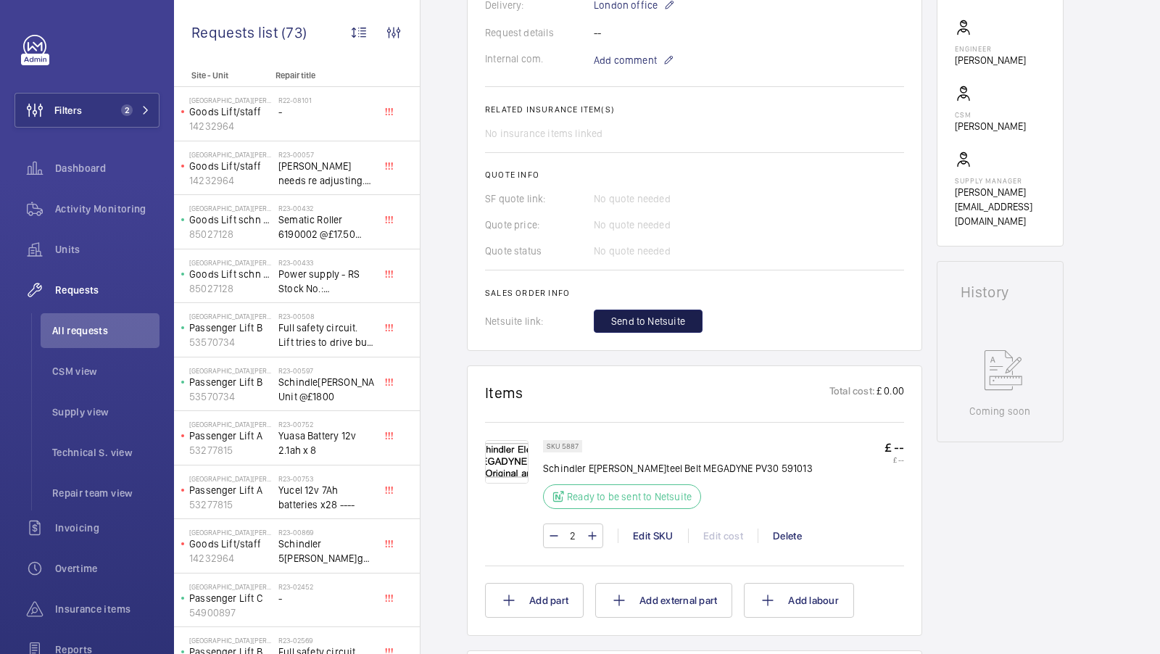
click at [650, 321] on span "Send to Netsuite" at bounding box center [648, 321] width 74 height 15
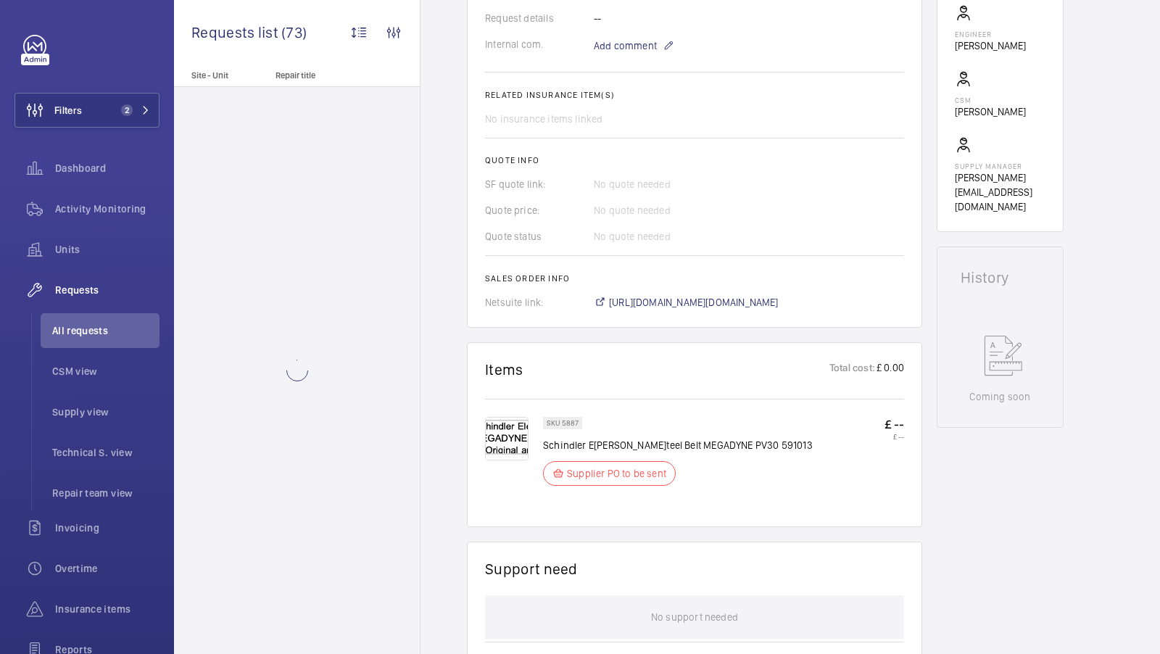
scroll to position [481, 0]
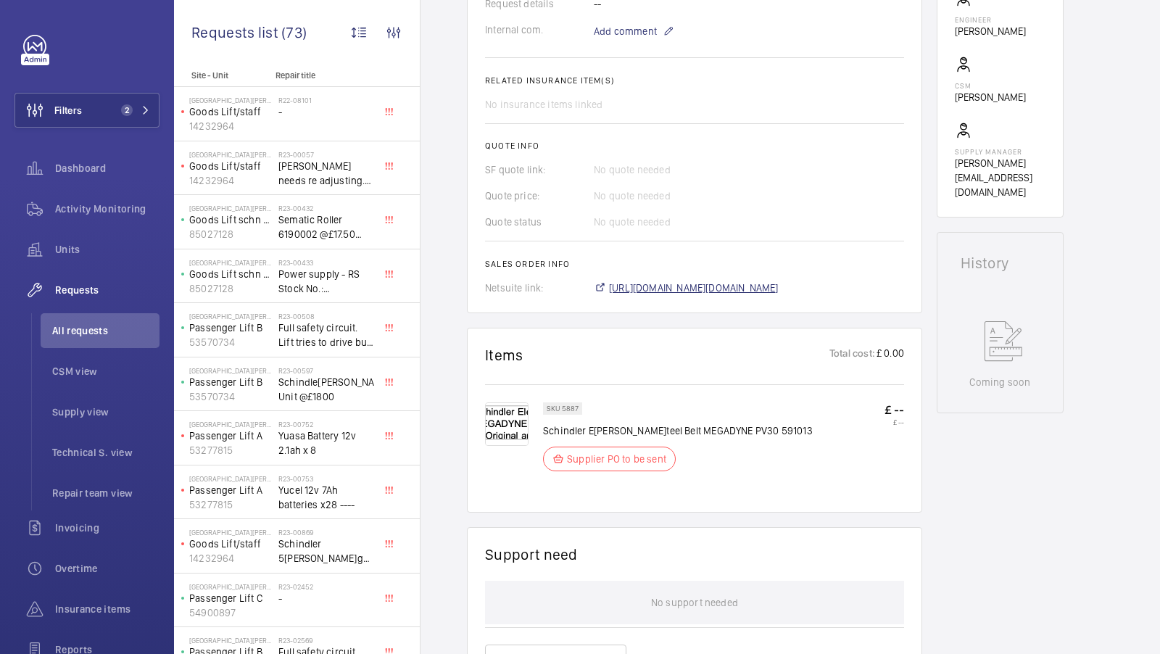
click at [776, 292] on span "https://6461500.app.netsuite.com/app/accounting/transactions/salesord.nl?id=301…" at bounding box center [694, 288] width 170 height 15
click at [83, 248] on span "Units" at bounding box center [107, 249] width 104 height 15
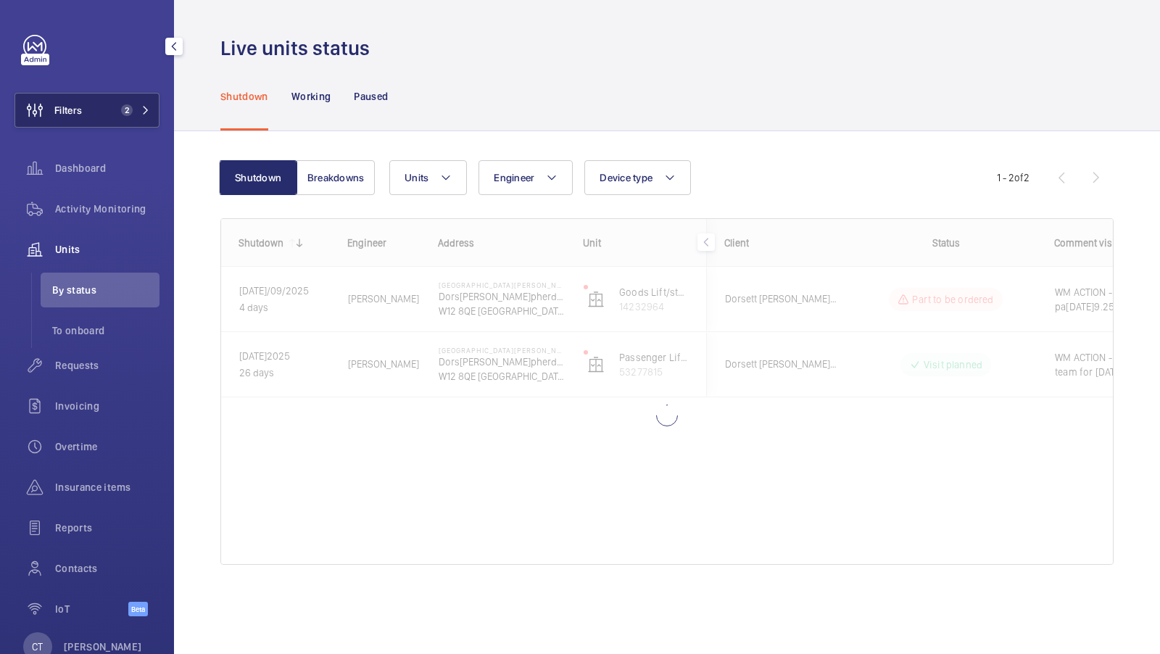
click at [135, 105] on span "2" at bounding box center [132, 110] width 35 height 12
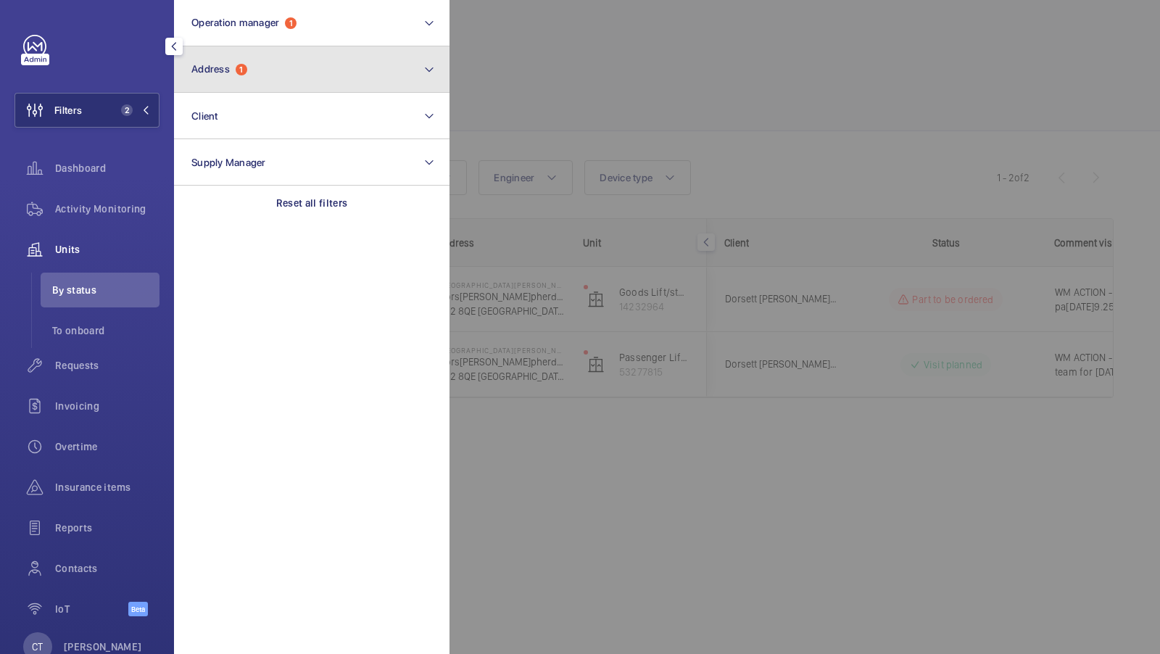
click at [238, 70] on span "1" at bounding box center [242, 70] width 12 height 12
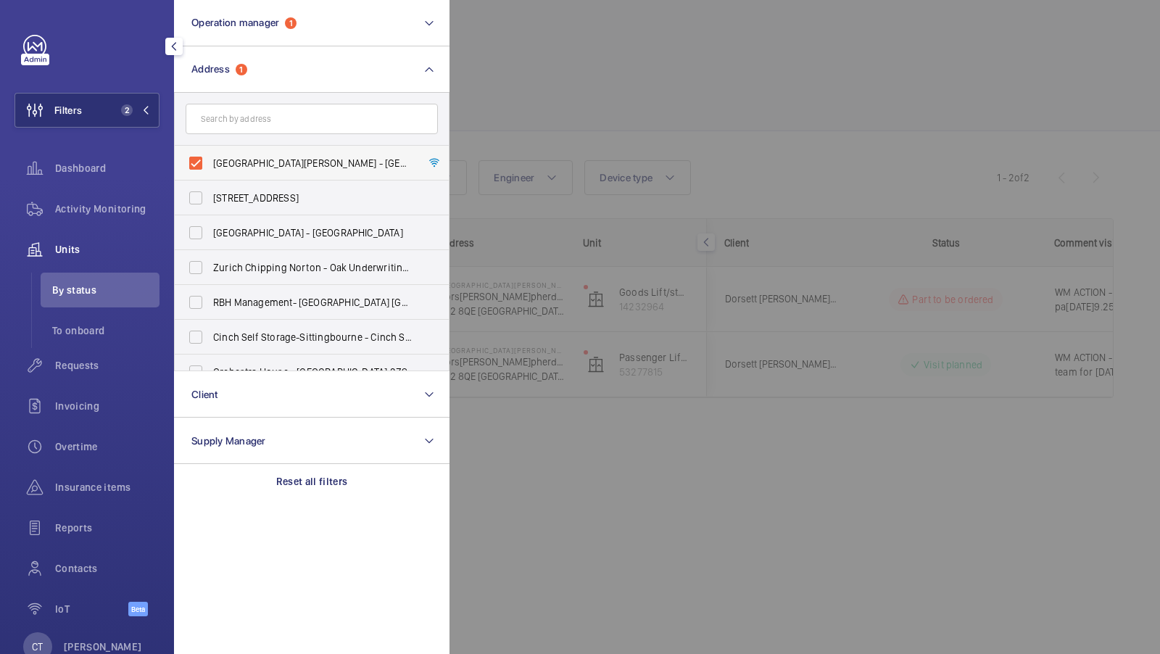
click at [216, 163] on span "[GEOGRAPHIC_DATA][PERSON_NAME][PERSON_NAME] - [PERSON_NAME][GEOGRAPHIC_DATA][PE…" at bounding box center [312, 163] width 199 height 15
click at [210, 163] on input "[GEOGRAPHIC_DATA][PERSON_NAME][PERSON_NAME] - [PERSON_NAME][GEOGRAPHIC_DATA][PE…" at bounding box center [195, 163] width 29 height 29
checkbox input "false"
click at [133, 115] on span "1" at bounding box center [132, 110] width 35 height 12
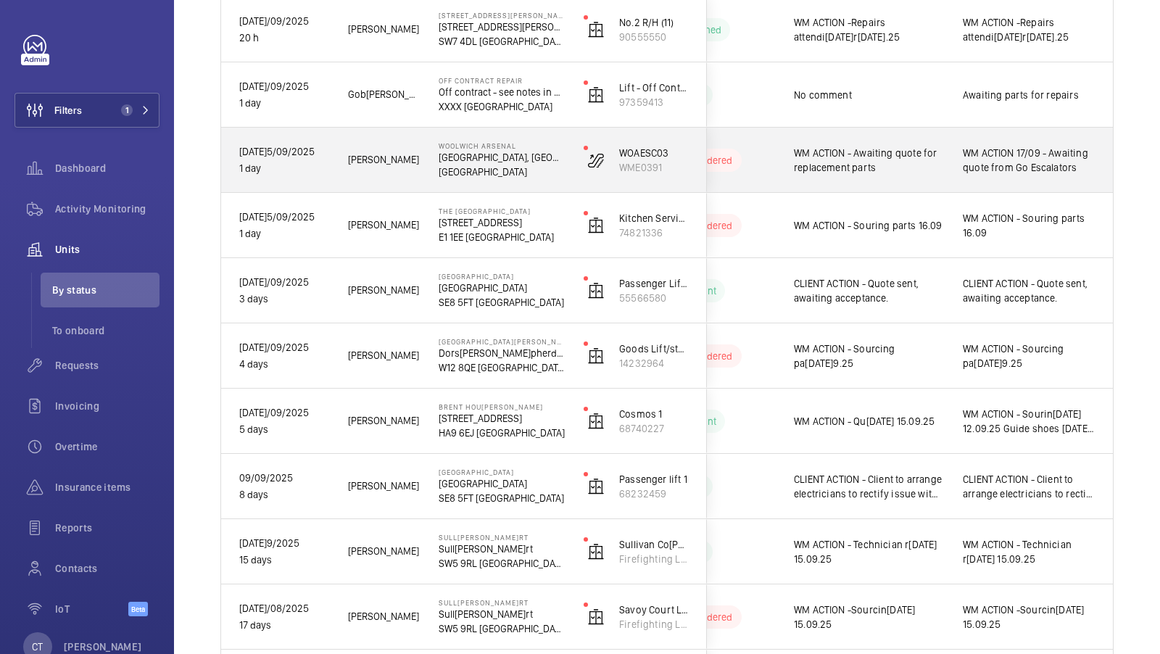
scroll to position [283, 0]
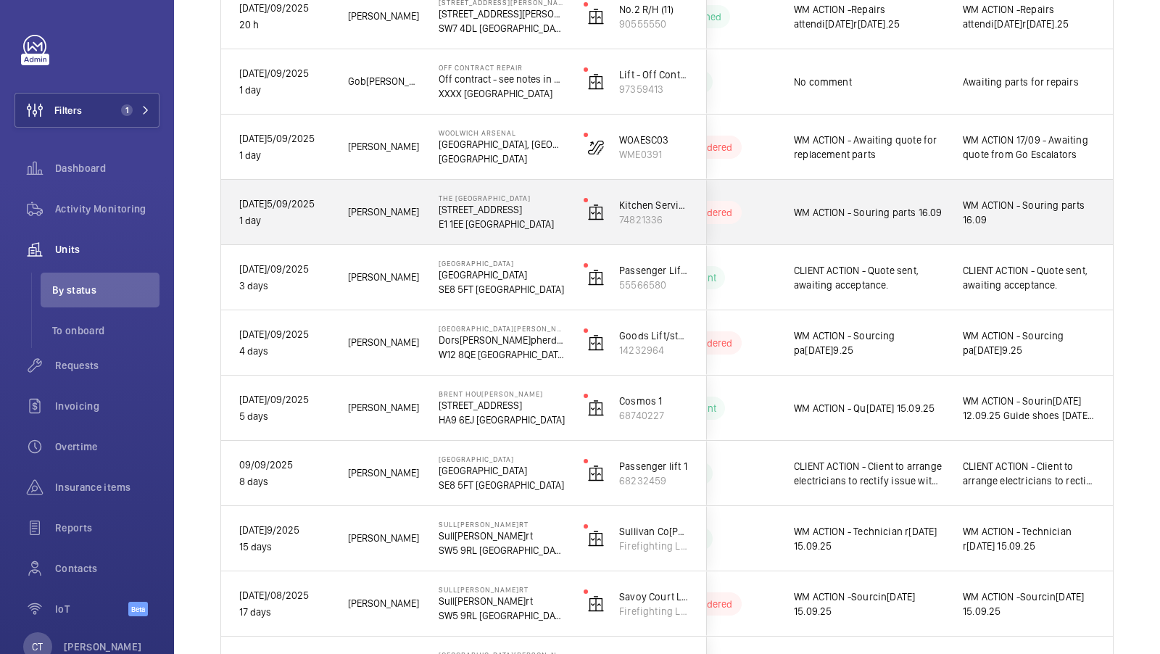
click at [1038, 213] on span "WM ACTION - Souring parts 16.09" at bounding box center [1029, 212] width 133 height 29
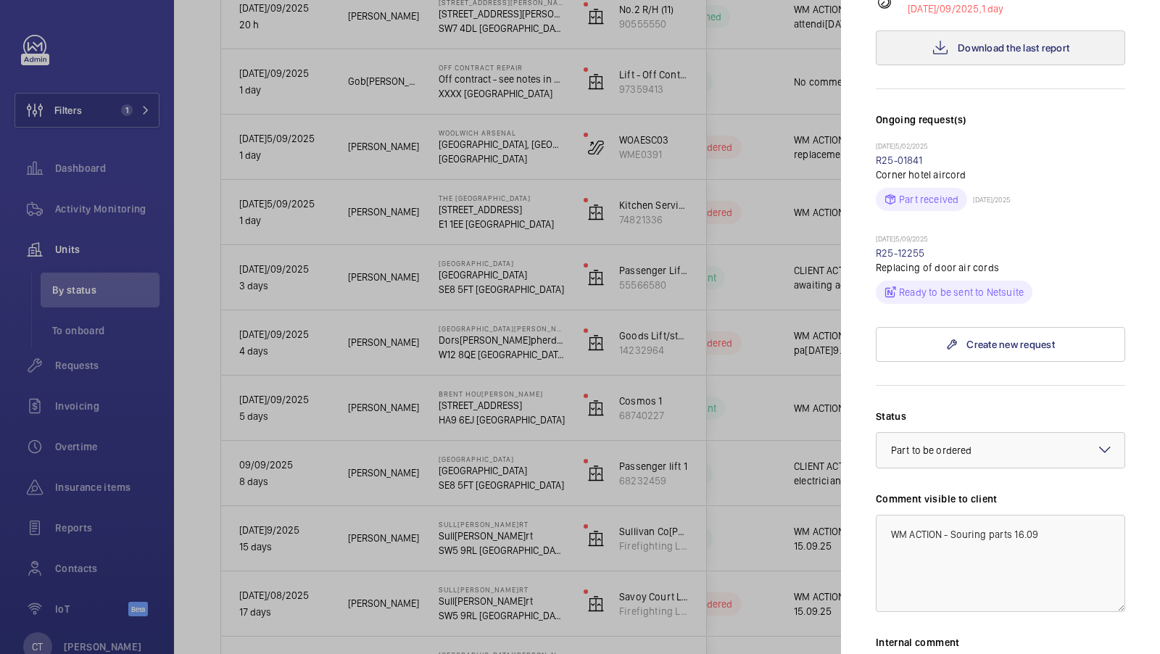
scroll to position [394, 0]
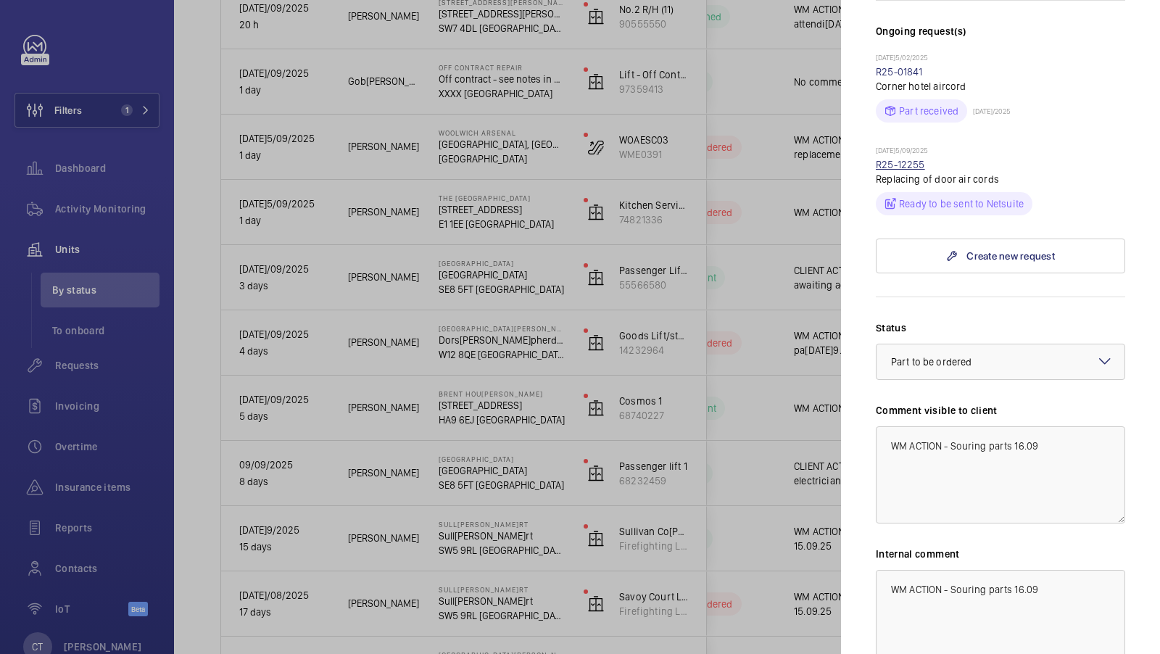
click at [897, 170] on link "R25-12255" at bounding box center [900, 165] width 49 height 12
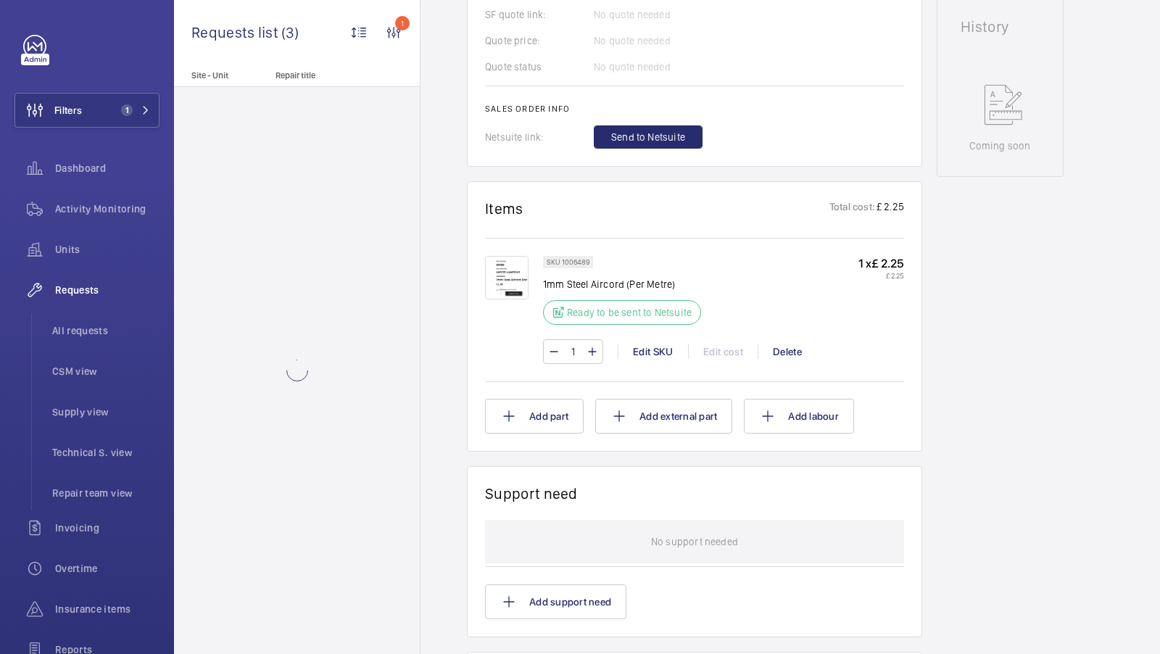
scroll to position [585, 0]
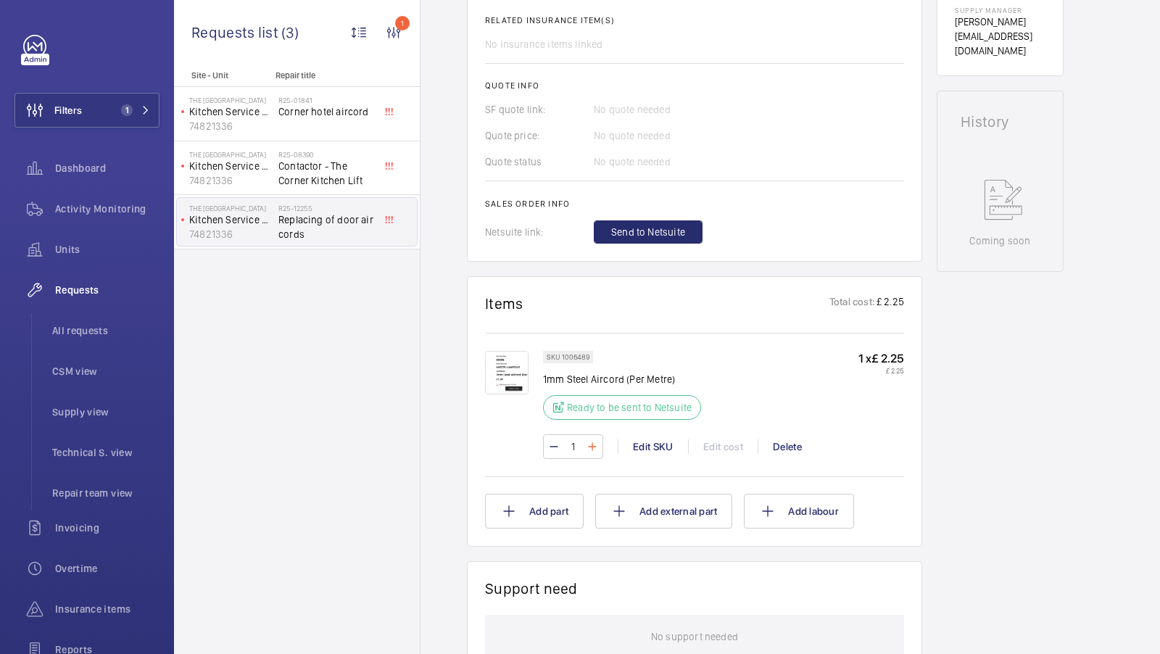
click at [595, 455] on mat-icon at bounding box center [593, 446] width 12 height 17
type input "2"
click at [645, 239] on span "Send to Netsuite" at bounding box center [648, 232] width 74 height 15
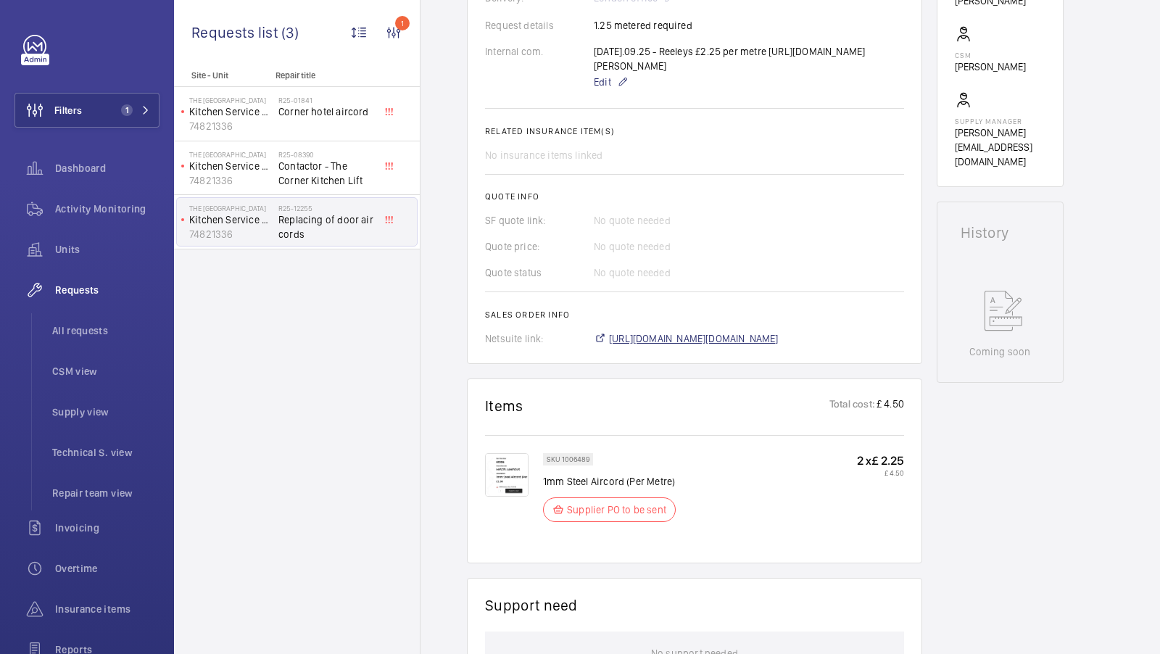
scroll to position [479, 0]
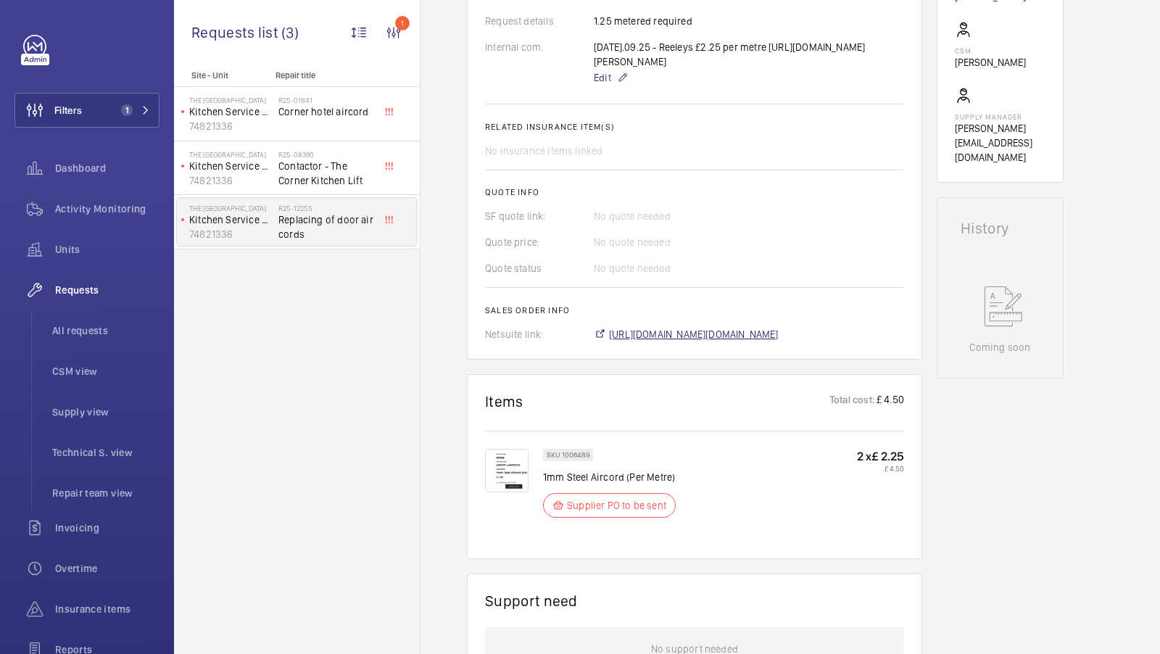
click at [679, 342] on span "https://6461500.app.netsuite.com/app/accounting/transactions/salesord.nl?id=301…" at bounding box center [694, 334] width 170 height 15
click at [77, 314] on li "All requests" at bounding box center [100, 330] width 119 height 35
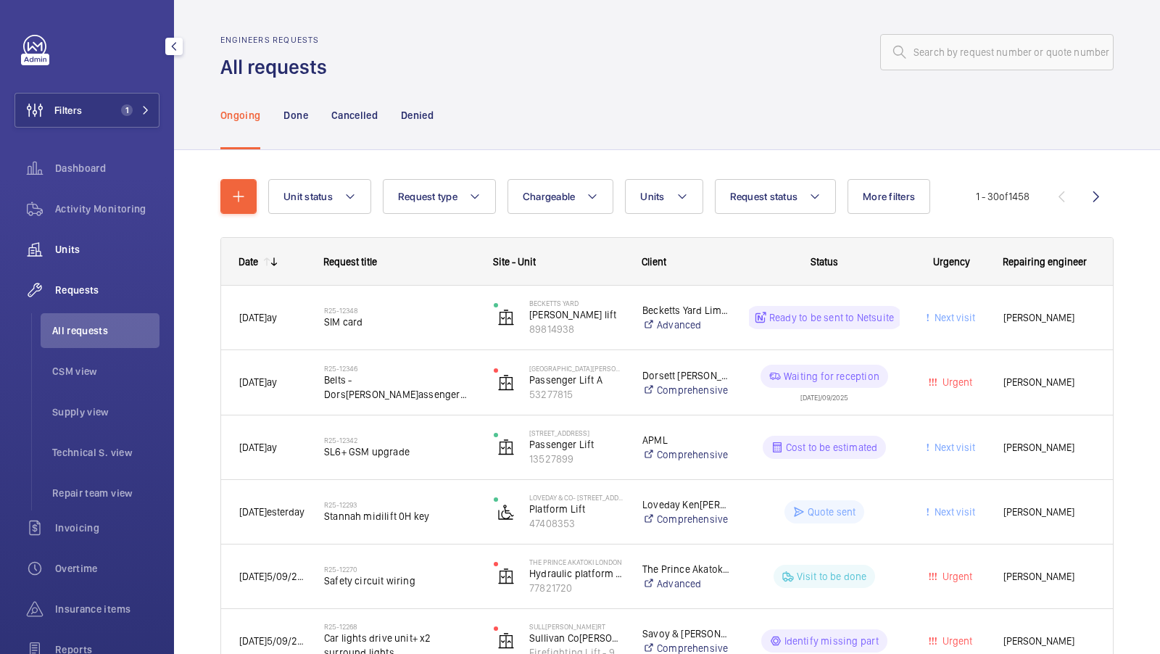
click at [89, 244] on span "Units" at bounding box center [107, 249] width 104 height 15
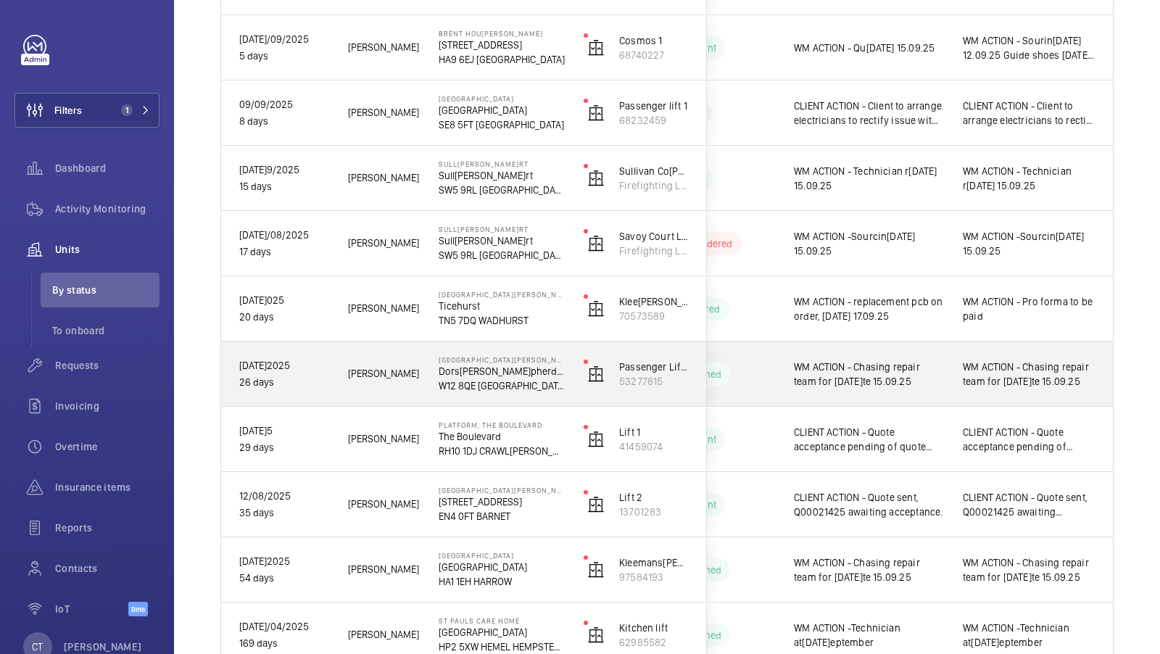
scroll to position [642, 0]
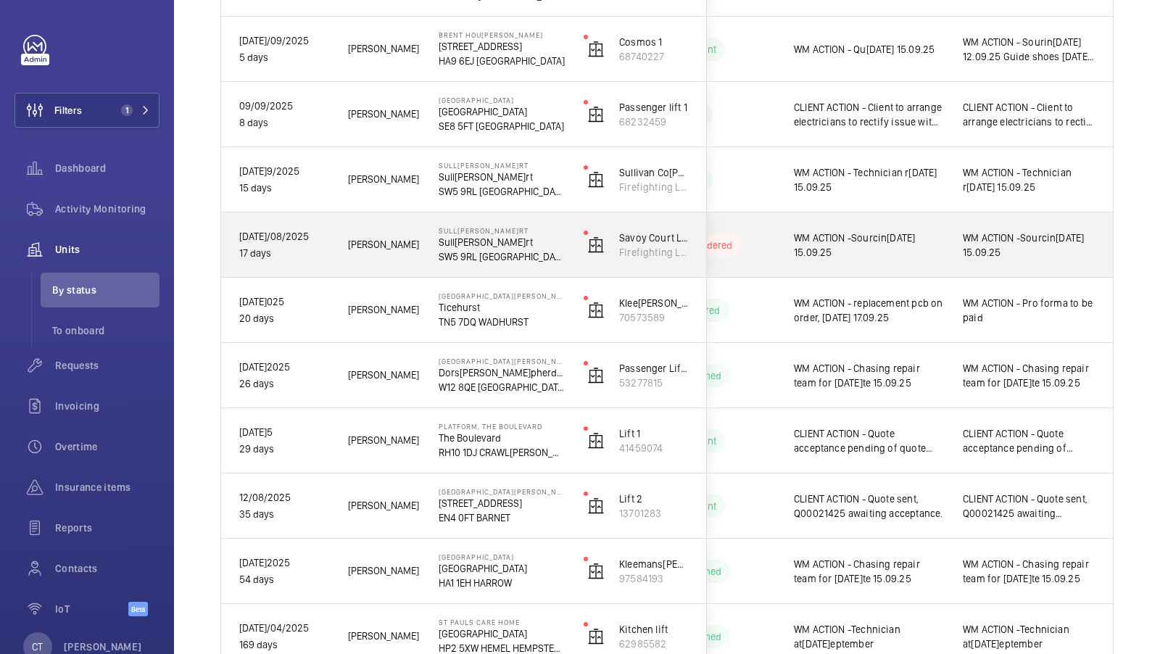
click at [1026, 259] on div "WM ACTION -Sourcing parts [DATE]" at bounding box center [1029, 244] width 133 height 33
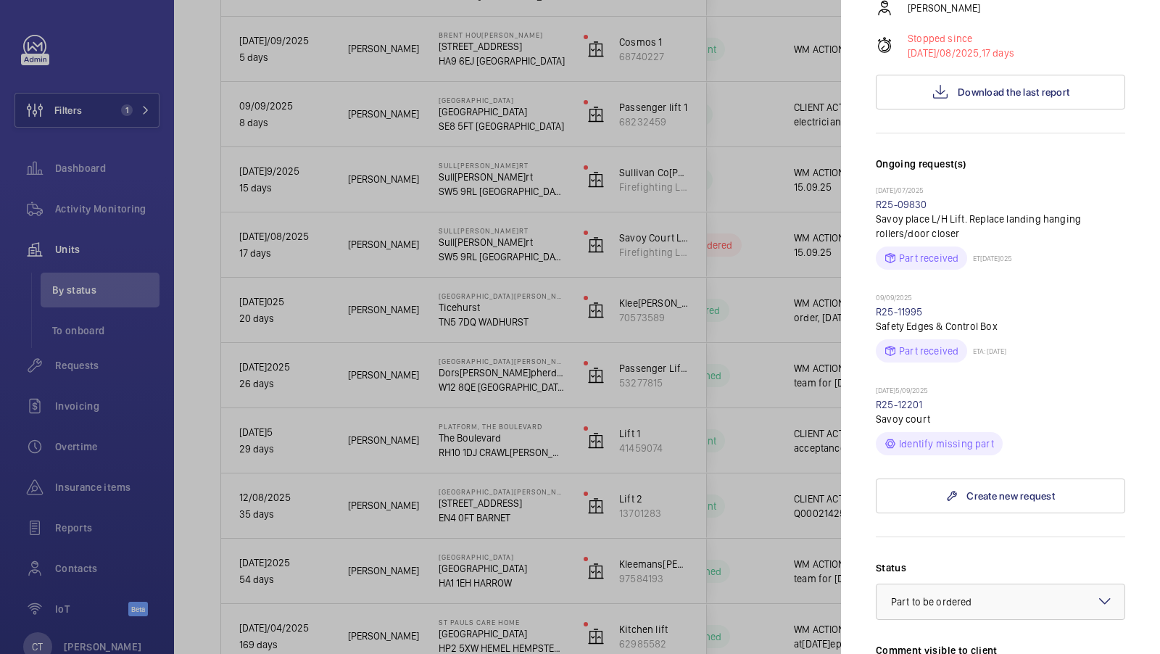
scroll to position [305, 0]
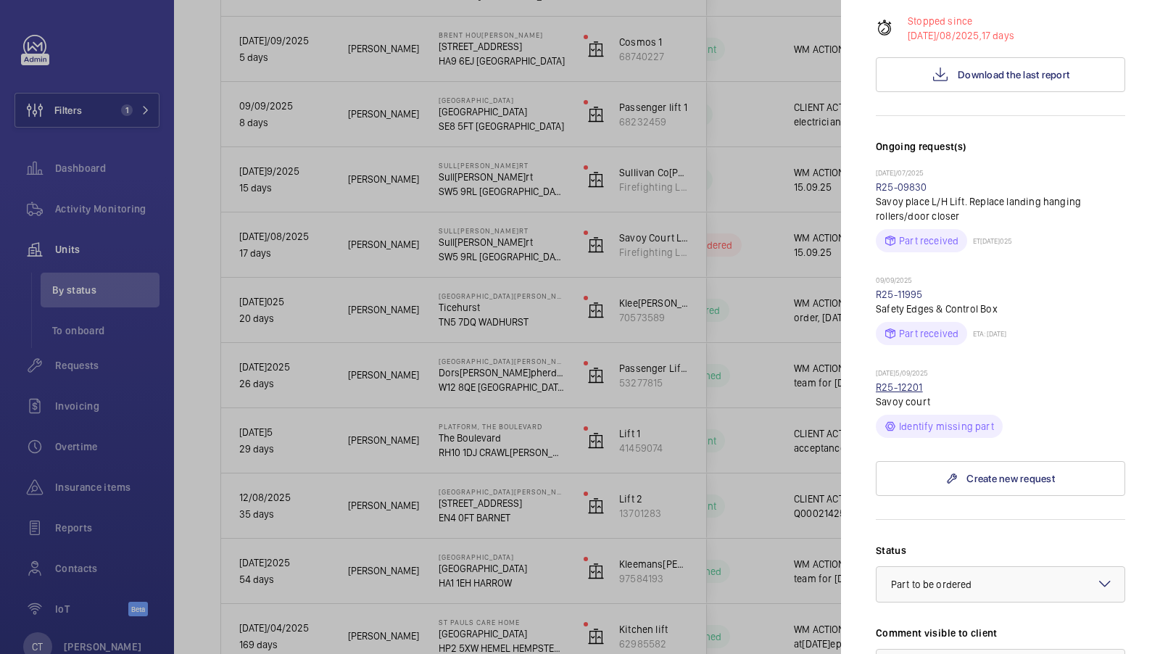
click at [898, 381] on link "R25-12201" at bounding box center [899, 387] width 47 height 12
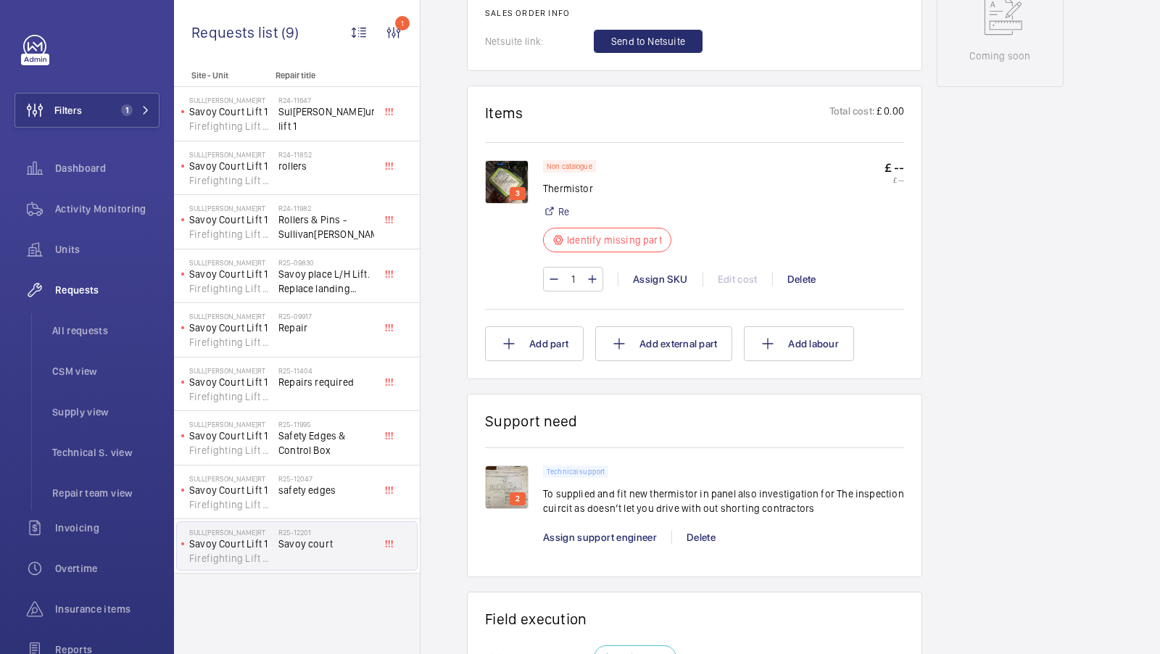
scroll to position [810, 0]
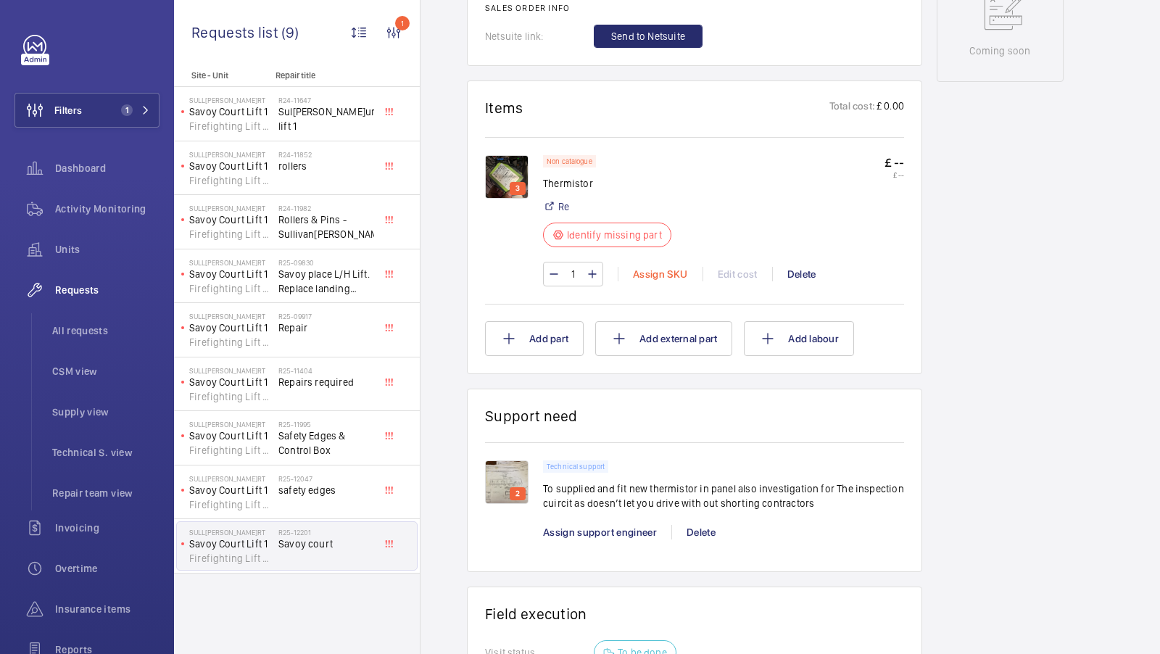
click at [670, 281] on div "Assign SKU" at bounding box center [660, 274] width 85 height 15
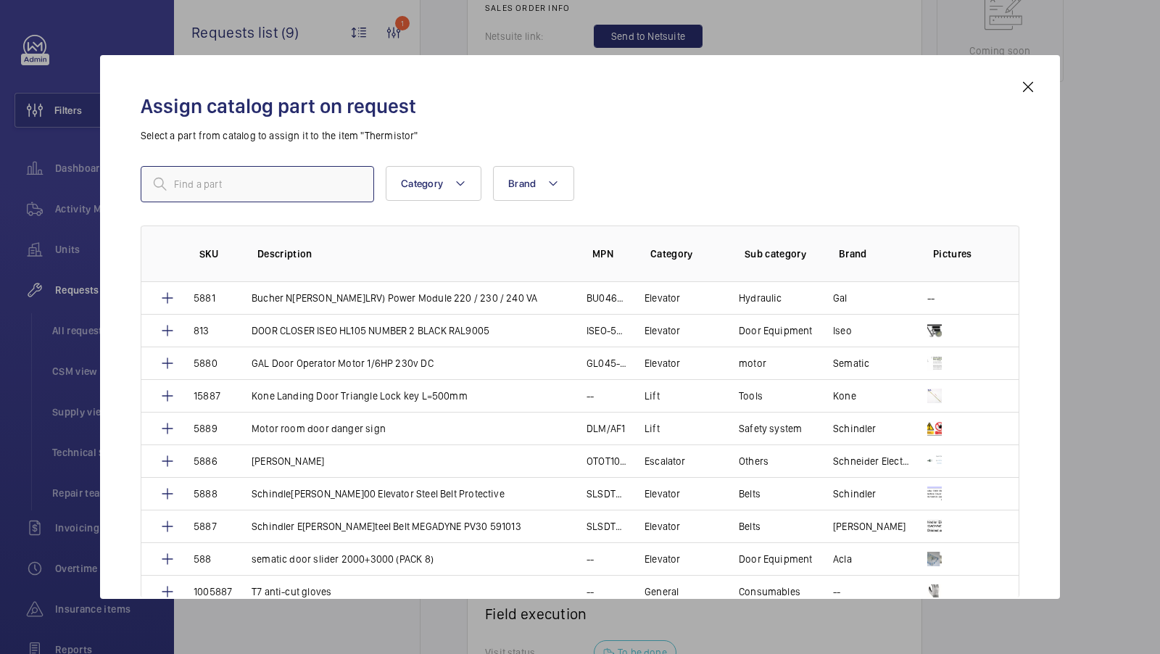
click at [266, 195] on input "text" at bounding box center [257, 184] width 233 height 36
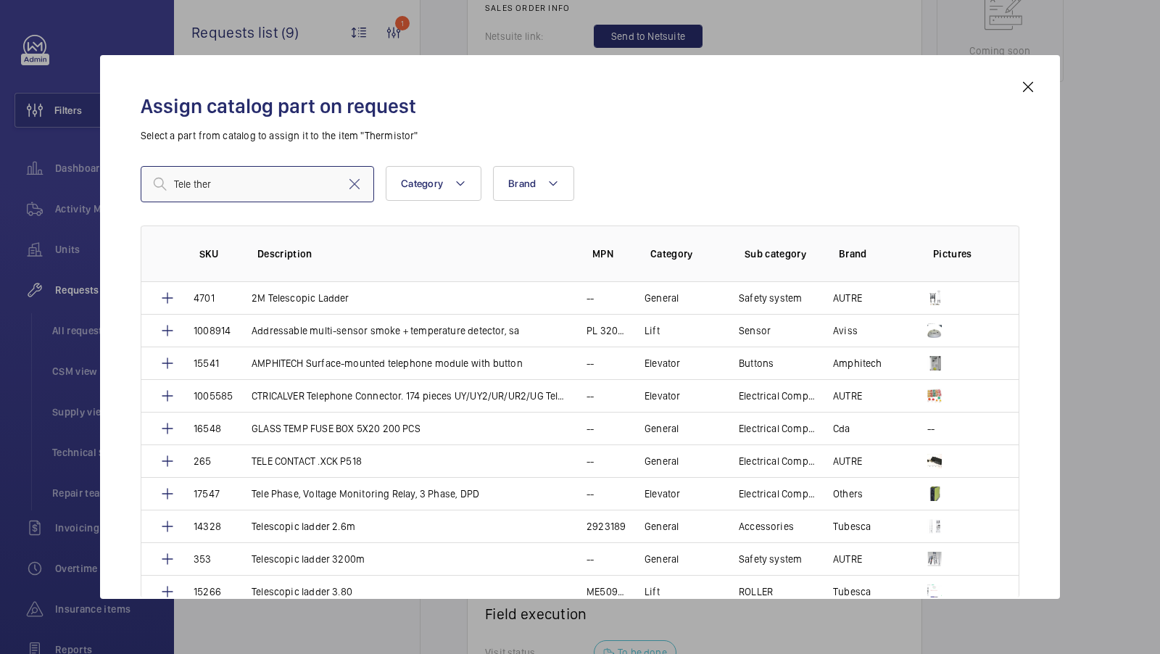
type input "Tele therm"
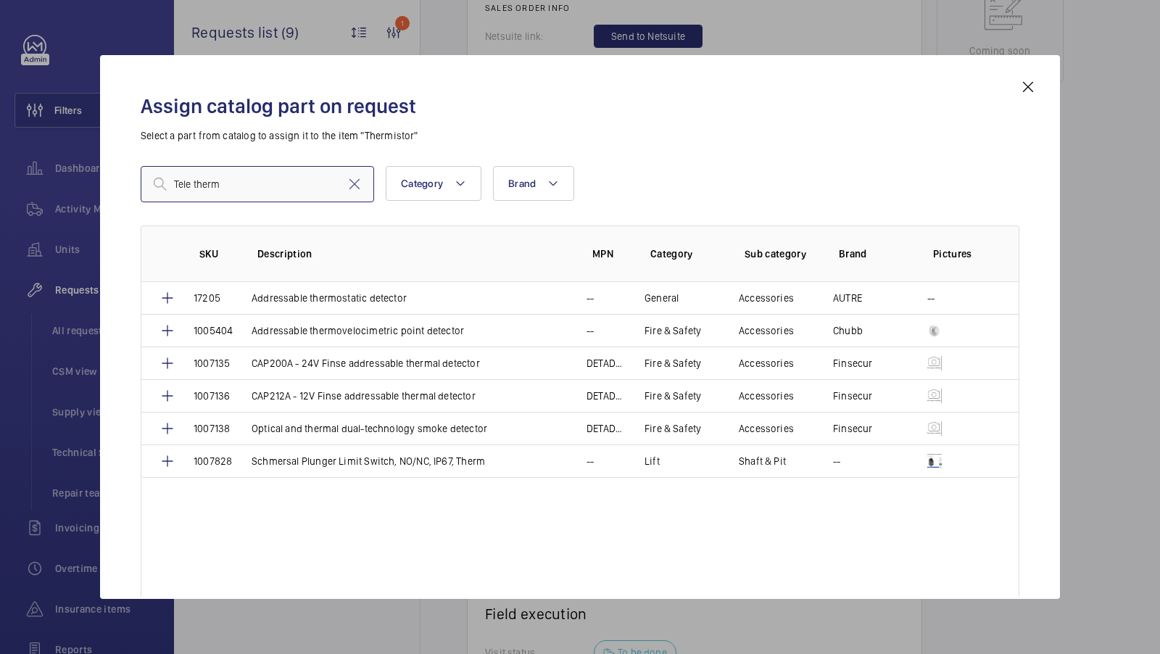
click at [255, 179] on input "Tele therm" at bounding box center [257, 184] width 233 height 36
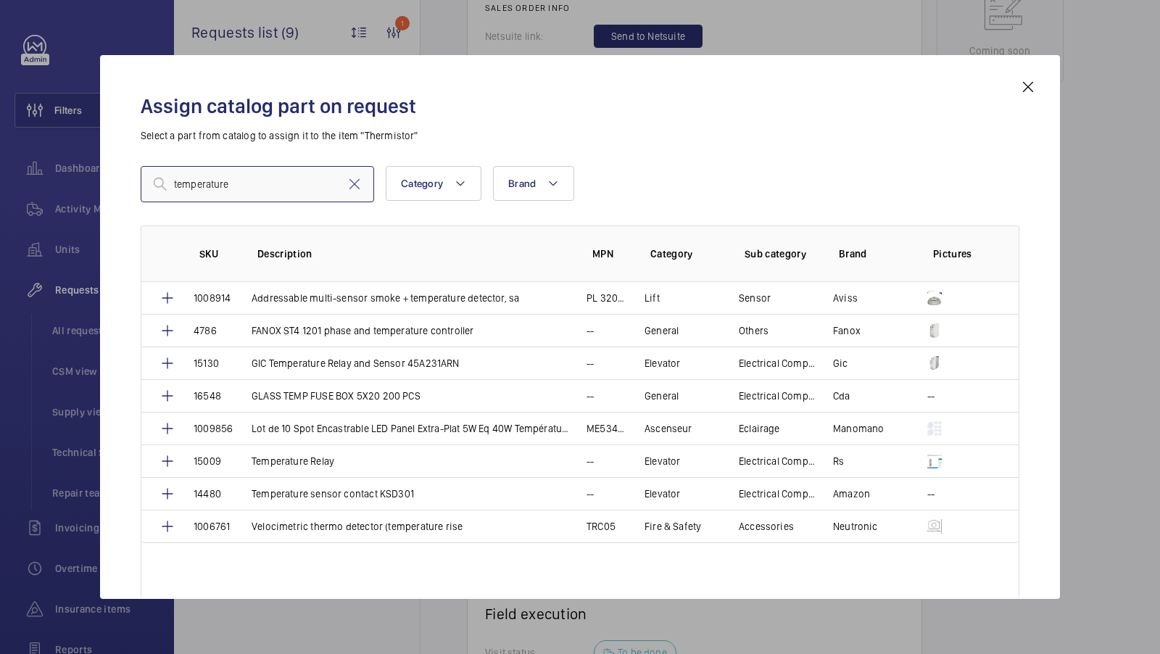
click at [233, 178] on input "temperature" at bounding box center [257, 184] width 233 height 36
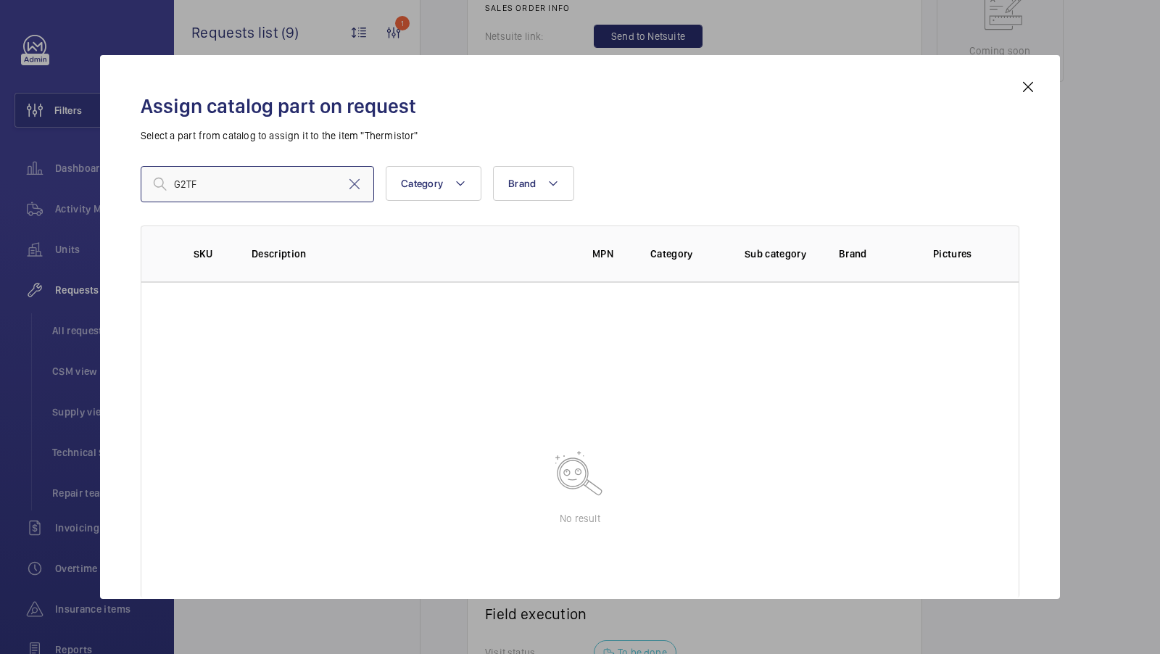
click at [228, 194] on input "G2TF" at bounding box center [257, 184] width 233 height 36
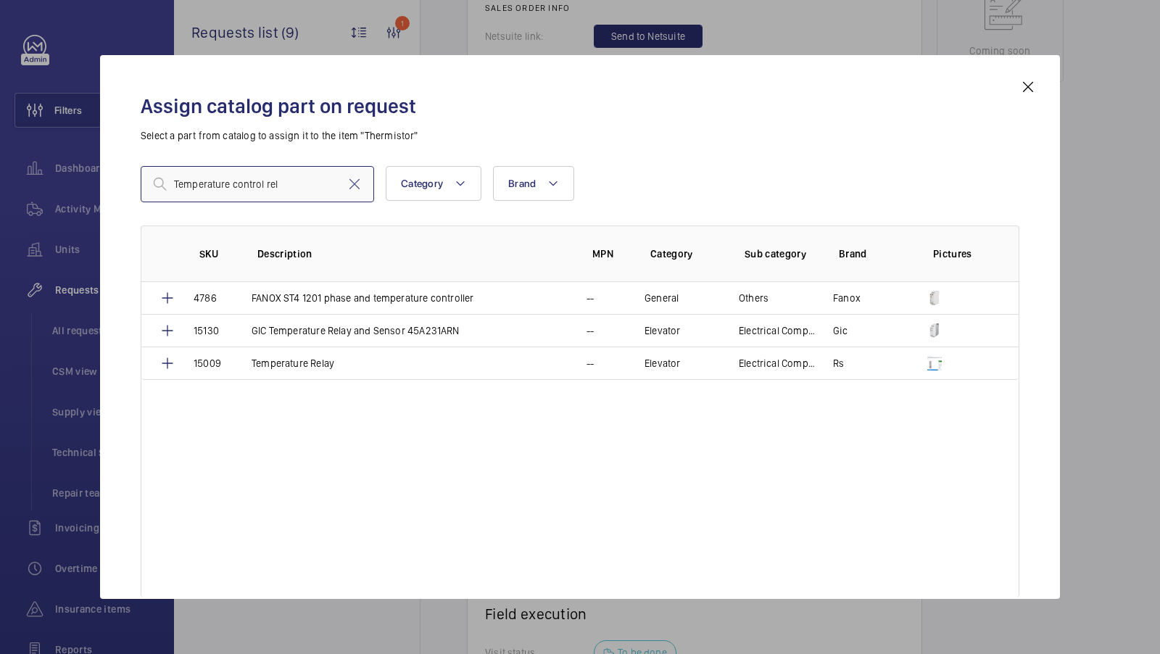
click at [280, 186] on input "Temperature control rel" at bounding box center [257, 184] width 233 height 36
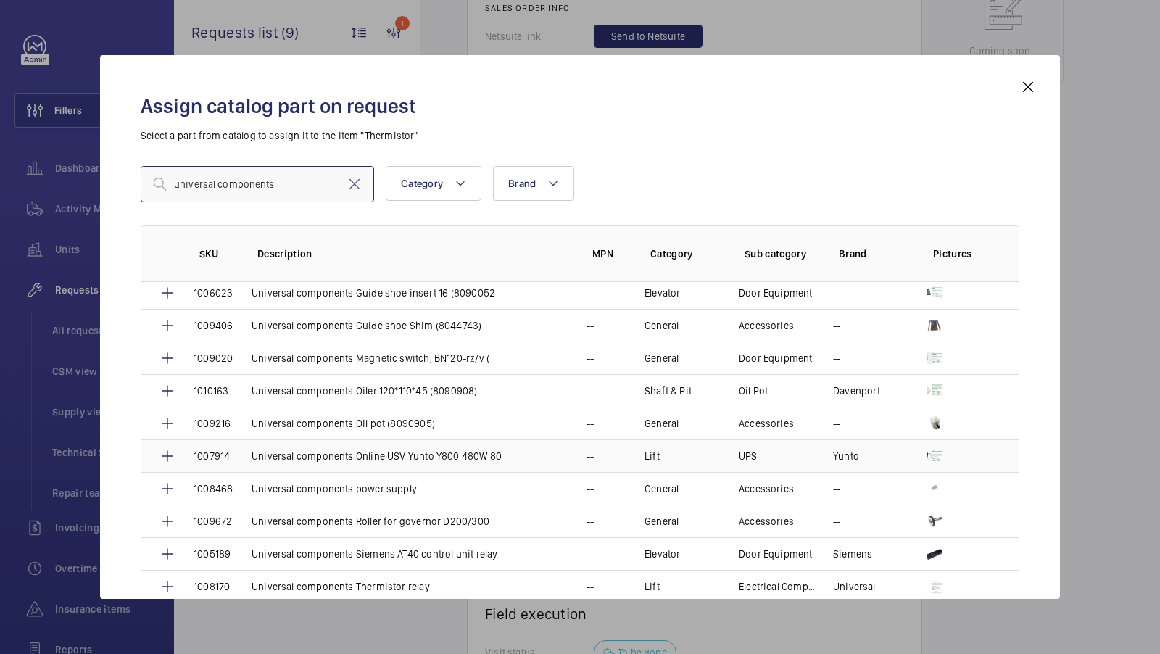
scroll to position [165, 0]
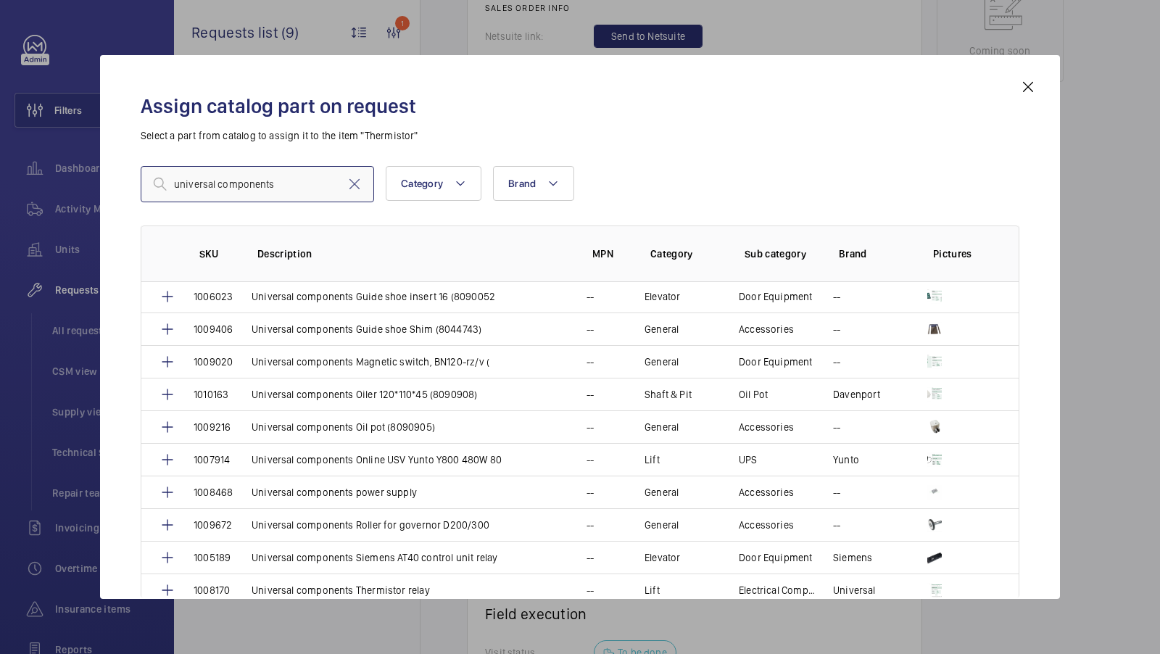
click at [292, 191] on input "universal components" at bounding box center [257, 184] width 233 height 36
type input "universal components"
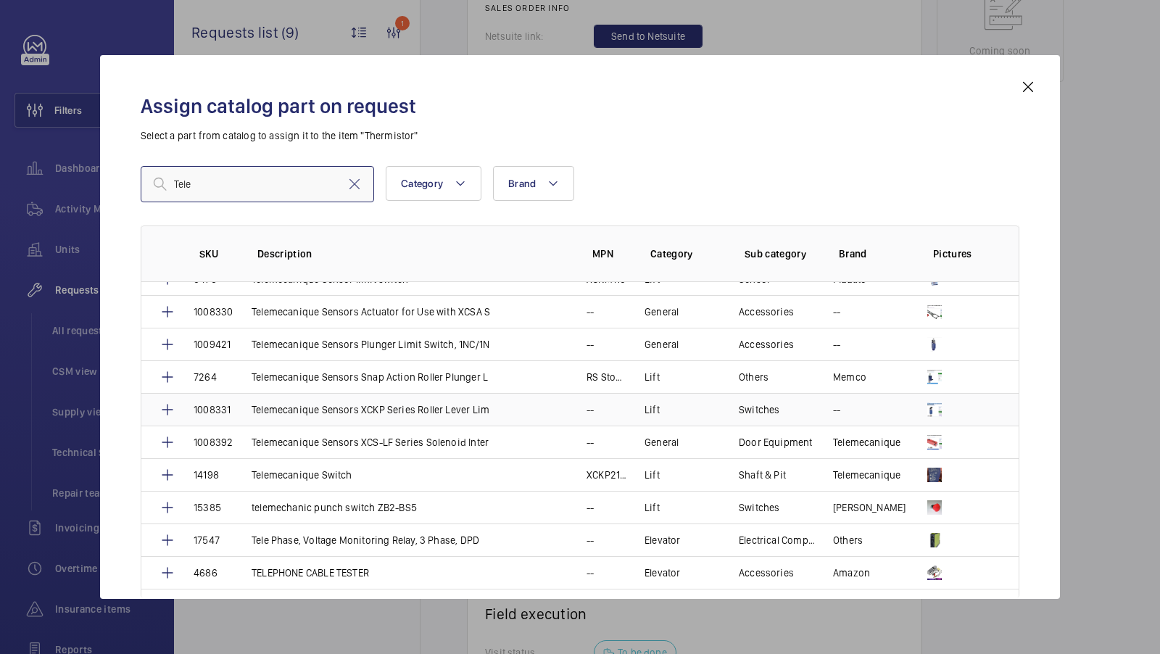
scroll to position [4458, 0]
type input "Tele"
click at [445, 532] on p "Tele Phase, Voltage Monitoring Relay, 3 Phase, DPD" at bounding box center [366, 539] width 228 height 15
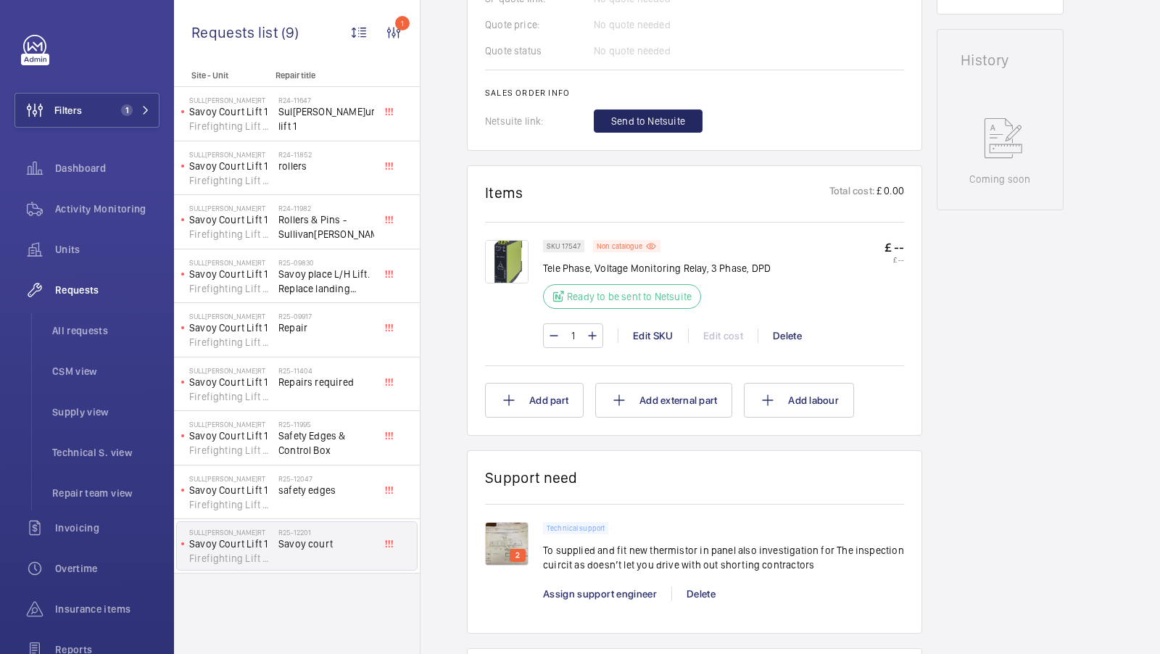
scroll to position [509, 0]
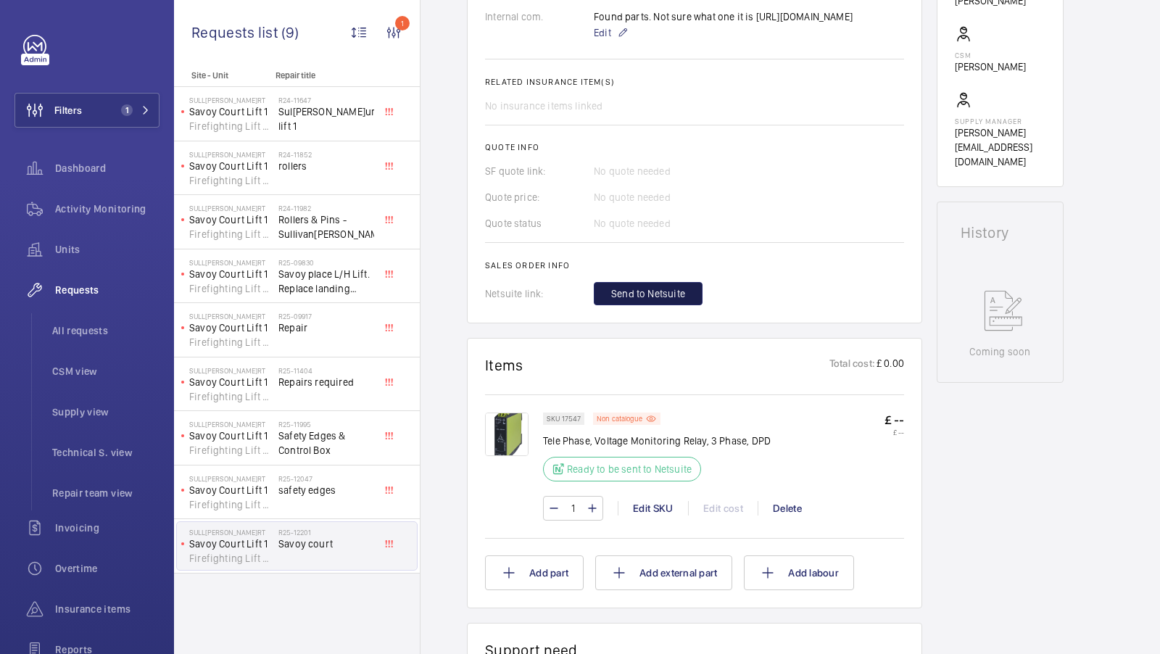
click at [646, 301] on span "Send to Netsuite" at bounding box center [648, 293] width 74 height 15
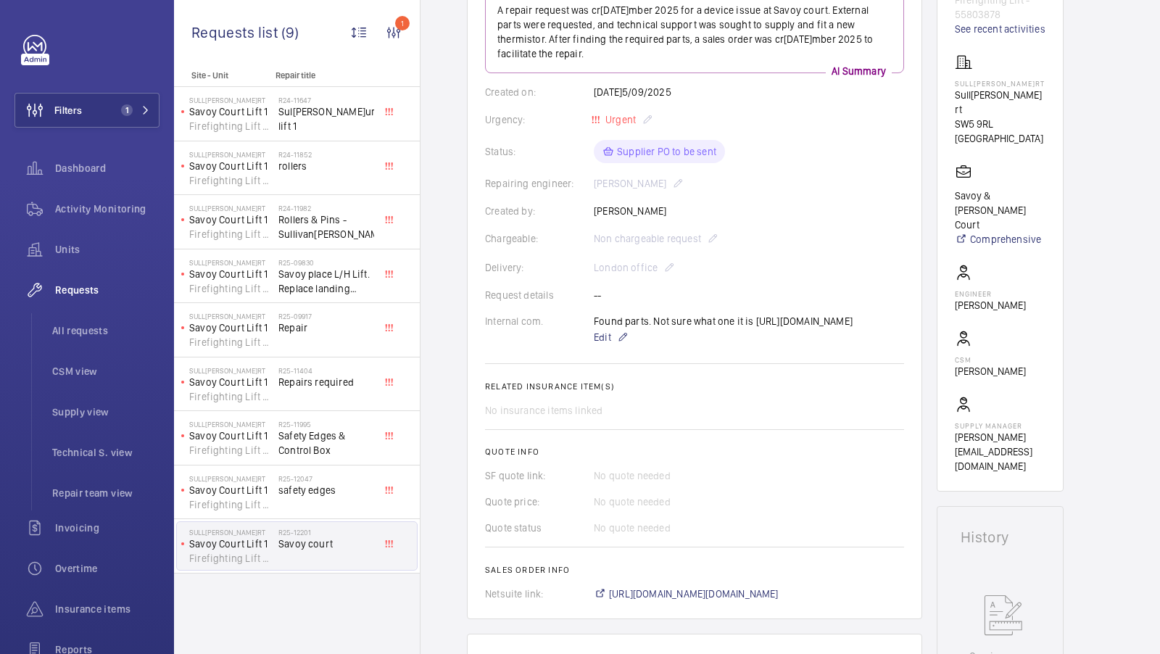
scroll to position [278, 0]
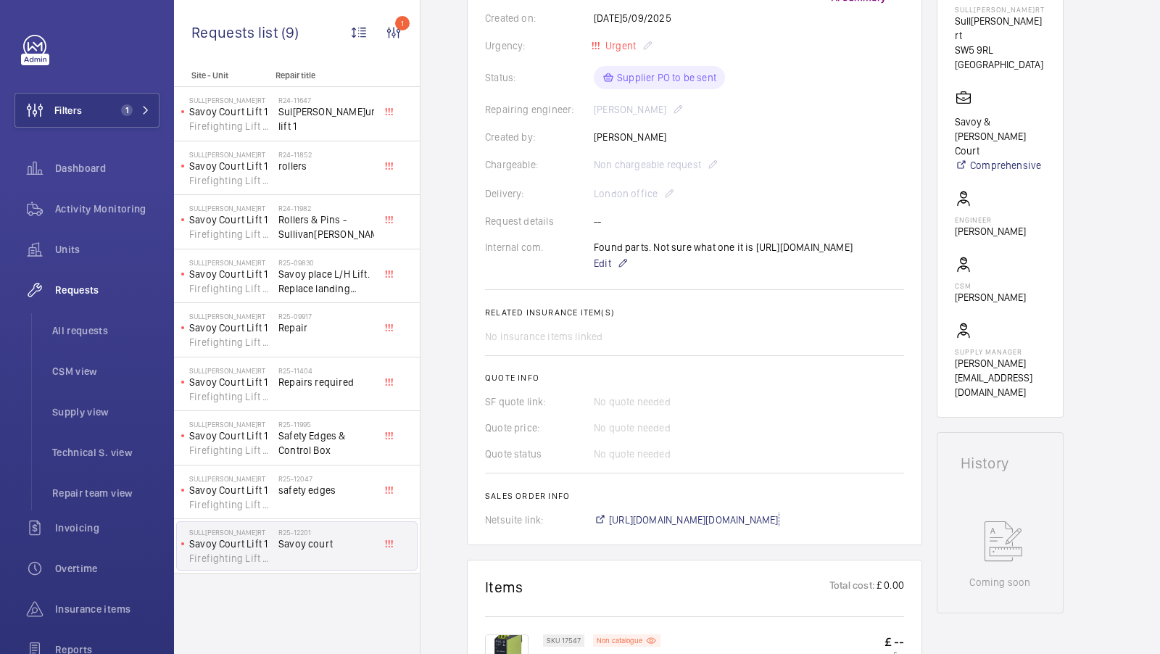
click at [728, 527] on span "https://6461500.app.netsuite.com/app/accounting/transactions/salesord.nl?id=301…" at bounding box center [694, 520] width 170 height 15
click at [81, 244] on span "Units" at bounding box center [107, 249] width 104 height 15
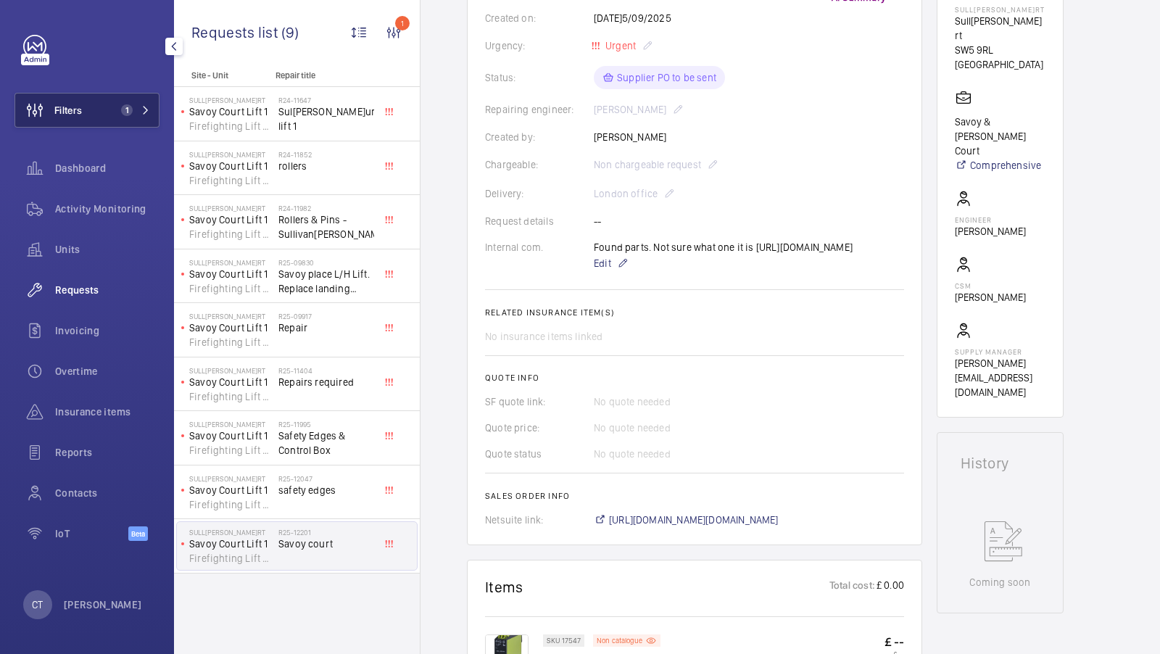
click at [142, 117] on button "Filters 1" at bounding box center [87, 110] width 145 height 35
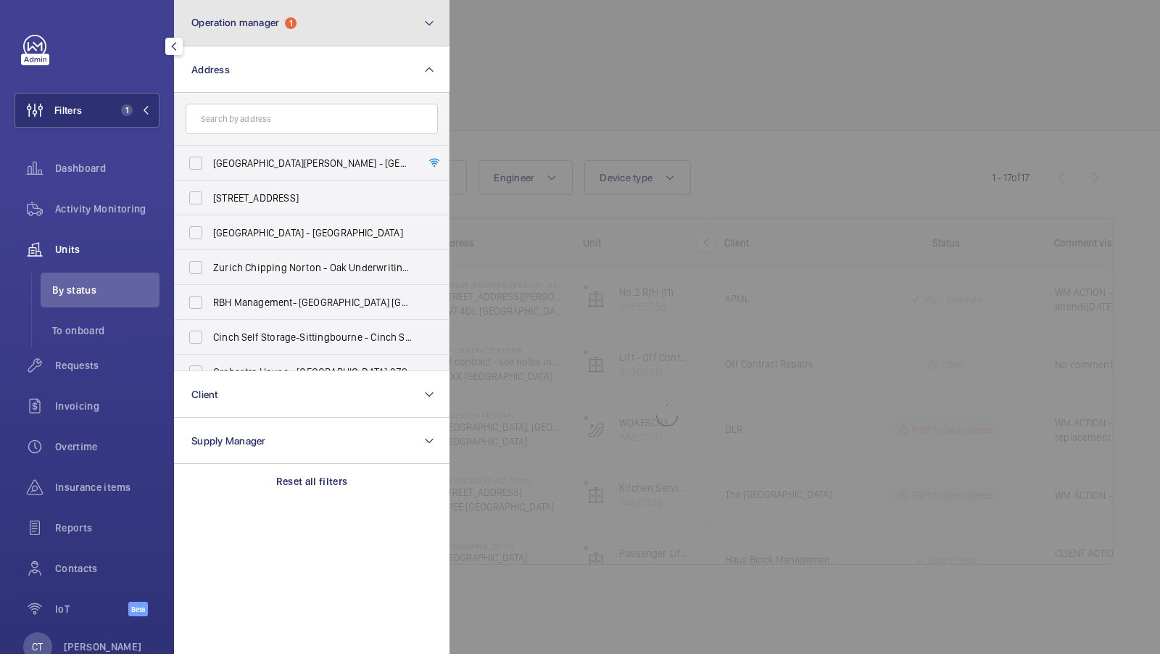
click at [362, 39] on button "Operation manager 1" at bounding box center [312, 23] width 276 height 46
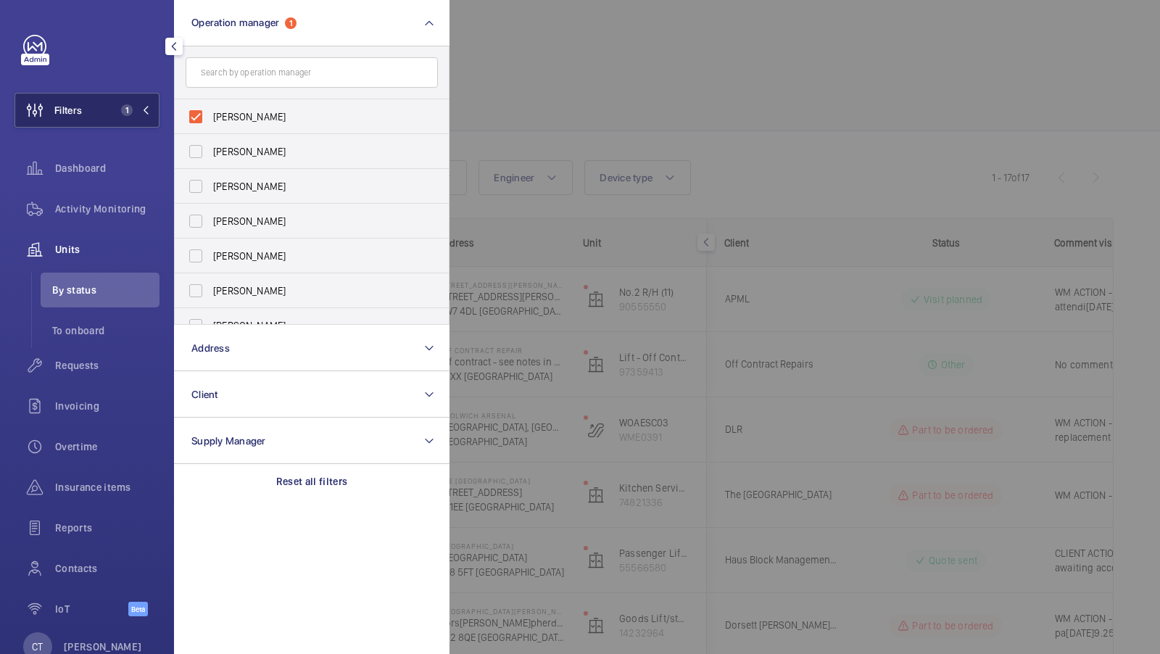
click at [120, 109] on span "1" at bounding box center [123, 110] width 17 height 12
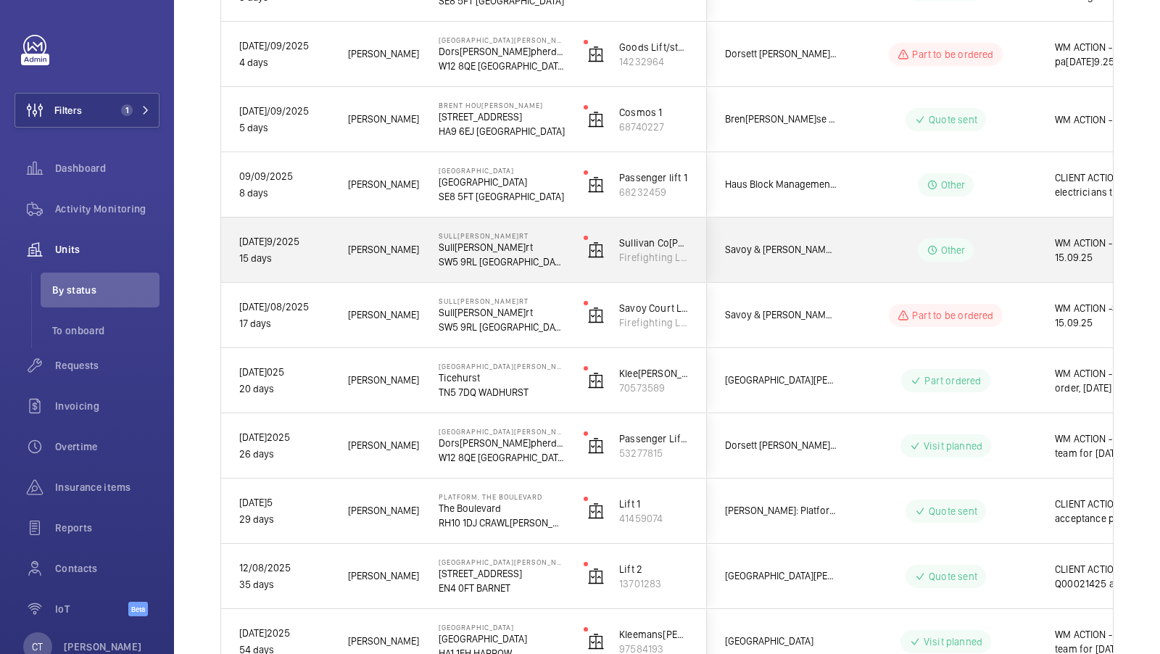
scroll to position [0, 261]
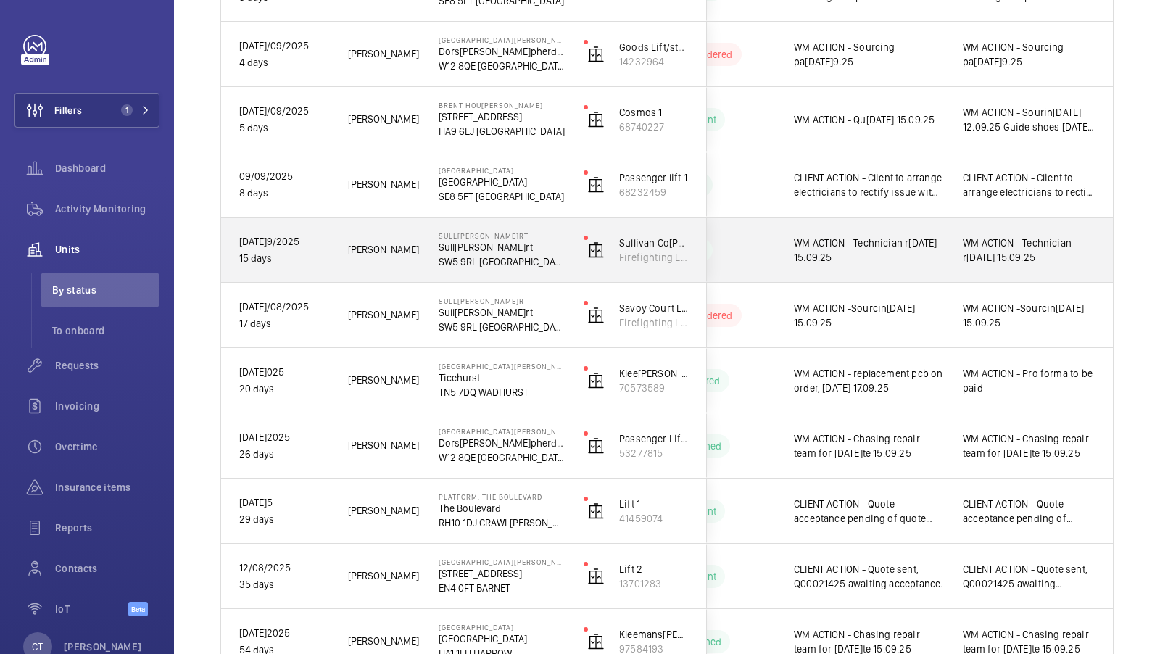
click at [1060, 248] on span "WM ACTION - Technician required [DATE]" at bounding box center [1029, 250] width 133 height 29
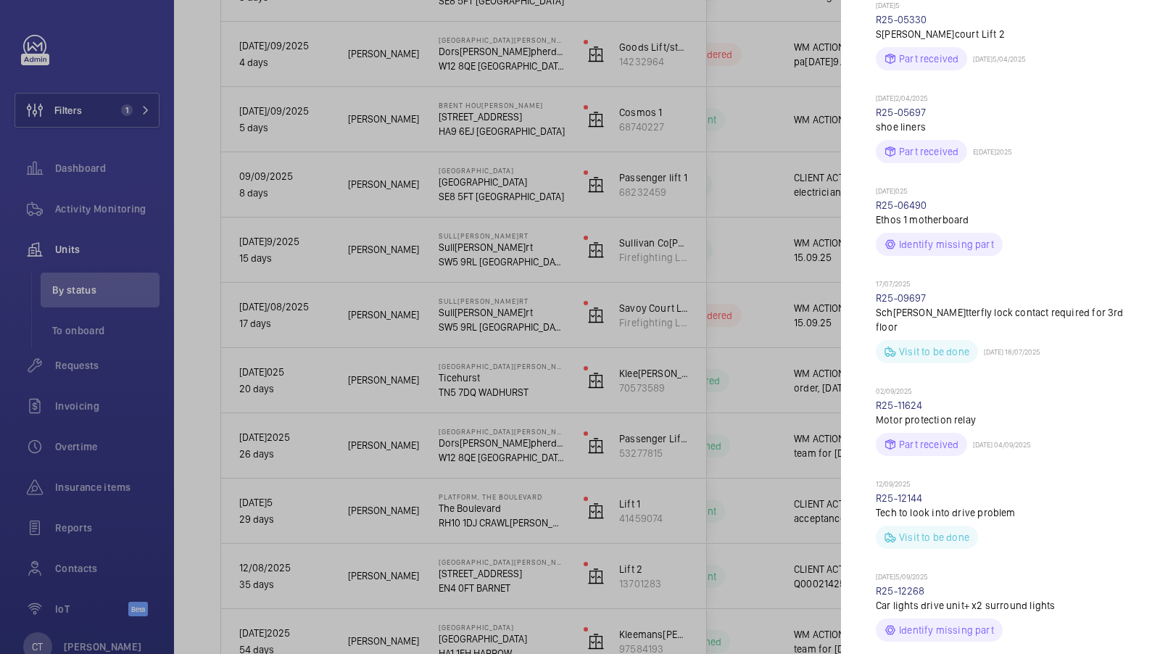
scroll to position [642, 0]
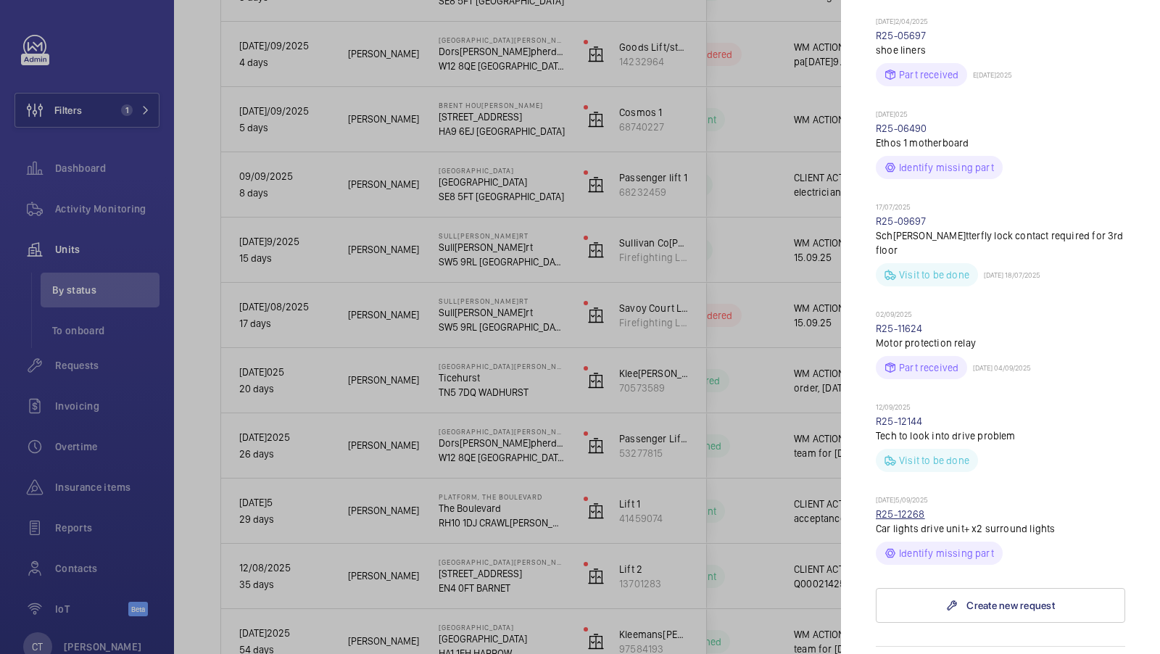
click at [898, 508] on link "R25-12268" at bounding box center [900, 514] width 49 height 12
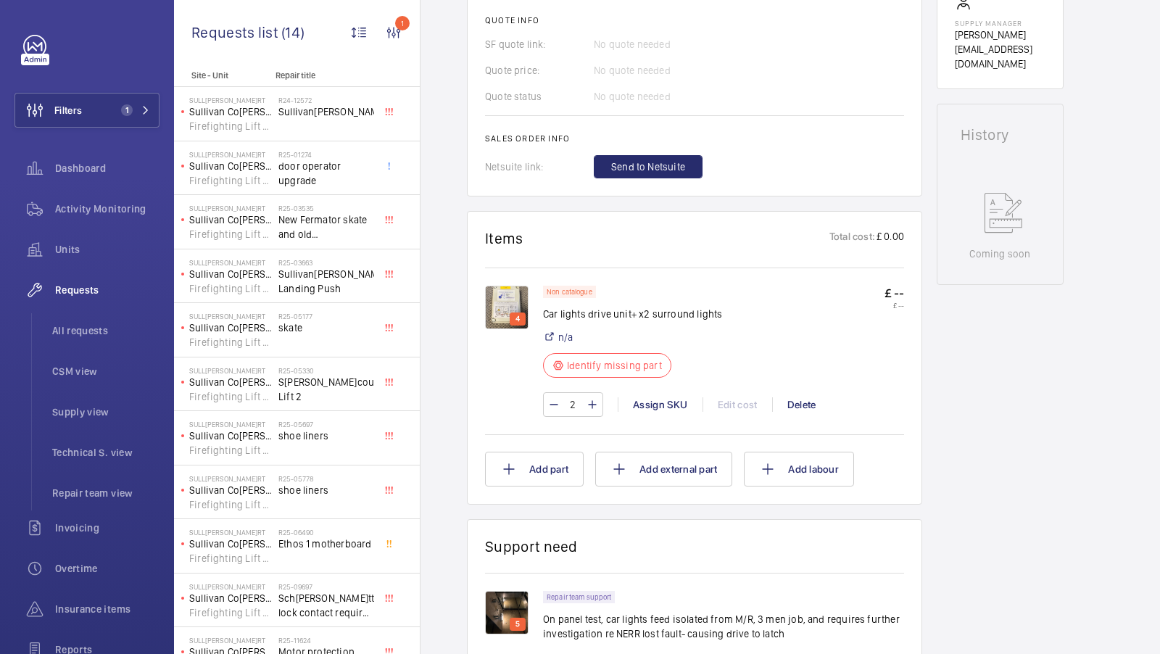
scroll to position [635, 0]
click at [505, 298] on img at bounding box center [507, 308] width 44 height 44
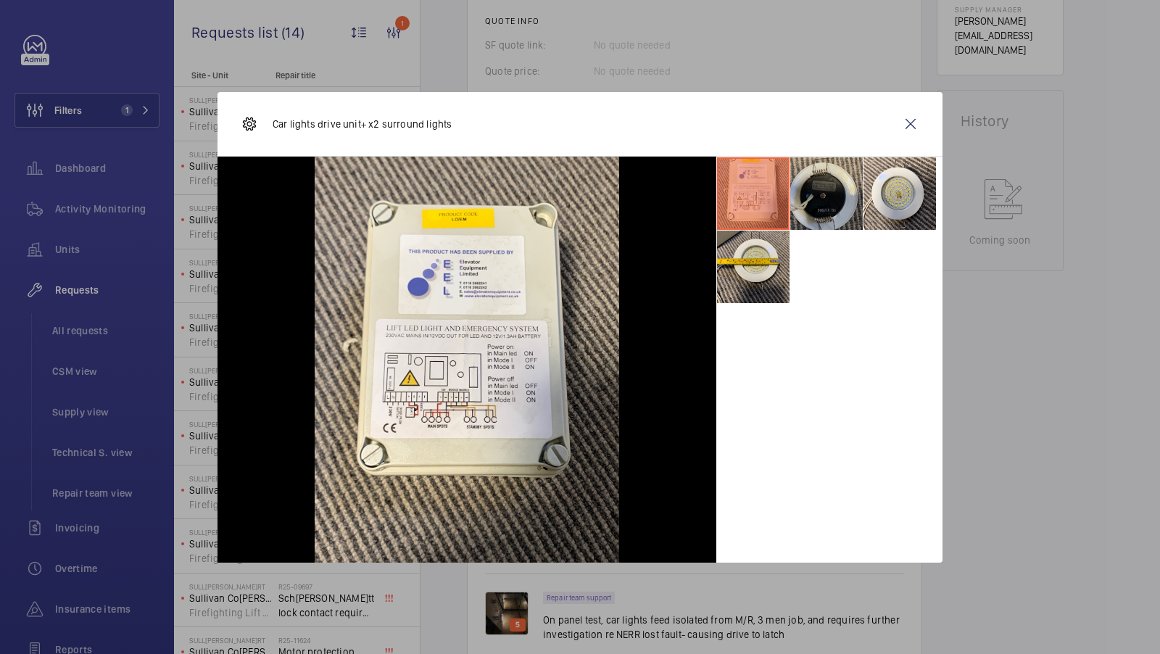
click at [837, 190] on li at bounding box center [826, 193] width 73 height 73
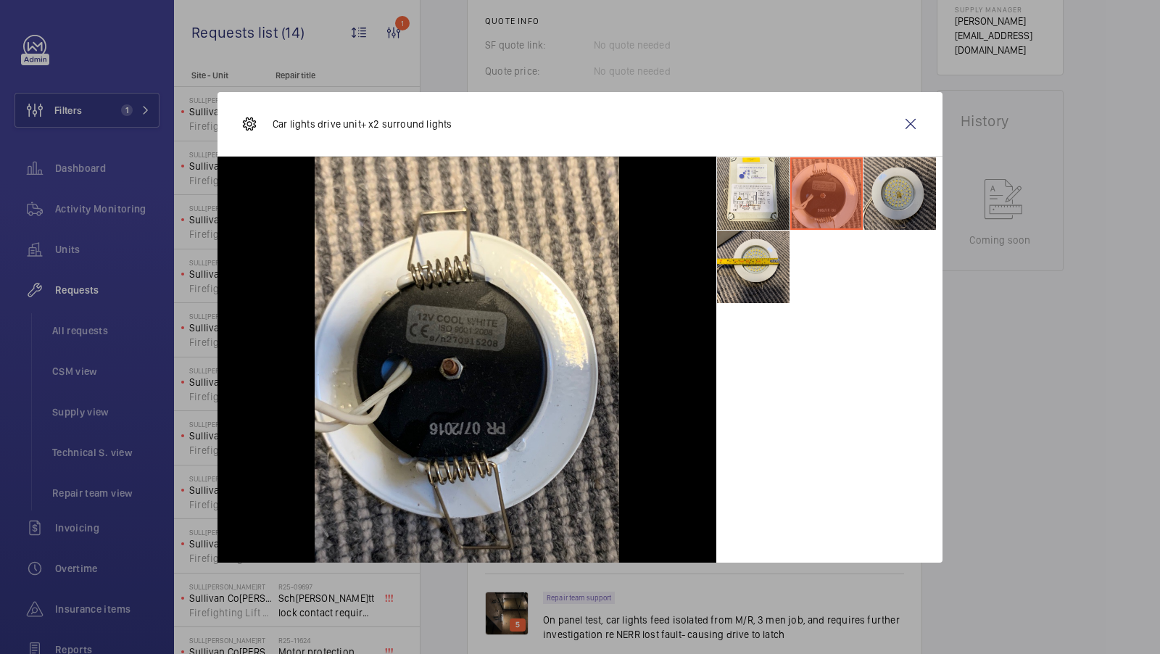
click at [902, 190] on li at bounding box center [900, 193] width 73 height 73
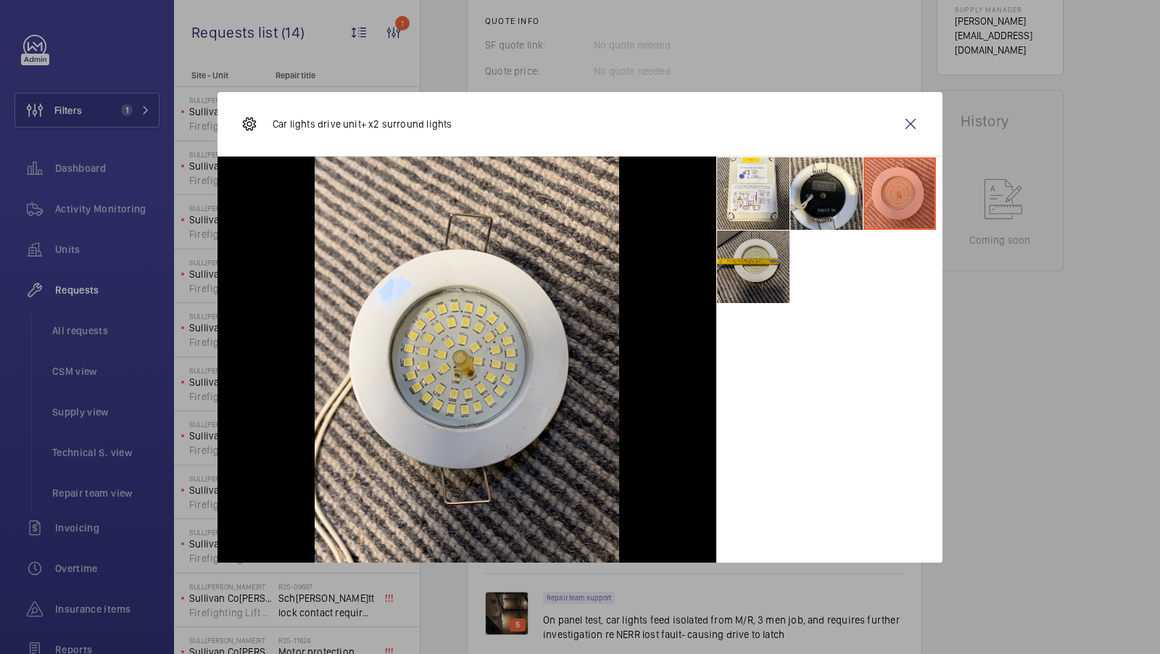
click at [755, 242] on li at bounding box center [753, 267] width 73 height 73
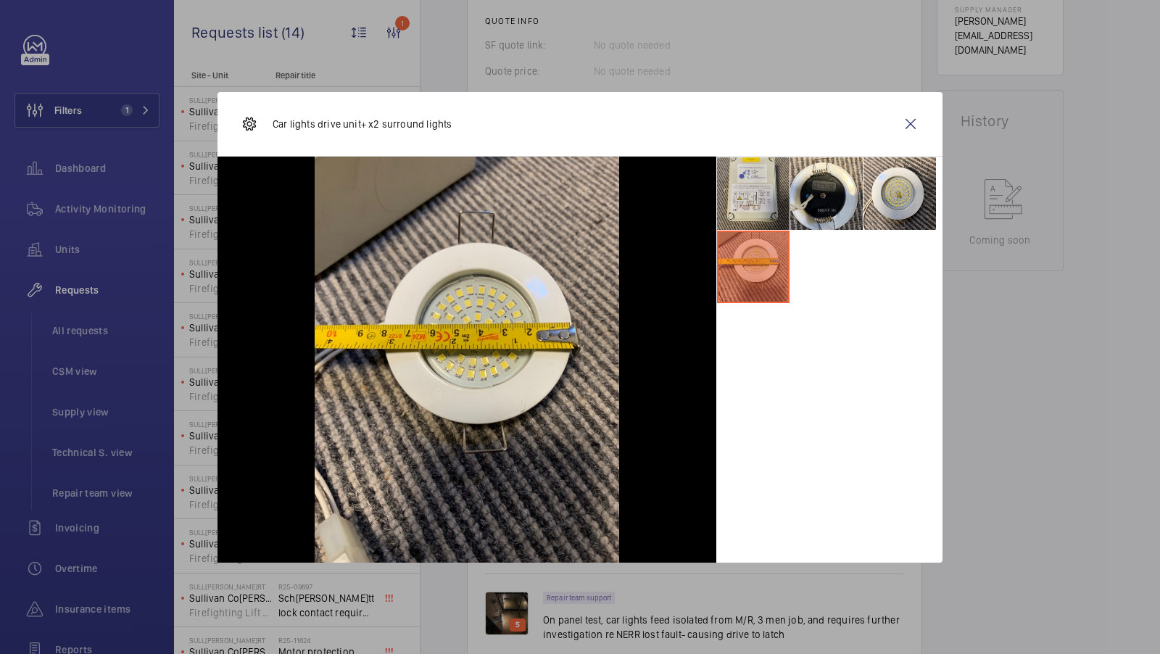
click at [739, 202] on li at bounding box center [753, 193] width 73 height 73
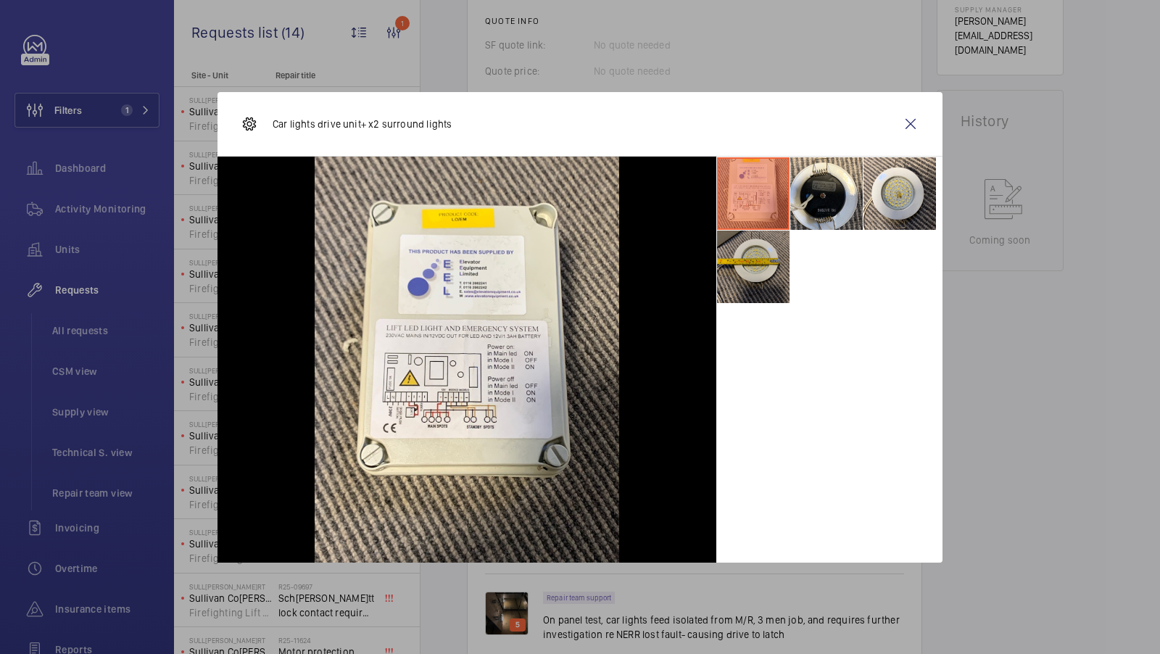
click at [756, 254] on li at bounding box center [753, 267] width 73 height 73
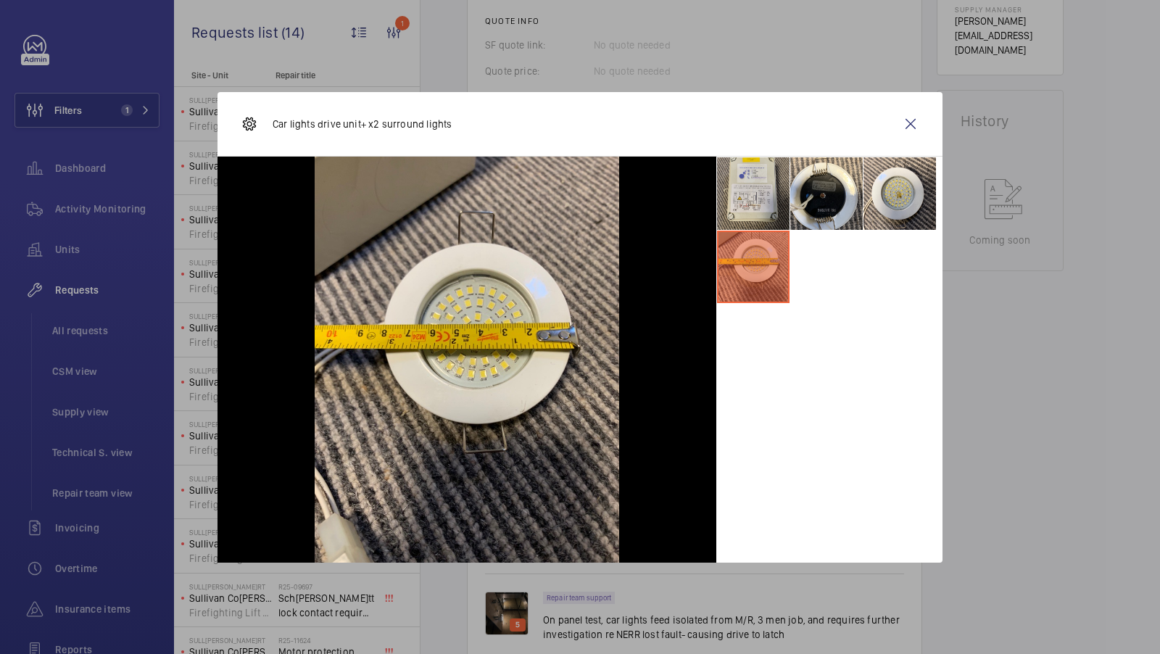
click at [750, 199] on li at bounding box center [753, 193] width 73 height 73
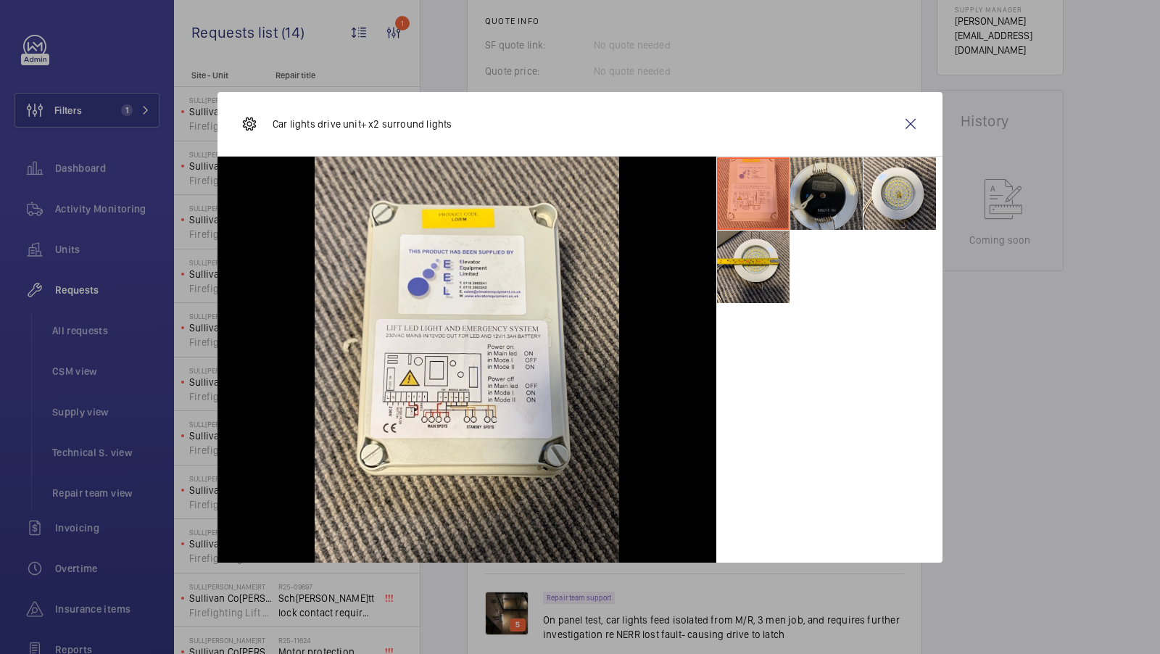
click at [835, 199] on li at bounding box center [826, 193] width 73 height 73
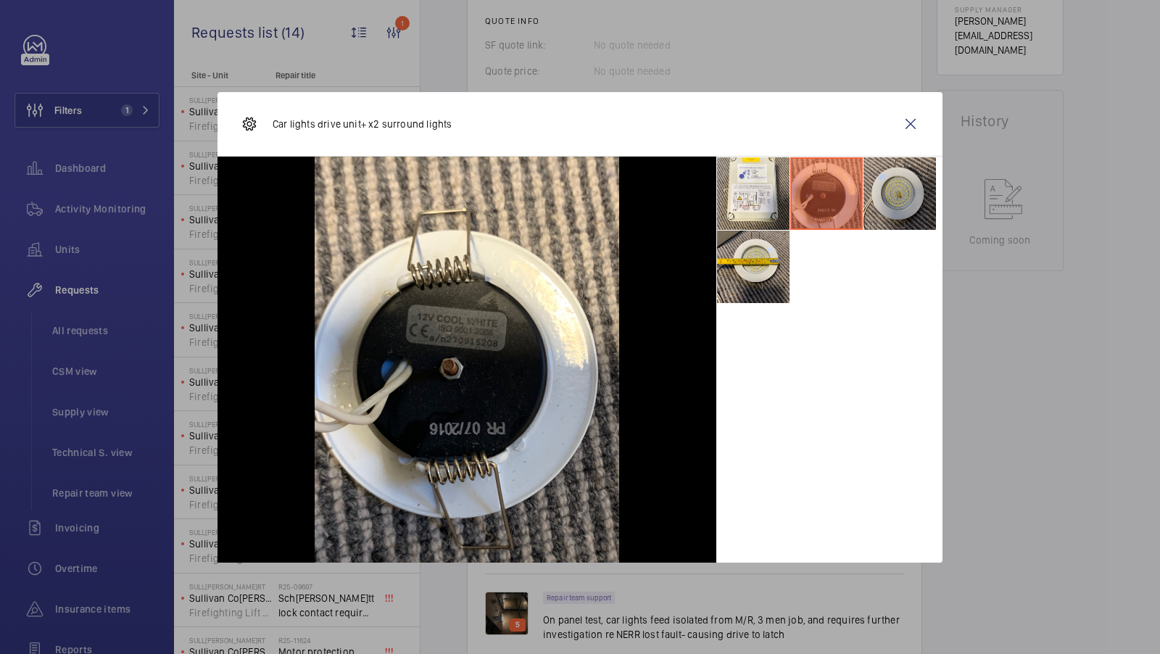
click at [897, 200] on li at bounding box center [900, 193] width 73 height 73
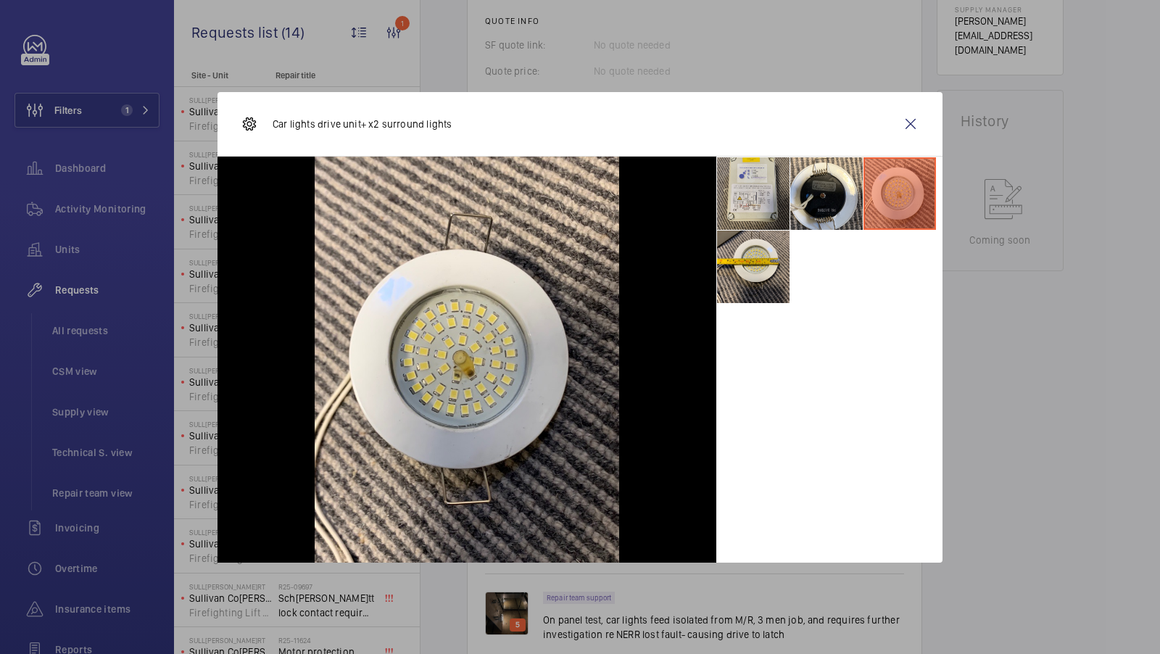
click at [737, 190] on li at bounding box center [753, 193] width 73 height 73
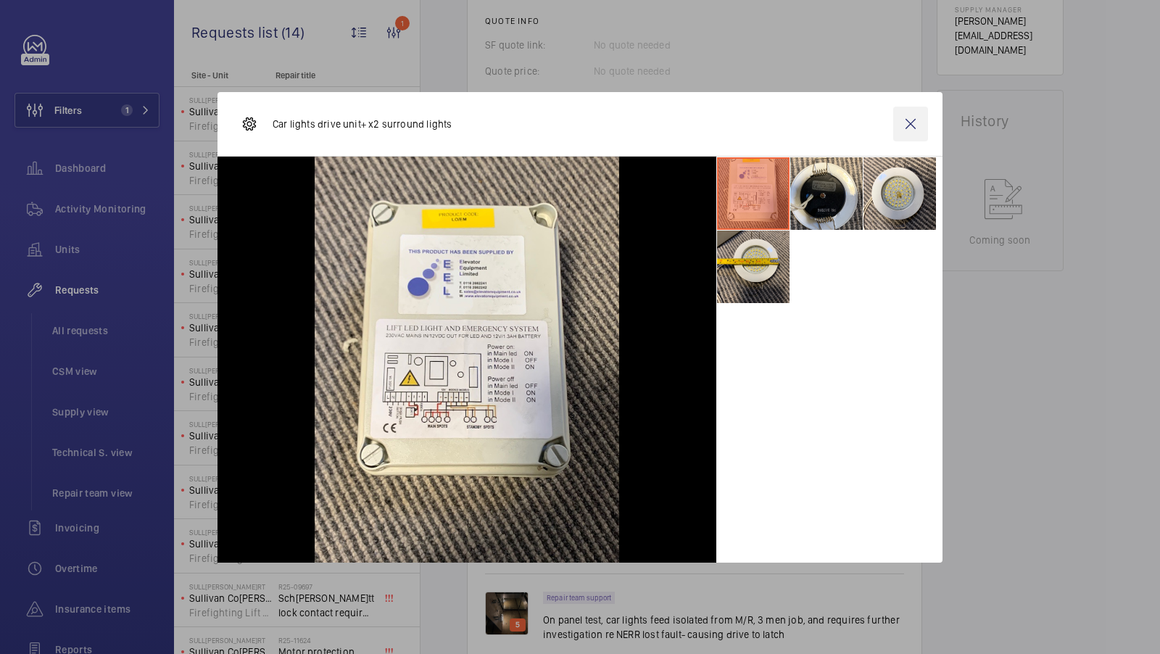
click at [911, 127] on wm-front-icon-button at bounding box center [910, 124] width 35 height 35
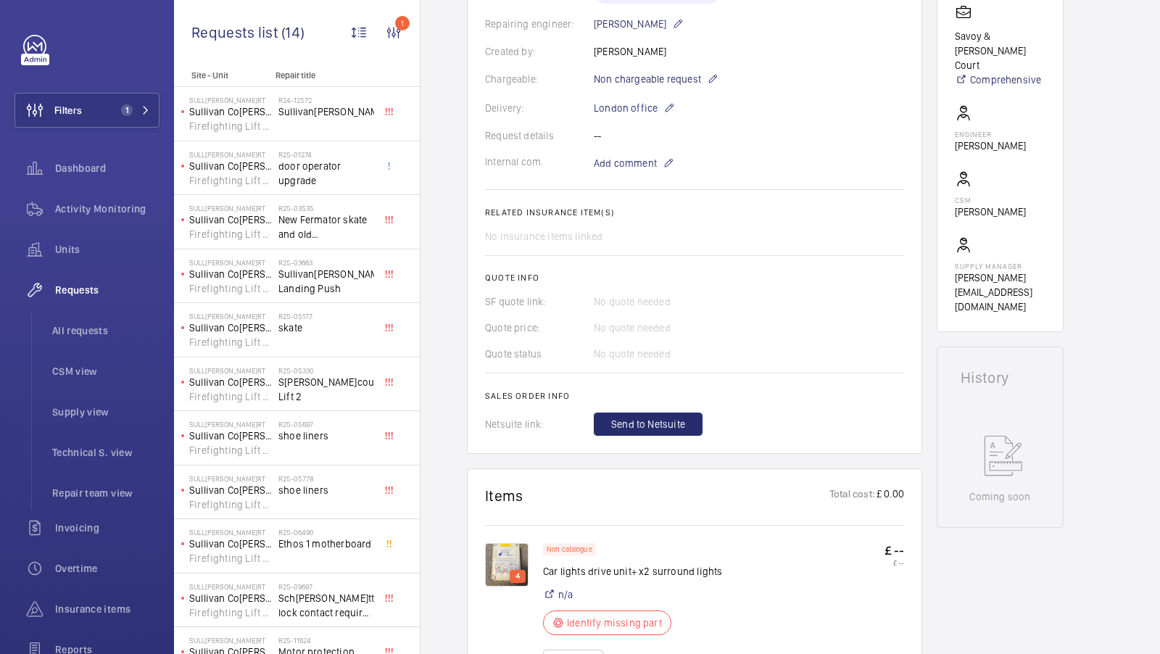
scroll to position [553, 0]
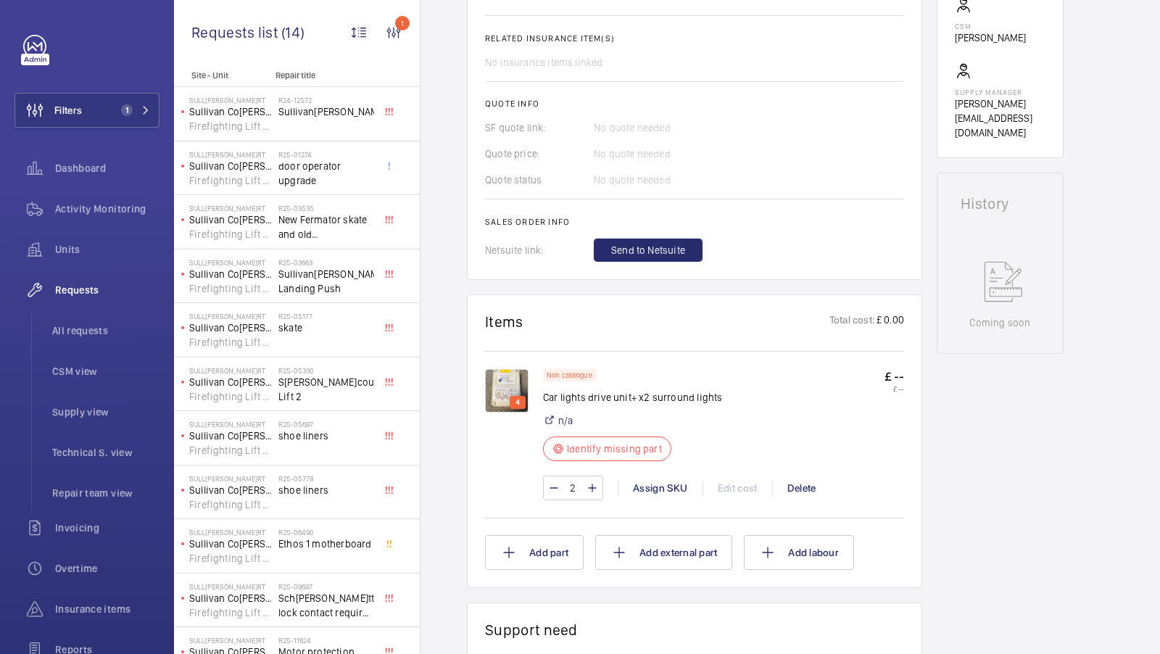
click at [511, 379] on img at bounding box center [507, 391] width 44 height 44
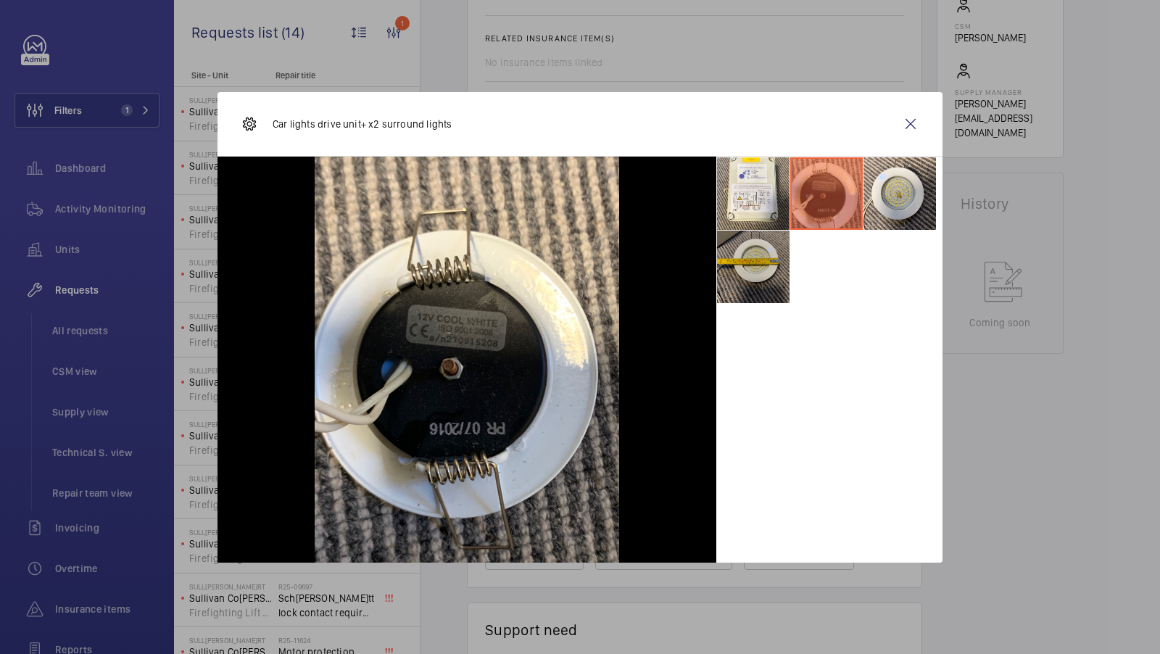
click at [756, 277] on li at bounding box center [753, 267] width 73 height 73
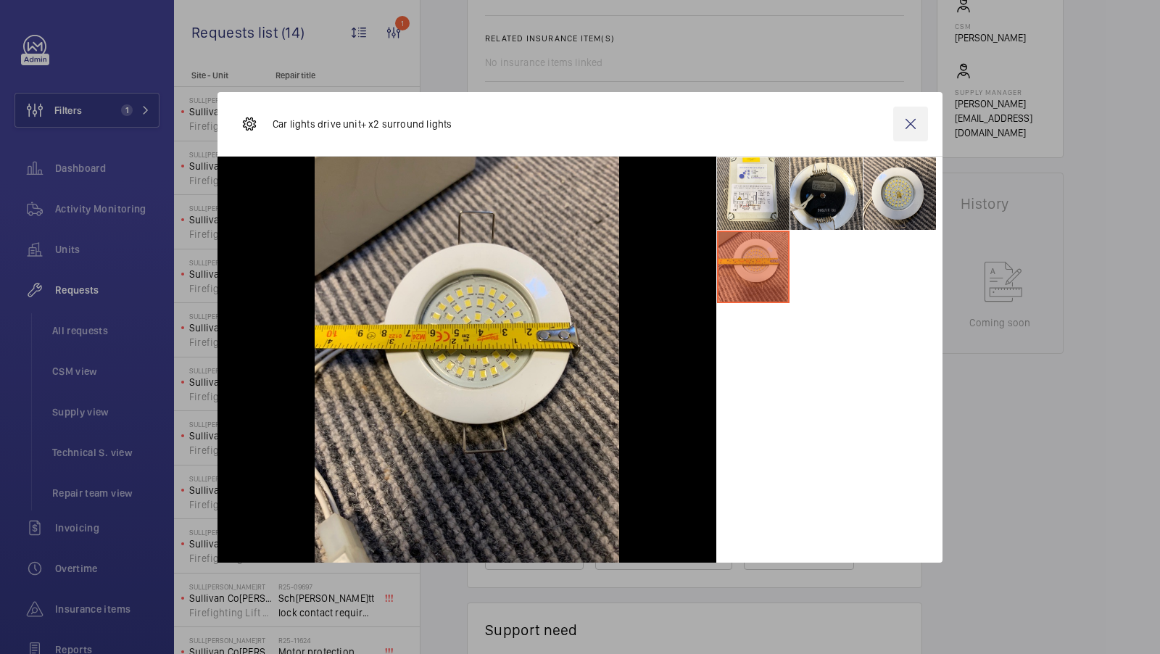
click at [904, 123] on wm-front-icon-button at bounding box center [910, 124] width 35 height 35
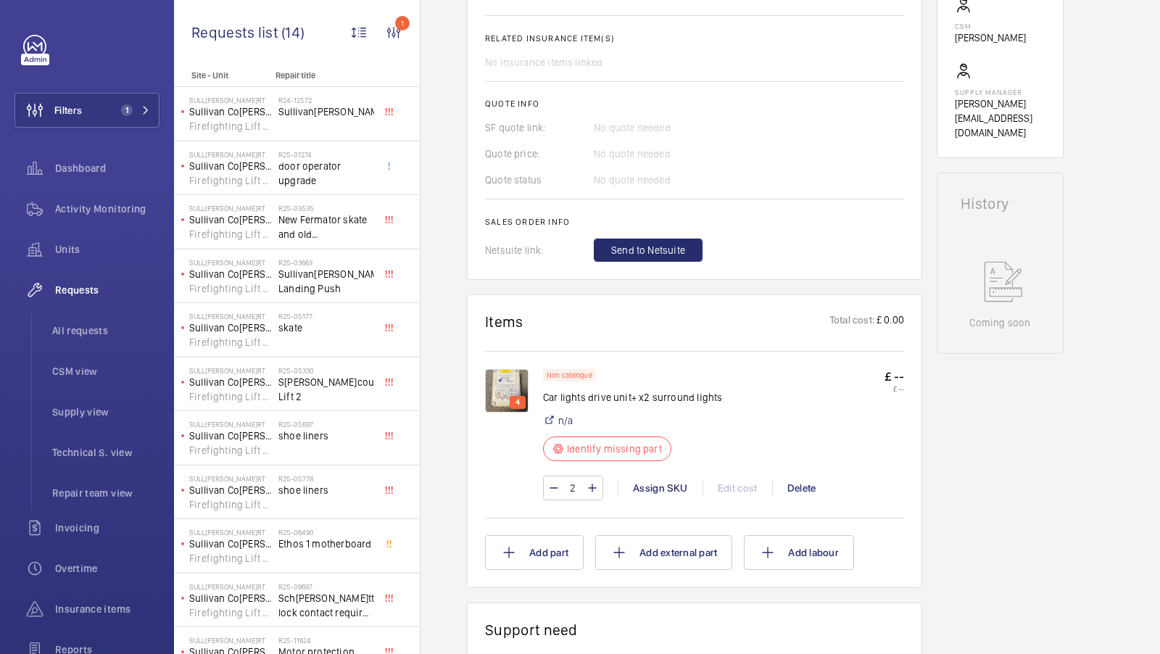
scroll to position [0, 0]
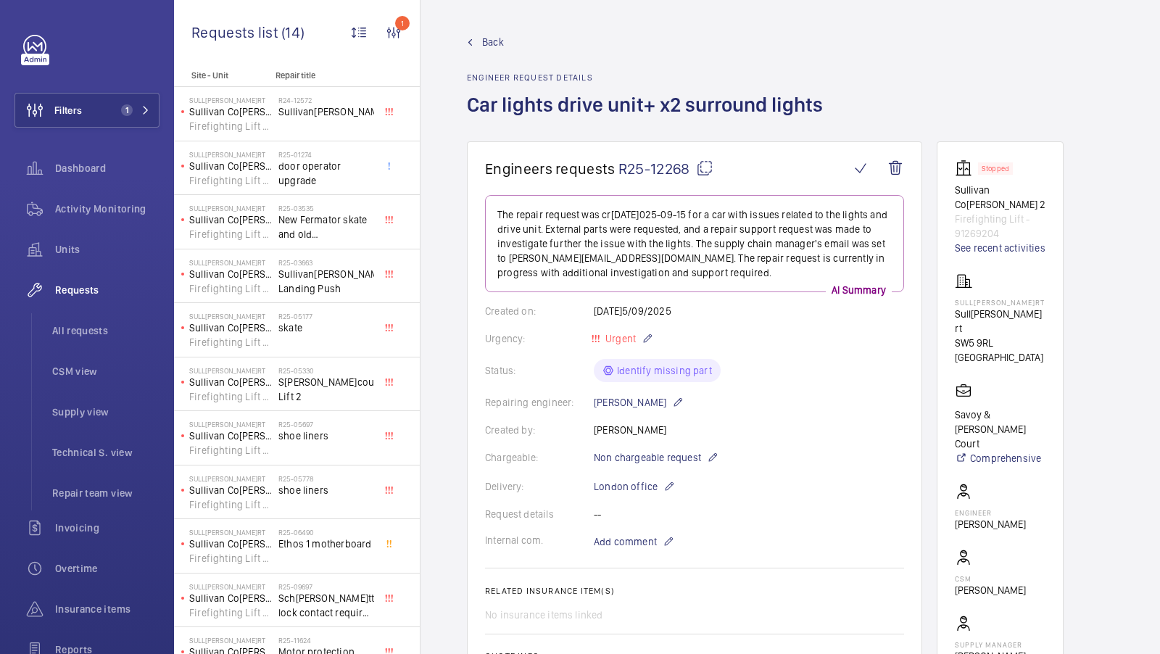
click at [132, 102] on button "Filters 1" at bounding box center [87, 110] width 145 height 35
click at [146, 116] on button "Filters 1" at bounding box center [87, 110] width 145 height 35
click at [135, 125] on button "Filters 1" at bounding box center [87, 110] width 145 height 35
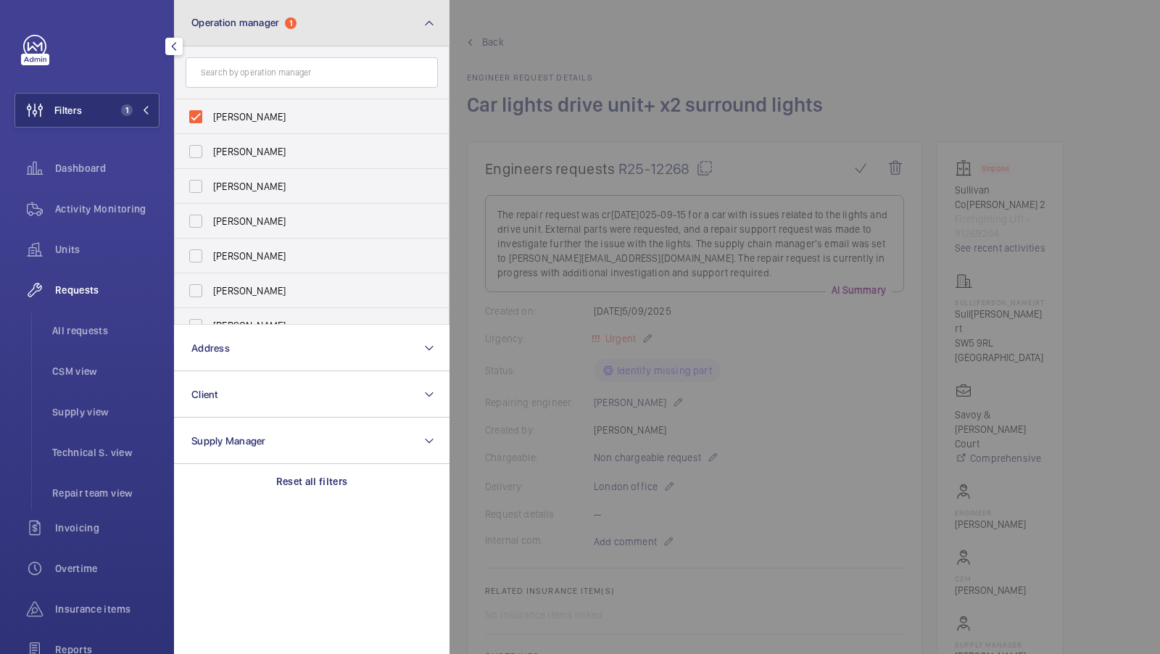
click at [338, 33] on button "Operation manager 1" at bounding box center [312, 23] width 276 height 46
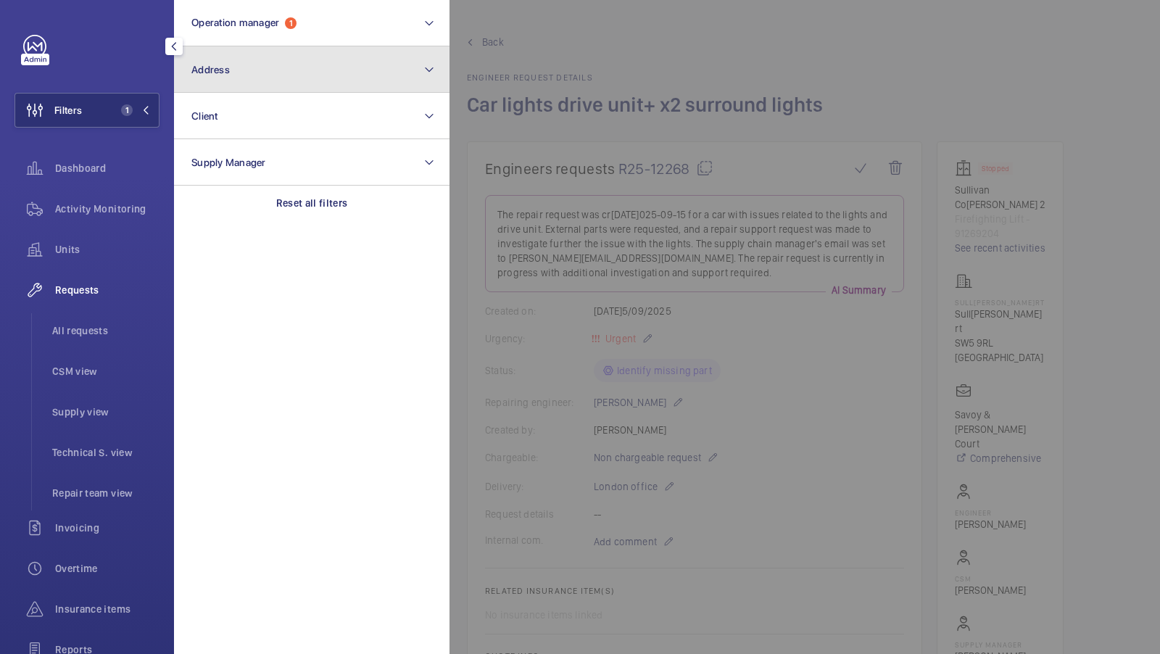
click at [283, 49] on button "Address" at bounding box center [312, 69] width 276 height 46
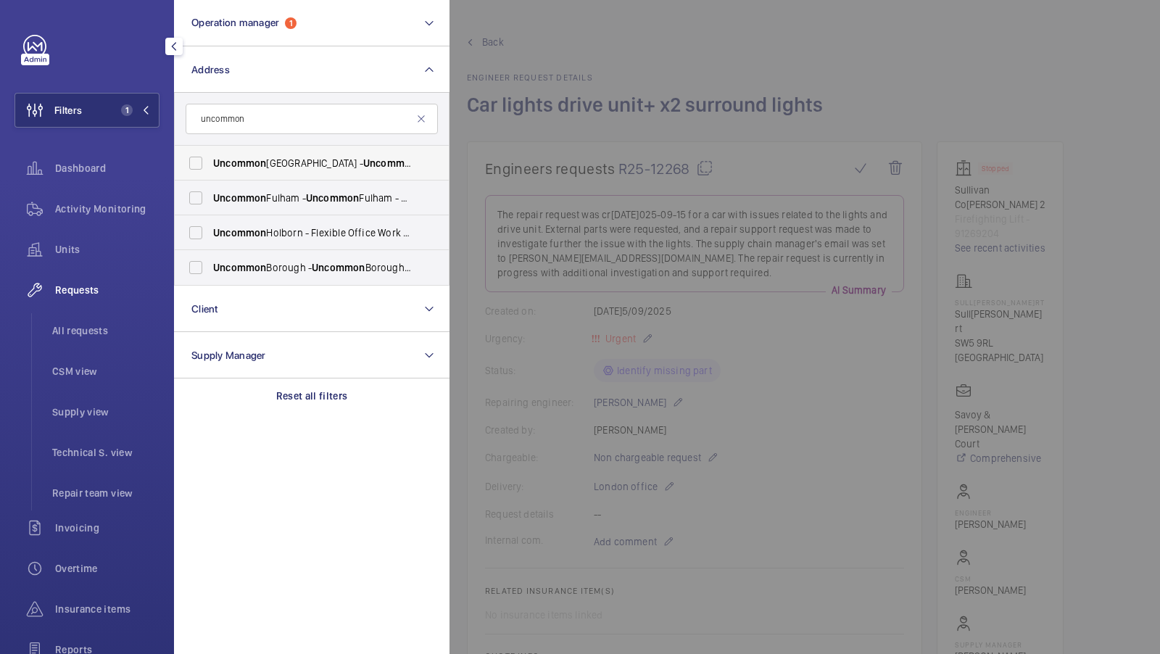
type input "uncommon"
click at [250, 160] on span "Uncommon" at bounding box center [239, 163] width 53 height 12
click at [210, 160] on input "Uncommon Liverpool Street - Uncommon Liverpool Street, LONDON EC2M 7PP" at bounding box center [195, 163] width 29 height 29
checkbox input "true"
click at [144, 125] on button "Filters 2" at bounding box center [87, 110] width 145 height 35
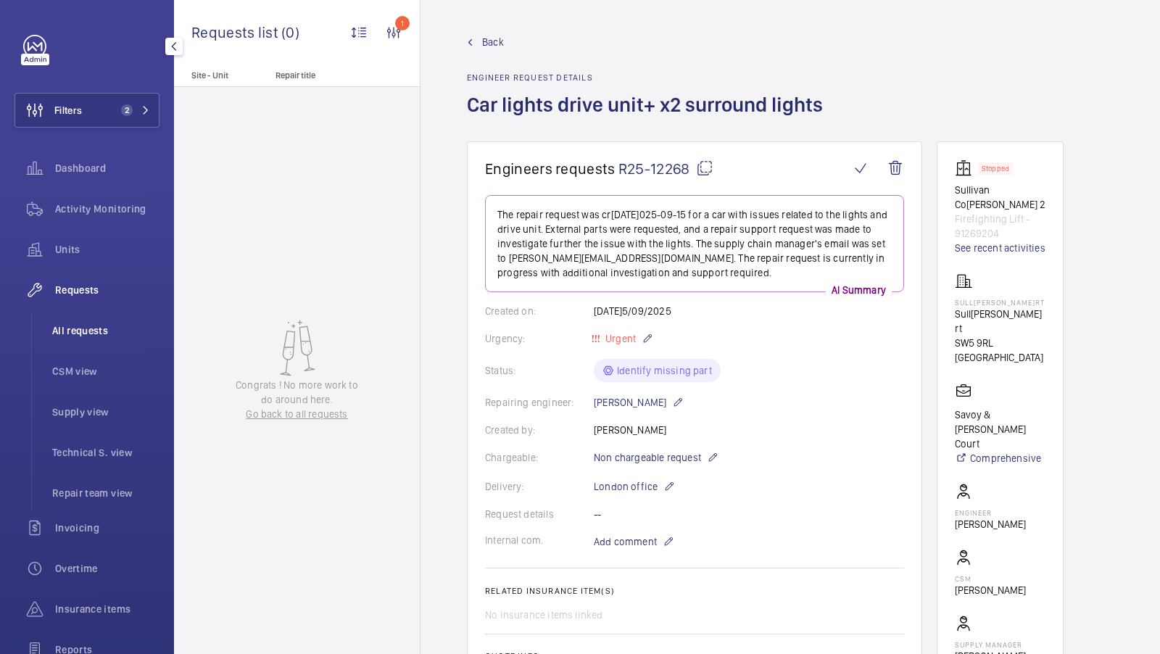
click at [79, 323] on li "All requests" at bounding box center [100, 330] width 119 height 35
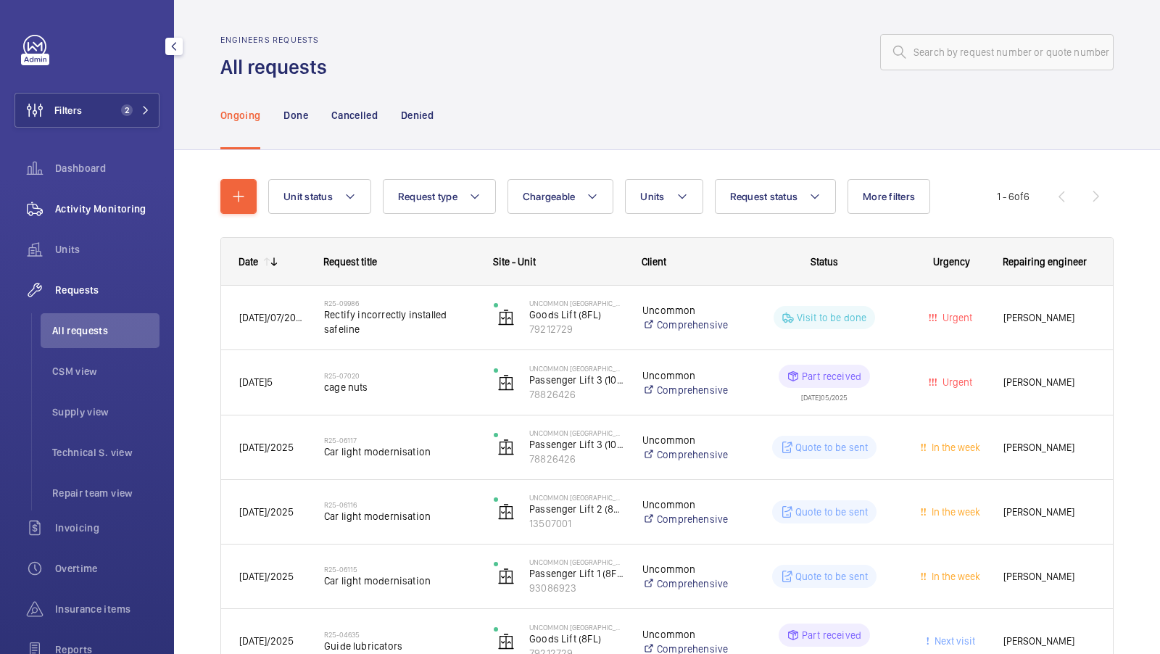
click at [94, 212] on span "Activity Monitoring" at bounding box center [107, 209] width 104 height 15
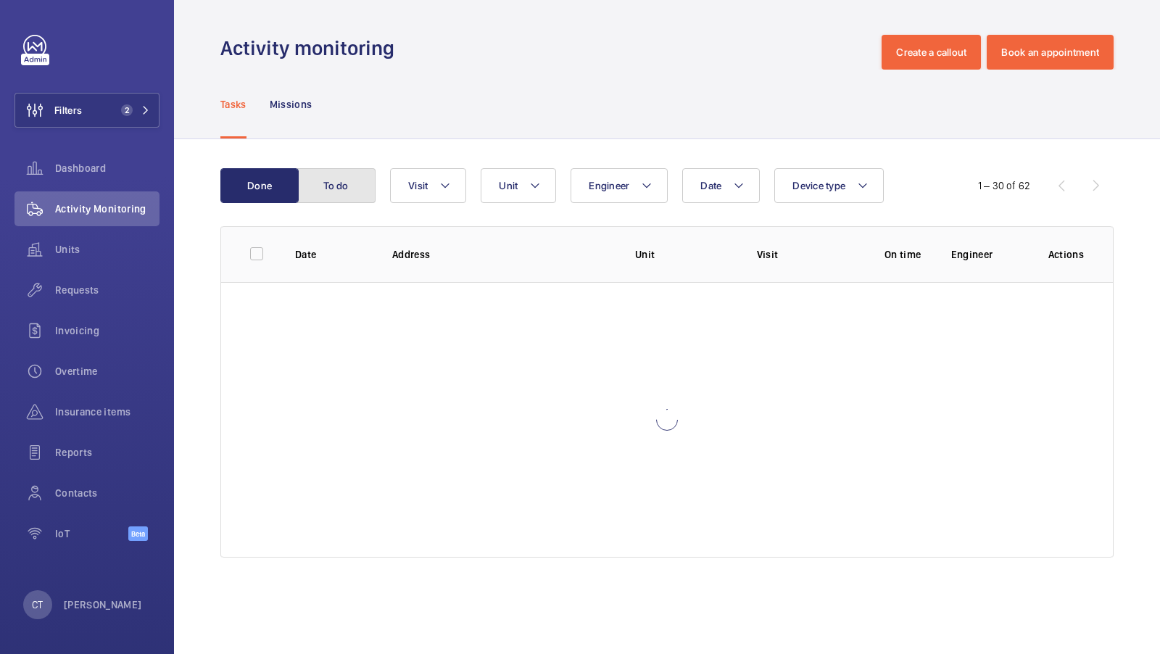
click at [351, 177] on button "To do" at bounding box center [336, 185] width 78 height 35
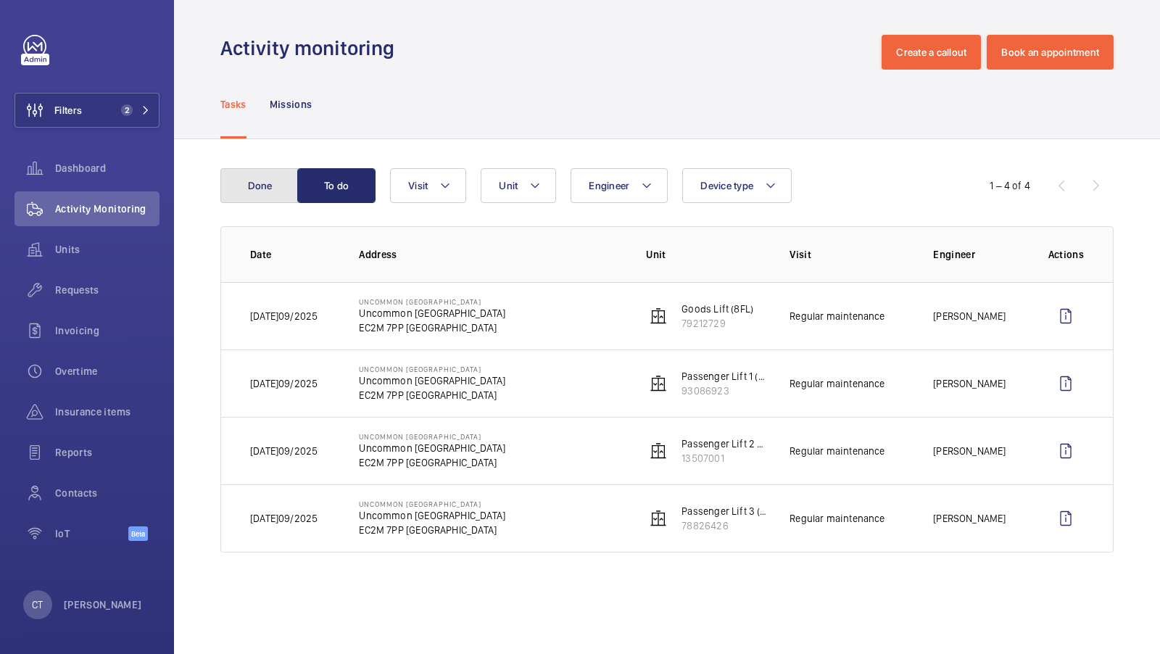
click at [258, 197] on button "Done" at bounding box center [259, 185] width 78 height 35
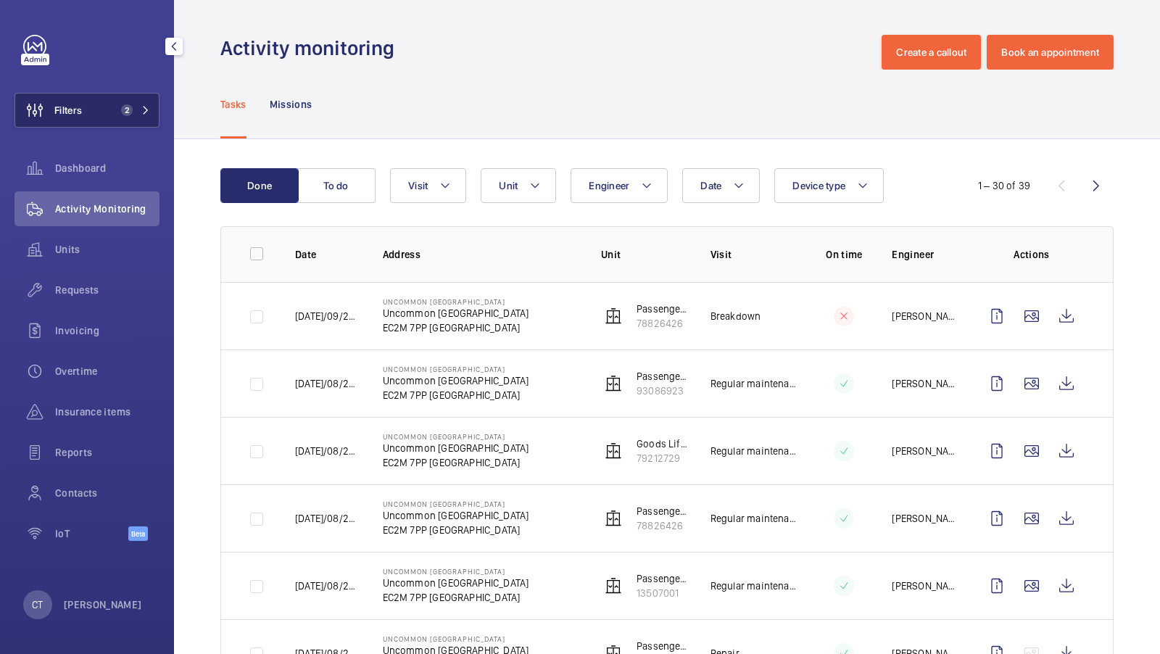
click at [112, 115] on button "Filters 2" at bounding box center [87, 110] width 145 height 35
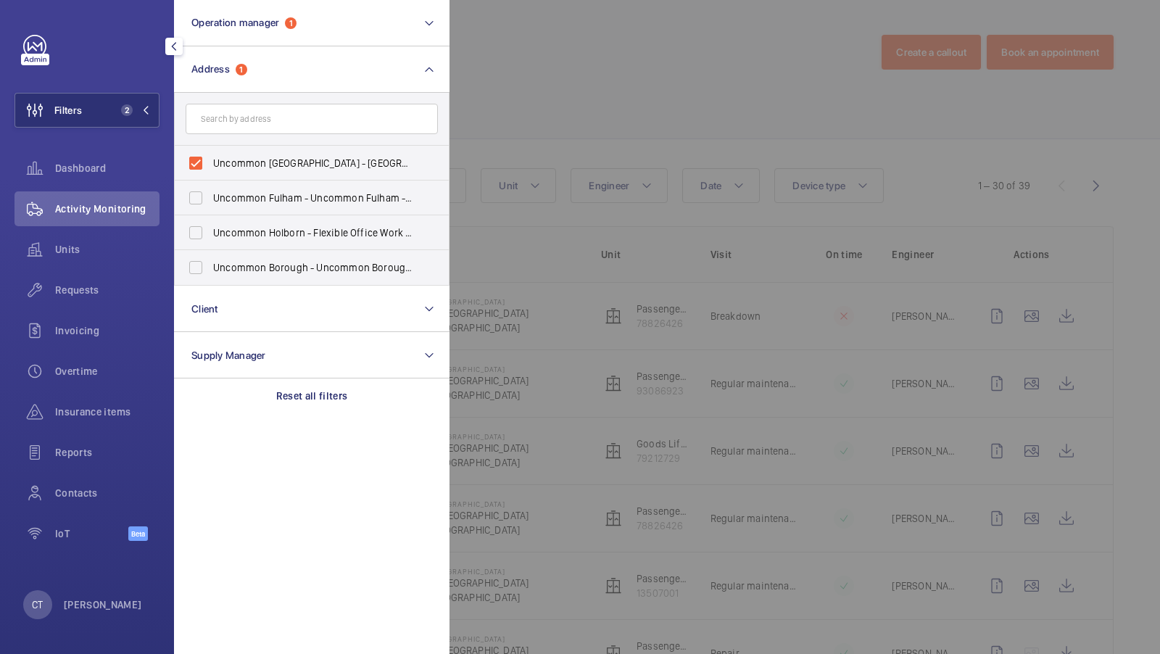
click at [76, 284] on span "Requests" at bounding box center [107, 290] width 104 height 15
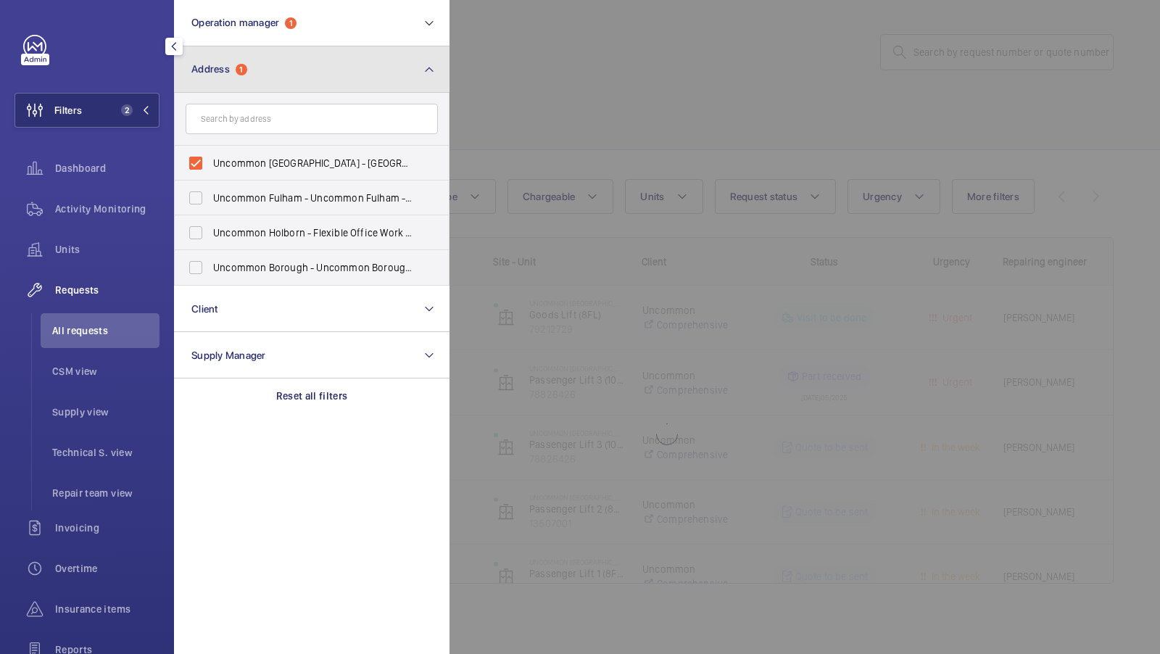
click at [293, 78] on button "Address 1" at bounding box center [312, 69] width 276 height 46
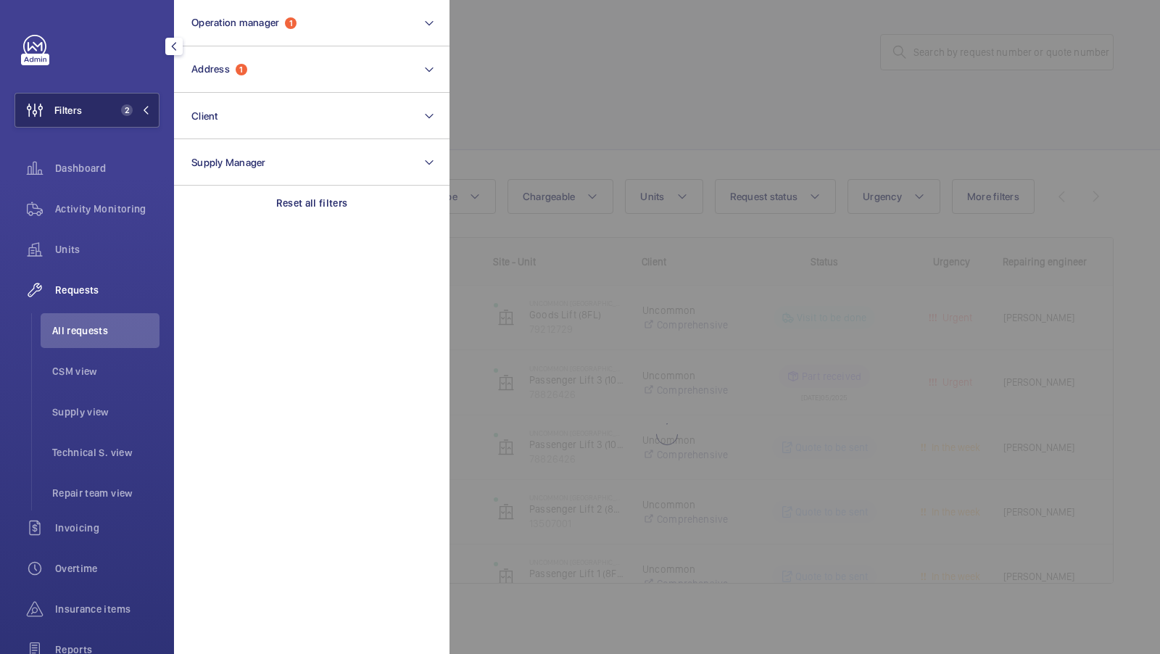
click at [127, 109] on span "2" at bounding box center [127, 110] width 12 height 12
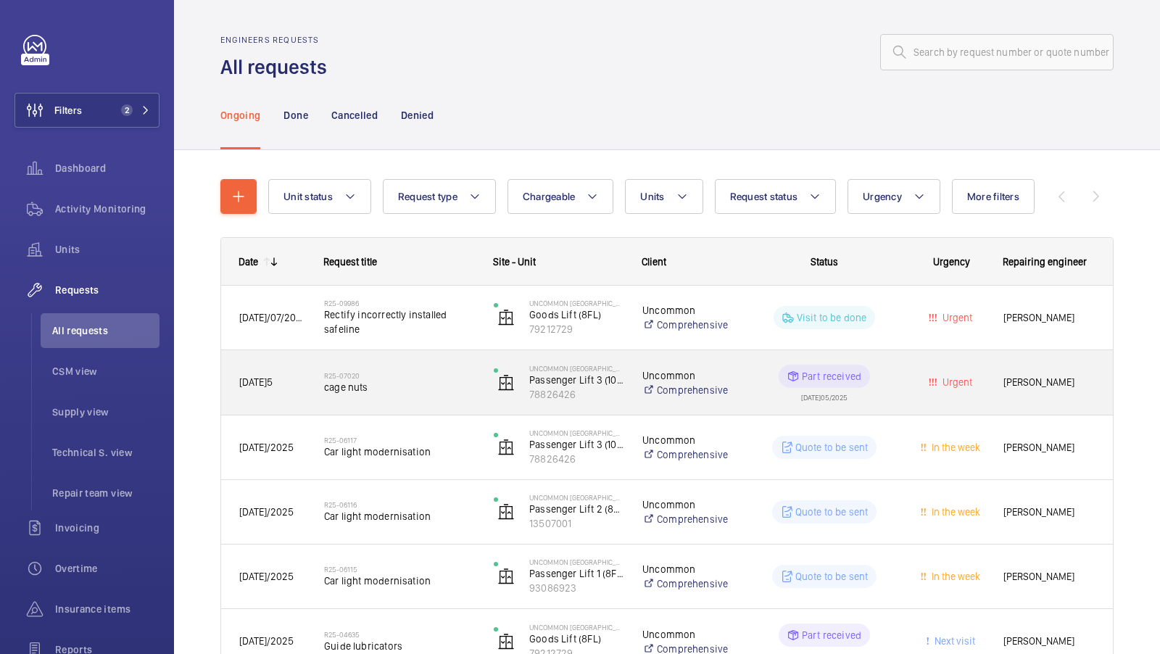
scroll to position [90, 0]
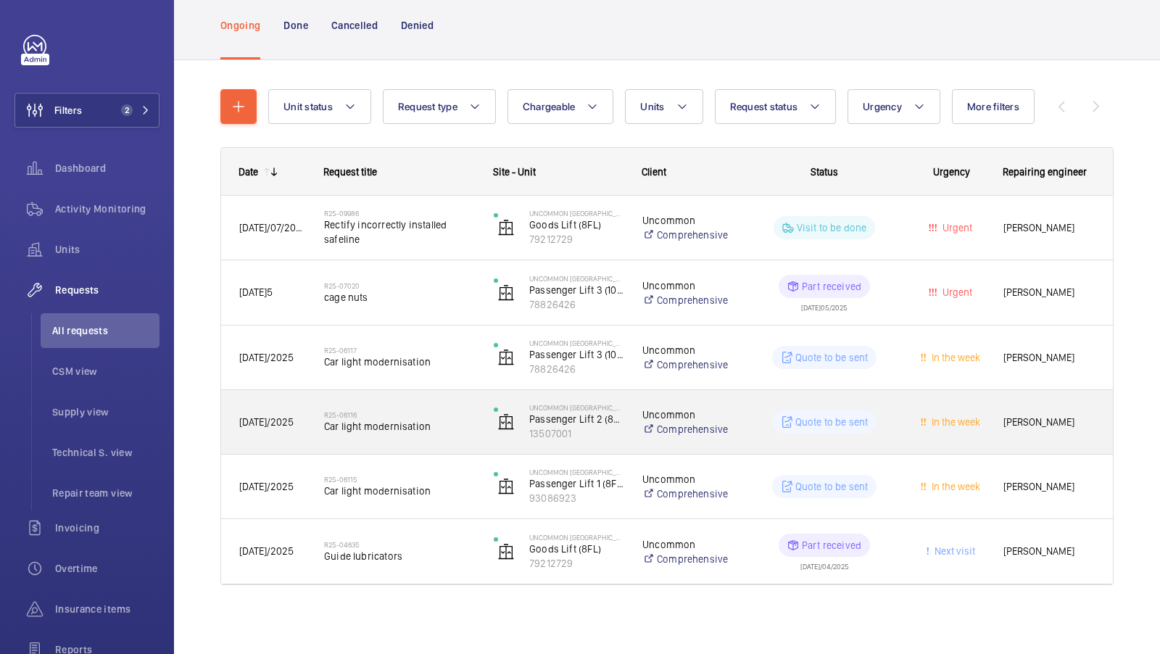
click at [435, 431] on span "Car light modernisation" at bounding box center [399, 426] width 151 height 15
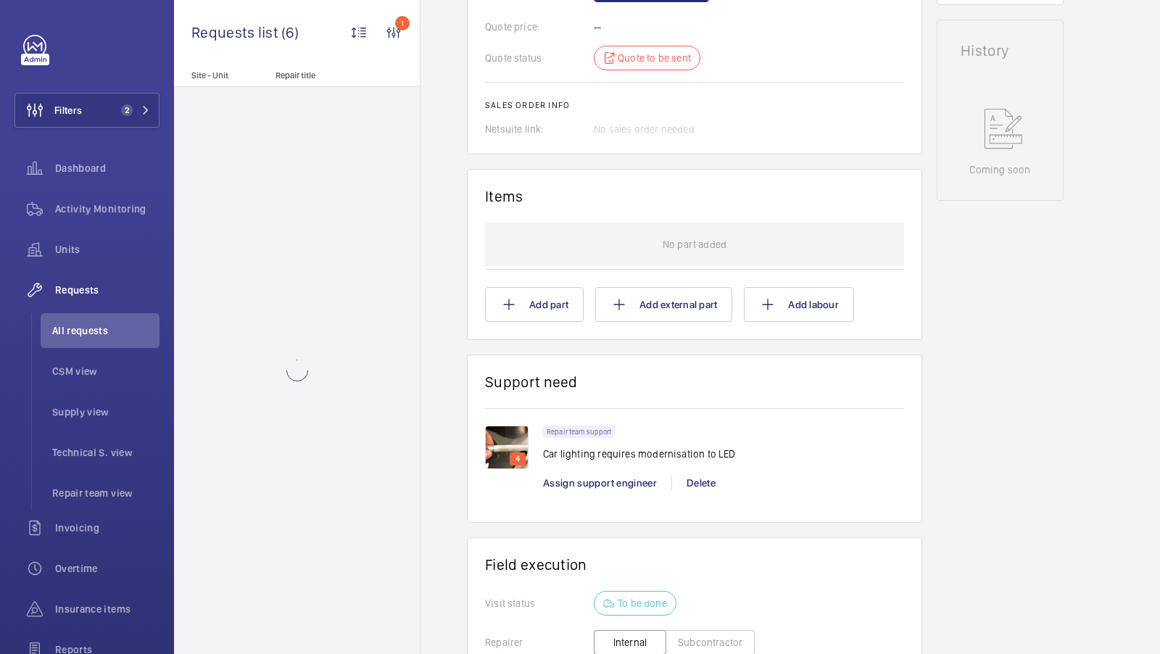
scroll to position [685, 0]
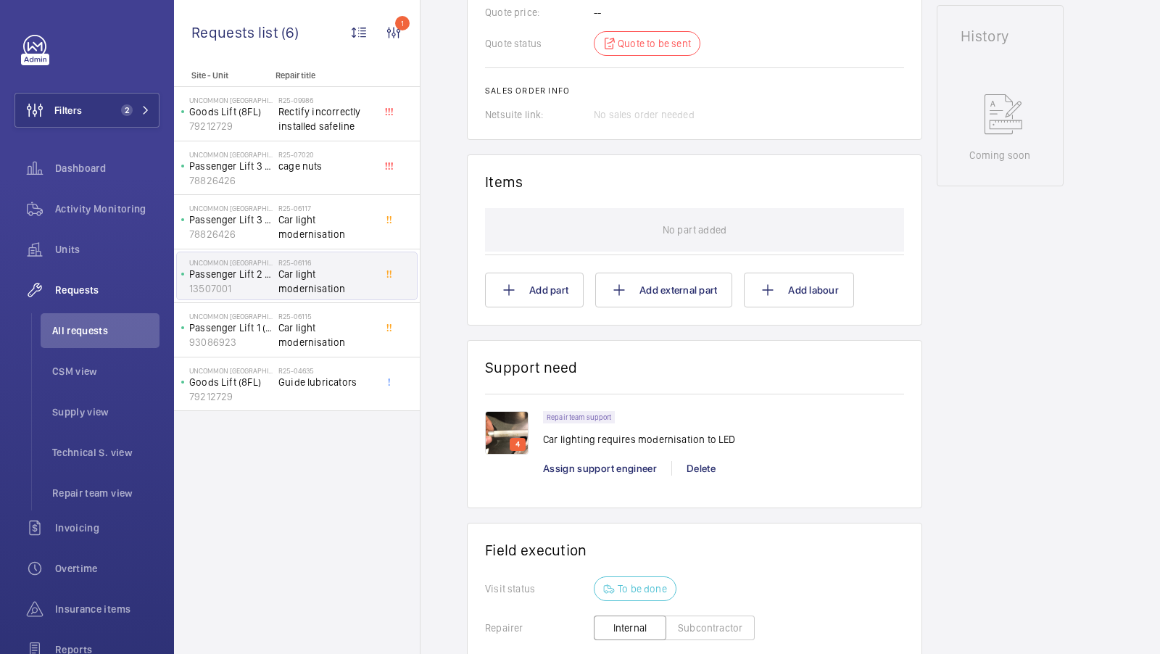
click at [515, 421] on img at bounding box center [507, 433] width 44 height 44
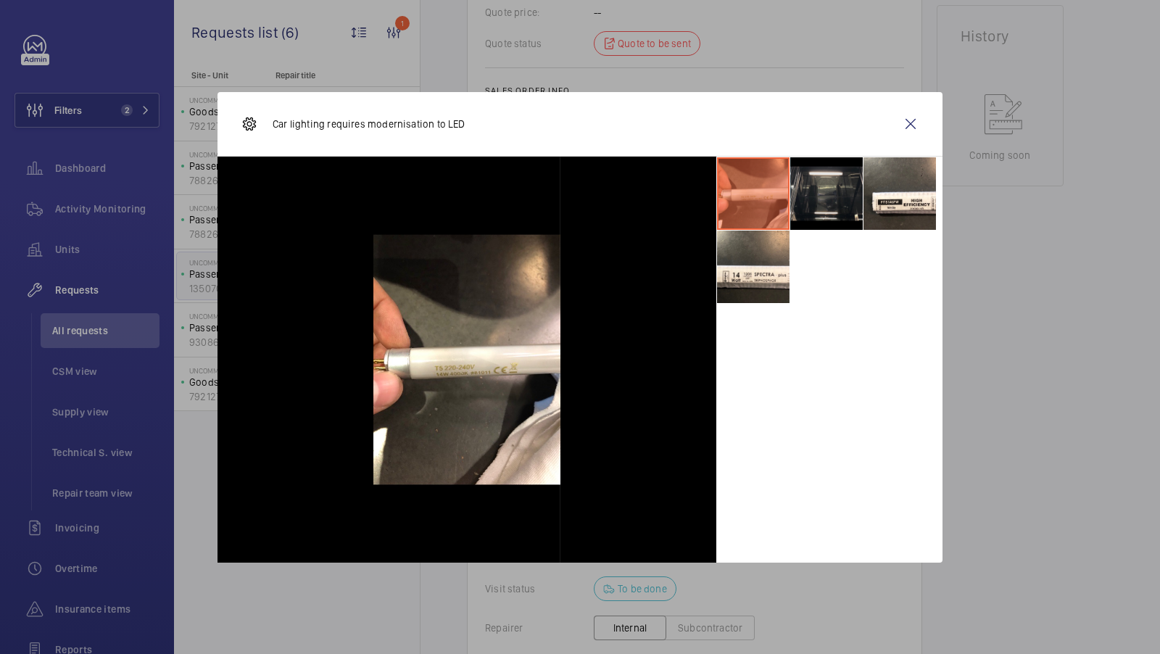
click at [822, 196] on li at bounding box center [826, 193] width 73 height 73
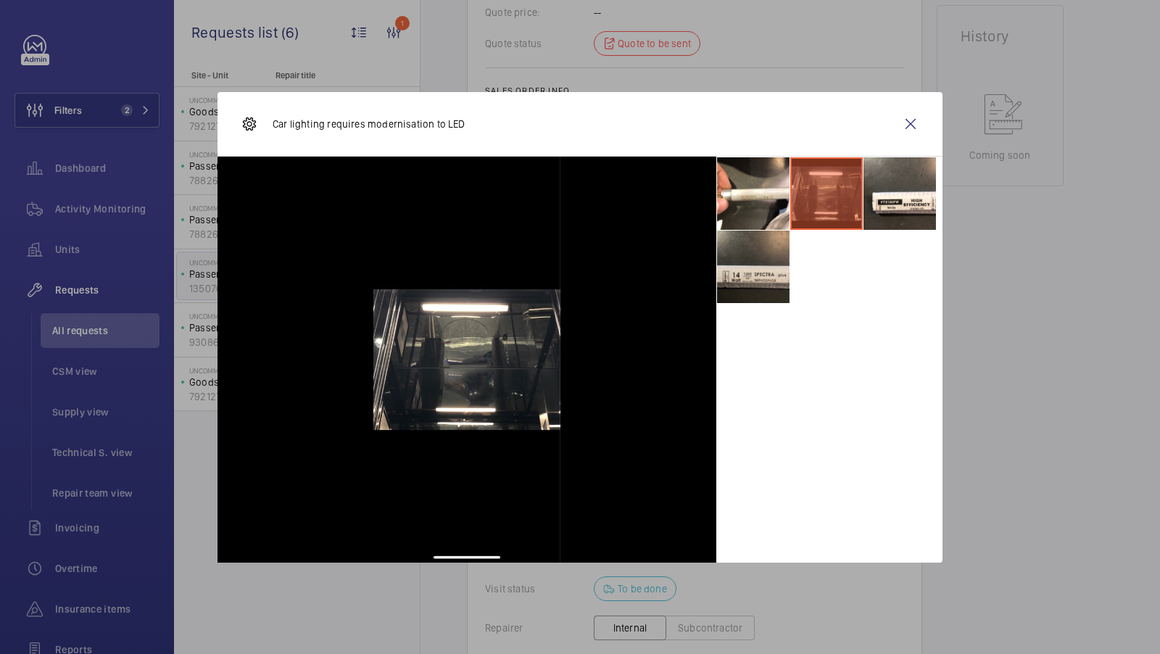
click at [749, 286] on li at bounding box center [753, 267] width 73 height 73
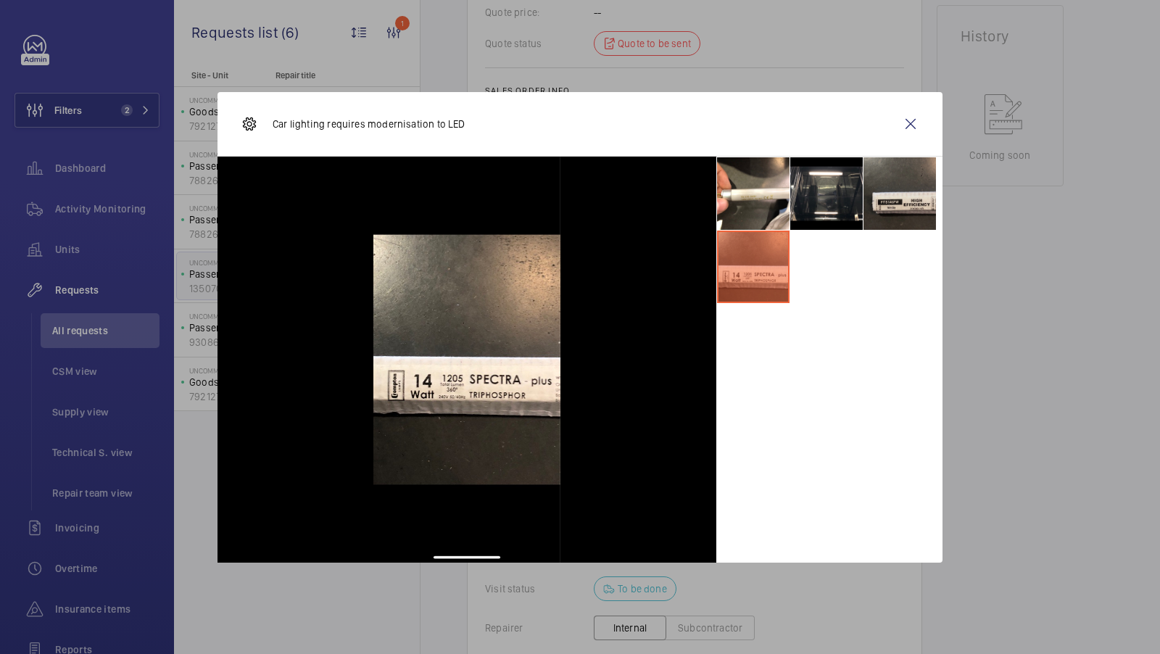
click at [877, 218] on li at bounding box center [900, 193] width 73 height 73
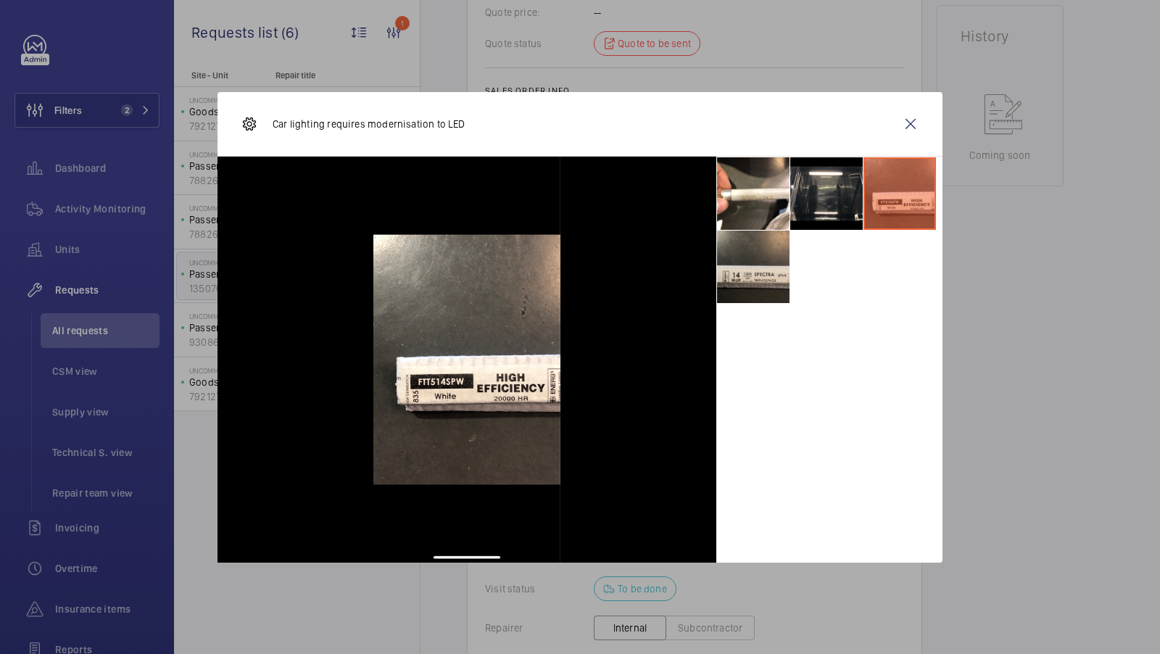
click at [755, 292] on li at bounding box center [753, 267] width 73 height 73
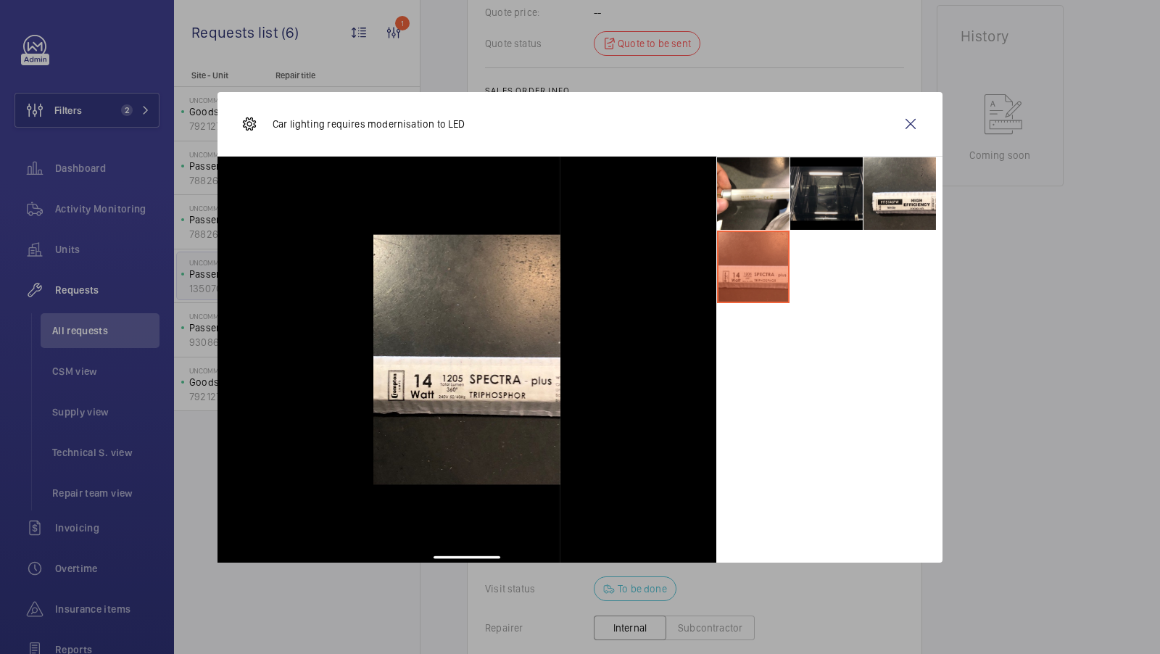
click at [832, 191] on li at bounding box center [826, 193] width 73 height 73
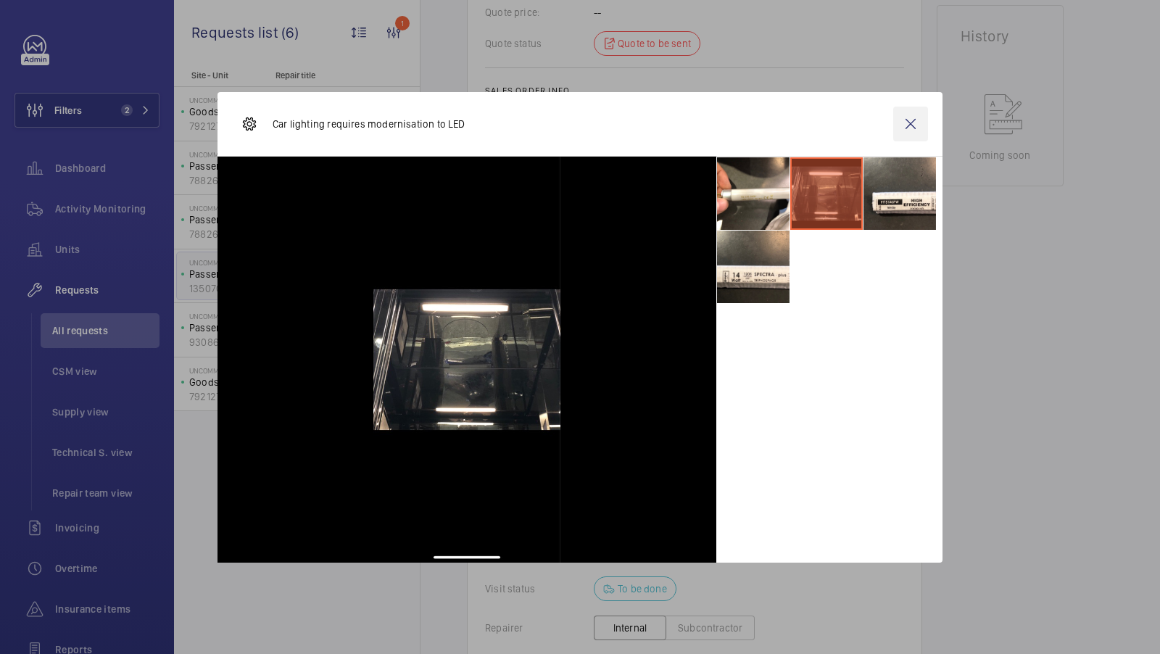
click at [907, 127] on wm-front-icon-button at bounding box center [910, 124] width 35 height 35
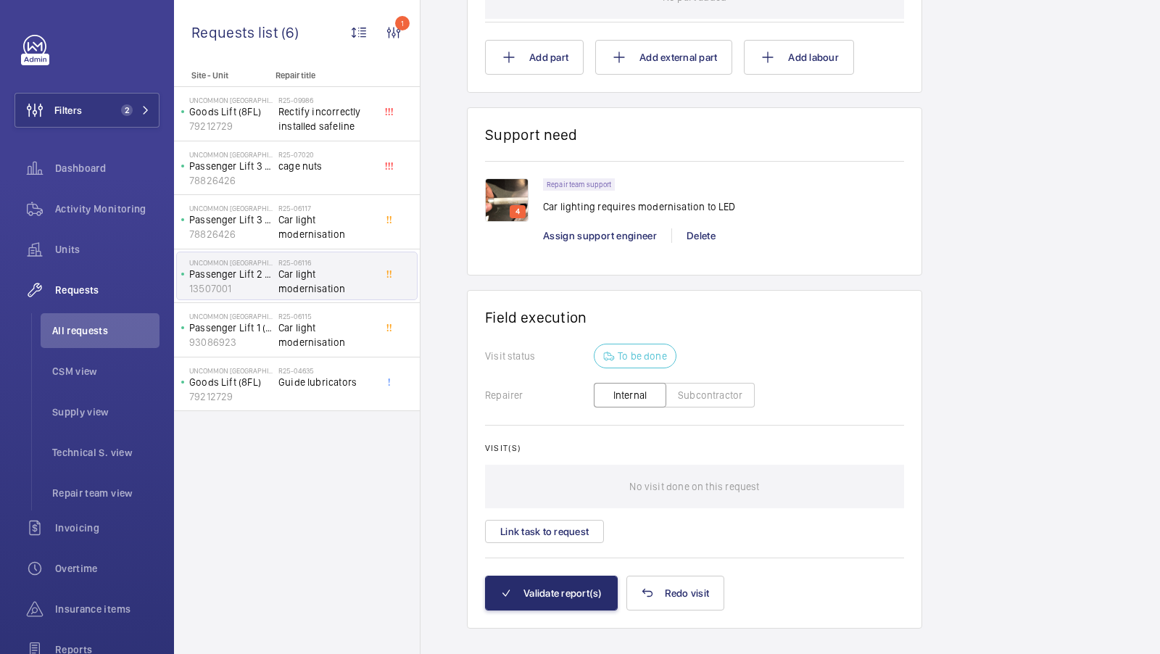
scroll to position [802, 0]
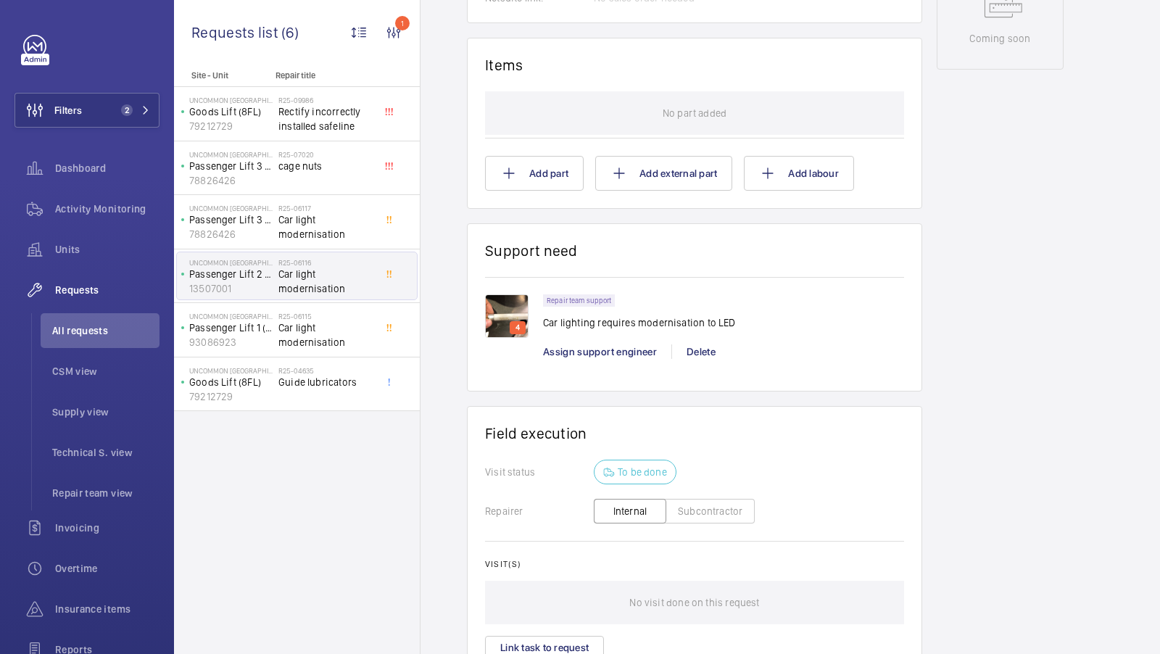
click at [516, 305] on img at bounding box center [507, 316] width 44 height 44
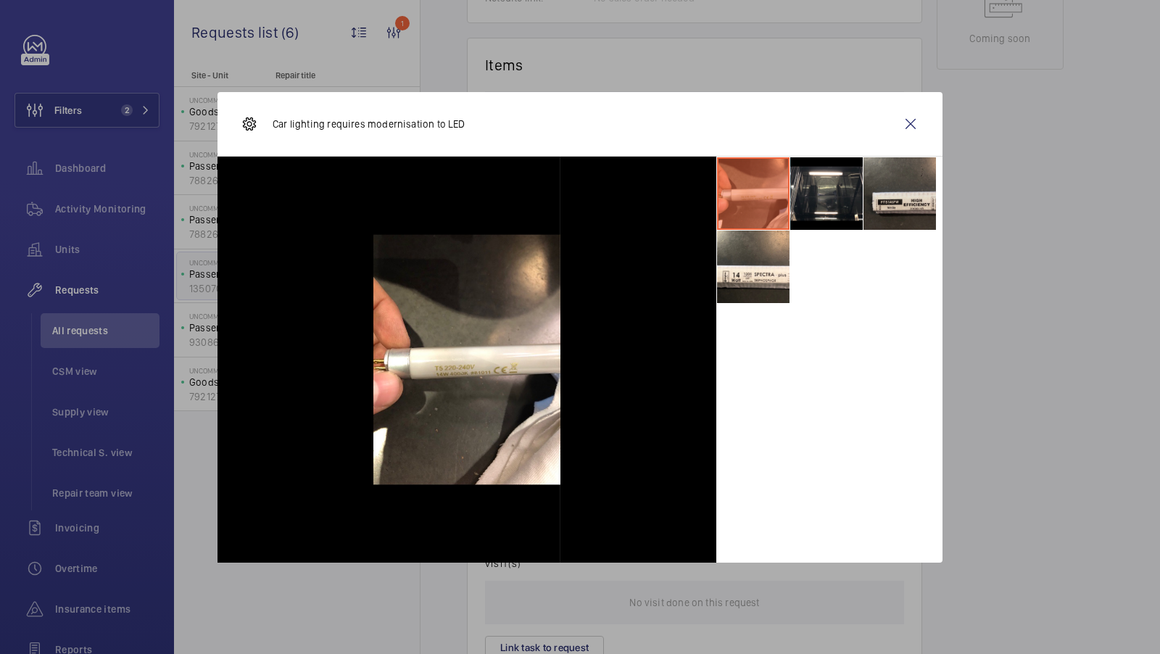
click at [895, 201] on li at bounding box center [900, 193] width 73 height 73
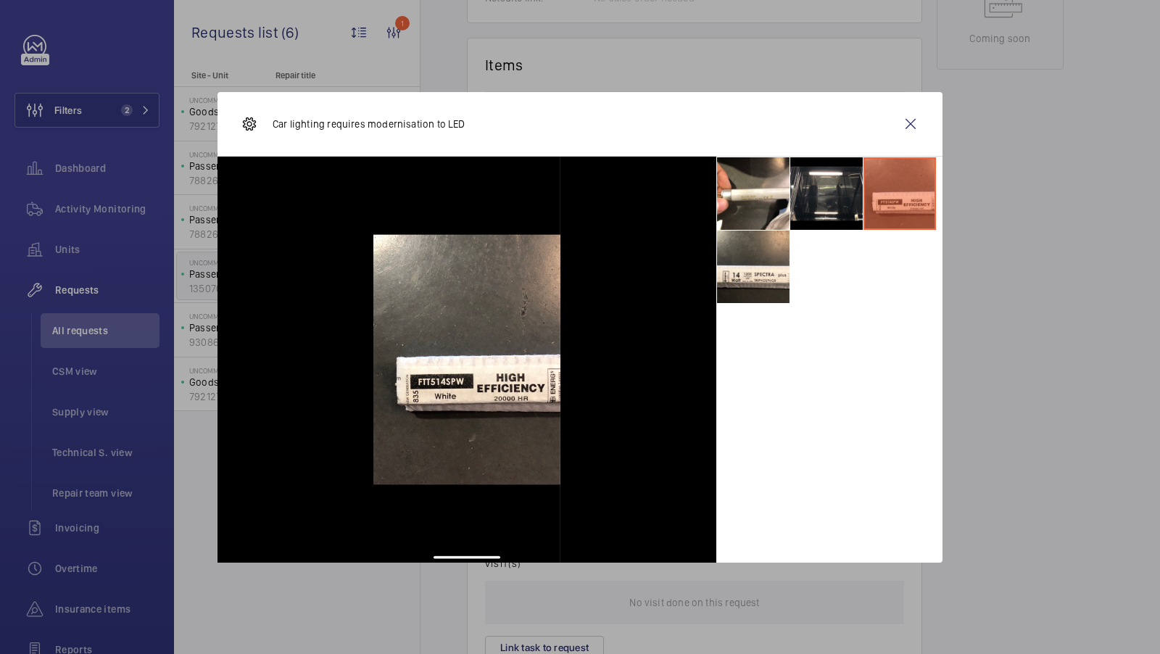
click at [896, 204] on li at bounding box center [900, 193] width 73 height 73
click at [769, 268] on li at bounding box center [753, 267] width 73 height 73
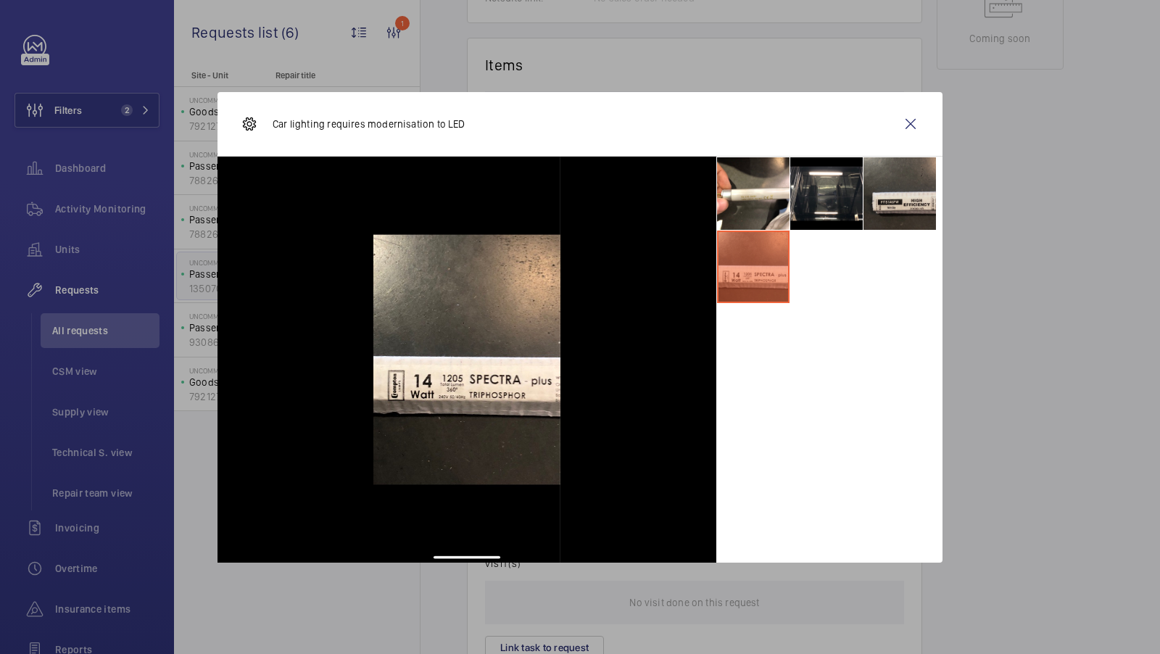
click at [883, 205] on li at bounding box center [900, 193] width 73 height 73
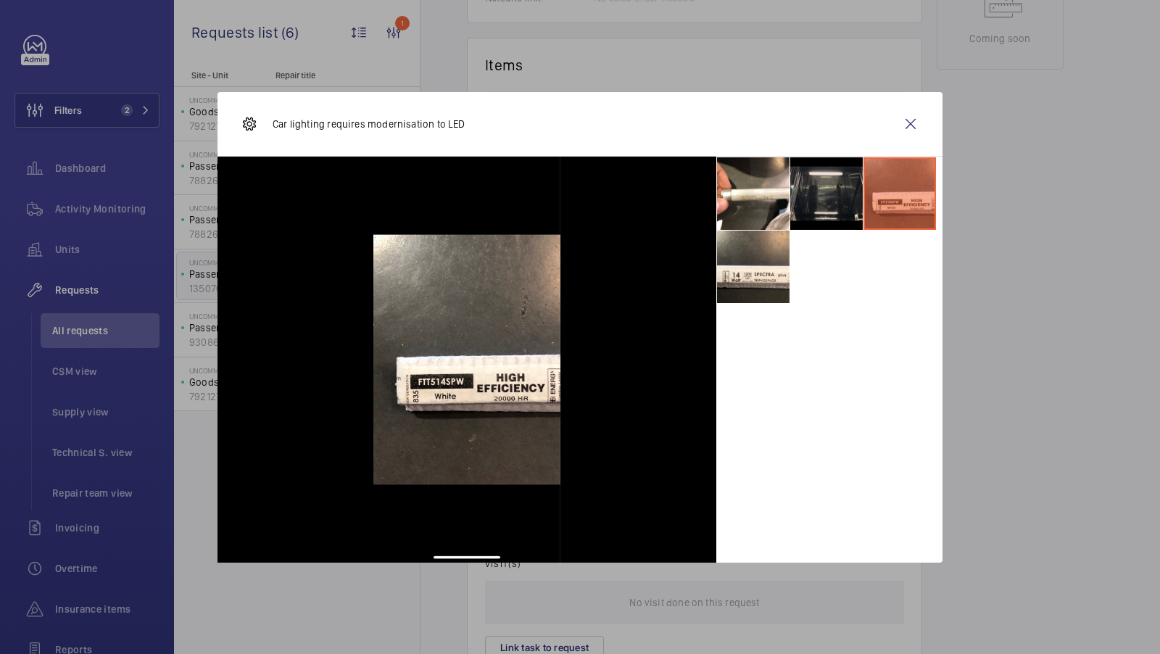
click at [798, 199] on li at bounding box center [826, 193] width 73 height 73
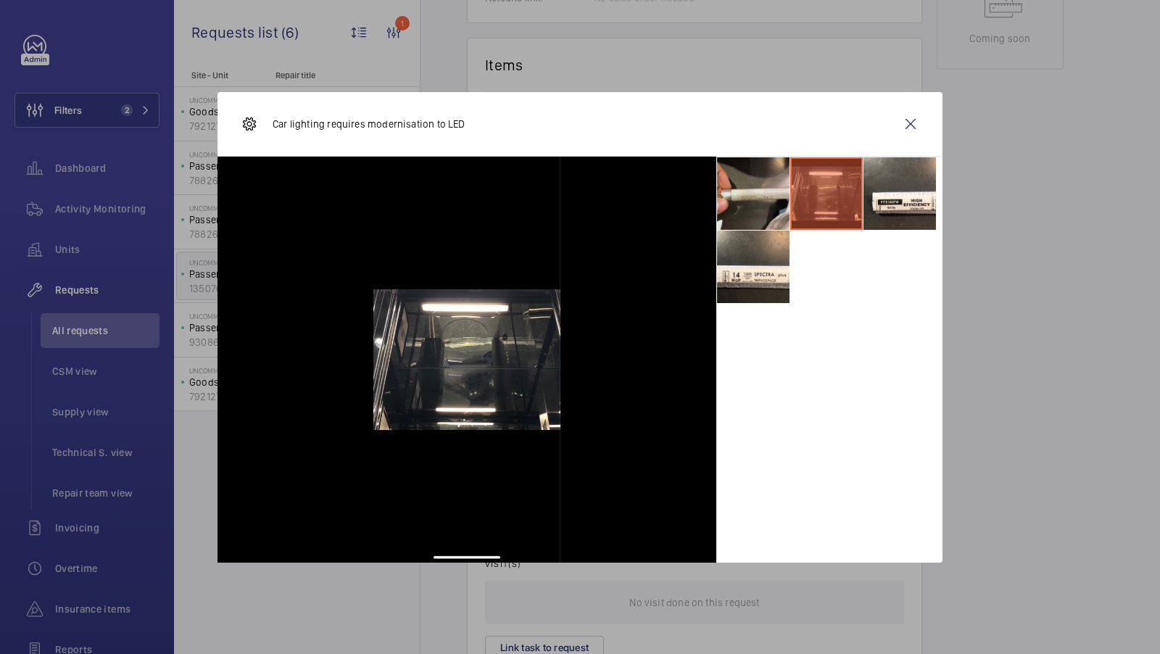
click at [749, 210] on li at bounding box center [753, 193] width 73 height 73
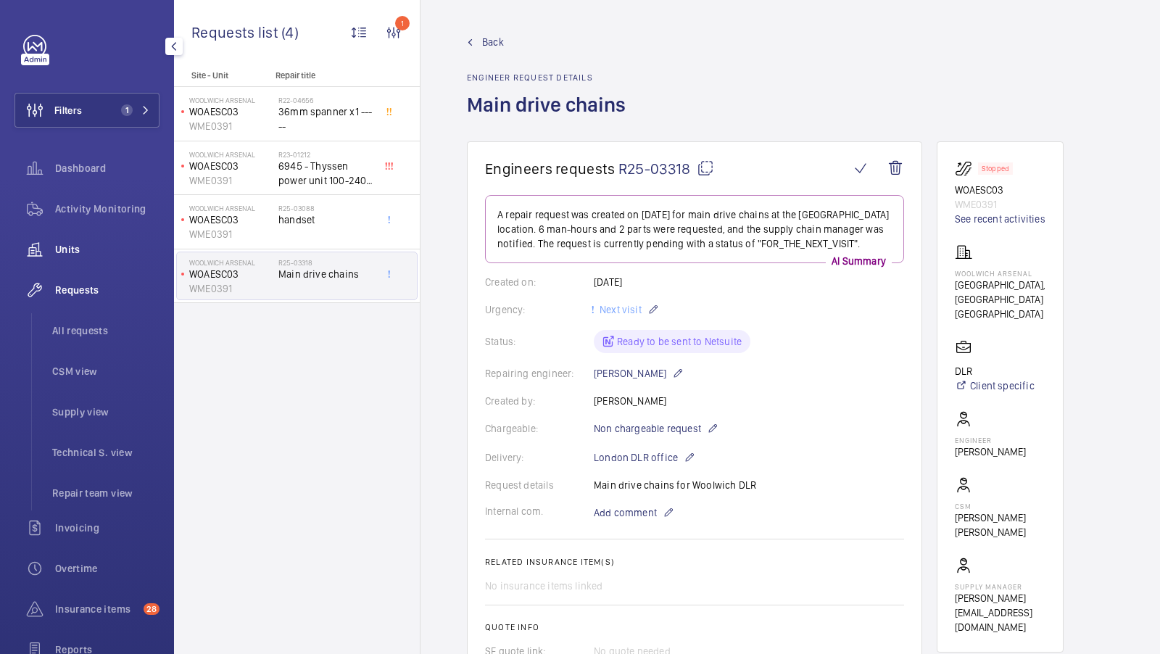
scroll to position [676, 0]
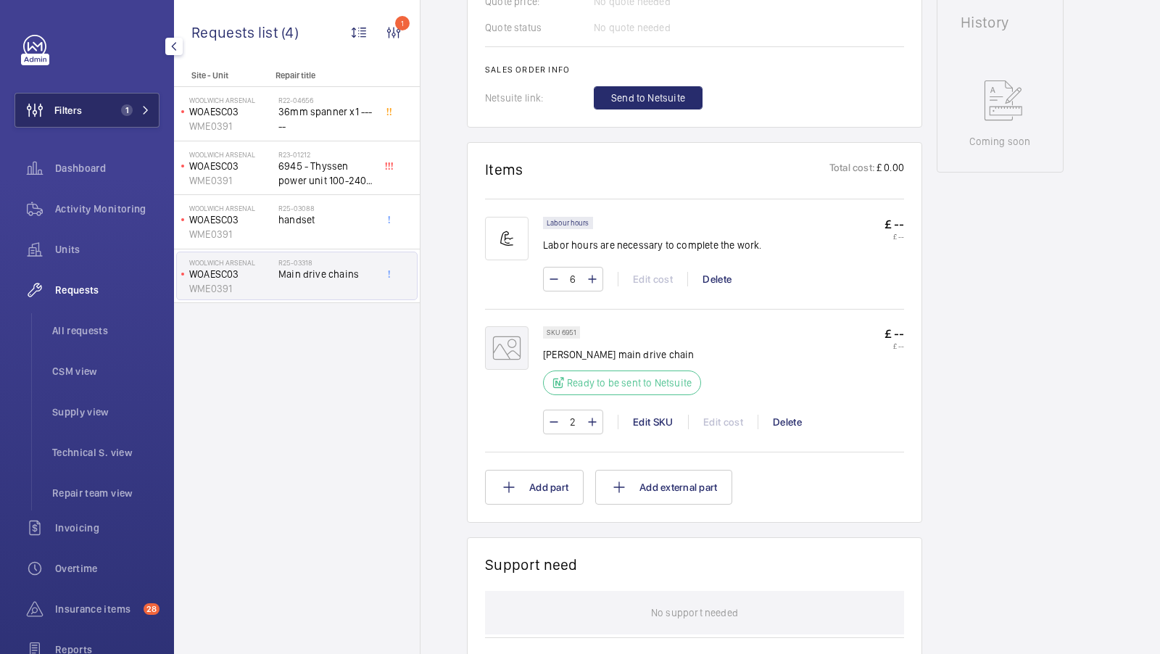
click at [148, 99] on button "Filters 1" at bounding box center [87, 110] width 145 height 35
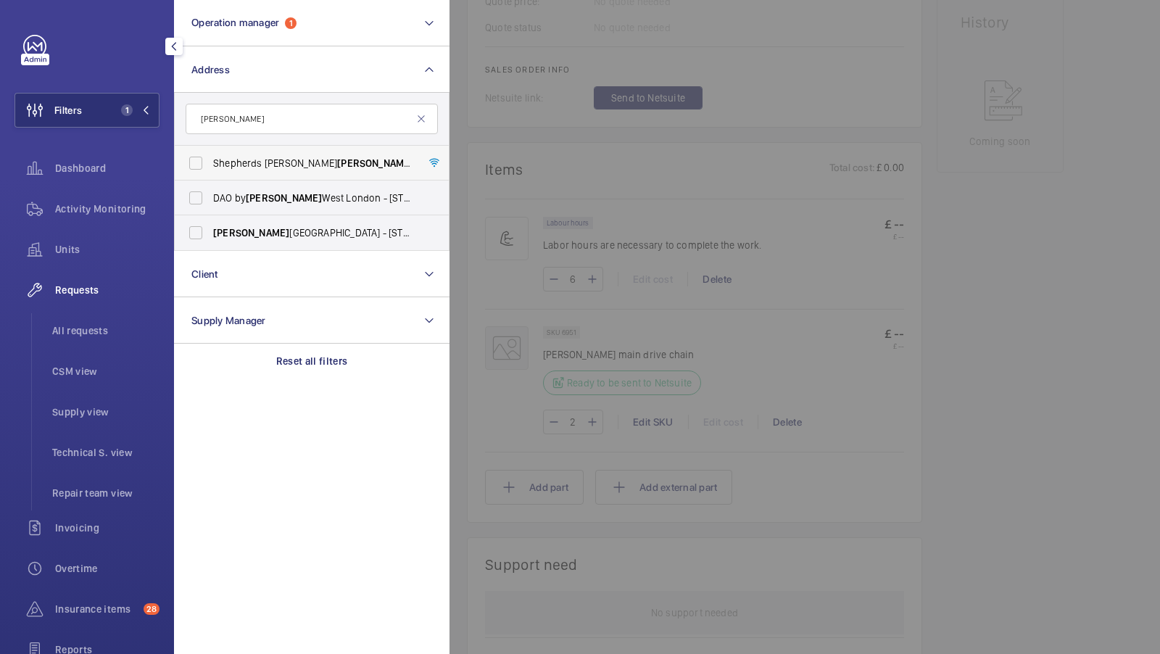
type input "[PERSON_NAME]"
click at [337, 160] on span "[PERSON_NAME]" at bounding box center [375, 163] width 76 height 12
click at [210, 160] on input "[GEOGRAPHIC_DATA][PERSON_NAME][PERSON_NAME] - [PERSON_NAME][GEOGRAPHIC_DATA][PE…" at bounding box center [195, 163] width 29 height 29
checkbox input "true"
click at [92, 331] on span "All requests" at bounding box center [105, 330] width 107 height 15
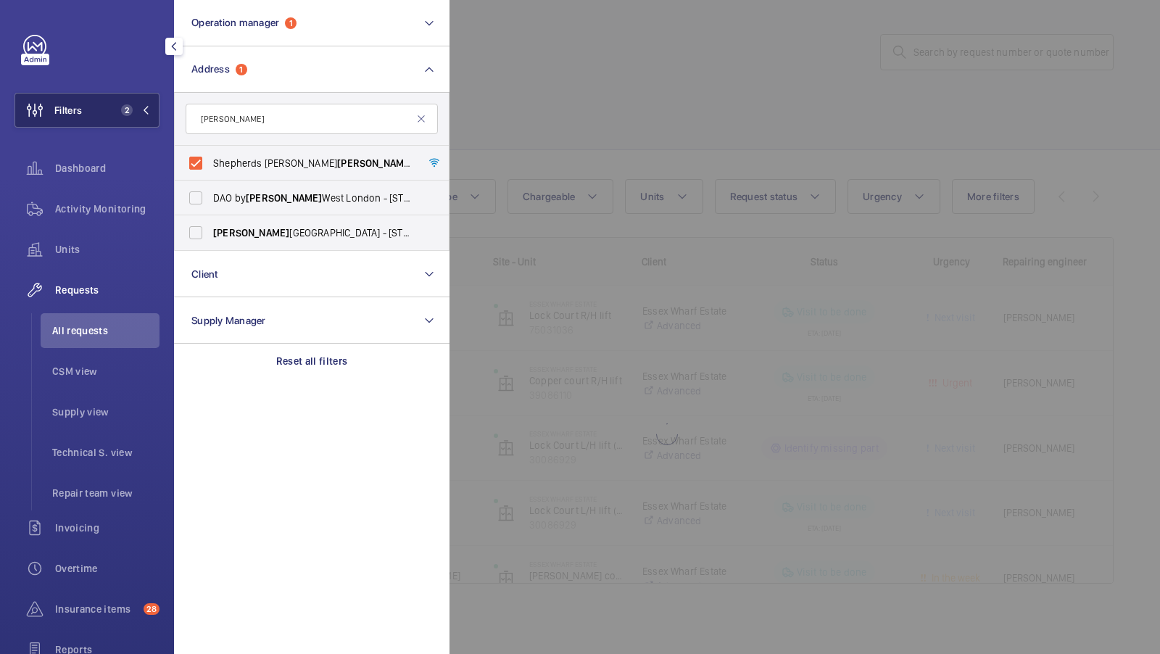
click at [123, 117] on button "Filters 2" at bounding box center [87, 110] width 145 height 35
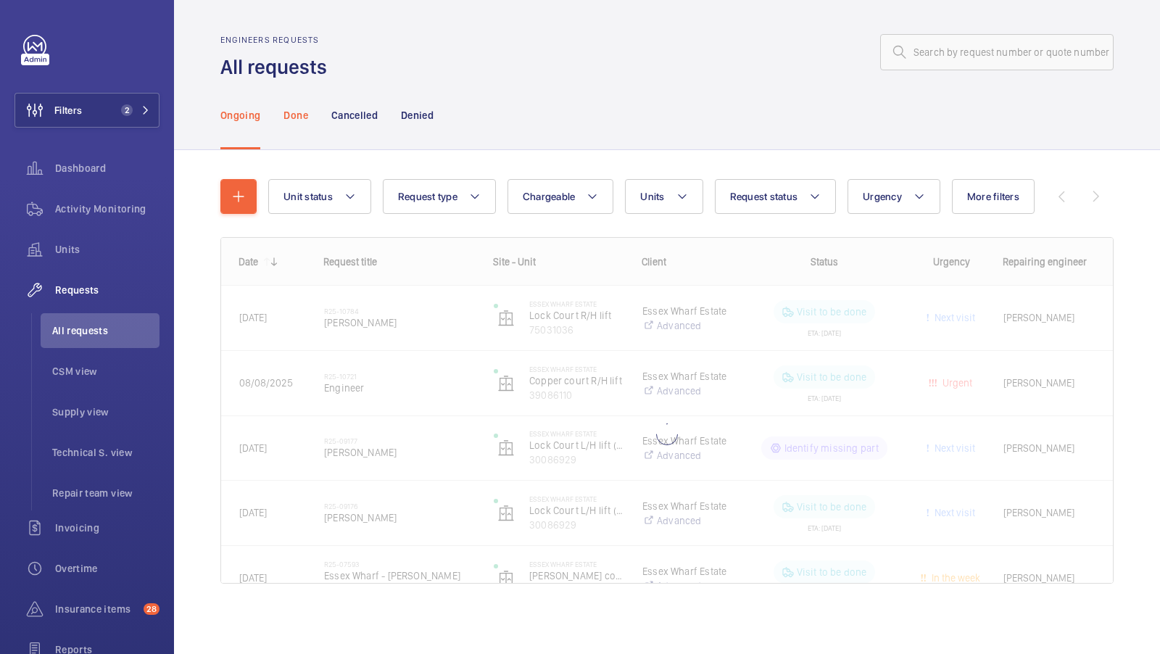
click at [294, 109] on p "Done" at bounding box center [296, 115] width 24 height 15
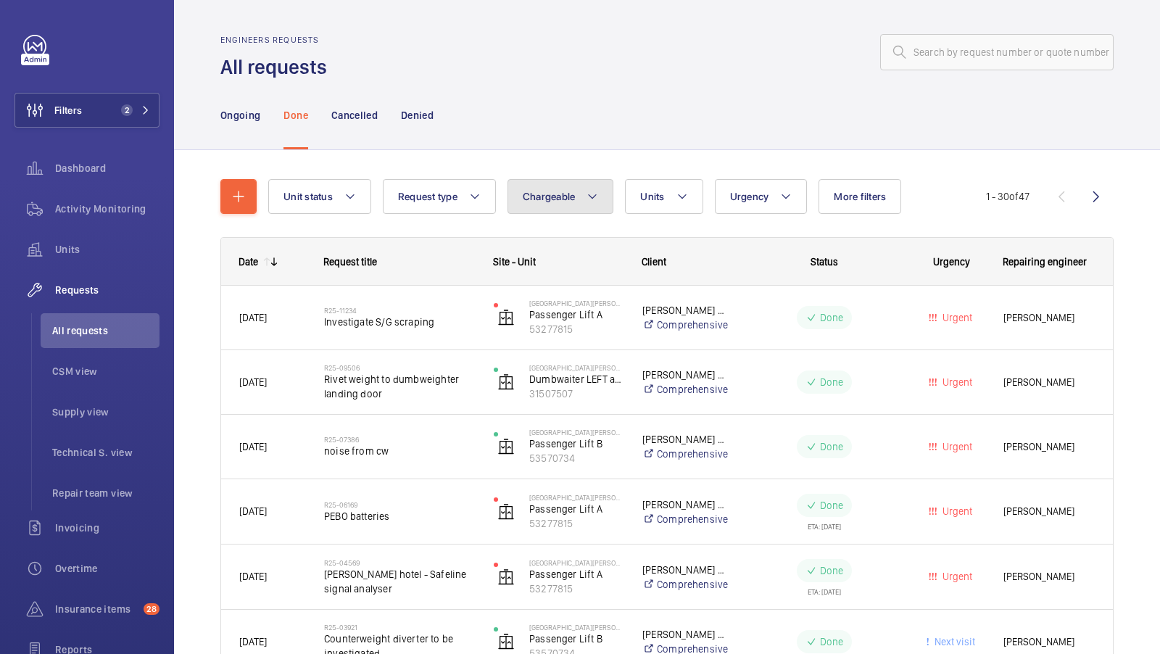
click at [553, 195] on span "Chargeable" at bounding box center [549, 197] width 53 height 12
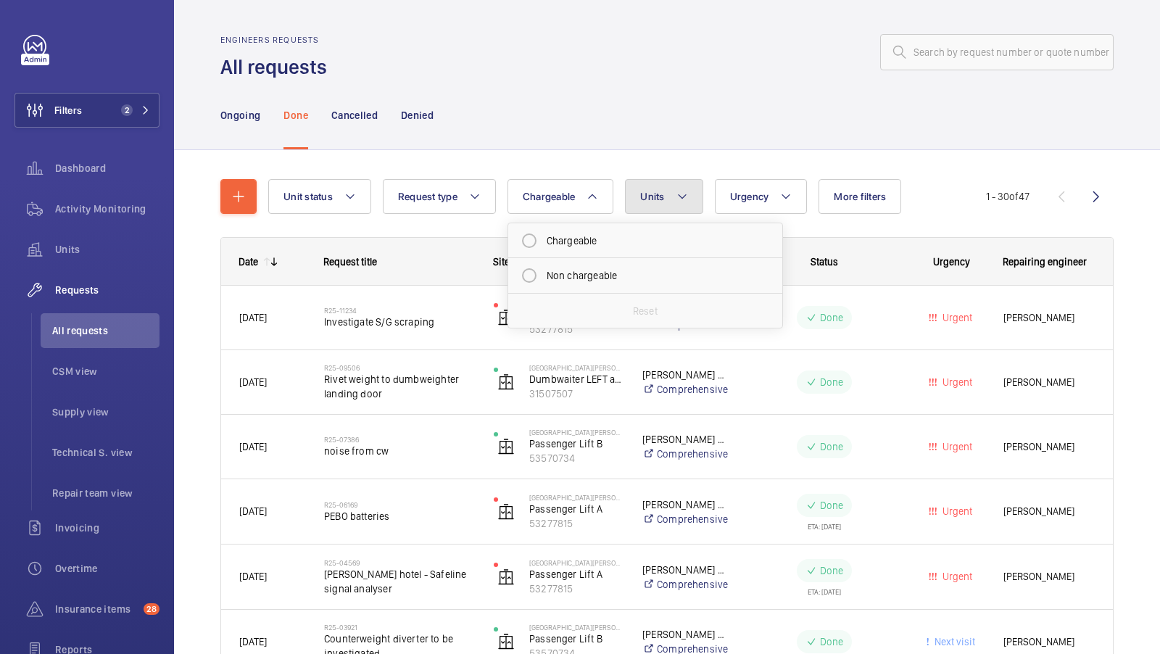
click at [657, 189] on button "Units" at bounding box center [664, 196] width 78 height 35
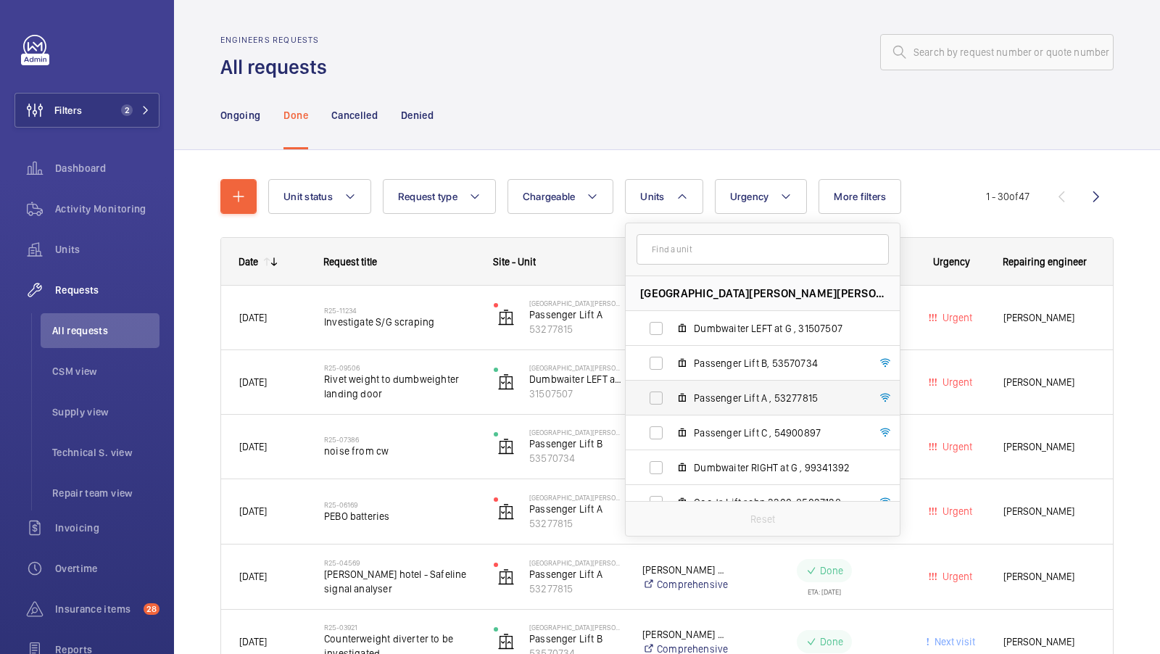
click at [740, 397] on span "Passenger Lift A , 53277815" at bounding box center [778, 398] width 168 height 15
click at [671, 397] on input "Passenger Lift A , 53277815" at bounding box center [656, 398] width 29 height 29
checkbox input "true"
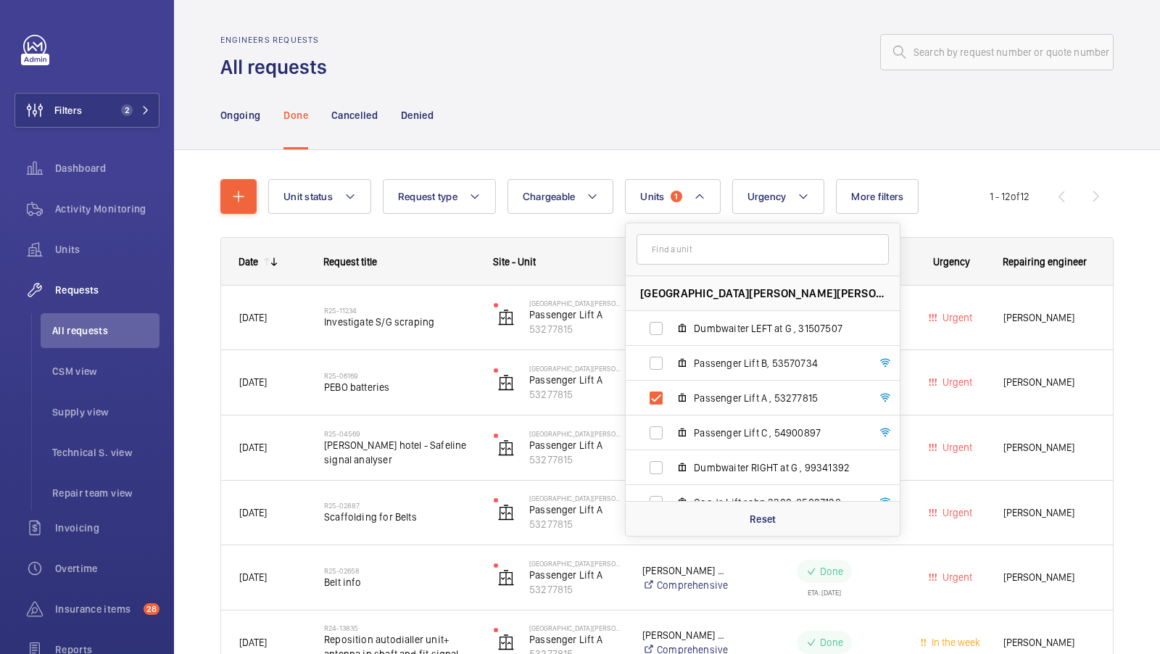
click at [625, 156] on div "Unit status Request type Chargeable Units 1 Shepherds Bush Dorsett Hotel - Dors…" at bounding box center [666, 557] width 893 height 803
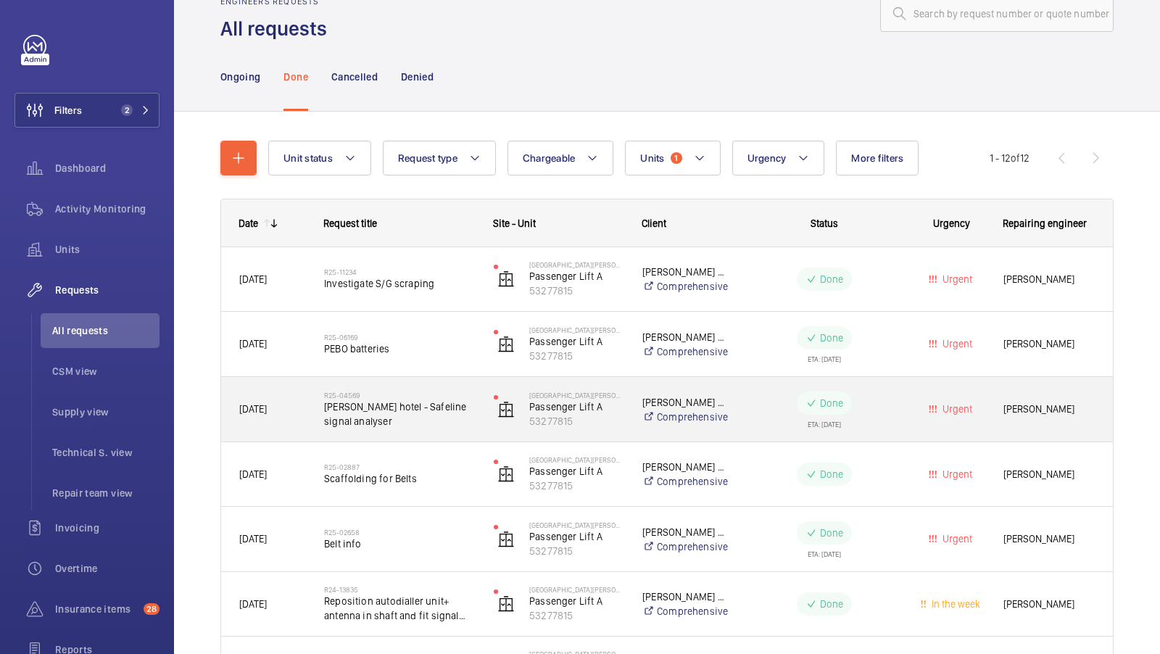
scroll to position [141, 0]
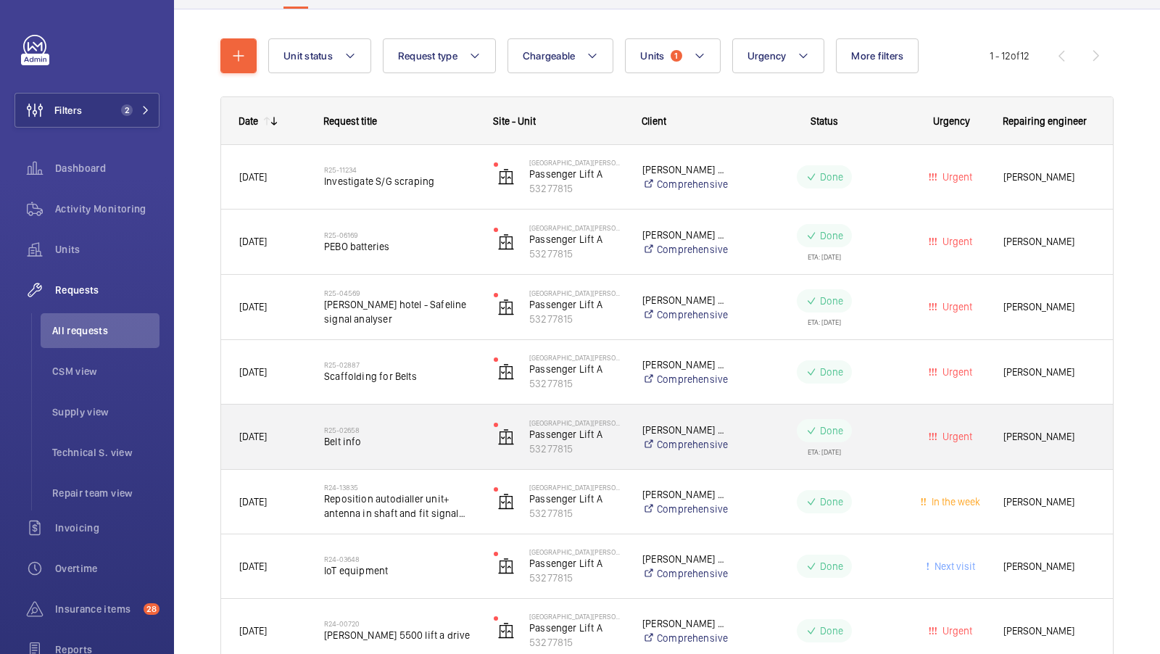
click at [400, 440] on span "Belt info" at bounding box center [399, 441] width 151 height 15
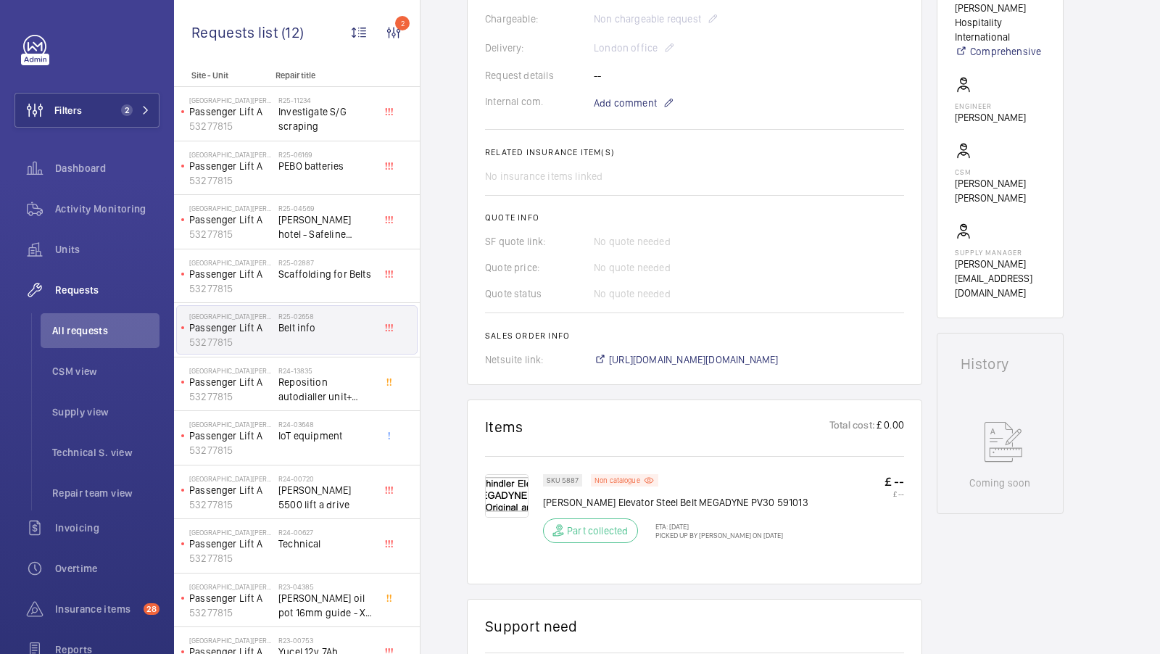
scroll to position [409, 0]
